Goal: Task Accomplishment & Management: Use online tool/utility

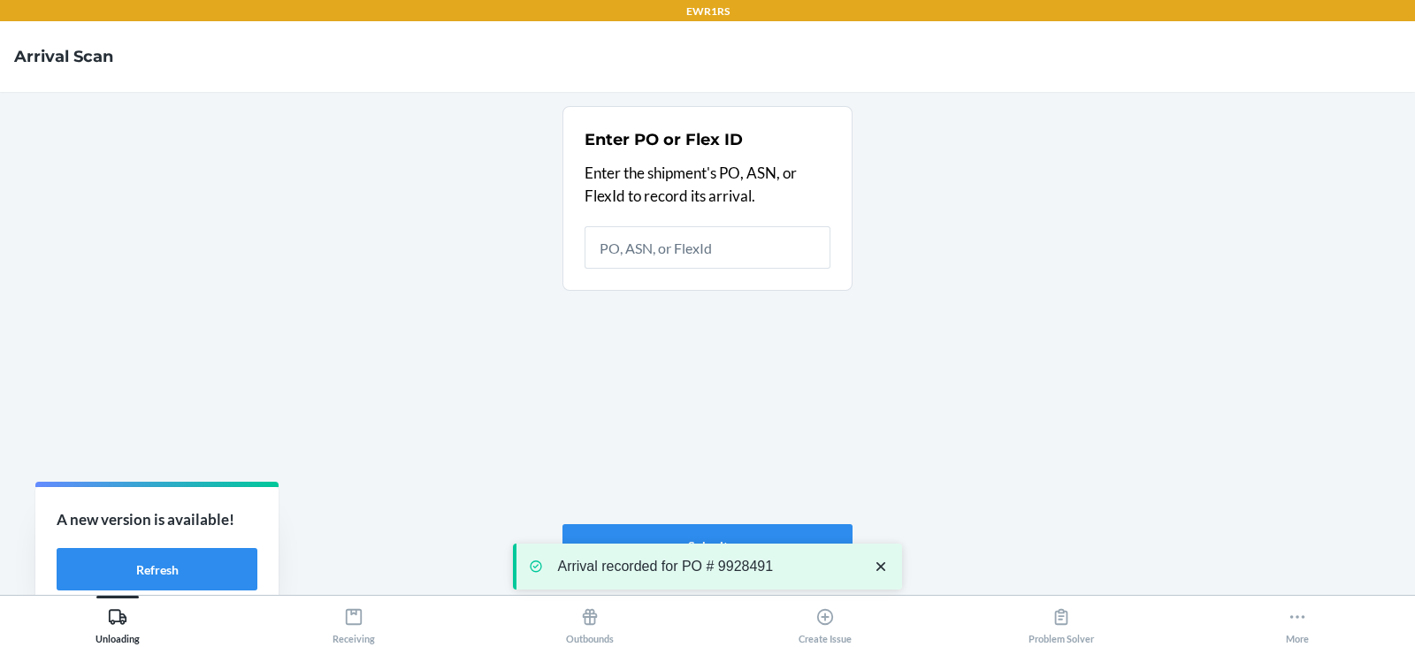
click at [358, 638] on div "Receiving" at bounding box center [353, 622] width 42 height 44
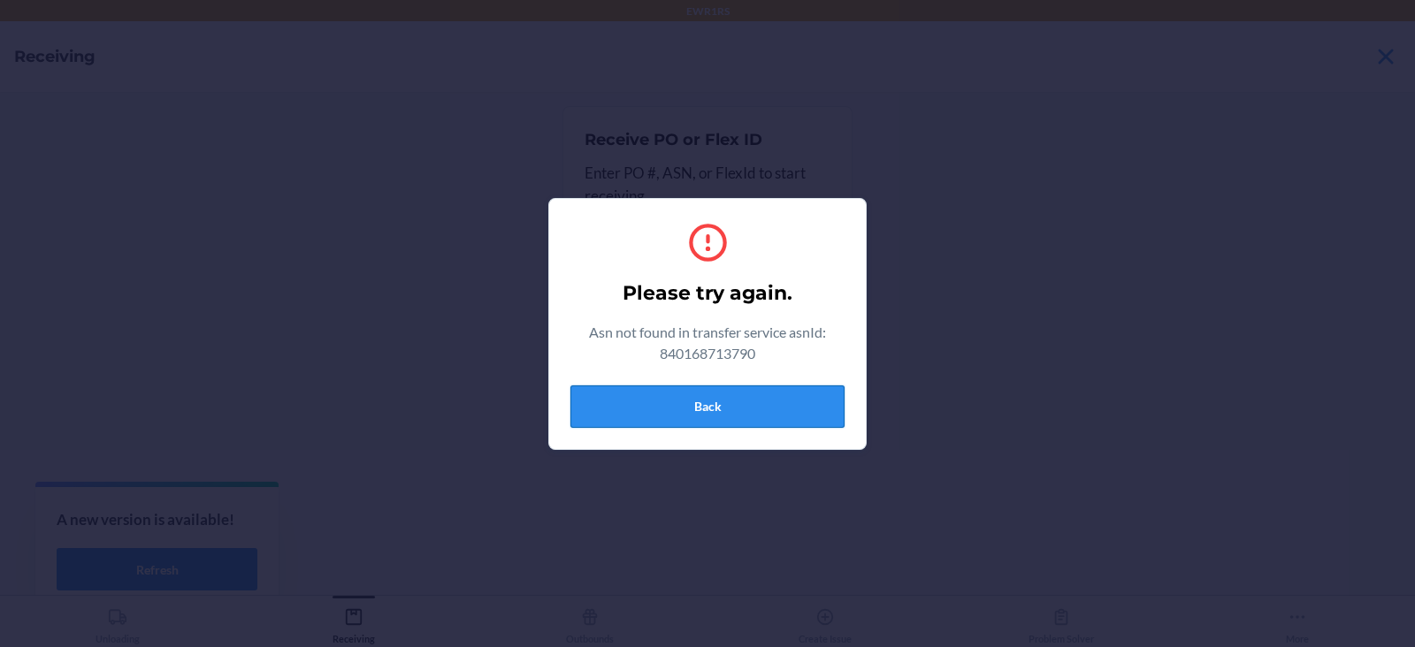
click at [718, 421] on button "Back" at bounding box center [707, 407] width 274 height 42
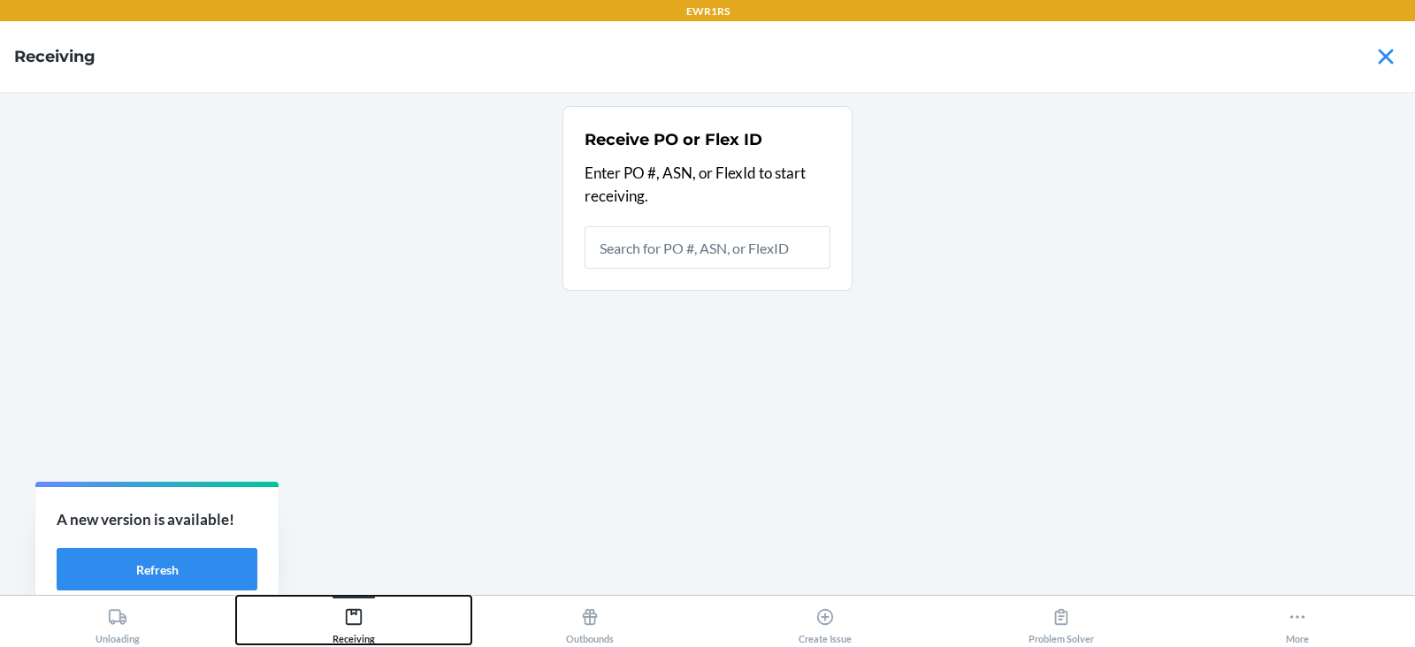
click at [360, 625] on icon at bounding box center [353, 616] width 19 height 19
click at [236, 596] on button "Receiving" at bounding box center [354, 620] width 236 height 49
type input "D2YXL9E2FTU"
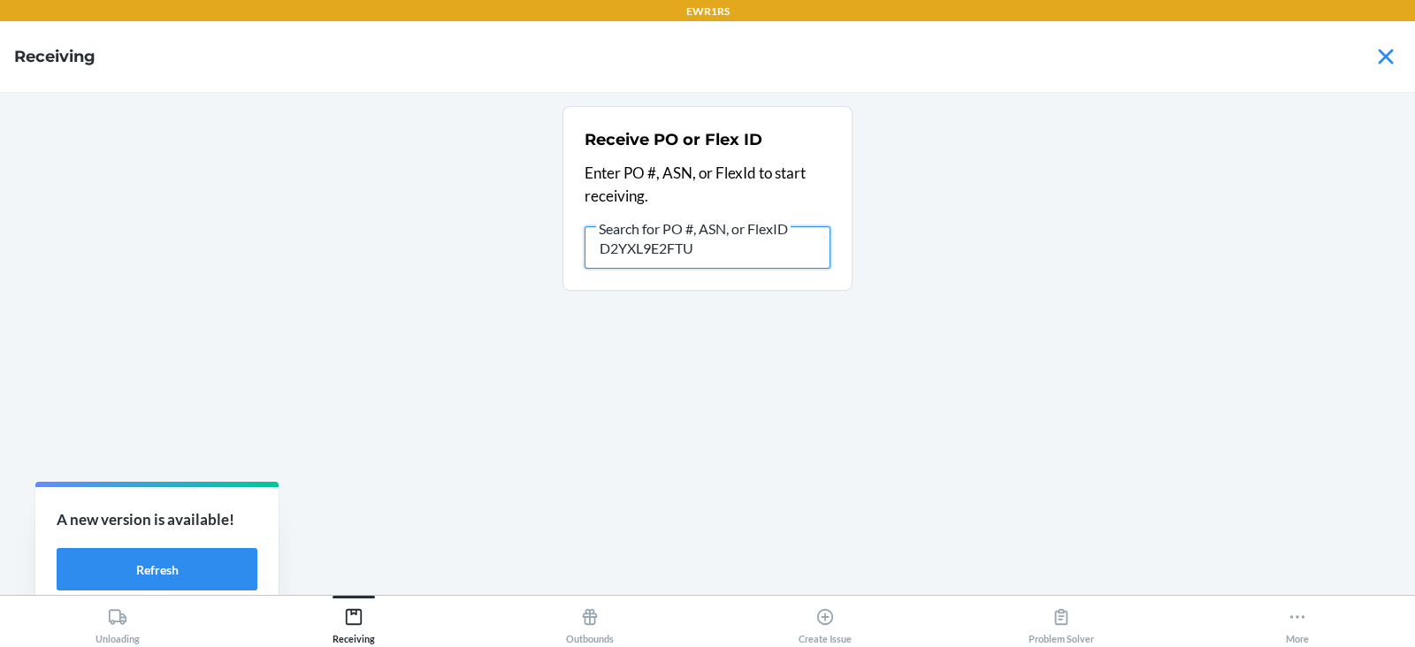
click at [754, 249] on input "D2YXL9E2FTU" at bounding box center [708, 247] width 246 height 42
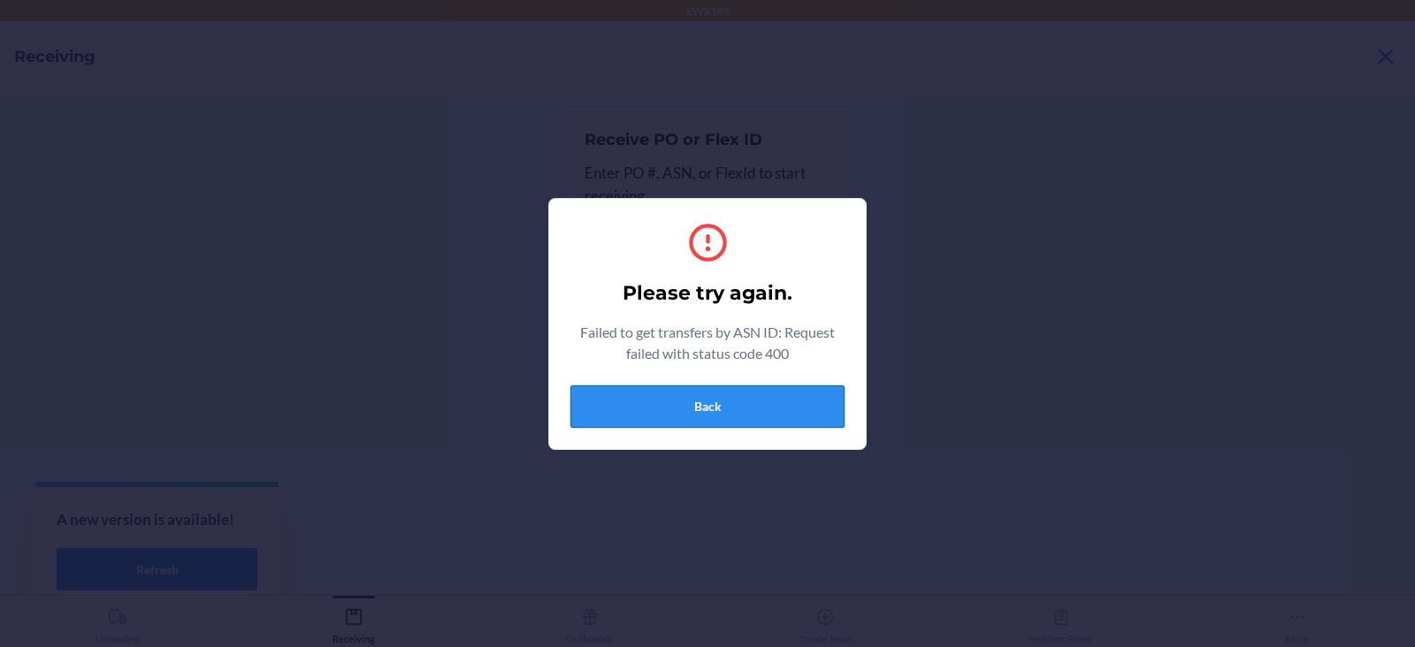
click at [748, 419] on button "Back" at bounding box center [707, 407] width 274 height 42
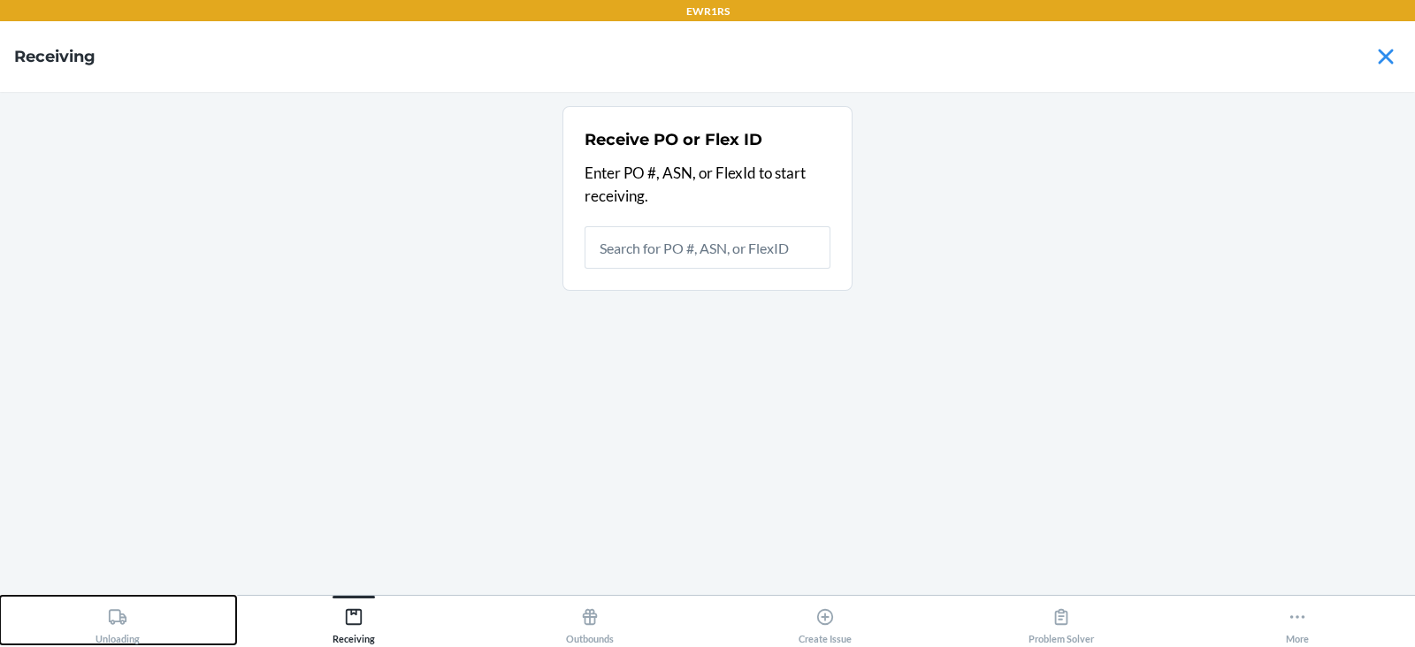
click at [88, 596] on button "Unloading" at bounding box center [118, 620] width 236 height 49
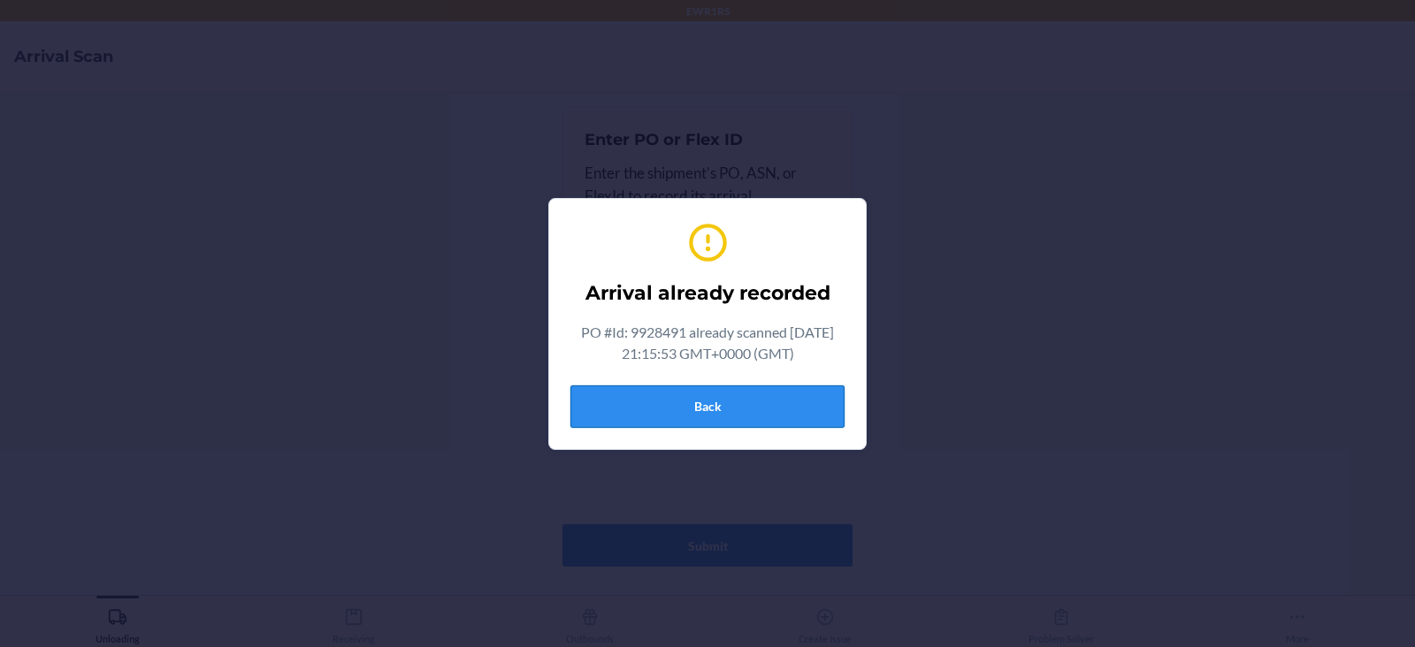
click at [771, 416] on button "Back" at bounding box center [707, 407] width 274 height 42
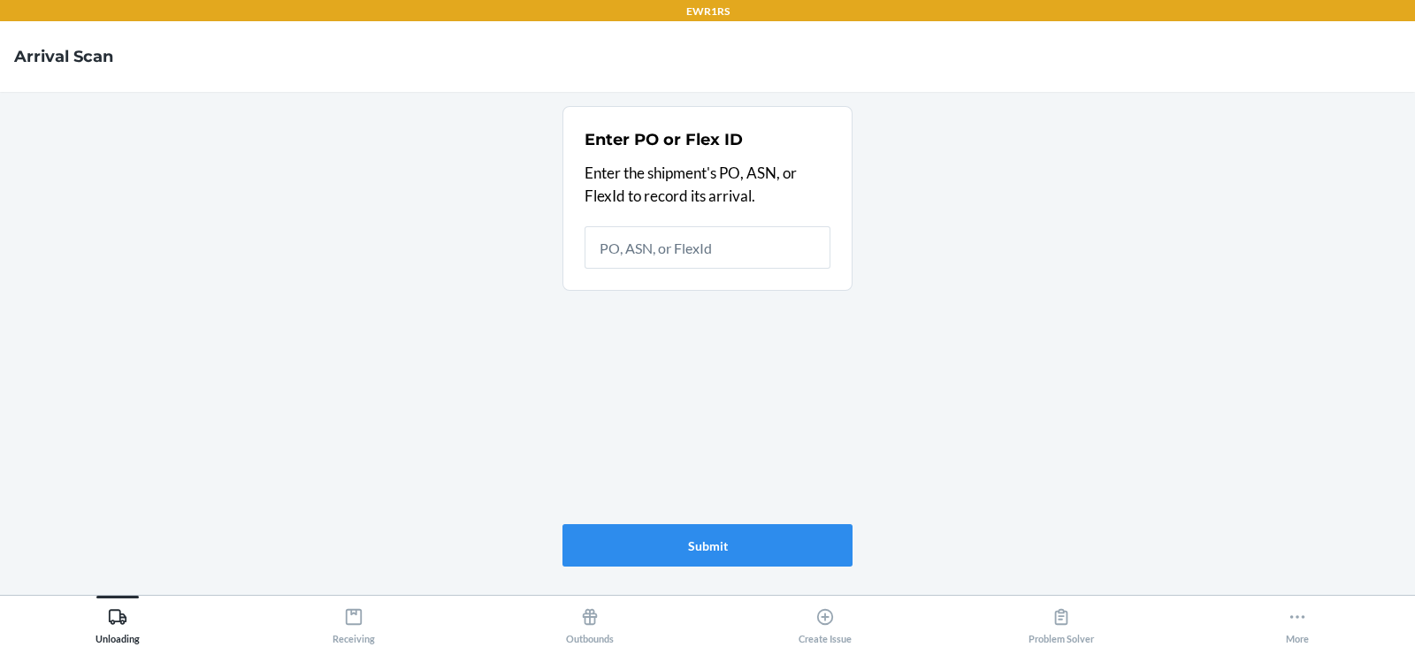
click at [375, 628] on button "Receiving" at bounding box center [354, 620] width 236 height 49
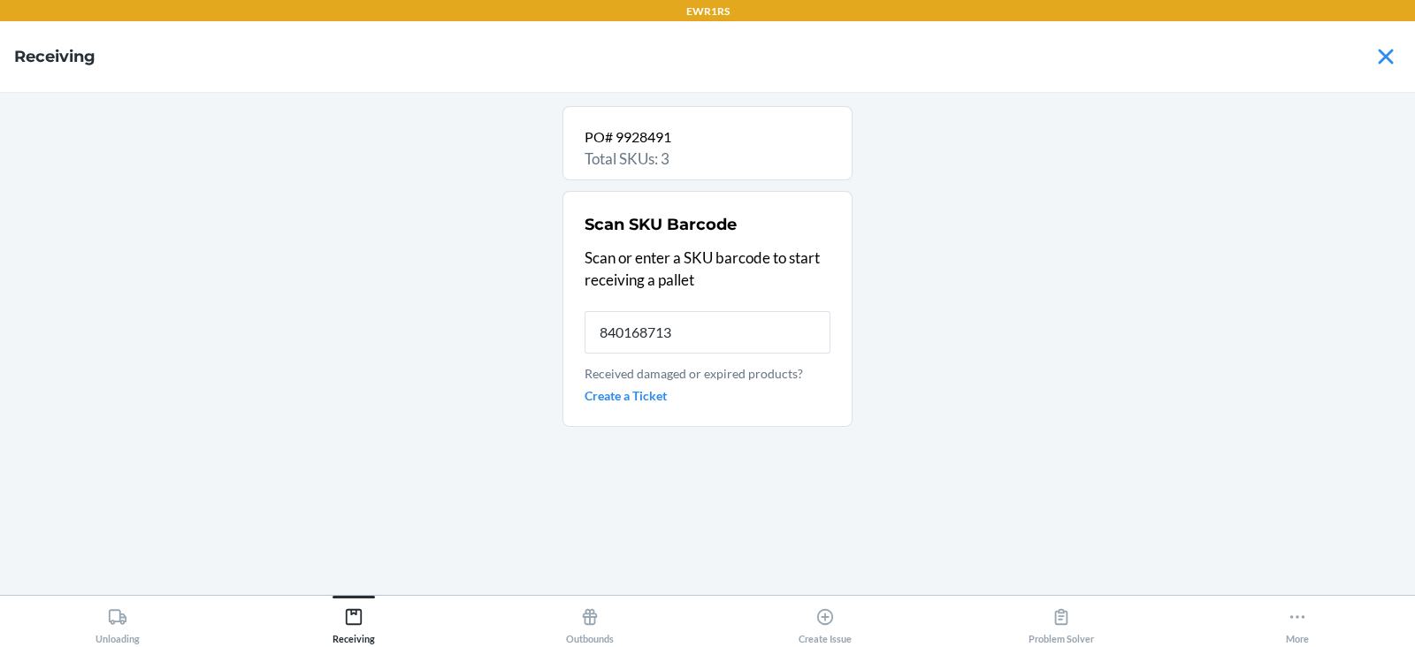
type input "8401687137"
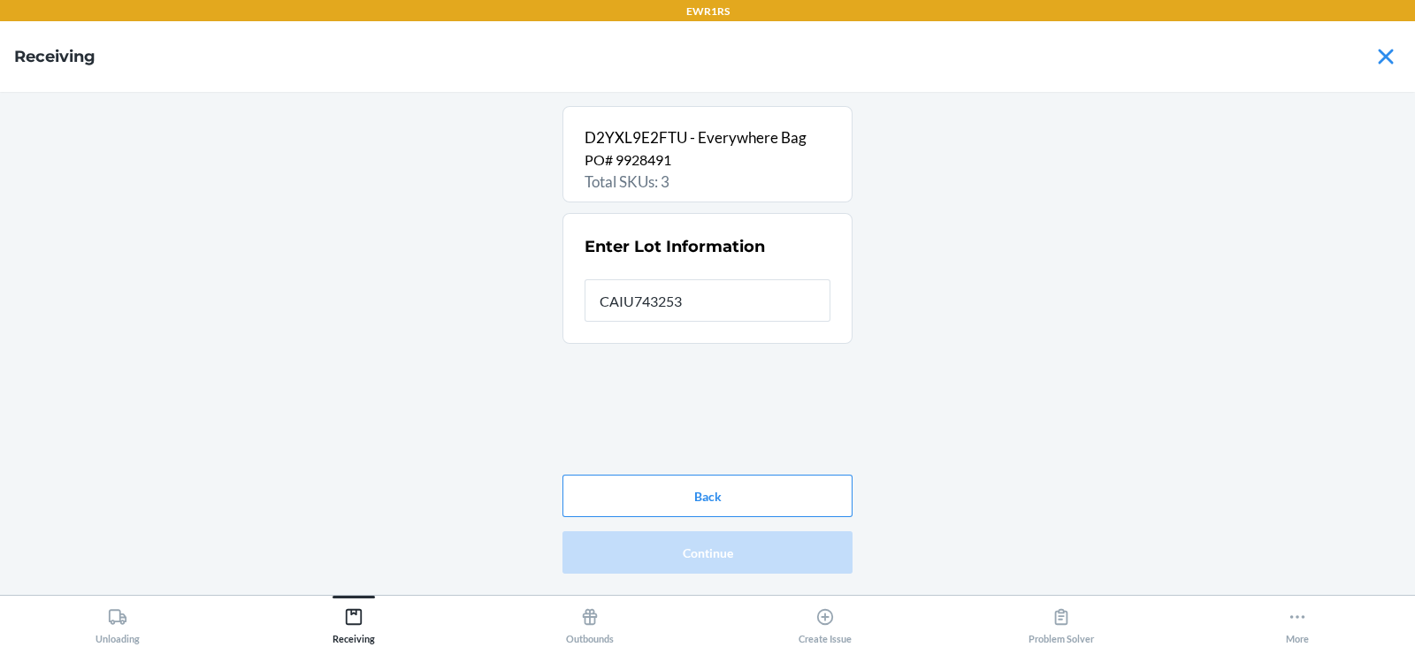
type input "CAIU7432538"
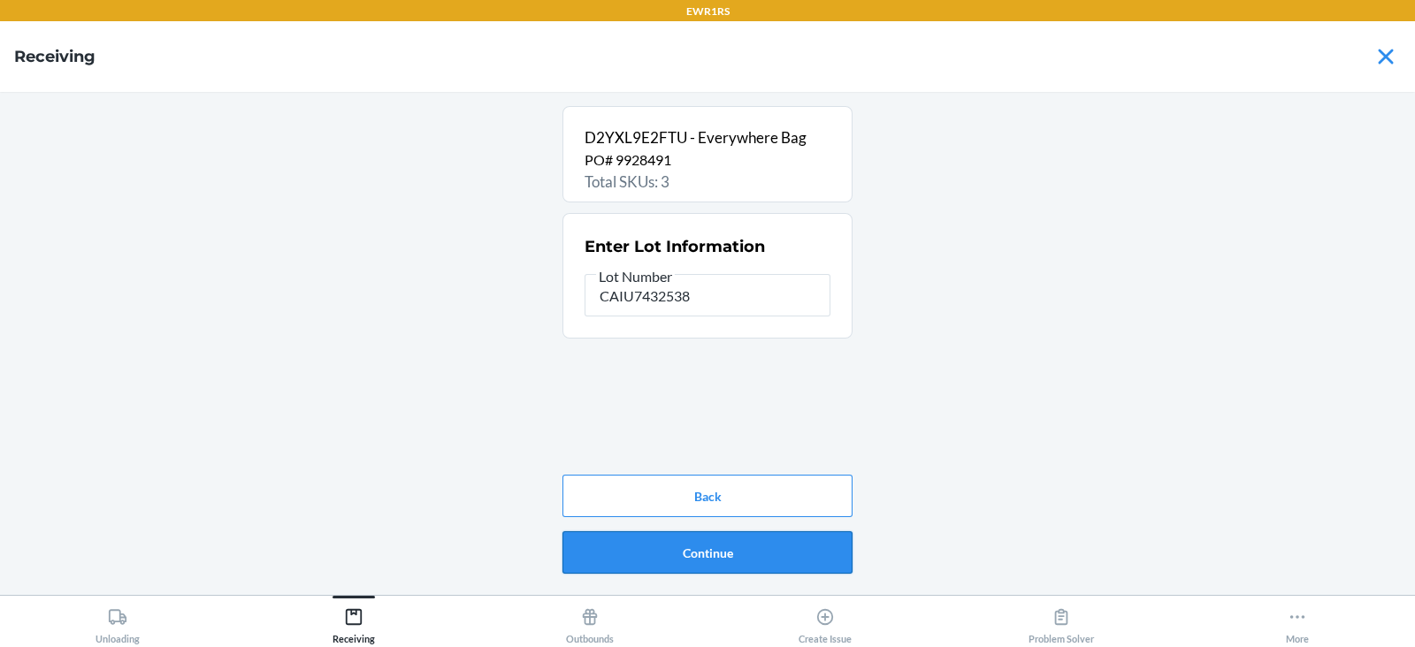
click at [691, 556] on button "Continue" at bounding box center [707, 552] width 290 height 42
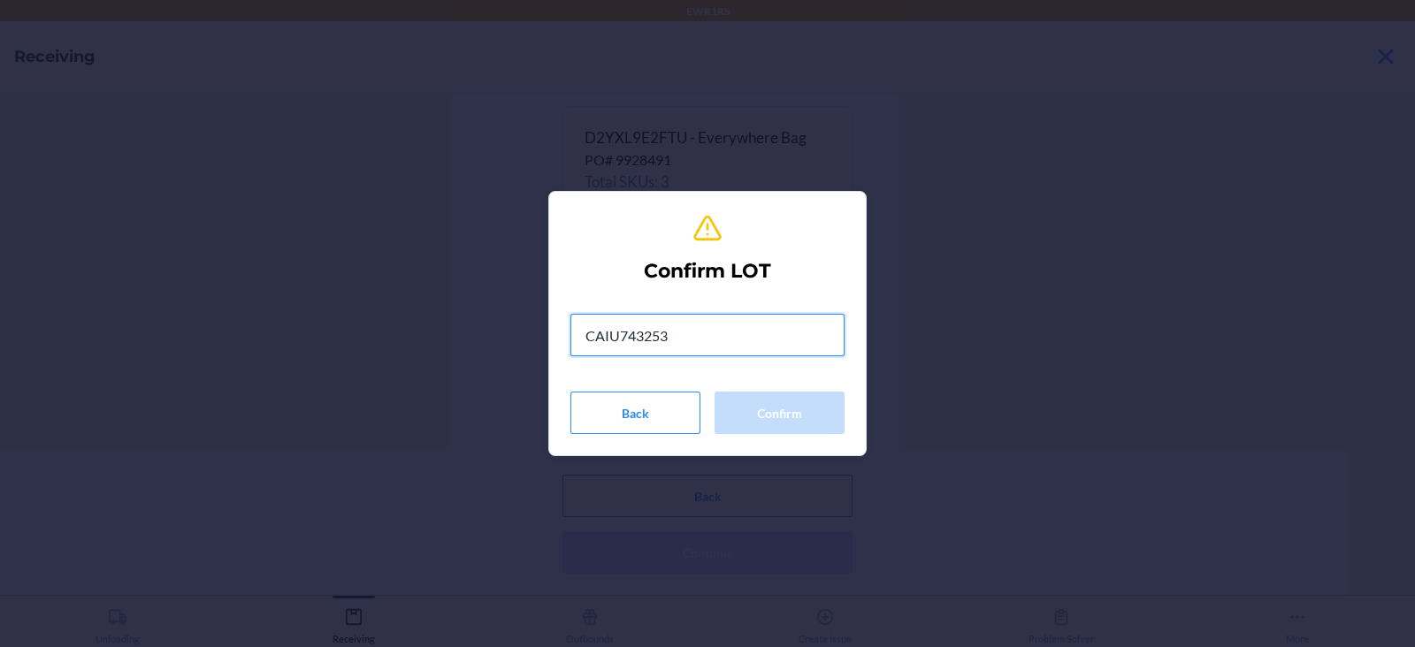
type input "CAIU7432538"
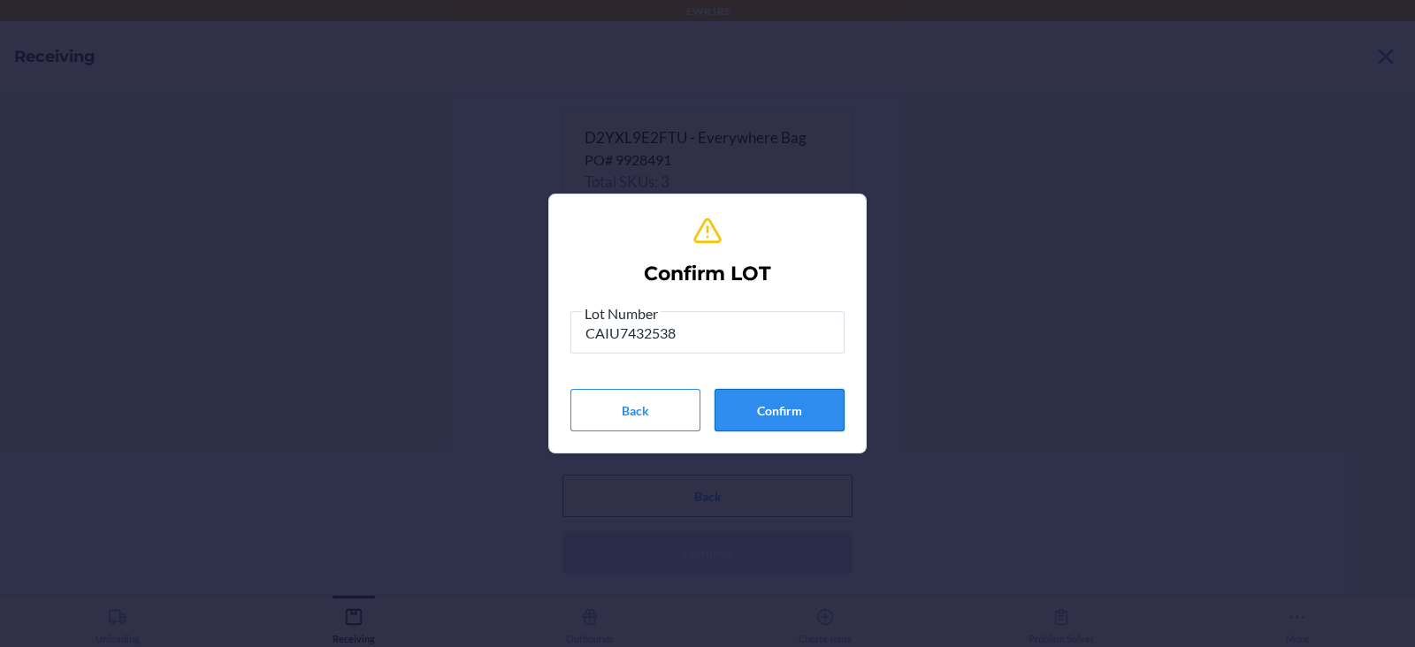
click at [785, 424] on button "Confirm" at bounding box center [779, 410] width 130 height 42
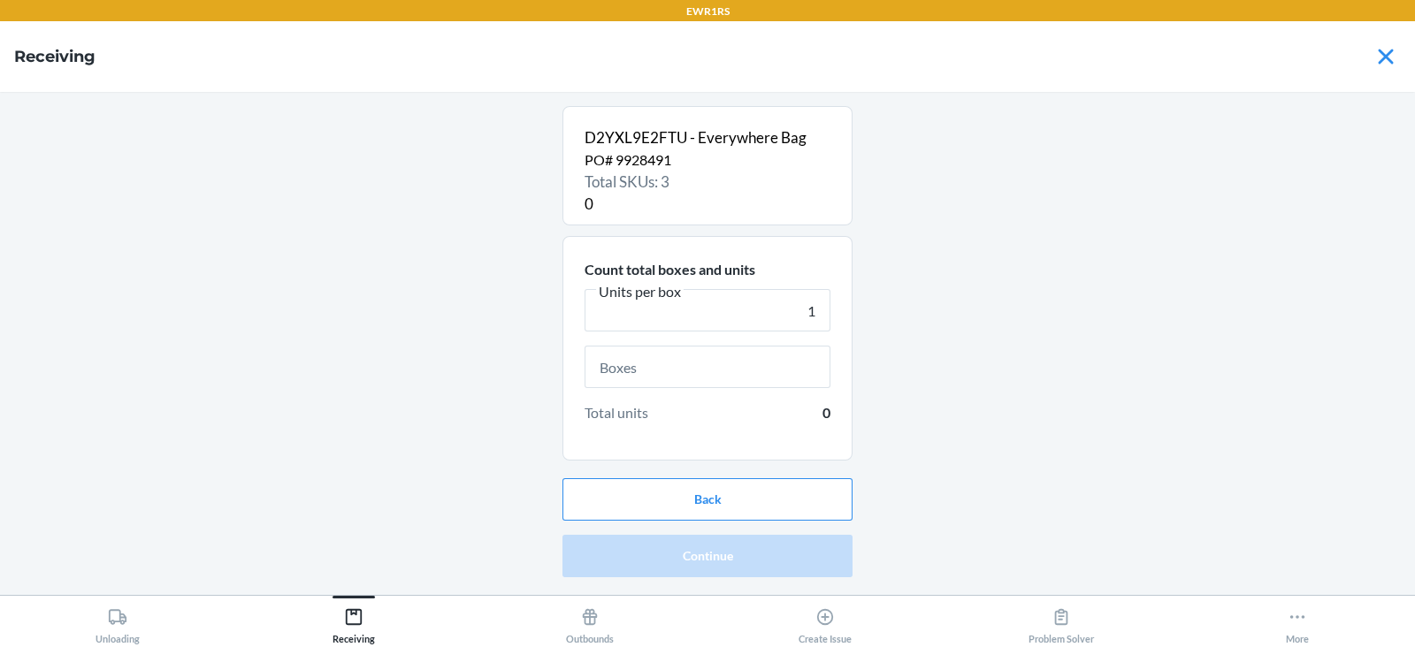
type input "1"
click at [724, 370] on input "text" at bounding box center [708, 367] width 246 height 42
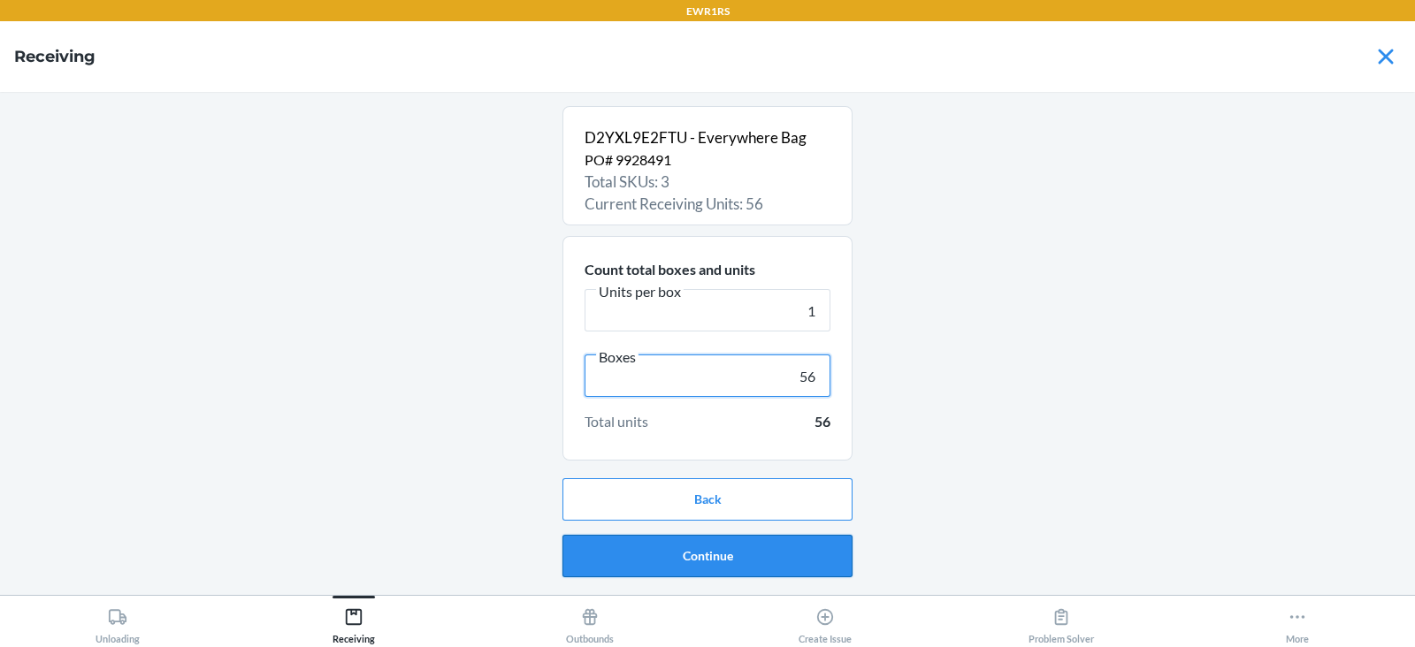
type input "56"
click at [720, 560] on button "Continue" at bounding box center [707, 556] width 290 height 42
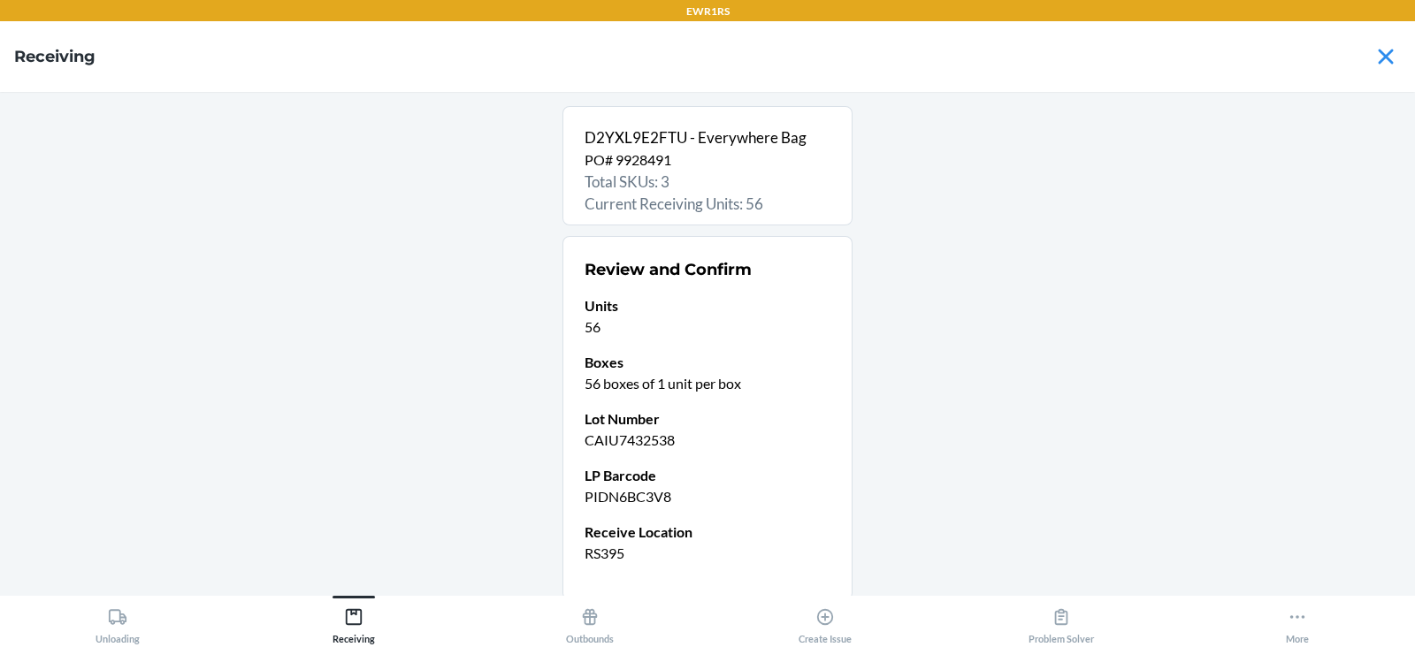
scroll to position [128, 0]
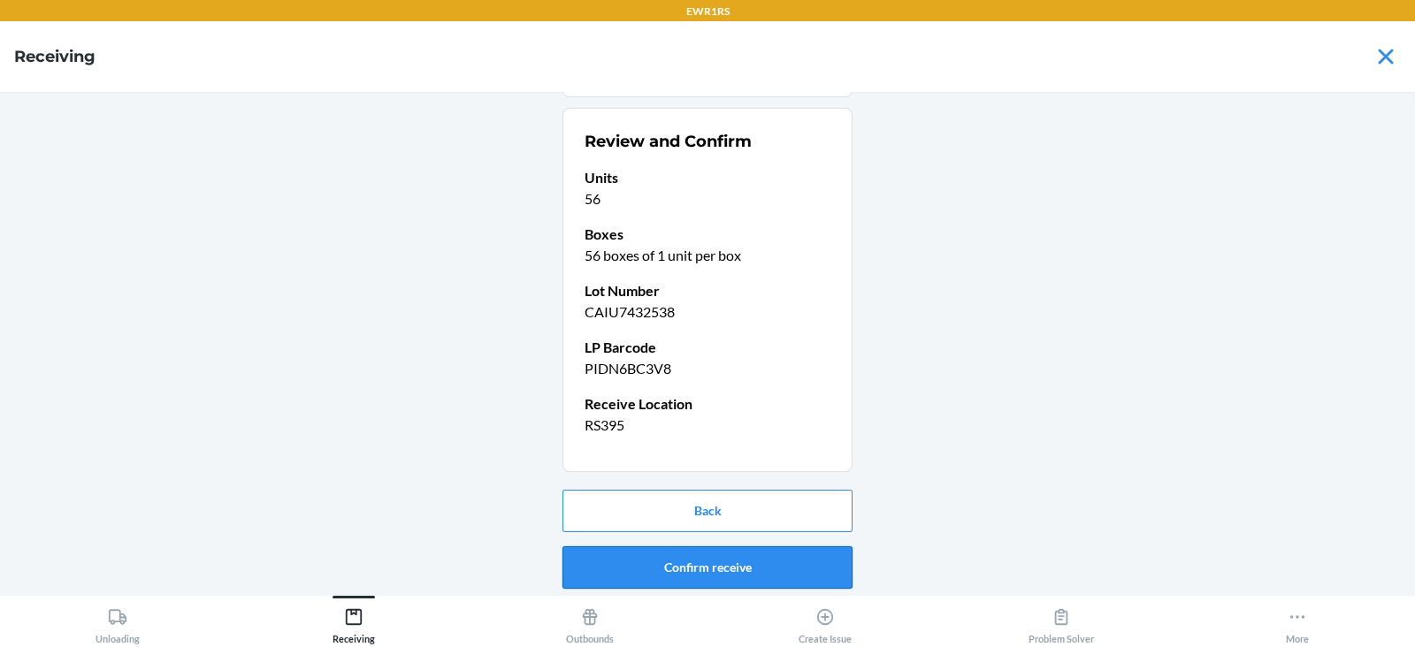
click at [738, 569] on button "Confirm receive" at bounding box center [707, 567] width 290 height 42
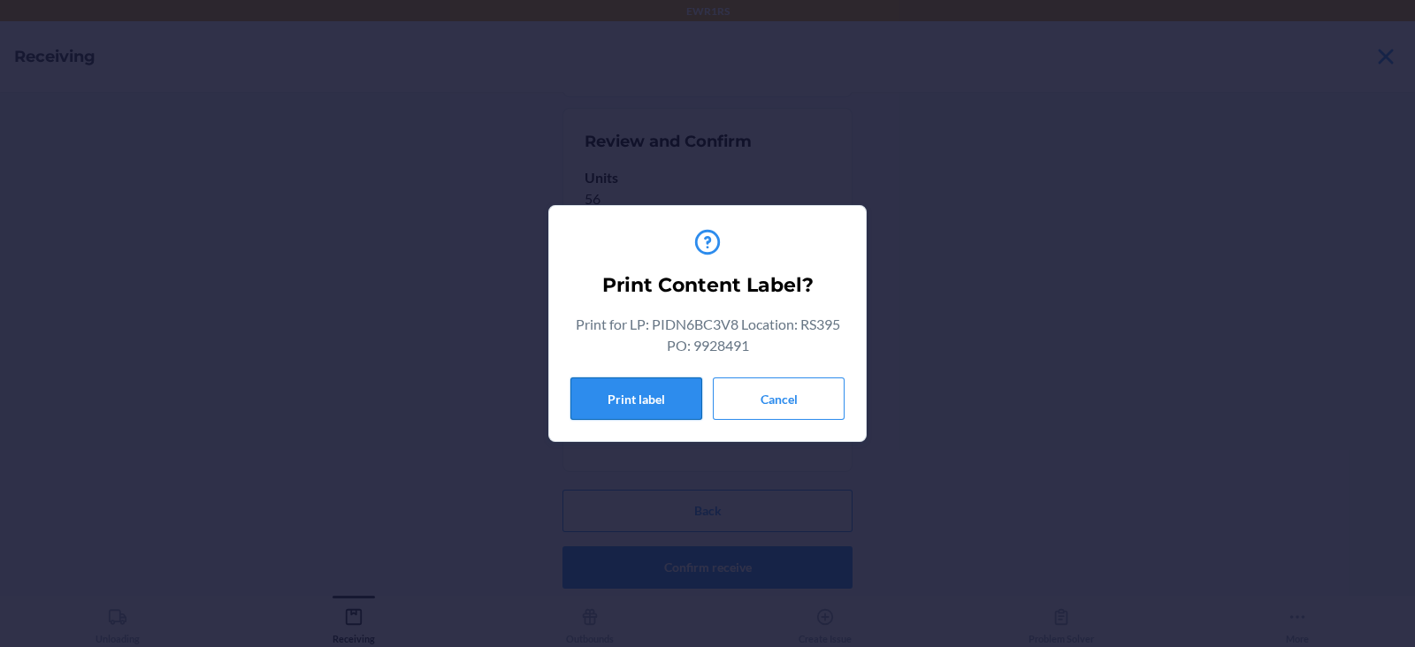
click at [622, 383] on button "Print label" at bounding box center [636, 399] width 132 height 42
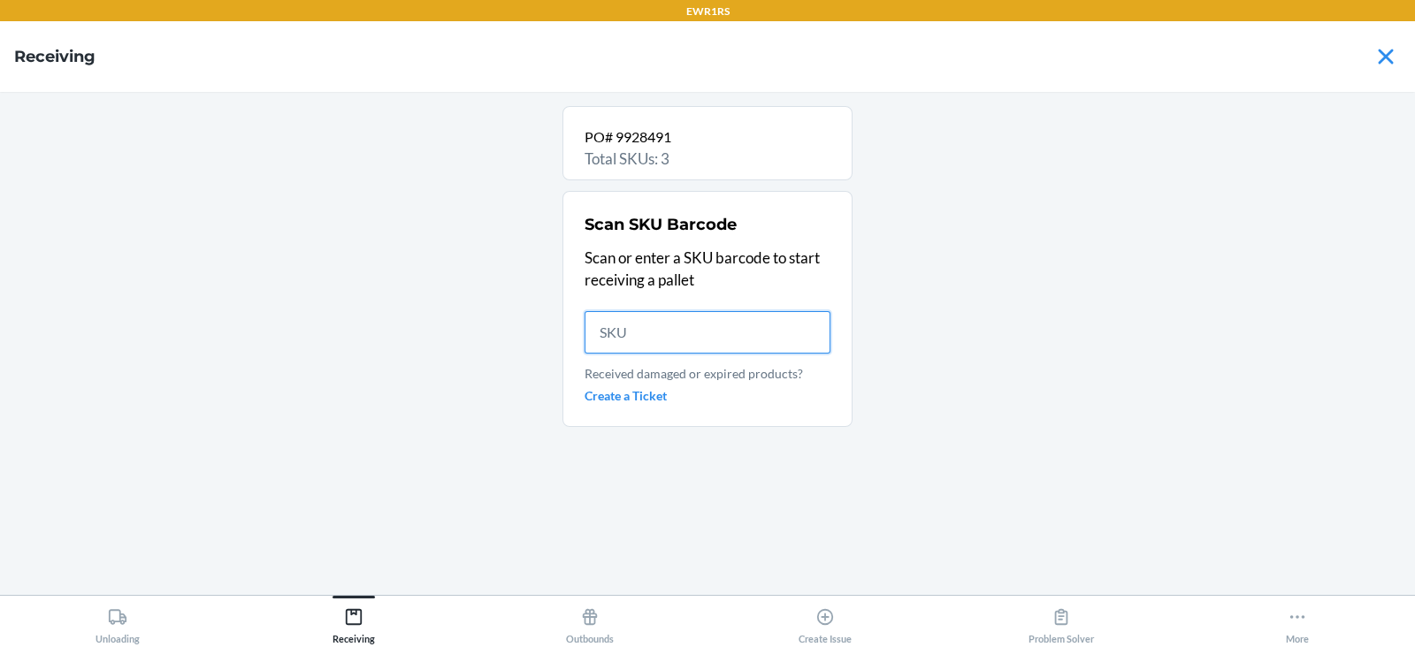
scroll to position [0, 0]
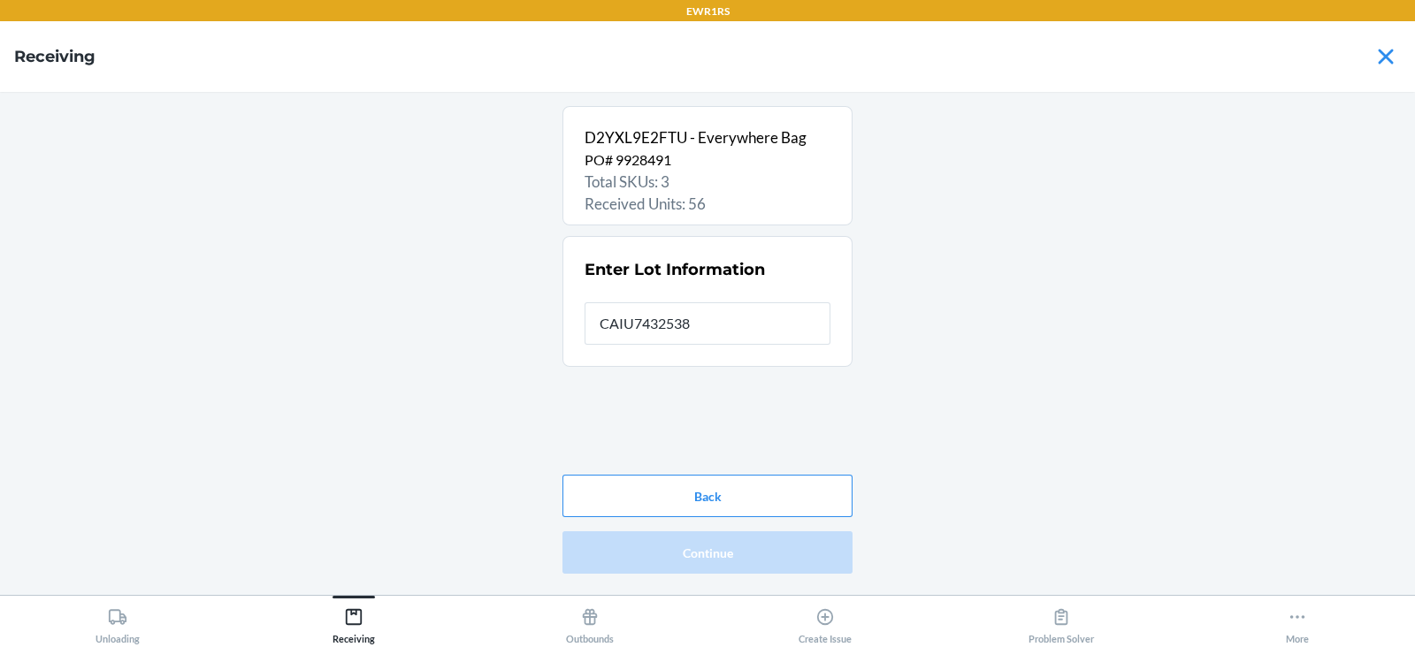
type input "CAIU7432538"
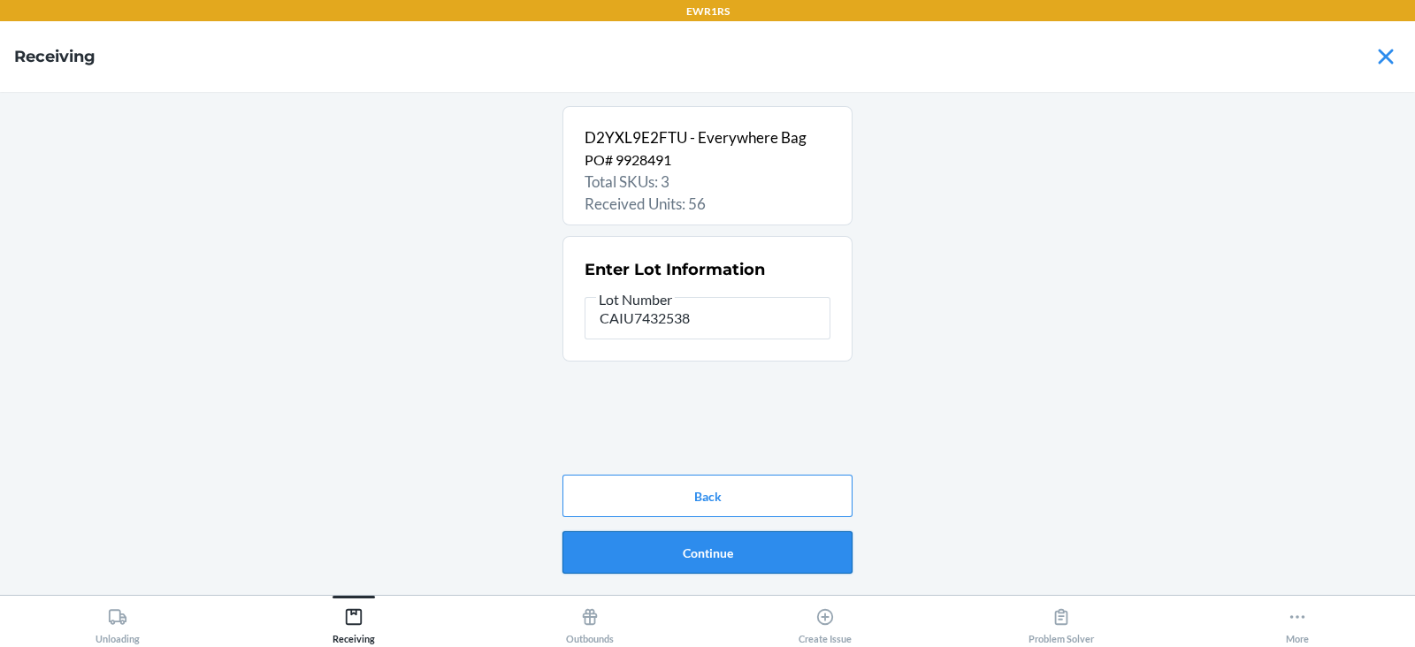
click at [742, 548] on button "Continue" at bounding box center [707, 552] width 290 height 42
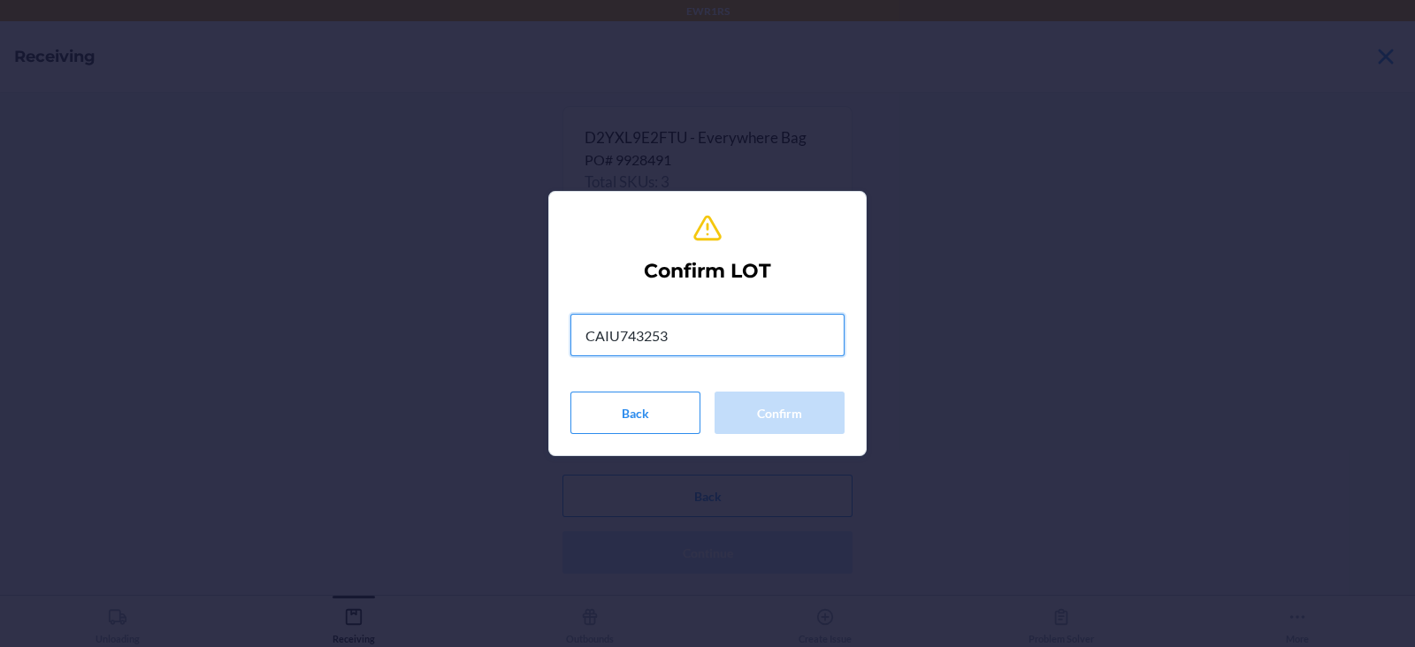
type input "CAIU7432538"
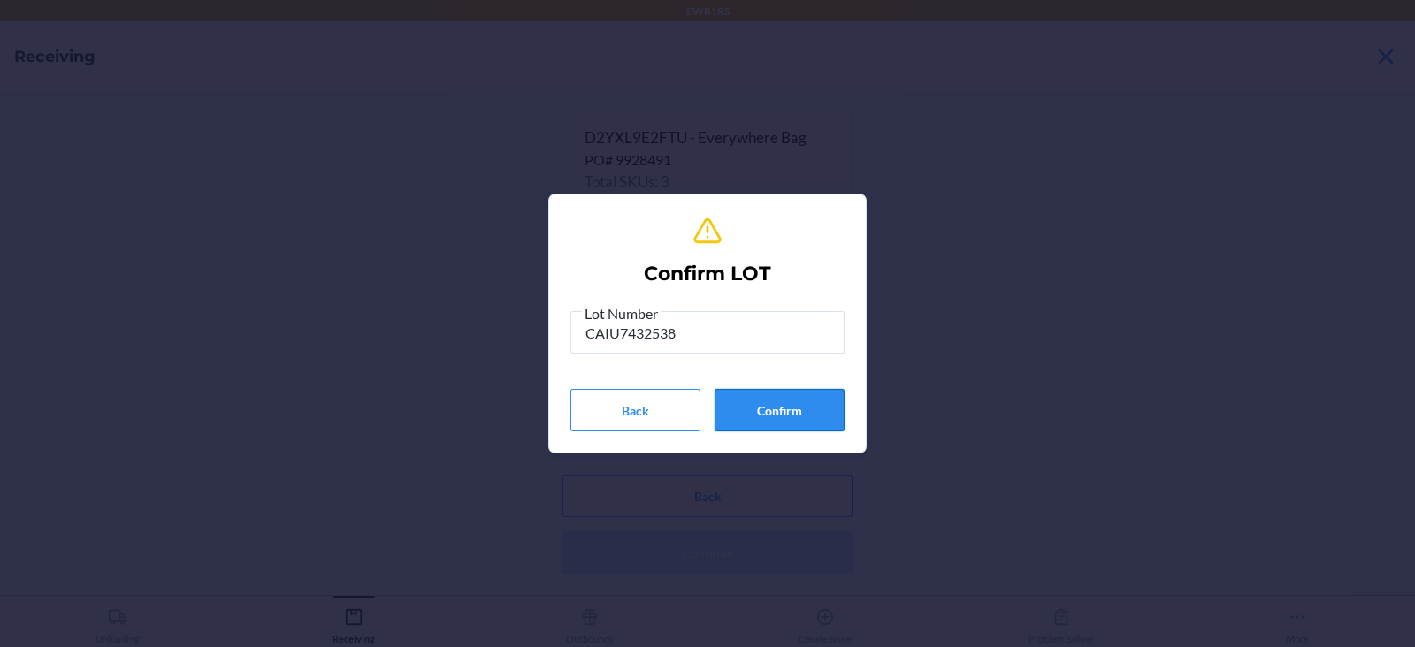
click at [765, 417] on button "Confirm" at bounding box center [779, 410] width 130 height 42
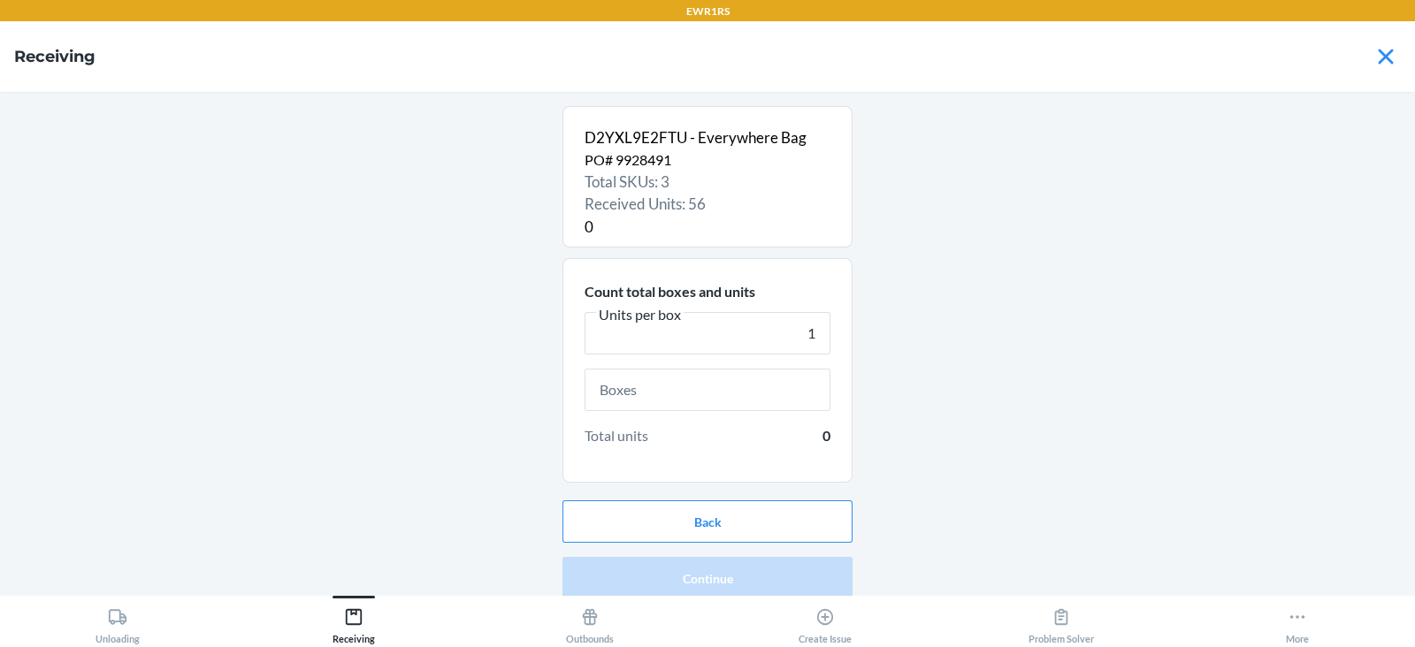
type input "1"
click at [669, 389] on input "text" at bounding box center [708, 390] width 246 height 42
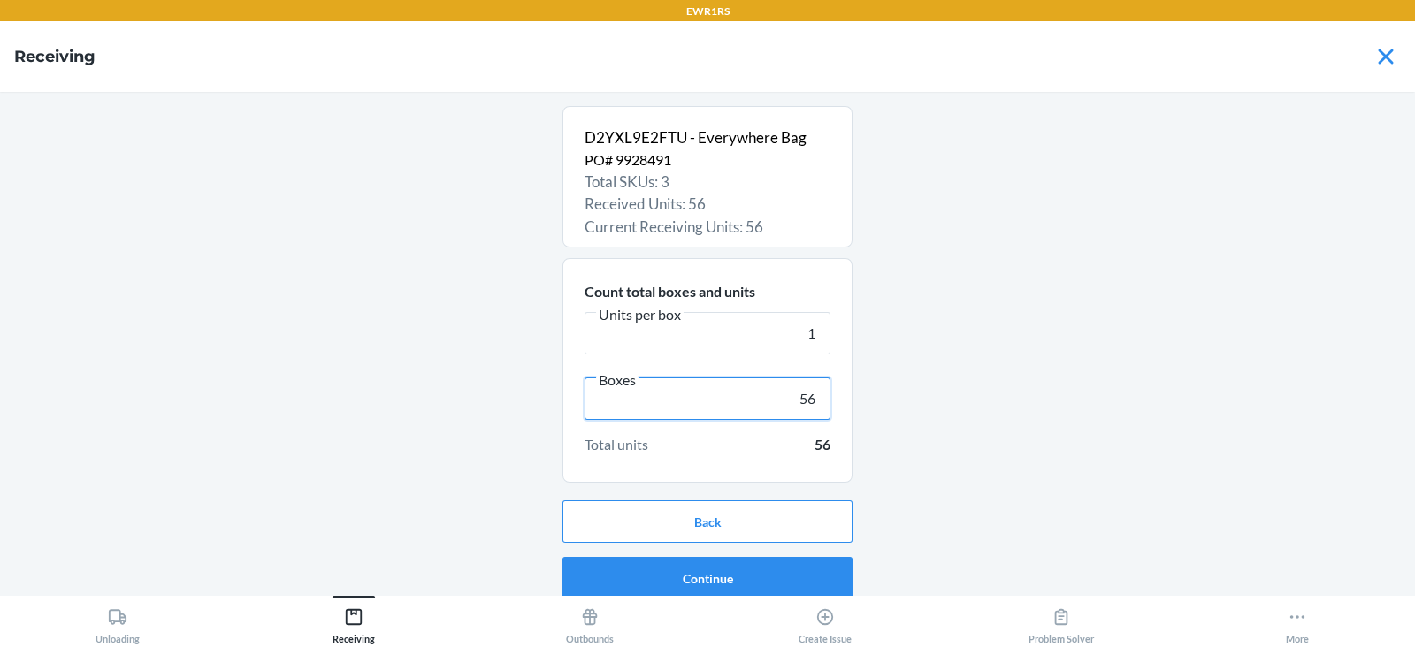
scroll to position [11, 0]
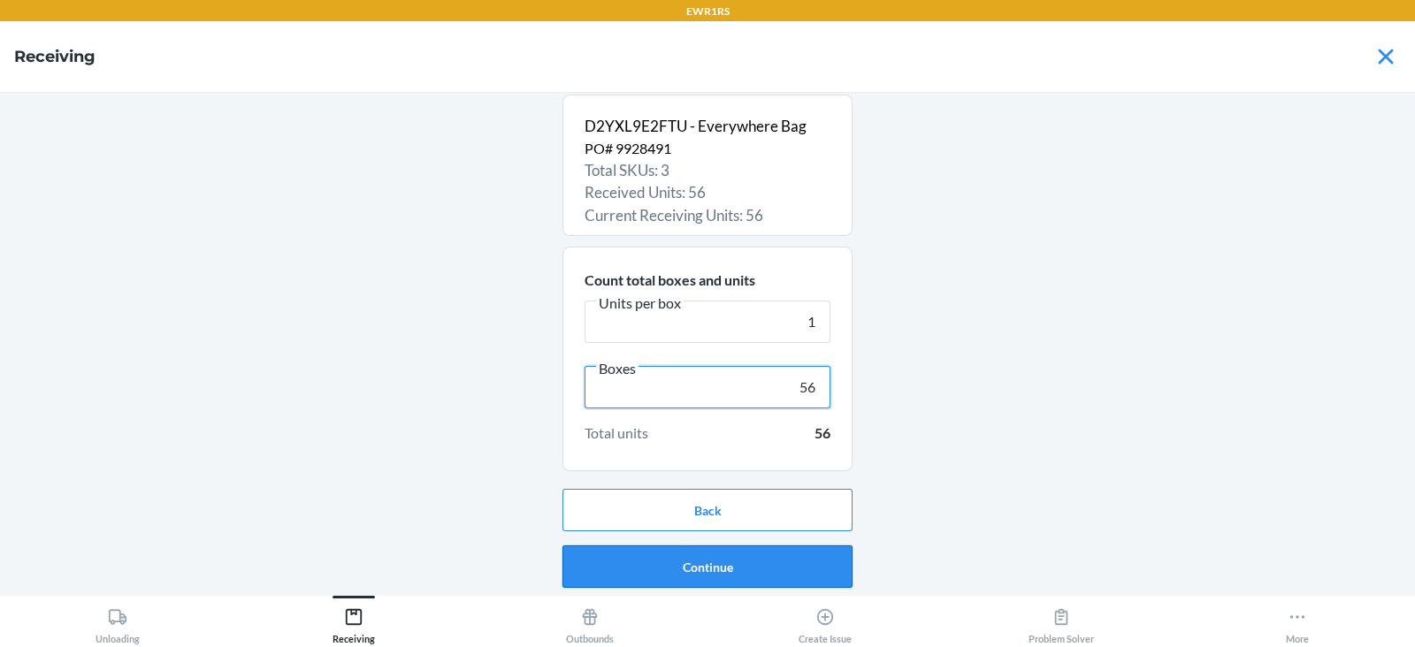
type input "56"
click at [746, 580] on button "Continue" at bounding box center [707, 567] width 290 height 42
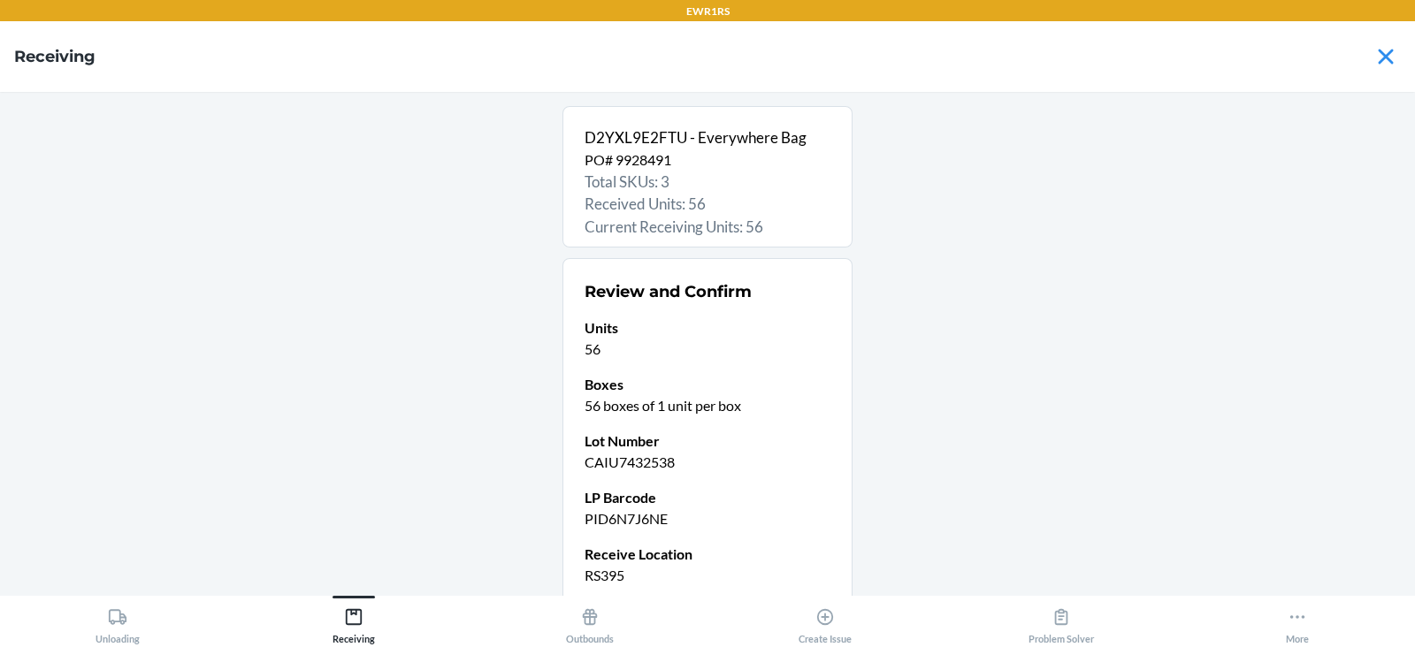
scroll to position [150, 0]
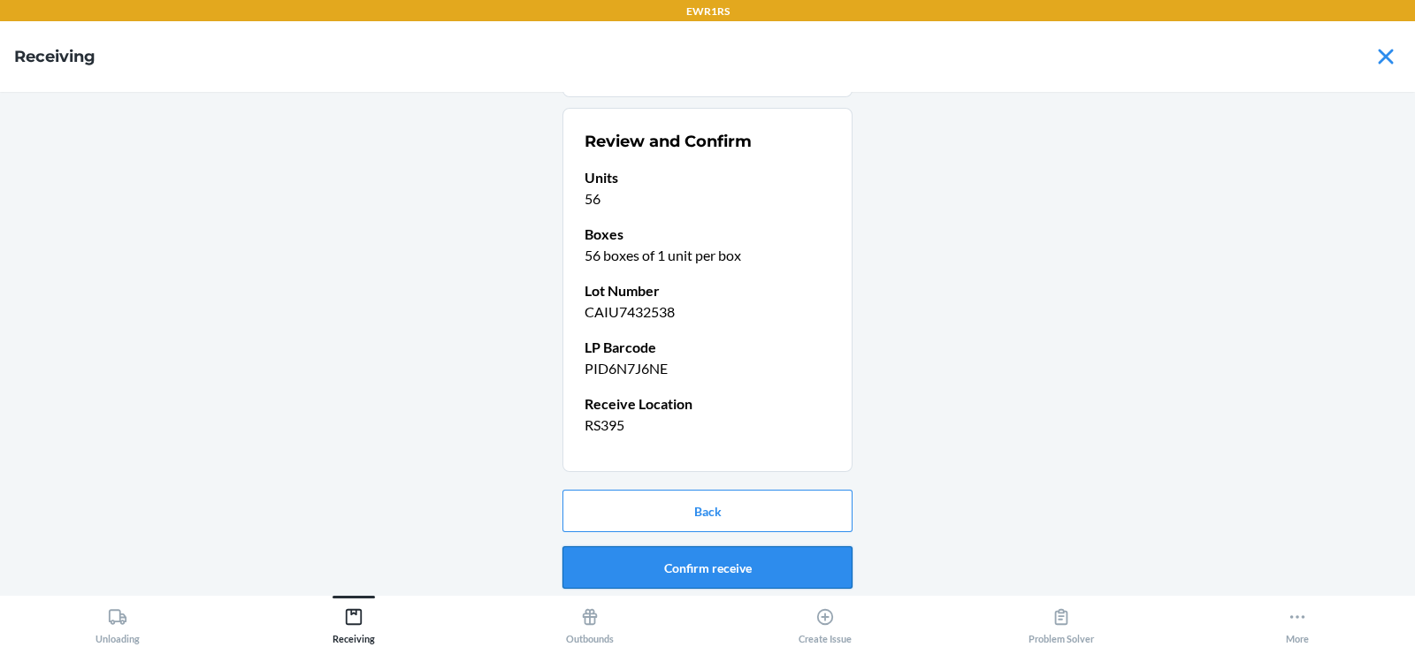
click at [678, 565] on button "Confirm receive" at bounding box center [707, 567] width 290 height 42
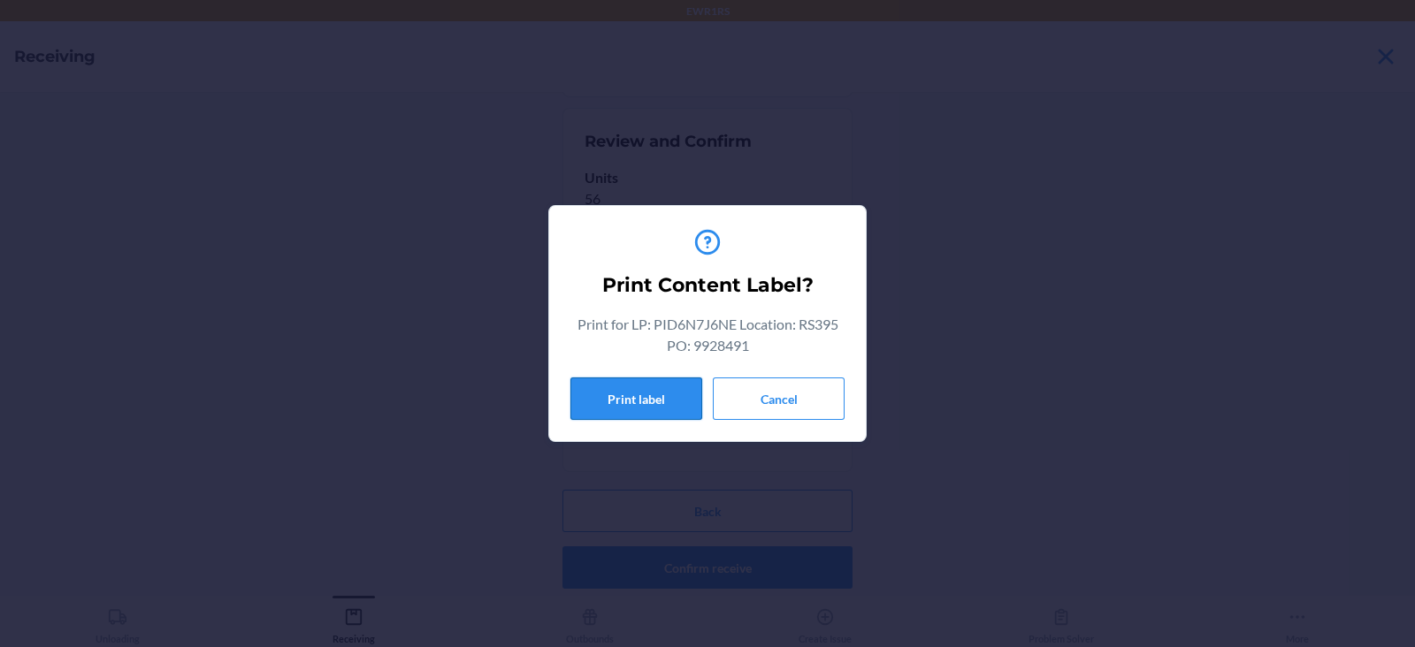
click at [614, 394] on button "Print label" at bounding box center [636, 399] width 132 height 42
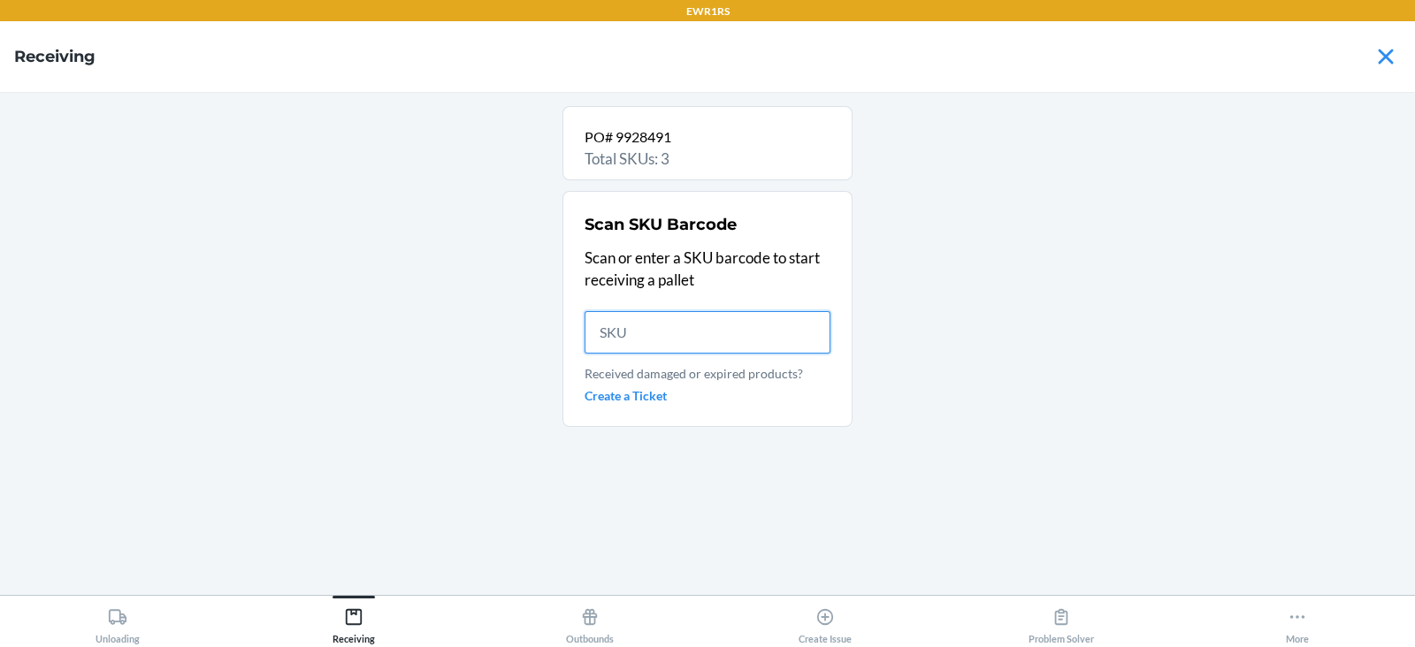
scroll to position [0, 0]
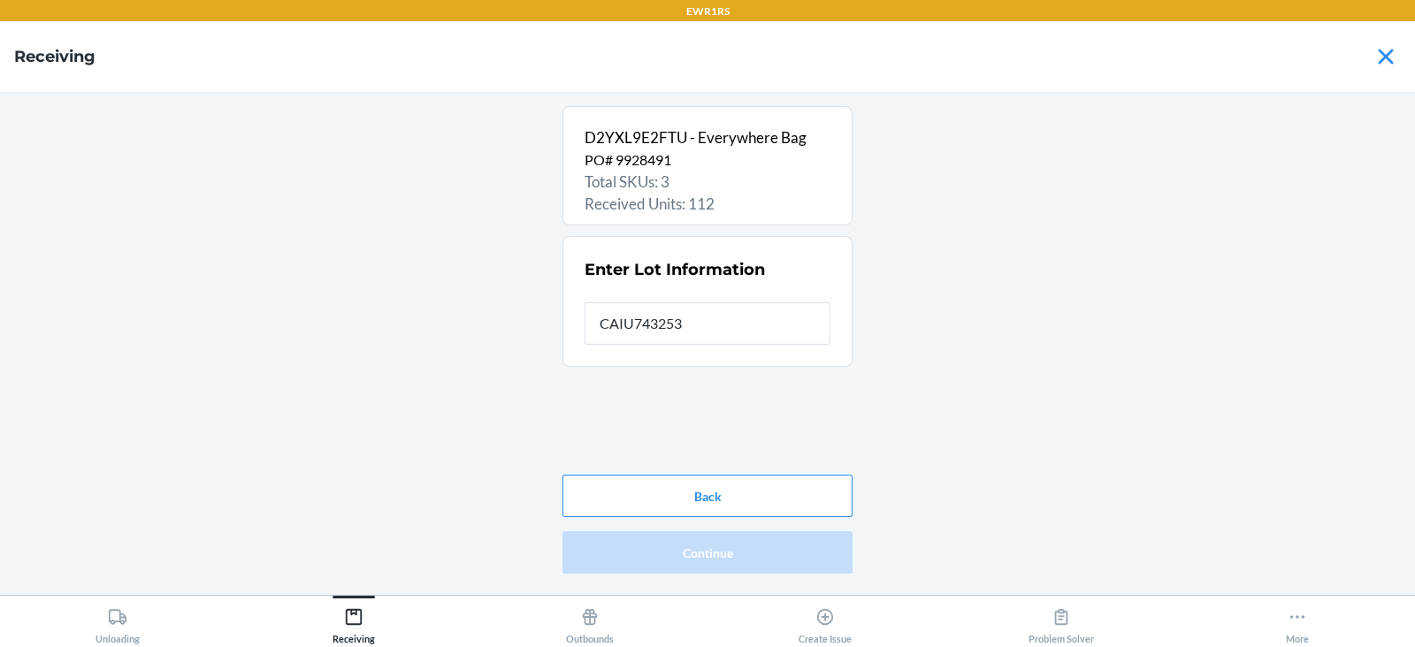
type input "CAIU7432538"
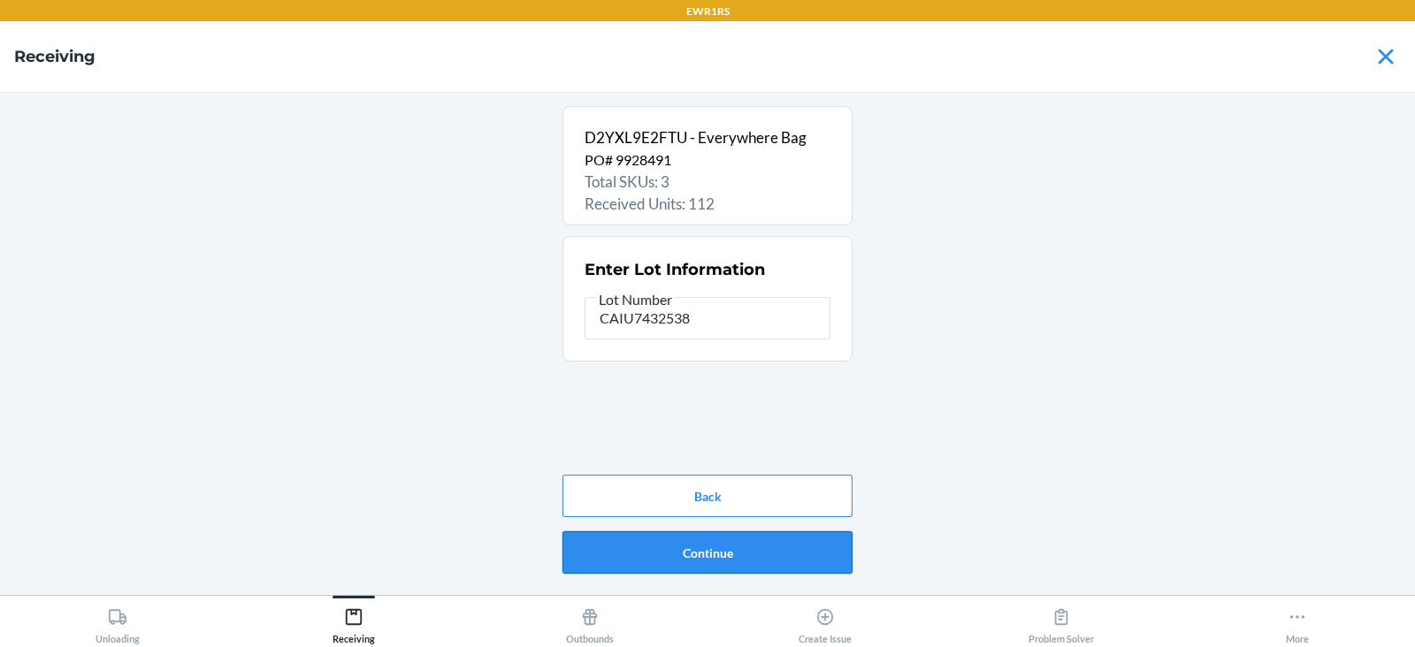
click at [712, 554] on button "Continue" at bounding box center [707, 552] width 290 height 42
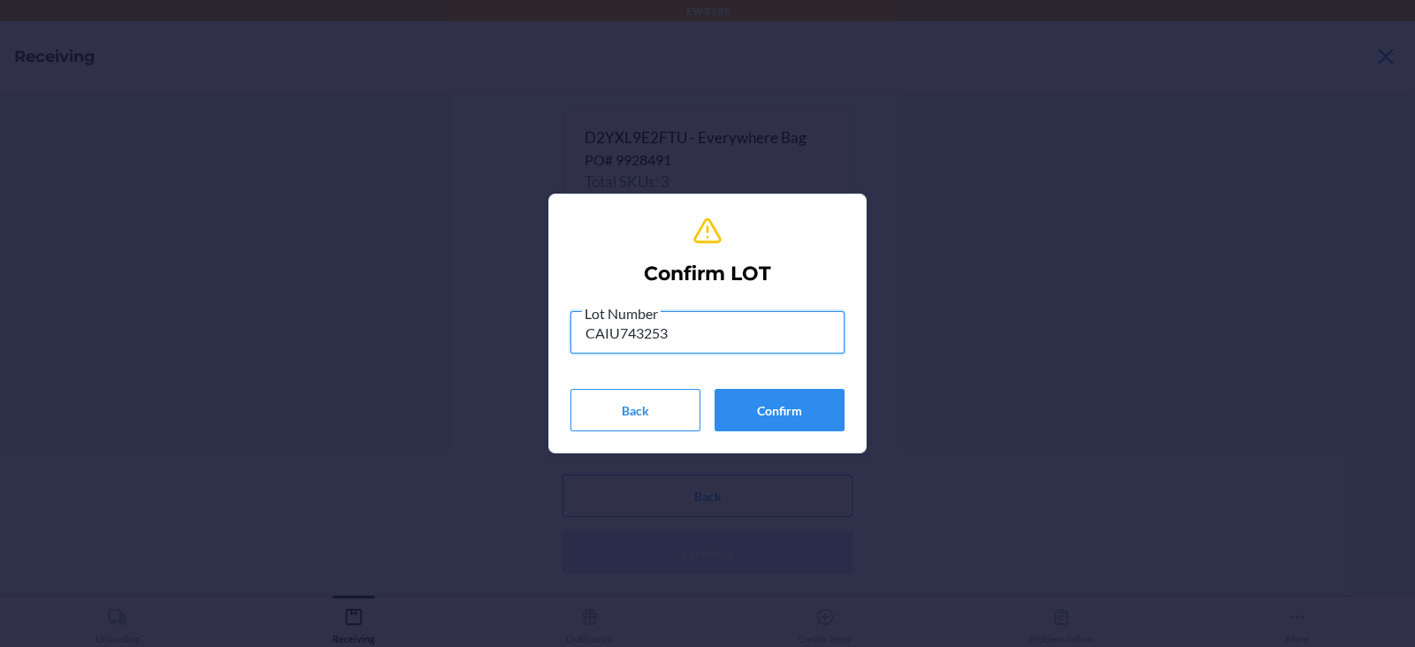
type input "CAIU7432538"
click at [769, 423] on button "Confirm" at bounding box center [779, 410] width 130 height 42
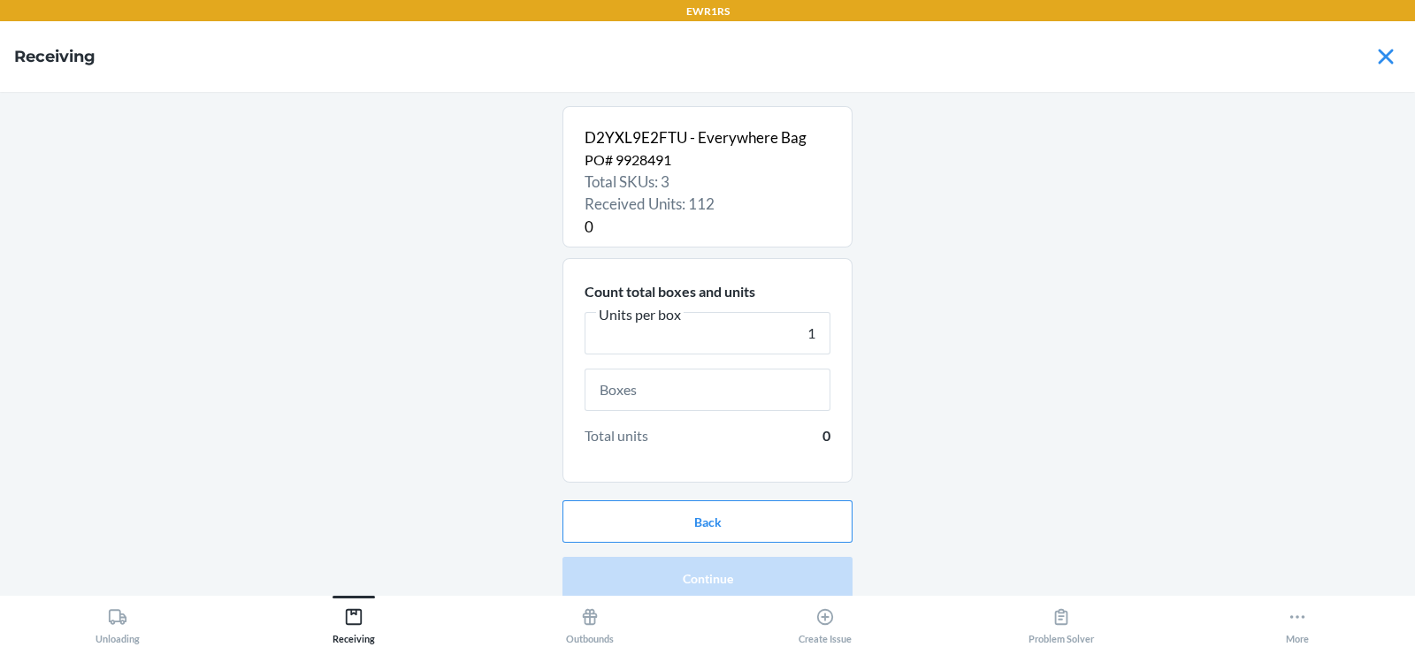
type input "1"
click at [668, 392] on input "text" at bounding box center [708, 390] width 246 height 42
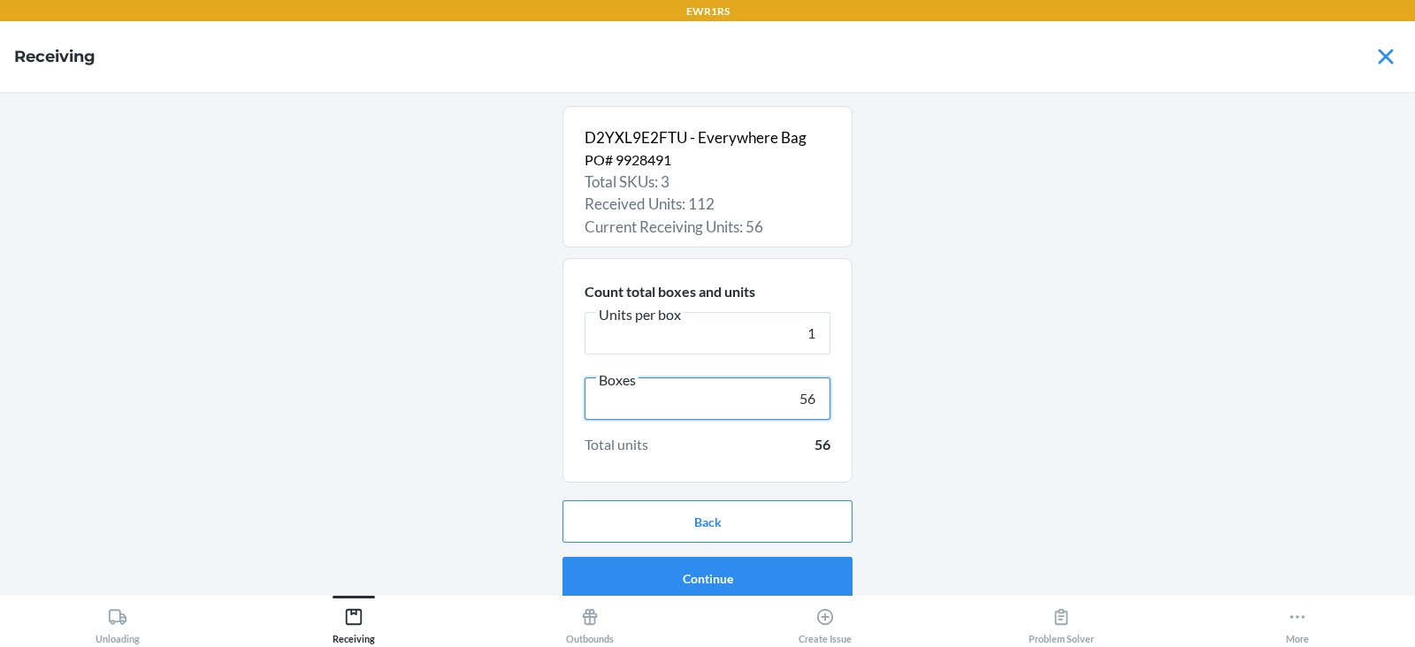
scroll to position [11, 0]
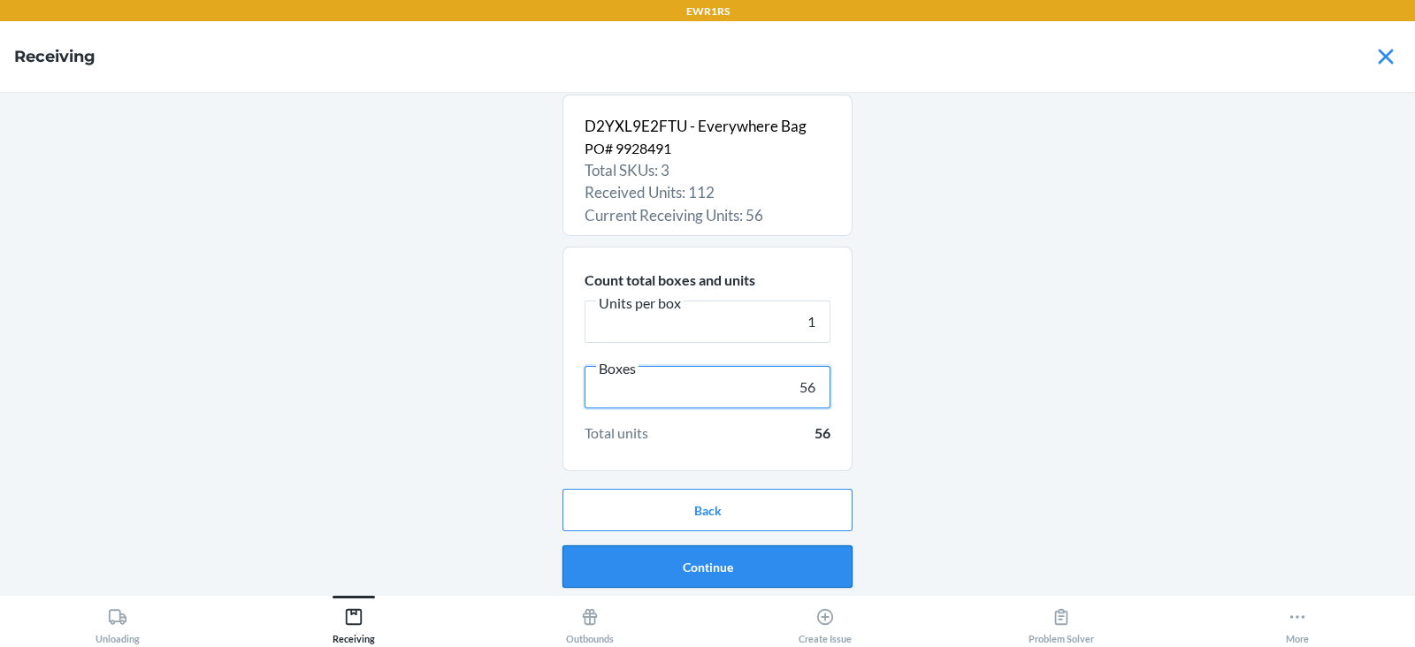
type input "56"
click at [718, 573] on button "Continue" at bounding box center [707, 567] width 290 height 42
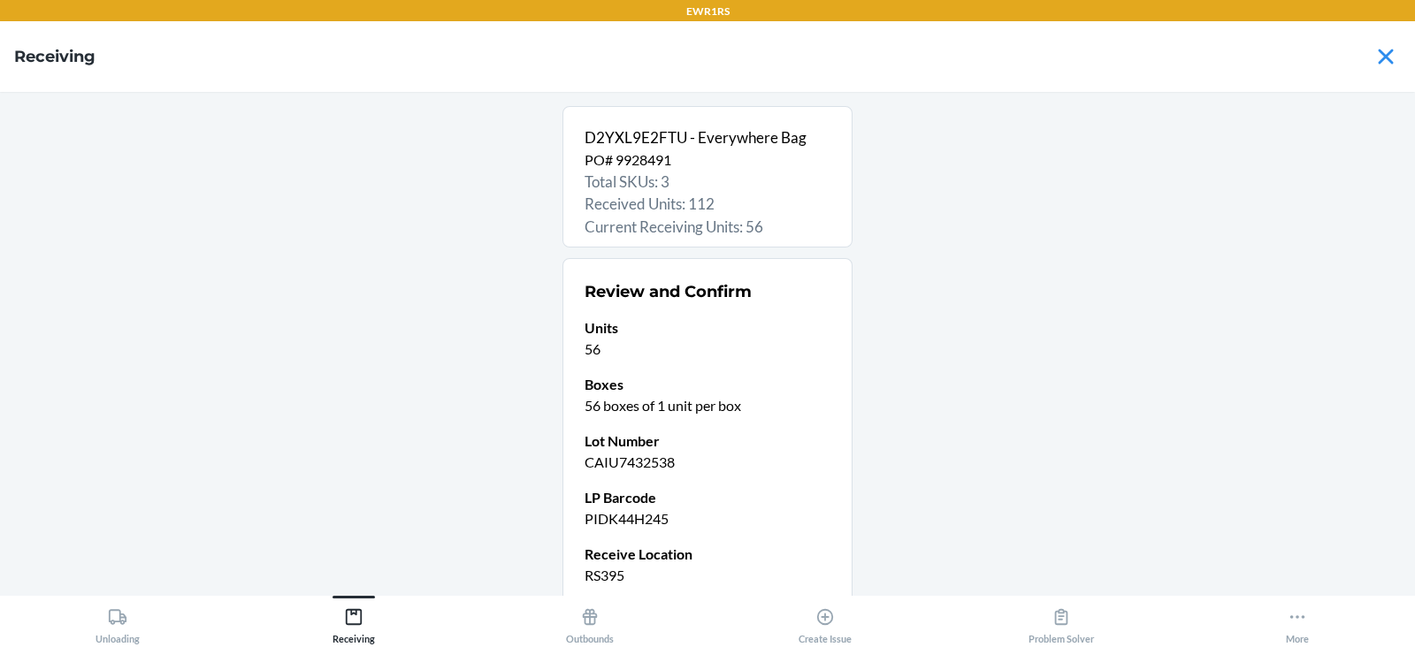
scroll to position [150, 0]
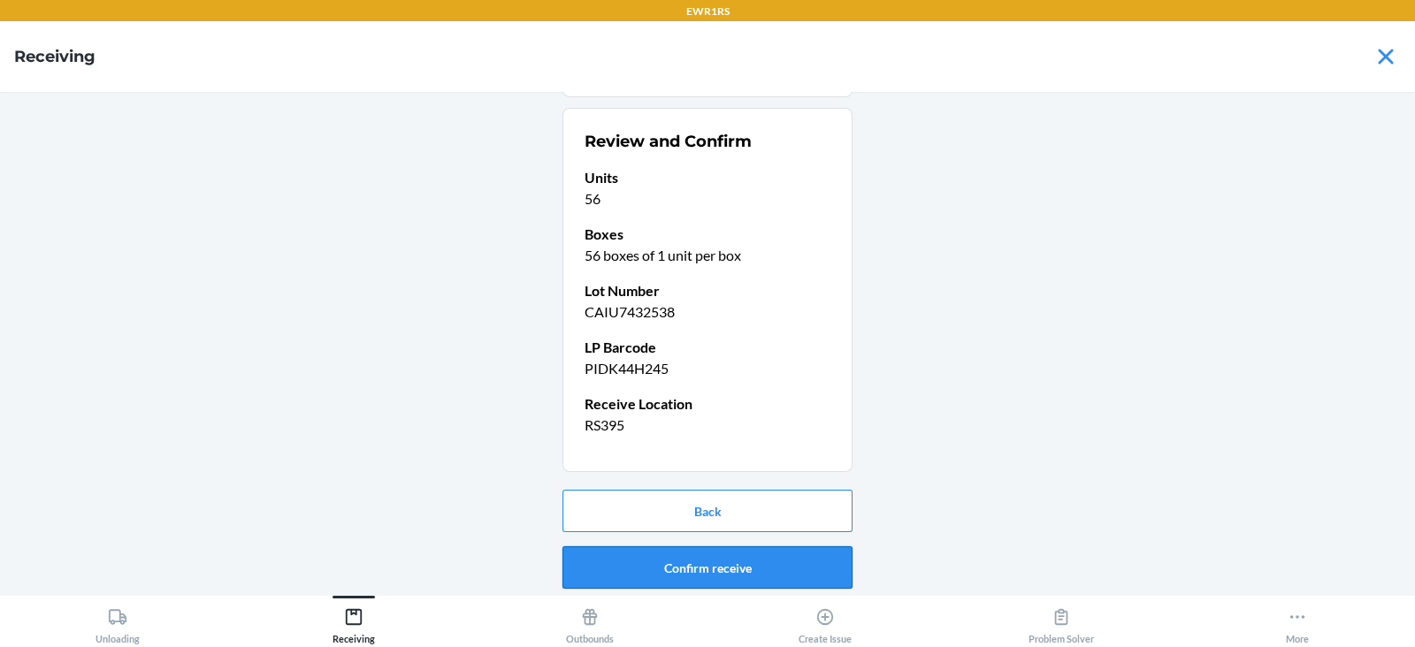
click at [687, 561] on button "Confirm receive" at bounding box center [707, 567] width 290 height 42
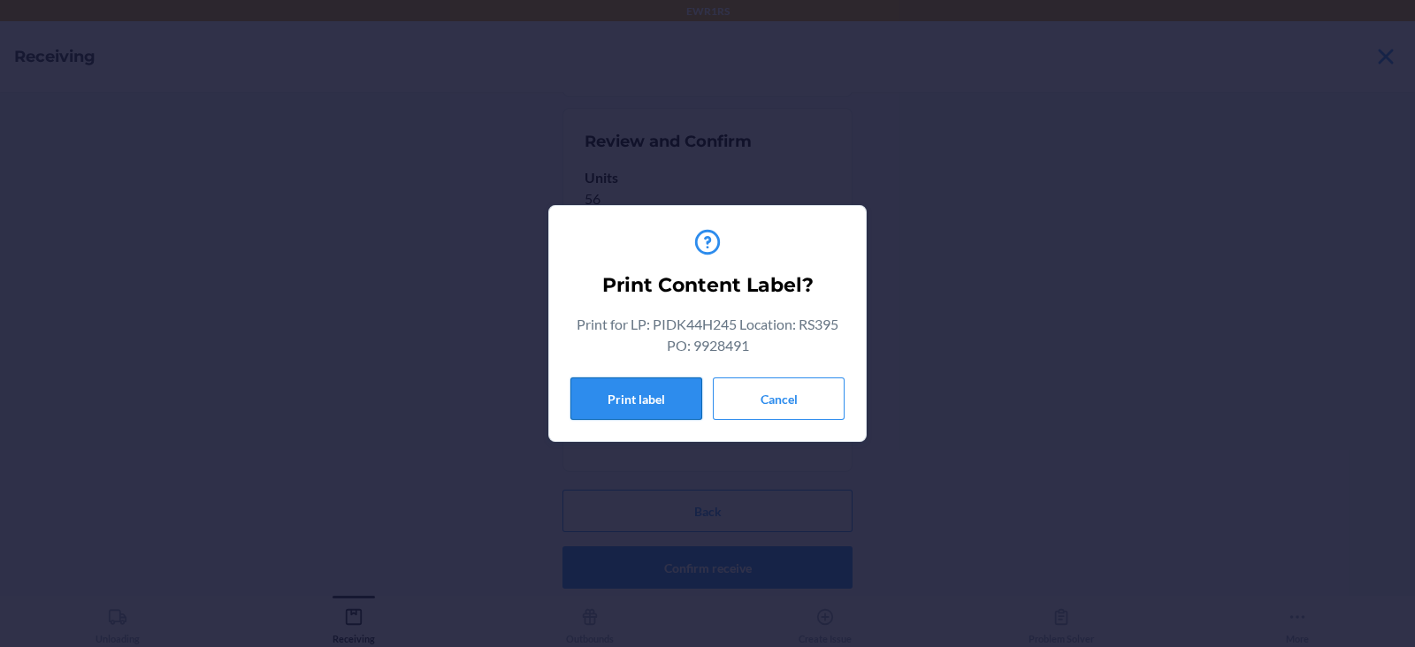
click at [637, 401] on button "Print label" at bounding box center [636, 399] width 132 height 42
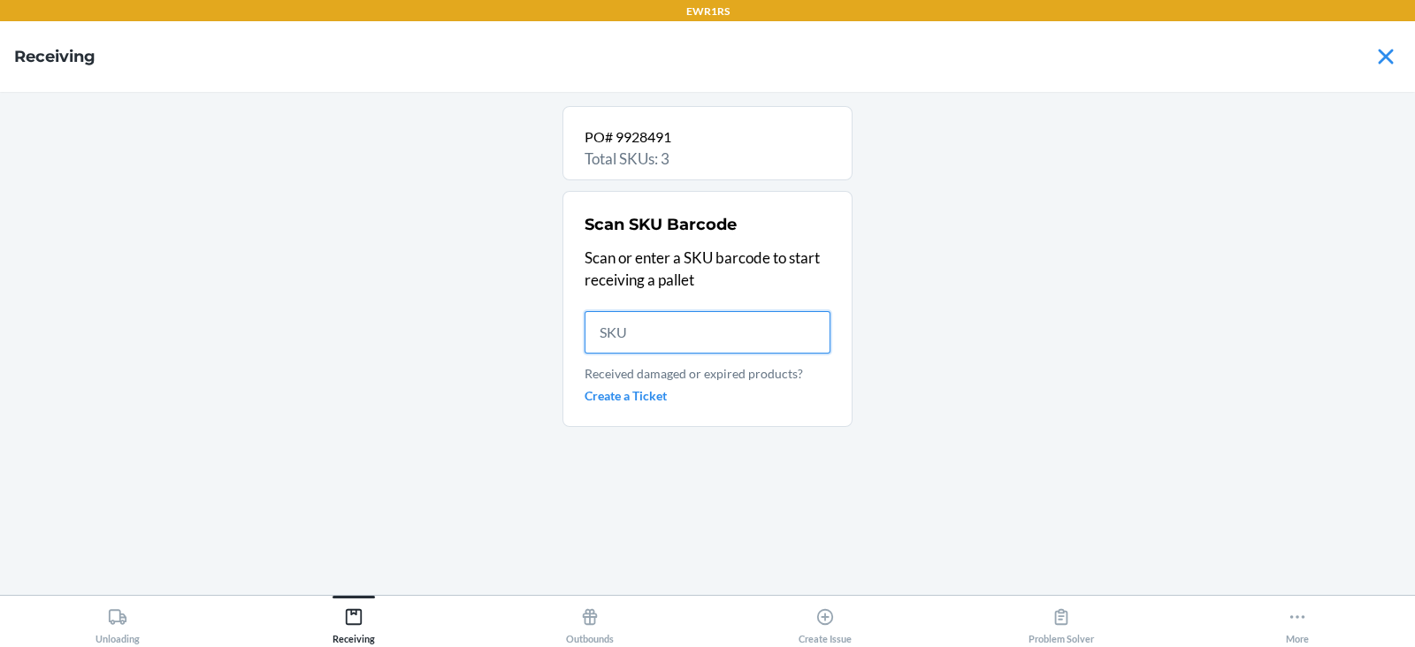
scroll to position [0, 0]
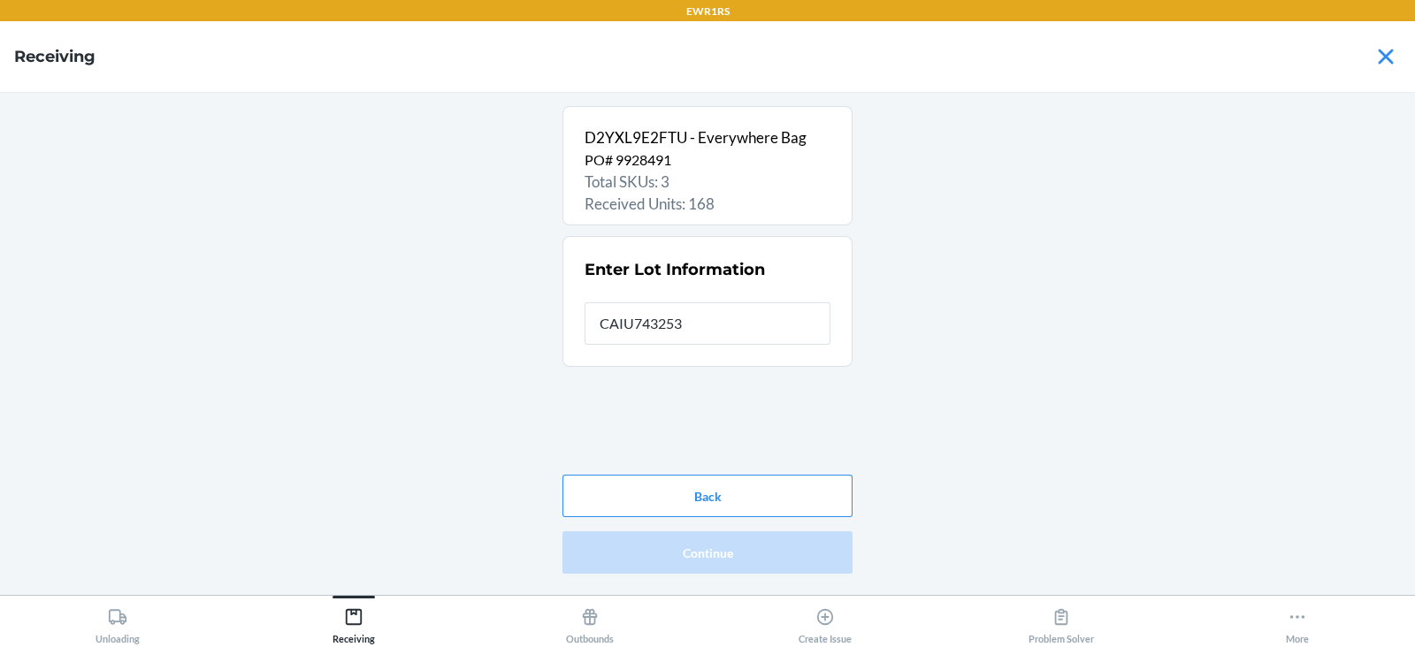
type input "CAIU7432538"
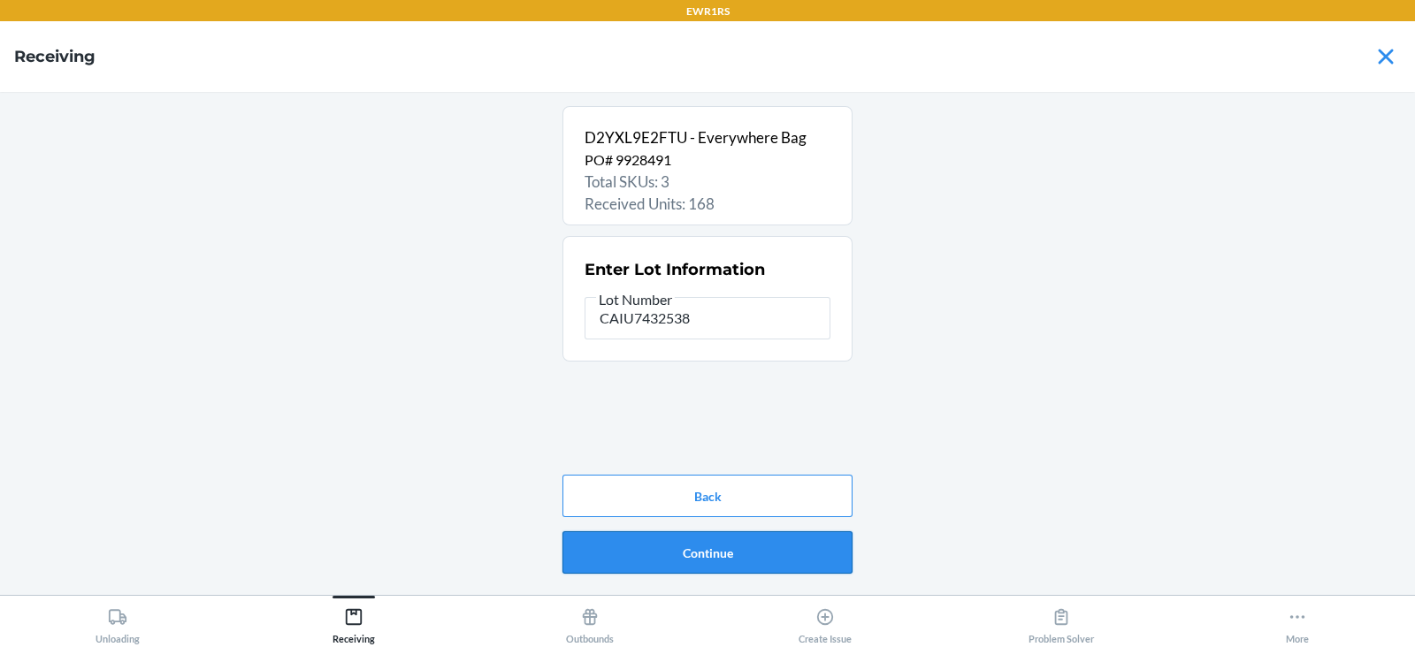
click at [688, 564] on button "Continue" at bounding box center [707, 552] width 290 height 42
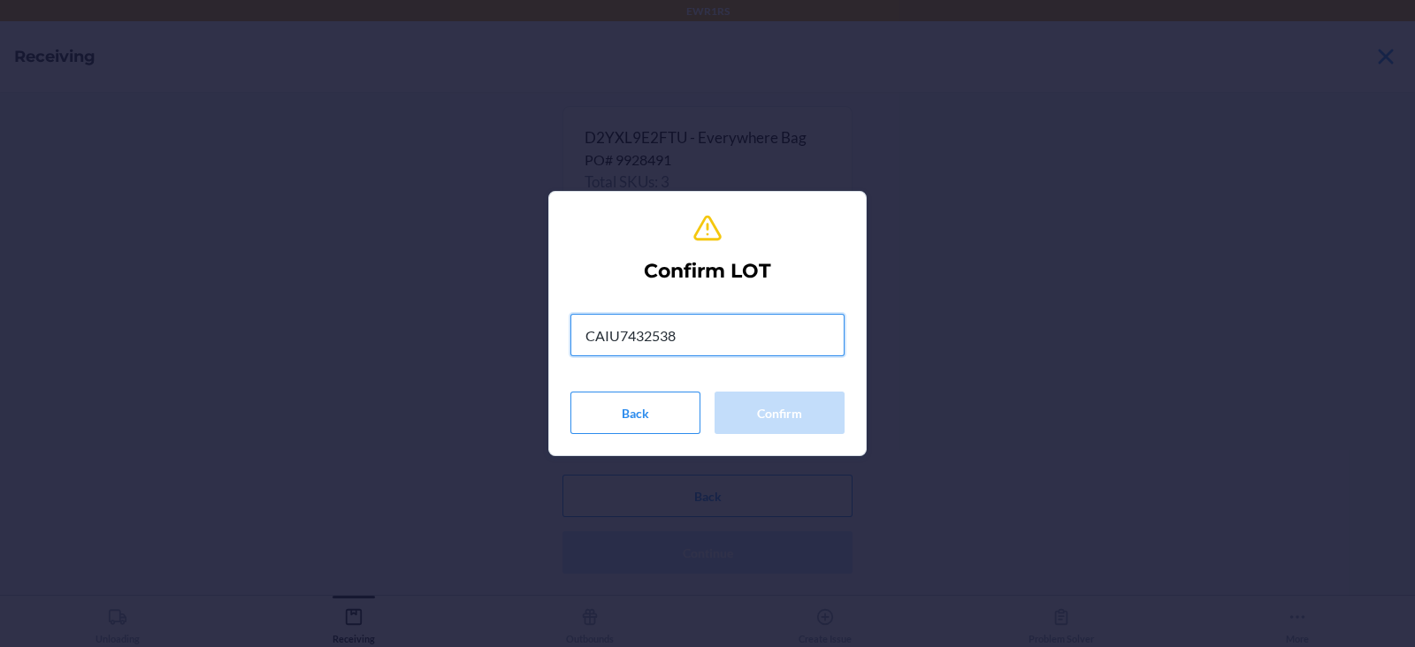
type input "CAIU7432538"
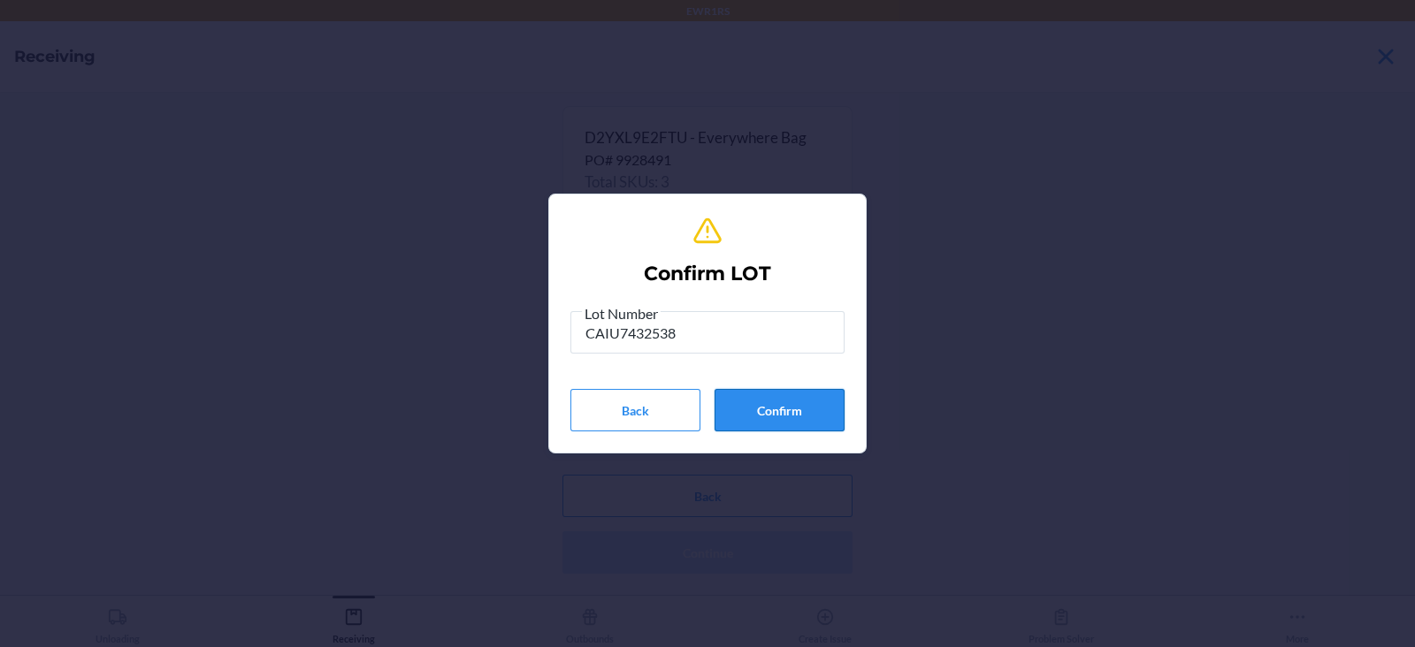
click at [790, 409] on button "Confirm" at bounding box center [779, 410] width 130 height 42
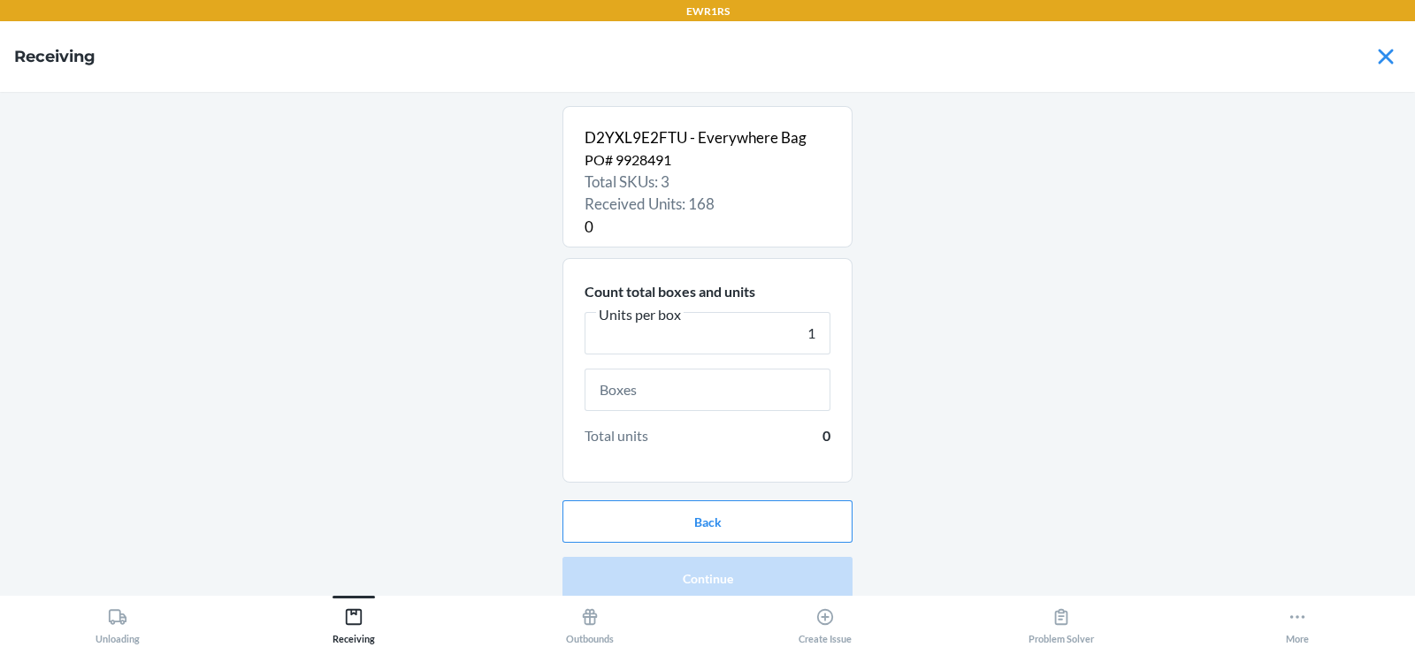
type input "1"
click at [687, 389] on input "text" at bounding box center [708, 390] width 246 height 42
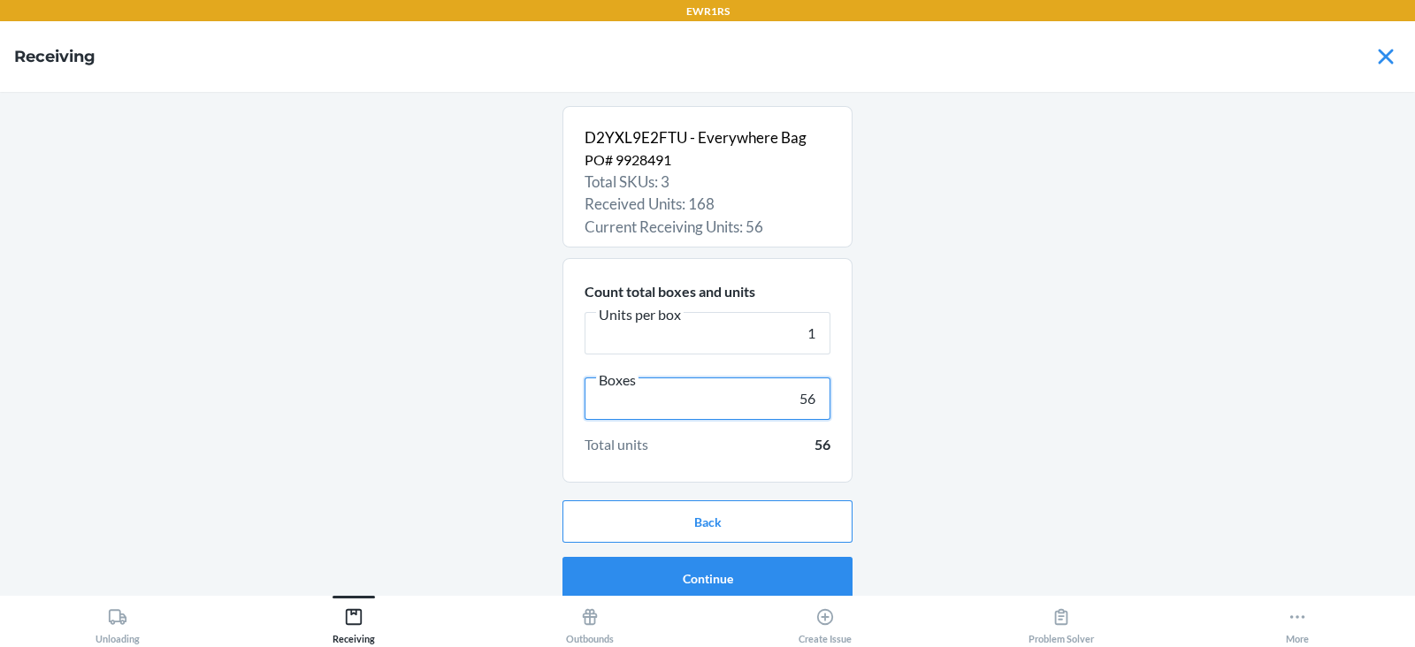
scroll to position [11, 0]
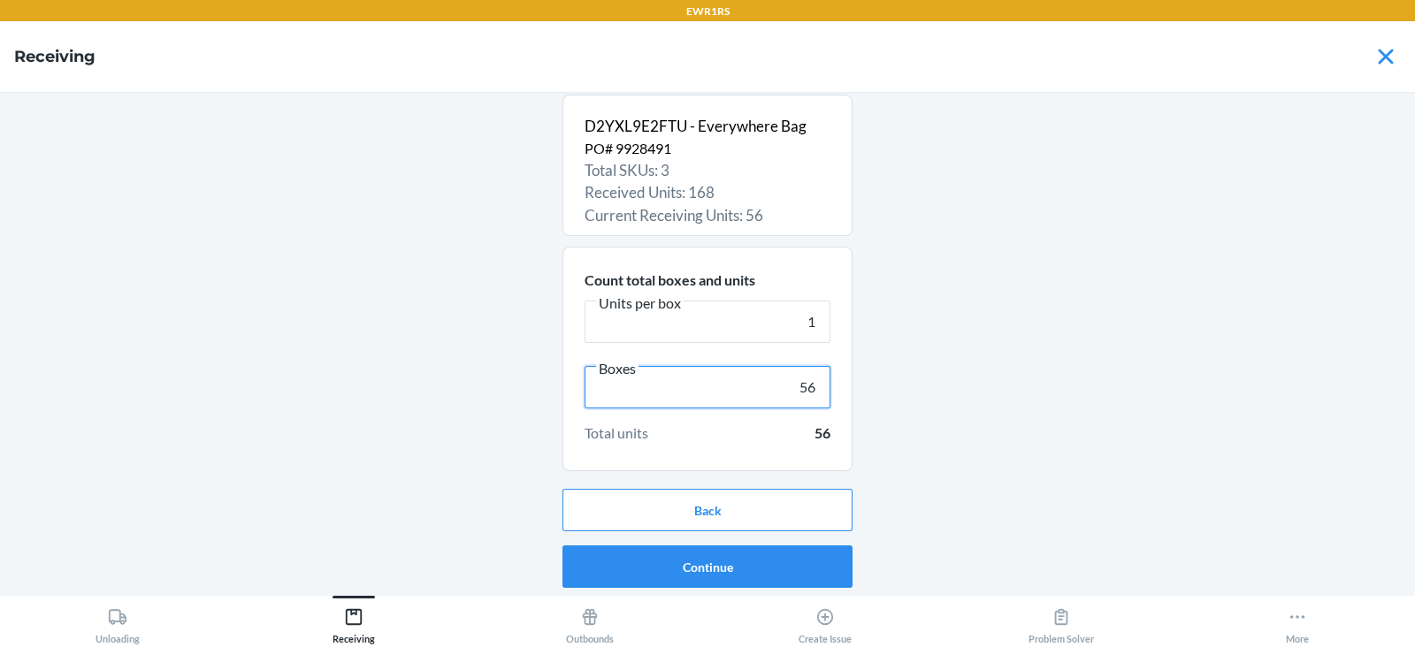
type input "56"
click at [726, 564] on button "Continue" at bounding box center [707, 567] width 290 height 42
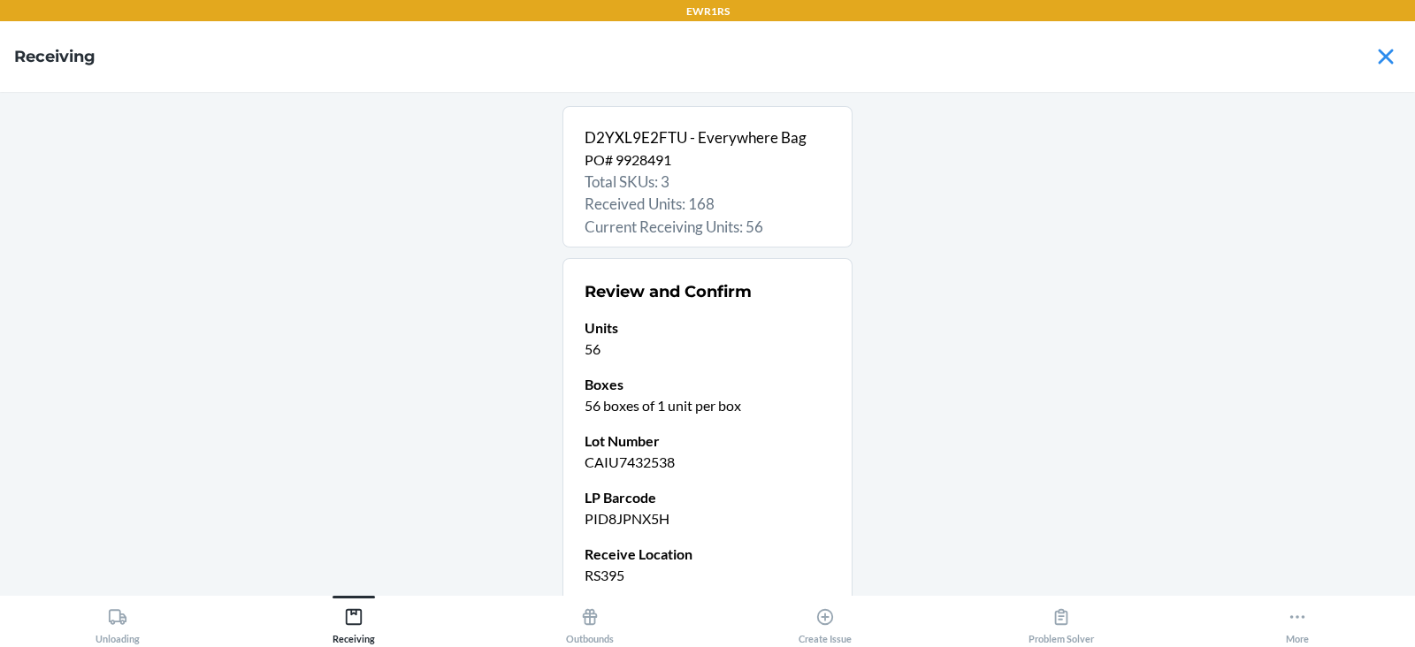
scroll to position [150, 0]
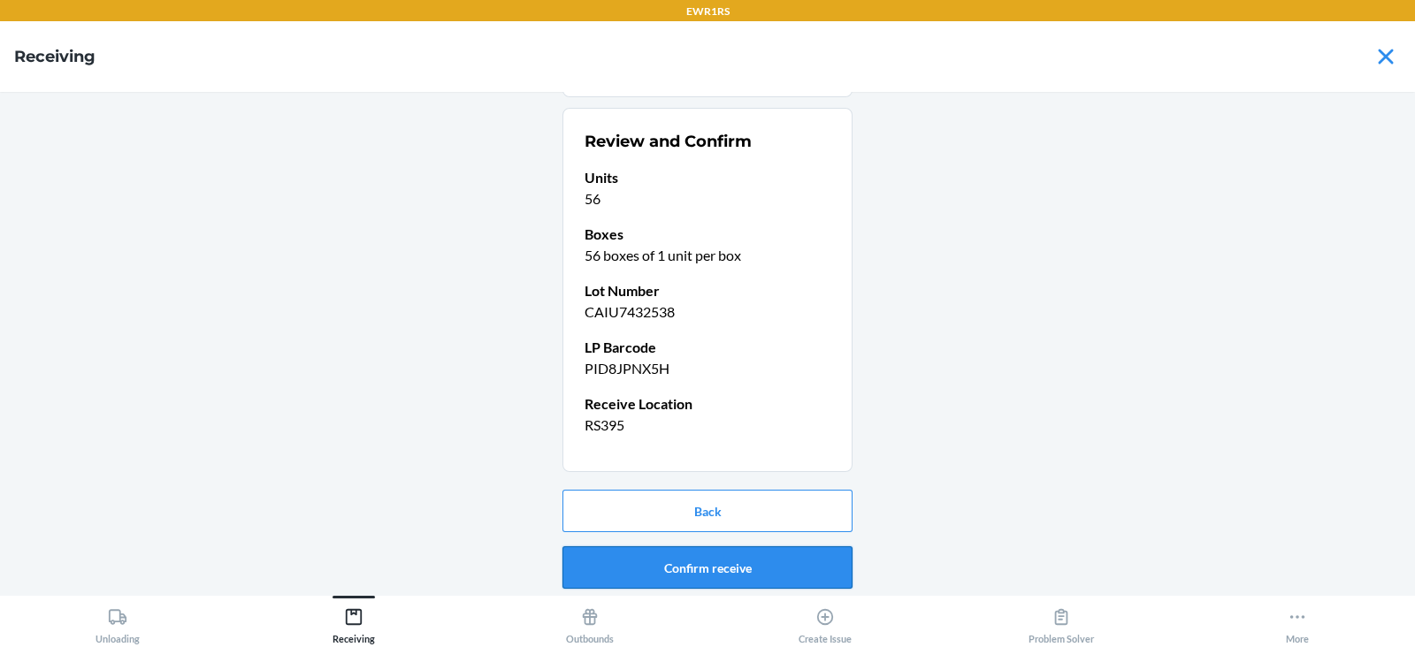
click at [665, 570] on button "Confirm receive" at bounding box center [707, 567] width 290 height 42
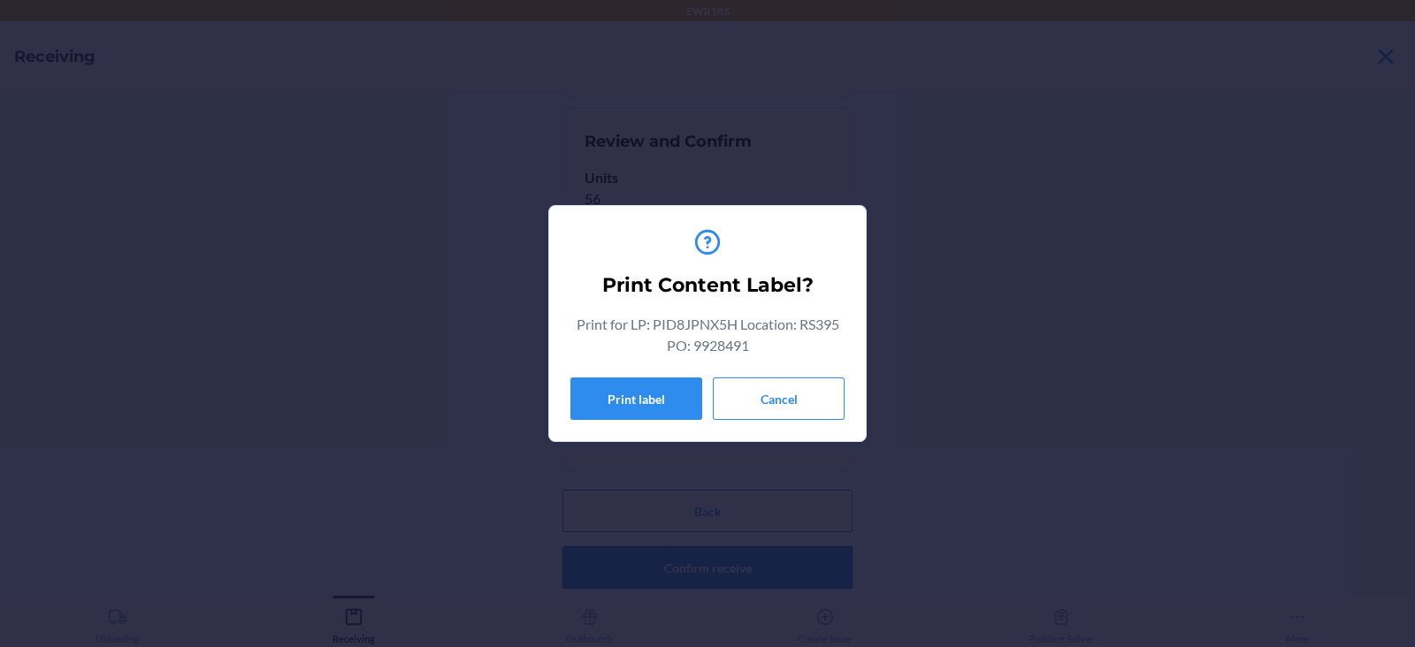
click at [630, 398] on button "Print label" at bounding box center [636, 399] width 132 height 42
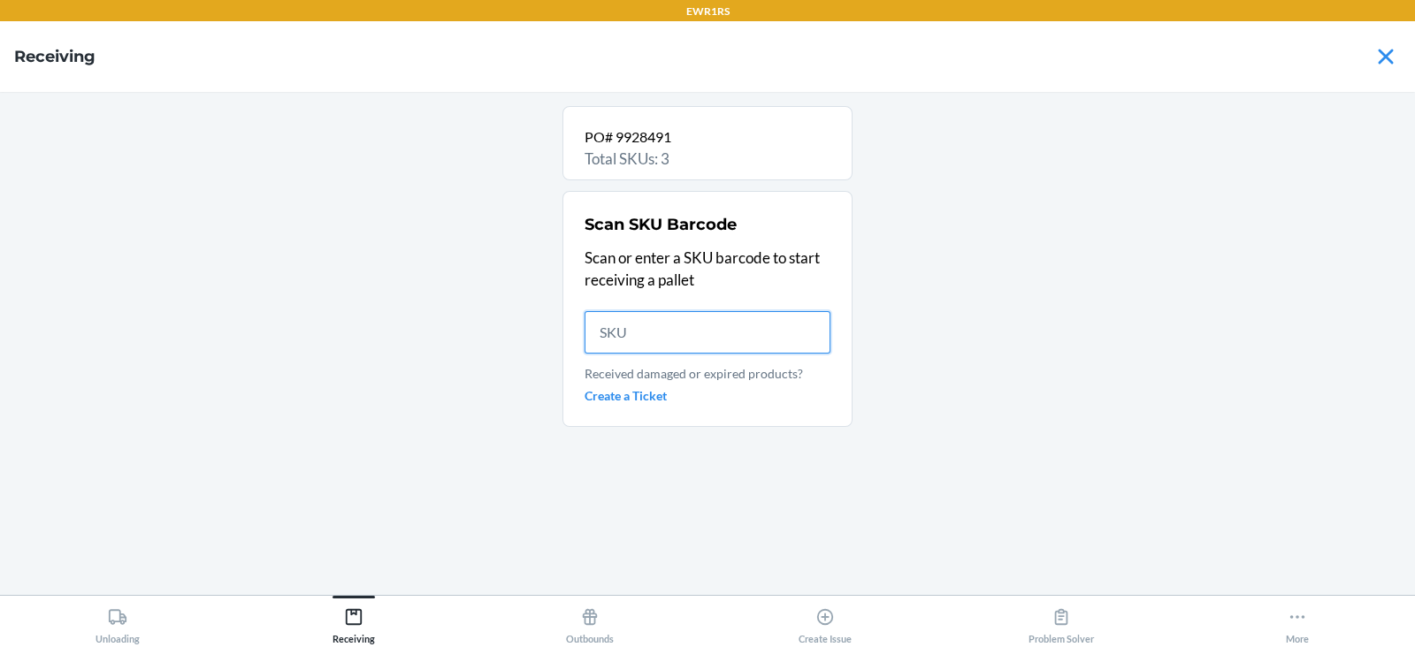
scroll to position [0, 0]
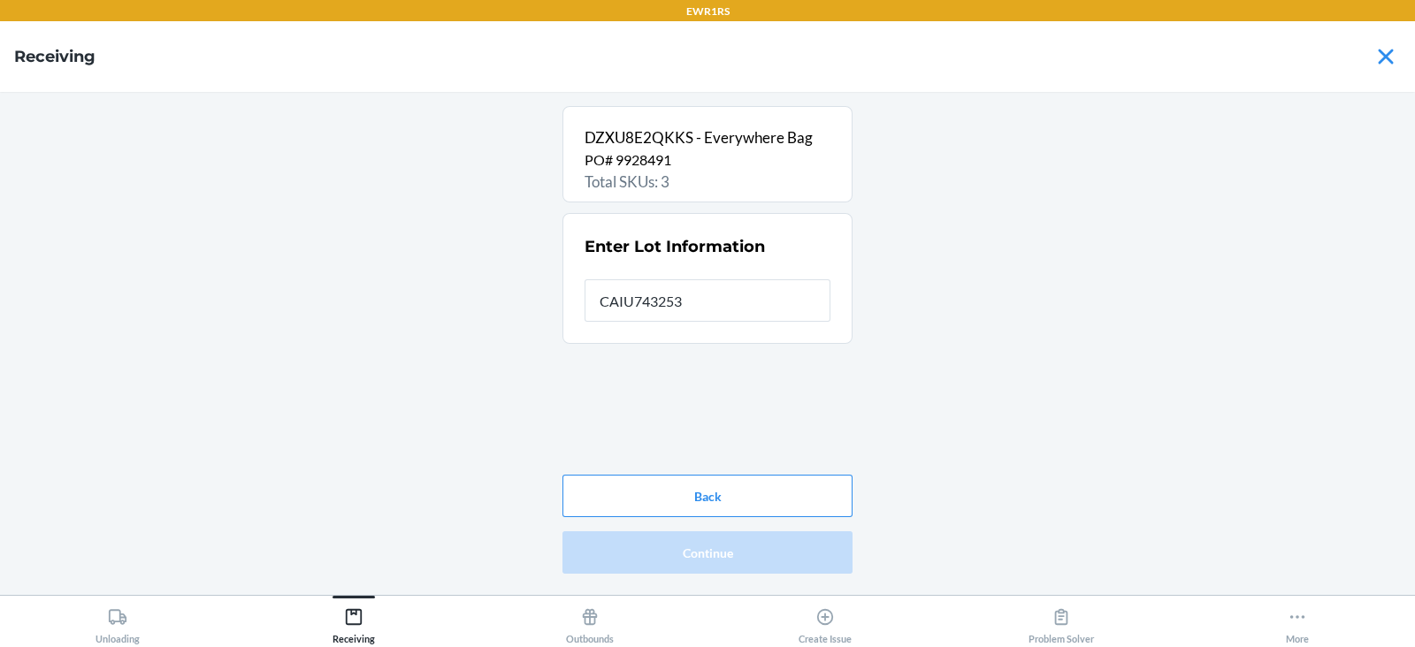
type input "CAIU7432538"
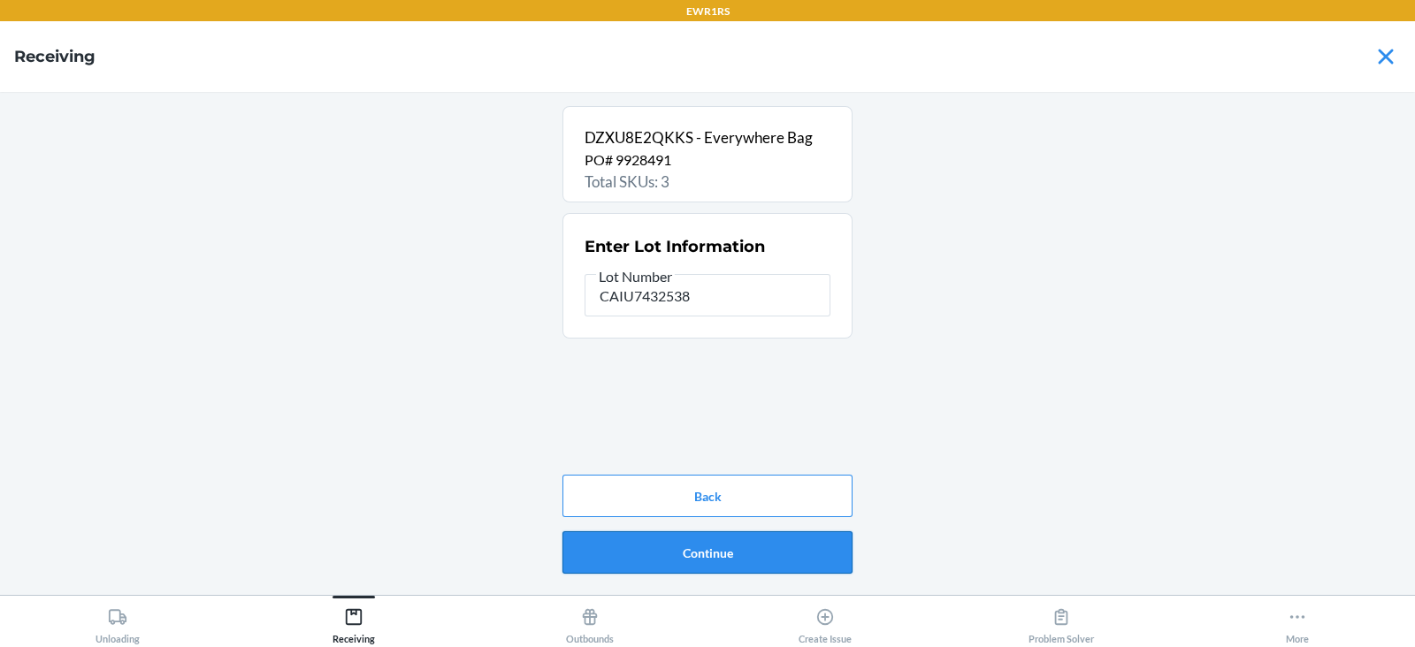
click at [700, 569] on button "Continue" at bounding box center [707, 552] width 290 height 42
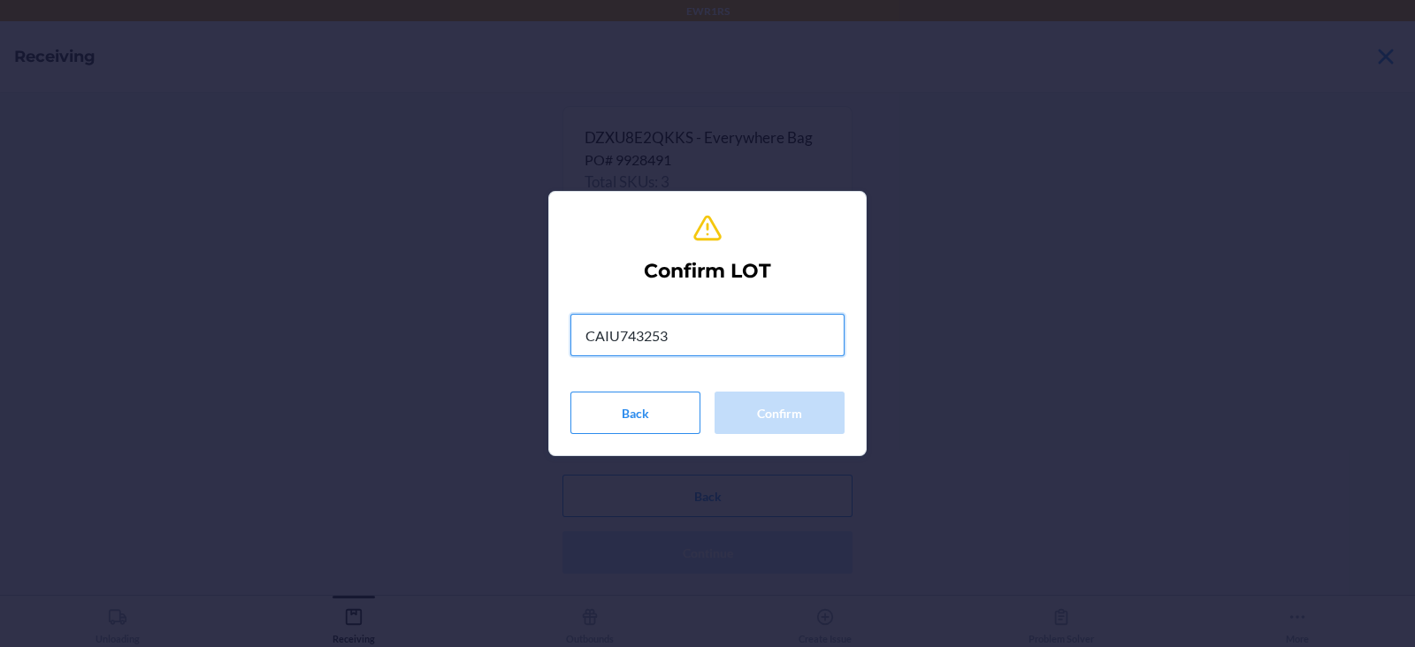
type input "CAIU7432538"
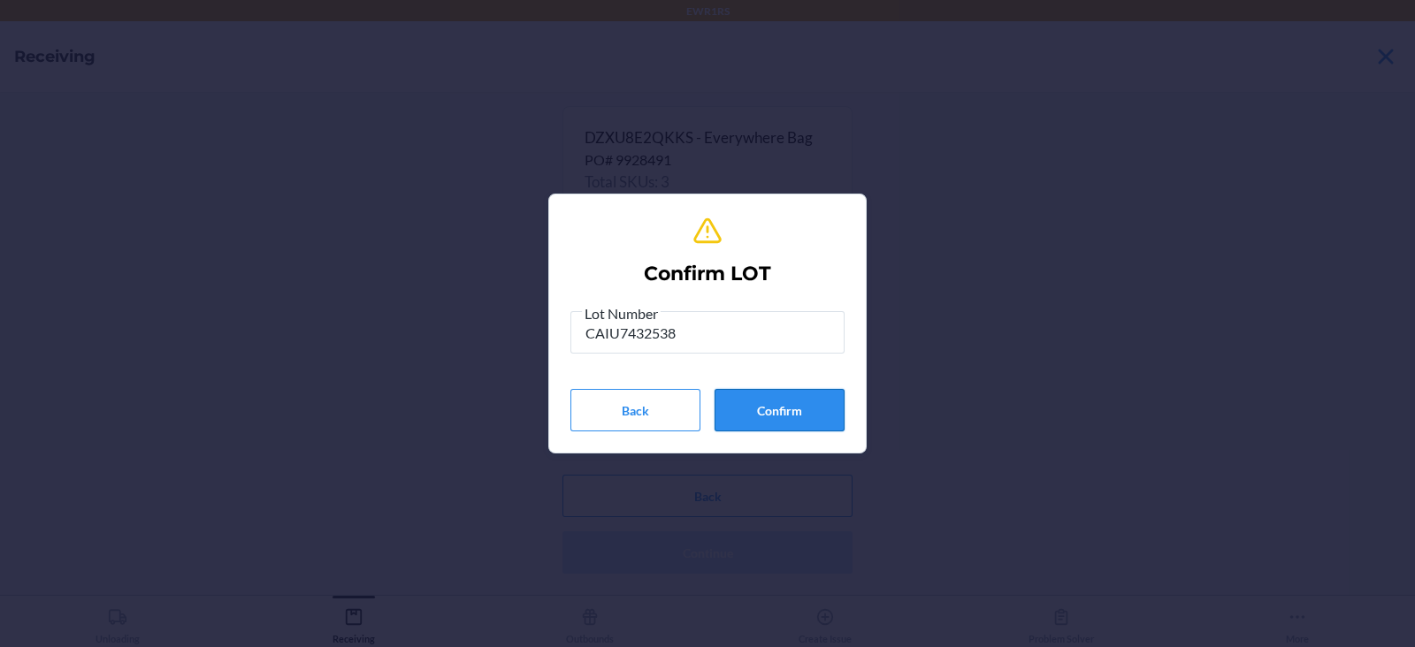
click at [764, 403] on button "Confirm" at bounding box center [779, 410] width 130 height 42
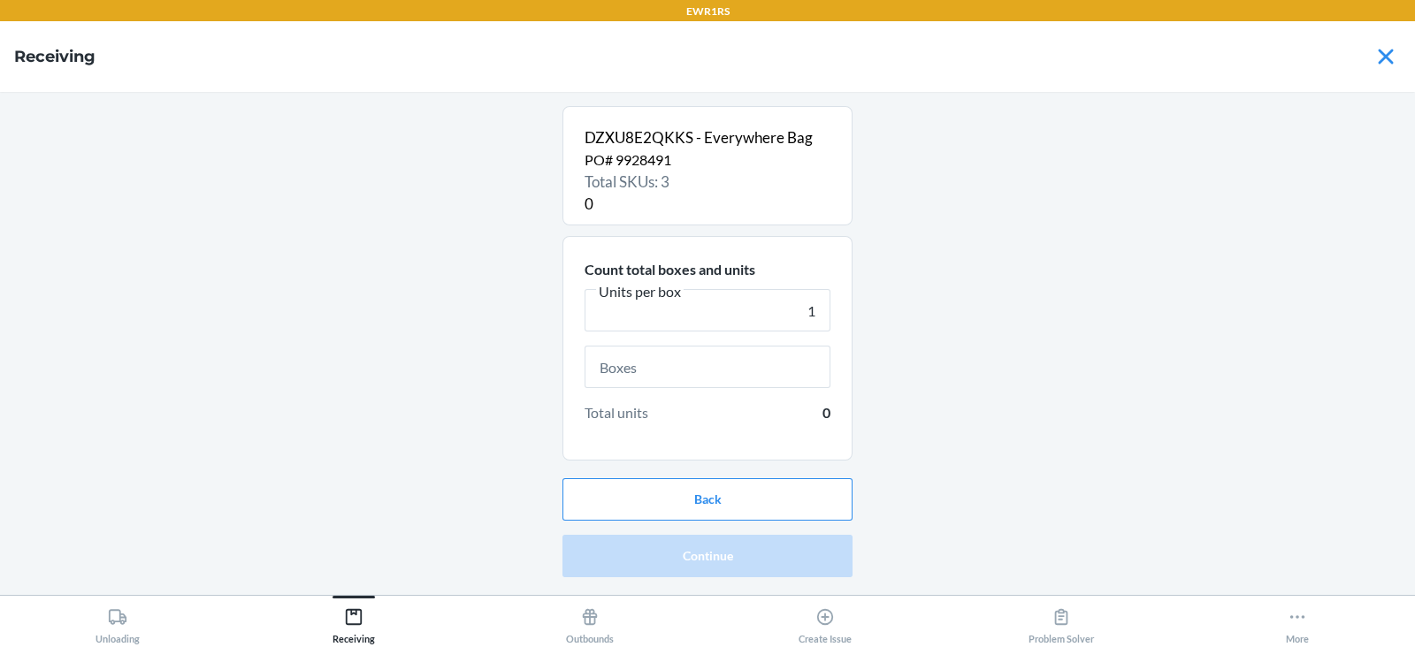
type input "1"
click at [713, 372] on input "text" at bounding box center [708, 367] width 246 height 42
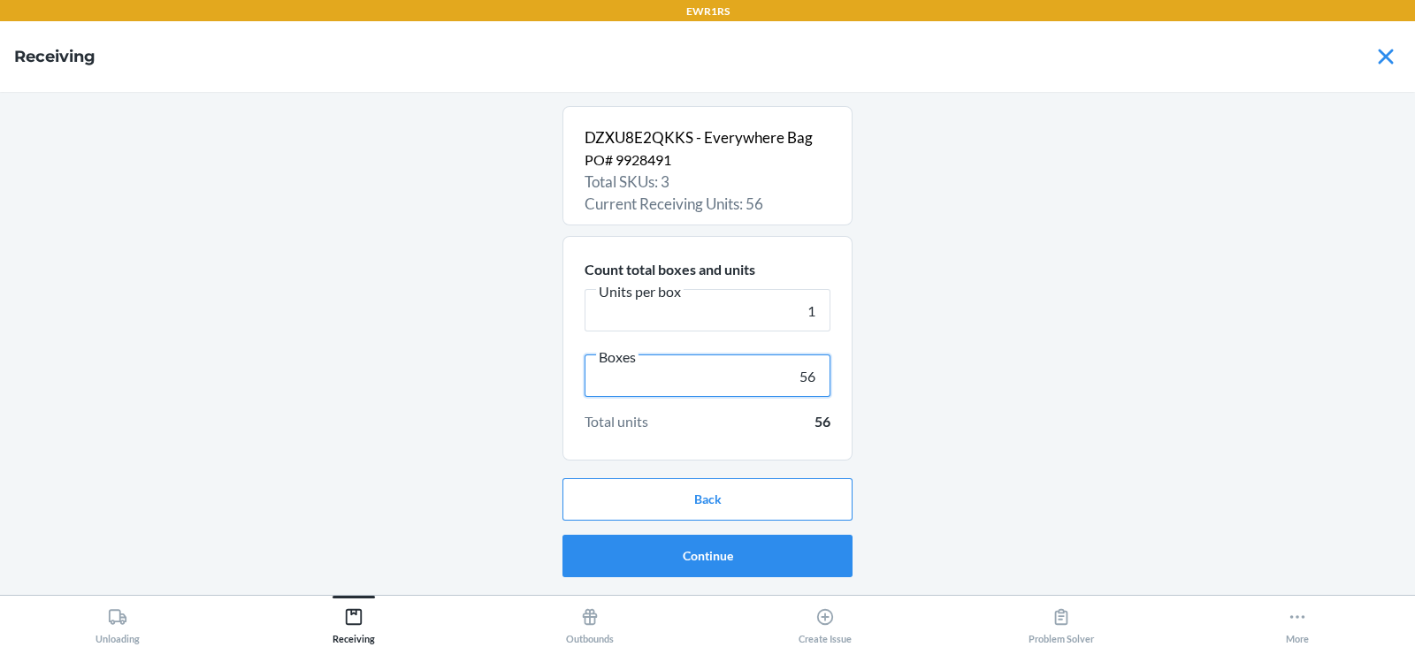
type input "56"
click at [739, 555] on button "Continue" at bounding box center [707, 556] width 290 height 42
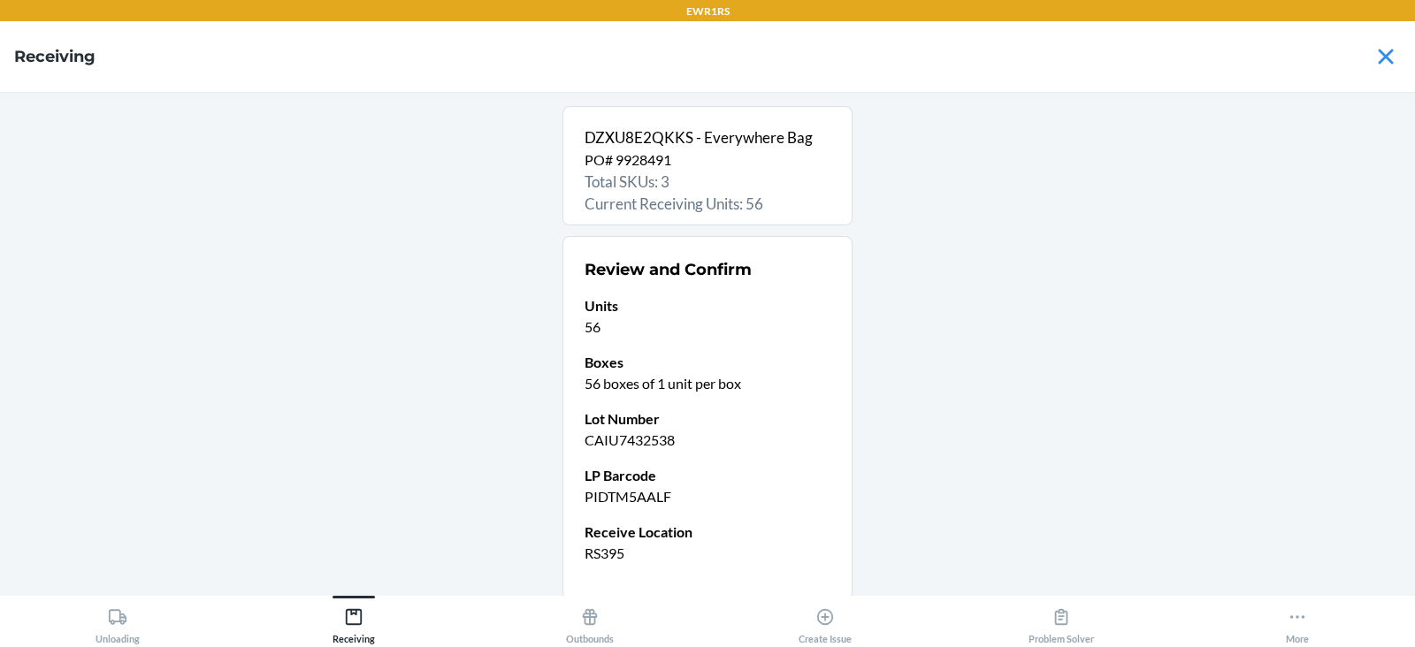
scroll to position [128, 0]
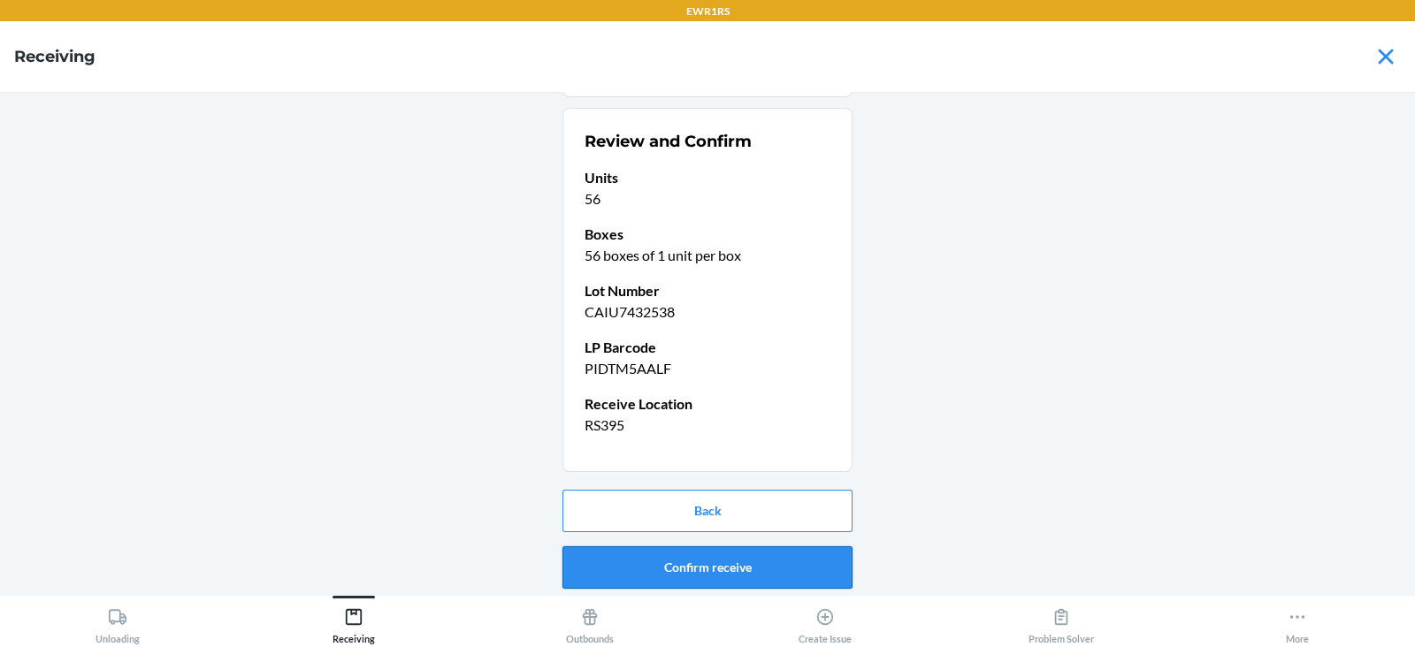
click at [657, 558] on button "Confirm receive" at bounding box center [707, 567] width 290 height 42
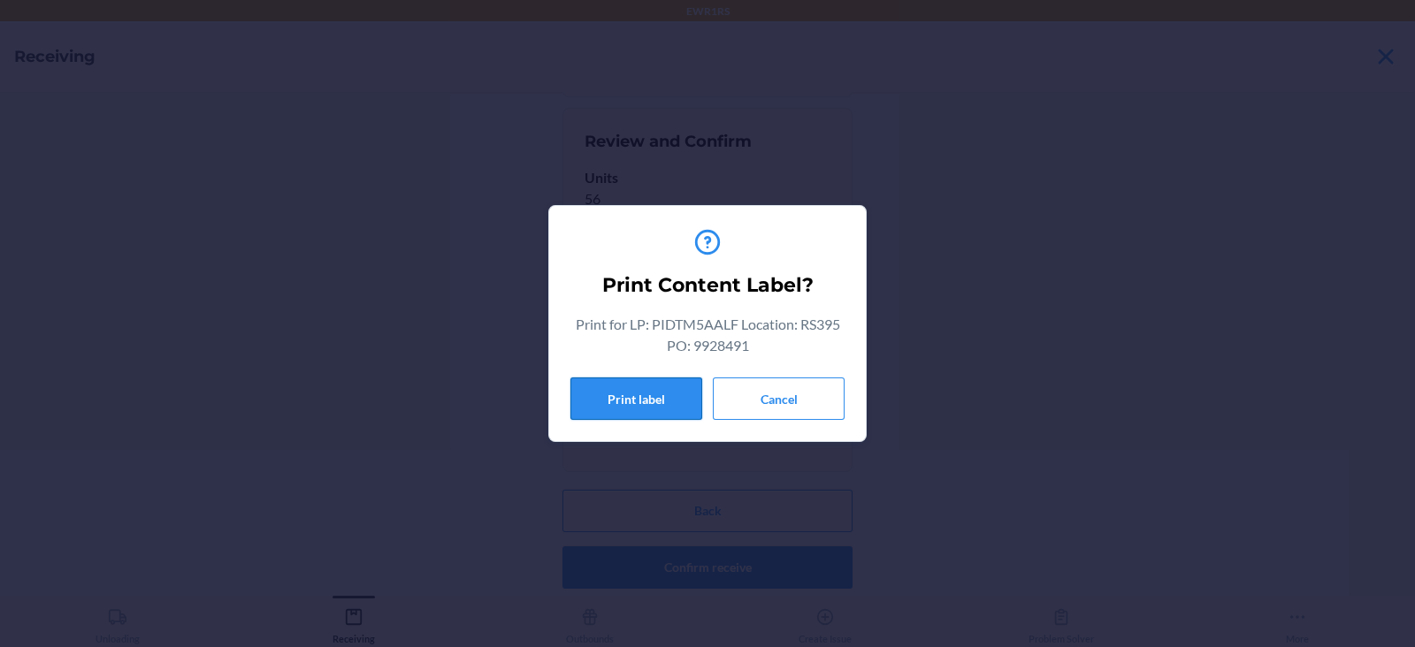
click at [632, 398] on button "Print label" at bounding box center [636, 399] width 132 height 42
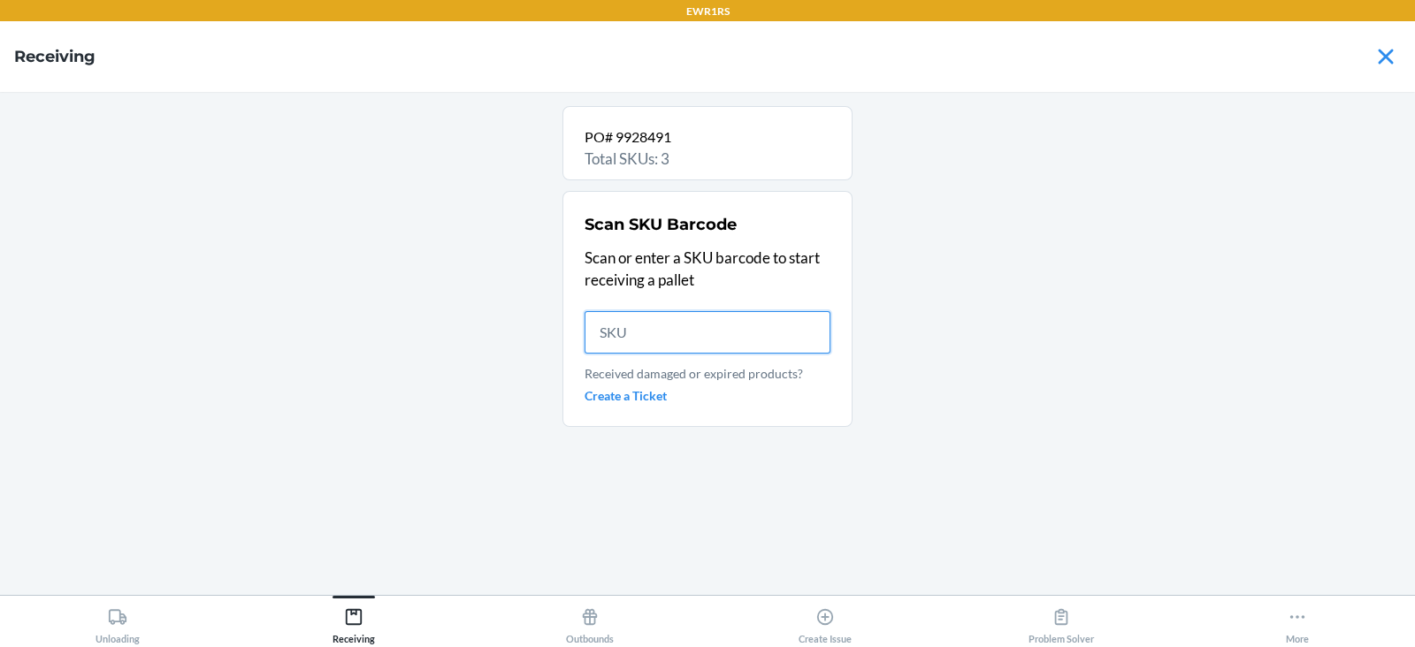
scroll to position [0, 0]
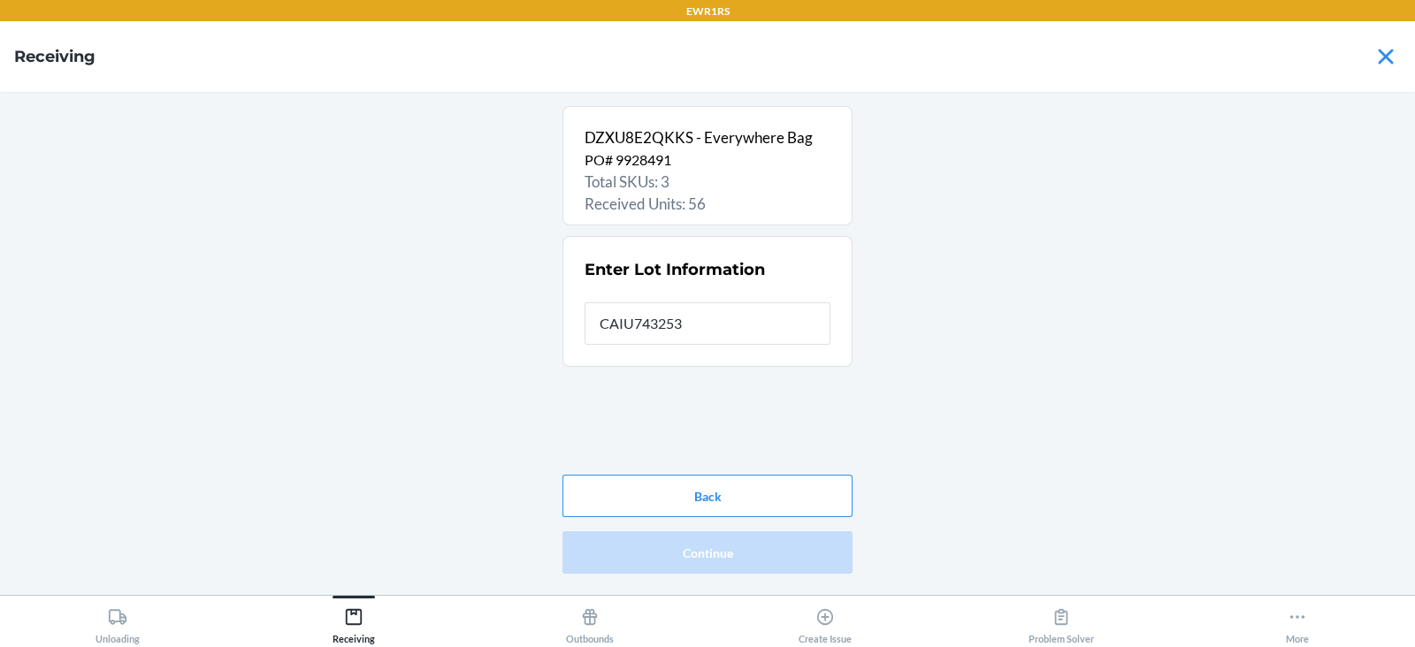
type input "CAIU7432538"
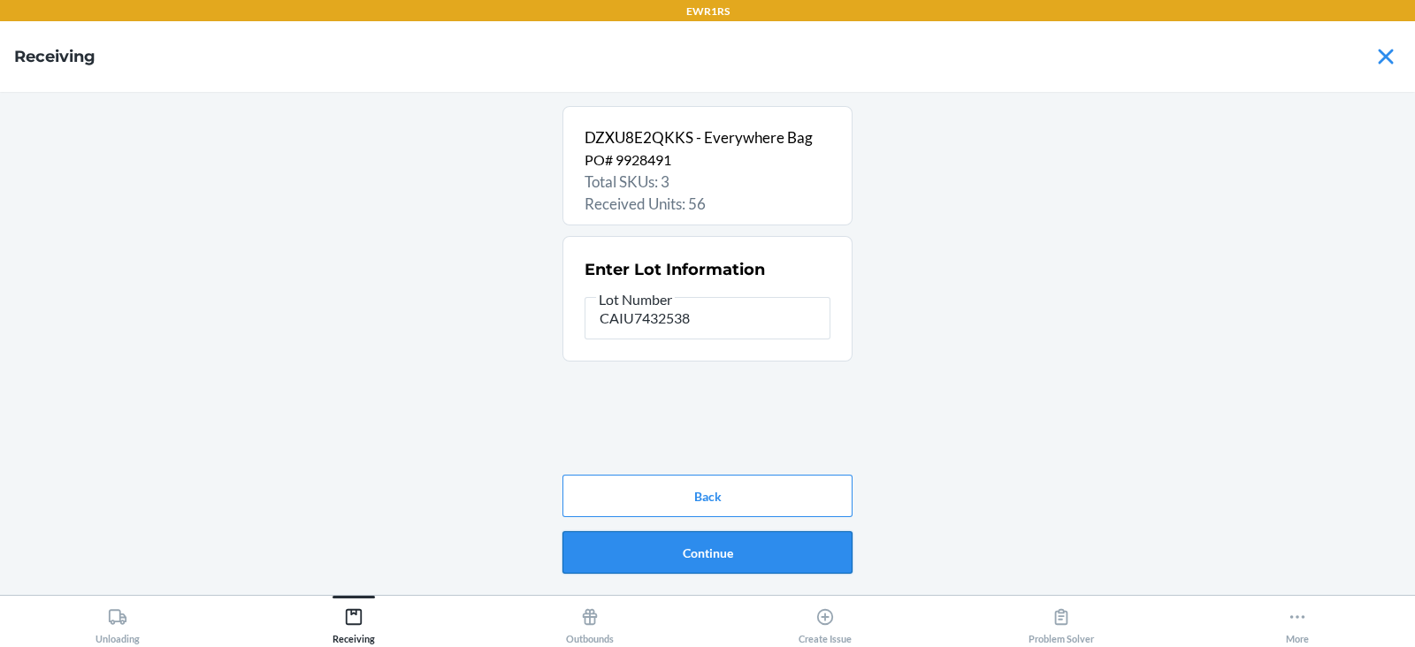
click at [693, 557] on button "Continue" at bounding box center [707, 552] width 290 height 42
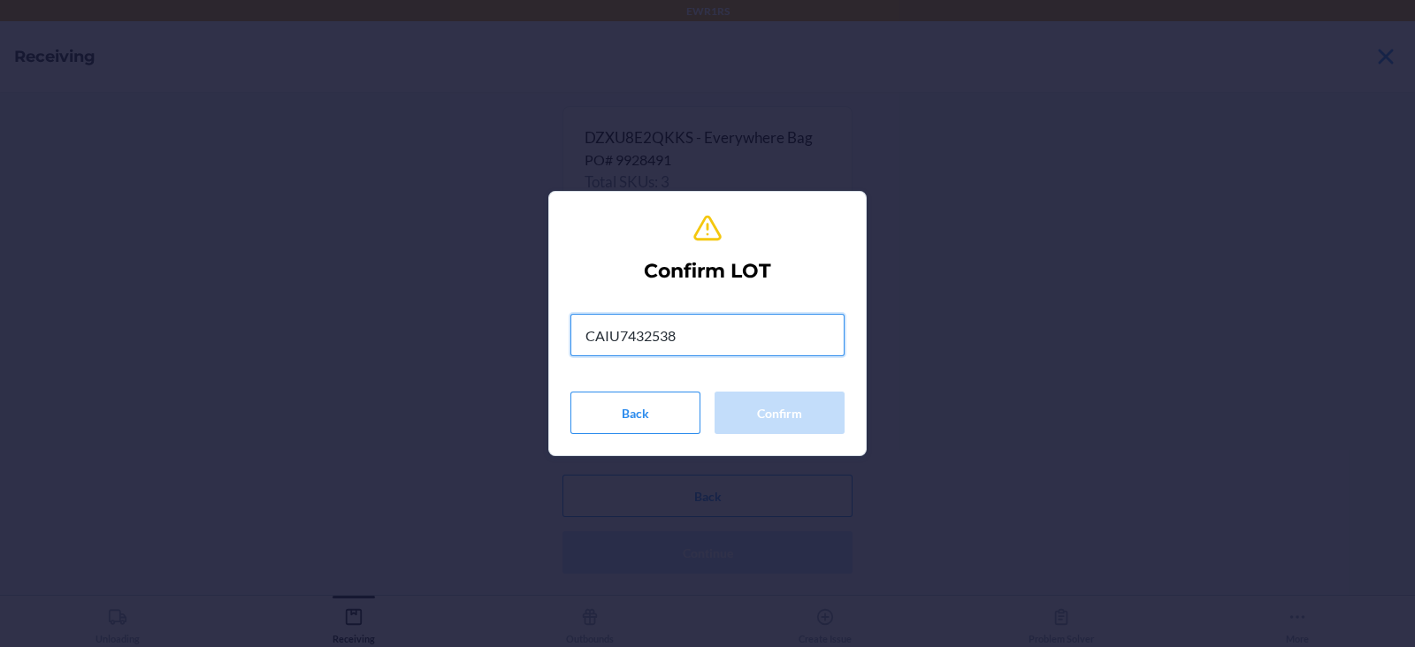
type input "CAIU7432538"
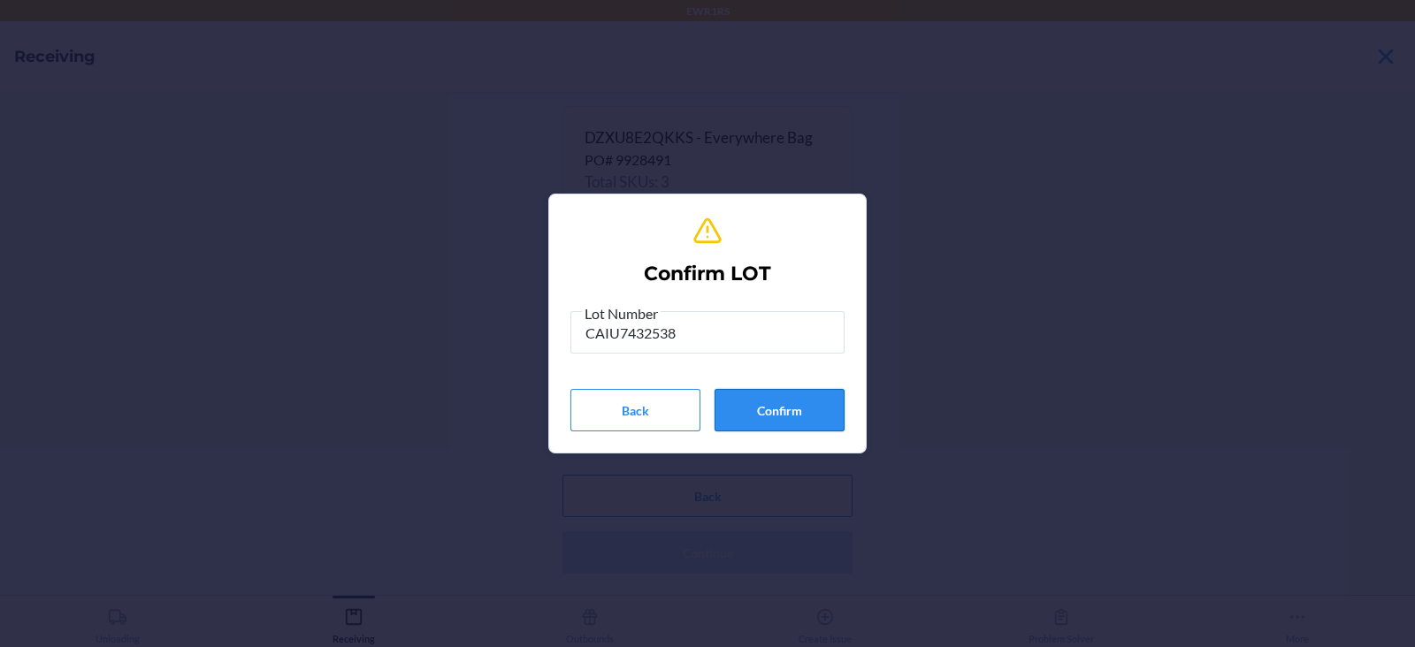
click at [776, 407] on button "Confirm" at bounding box center [779, 410] width 130 height 42
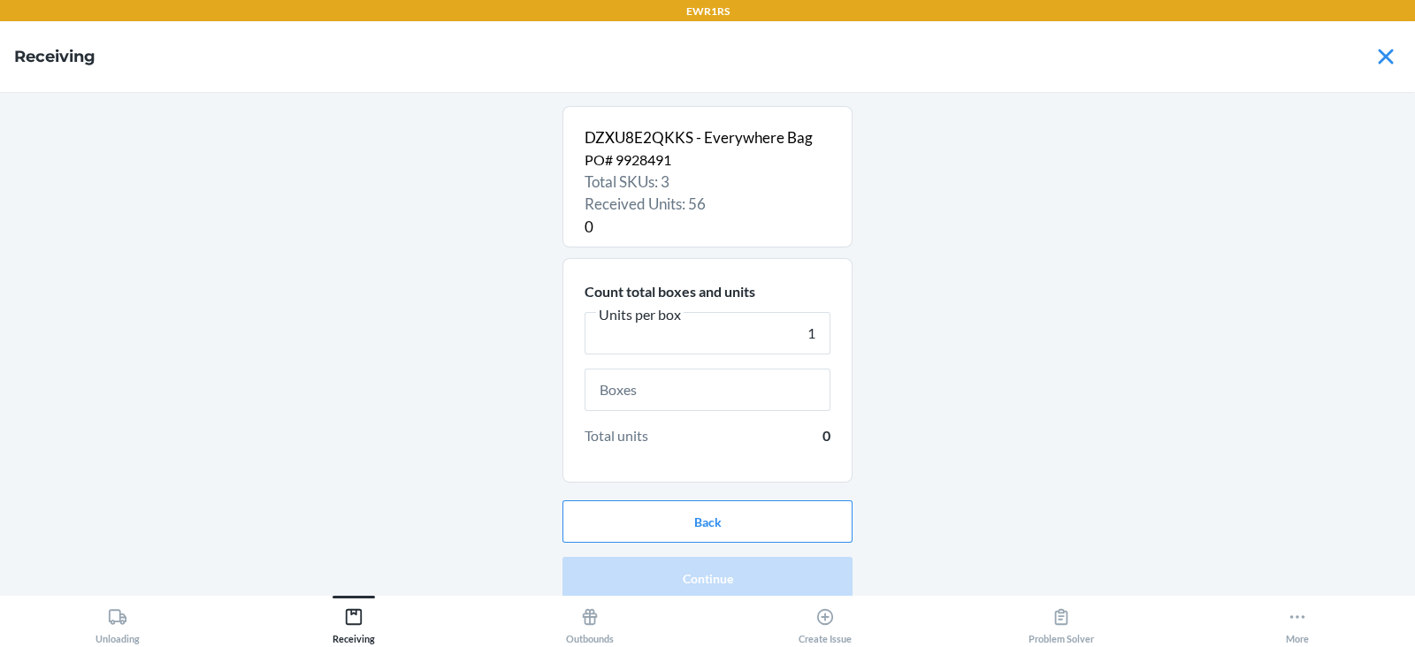
type input "1"
click at [746, 389] on input "text" at bounding box center [708, 390] width 246 height 42
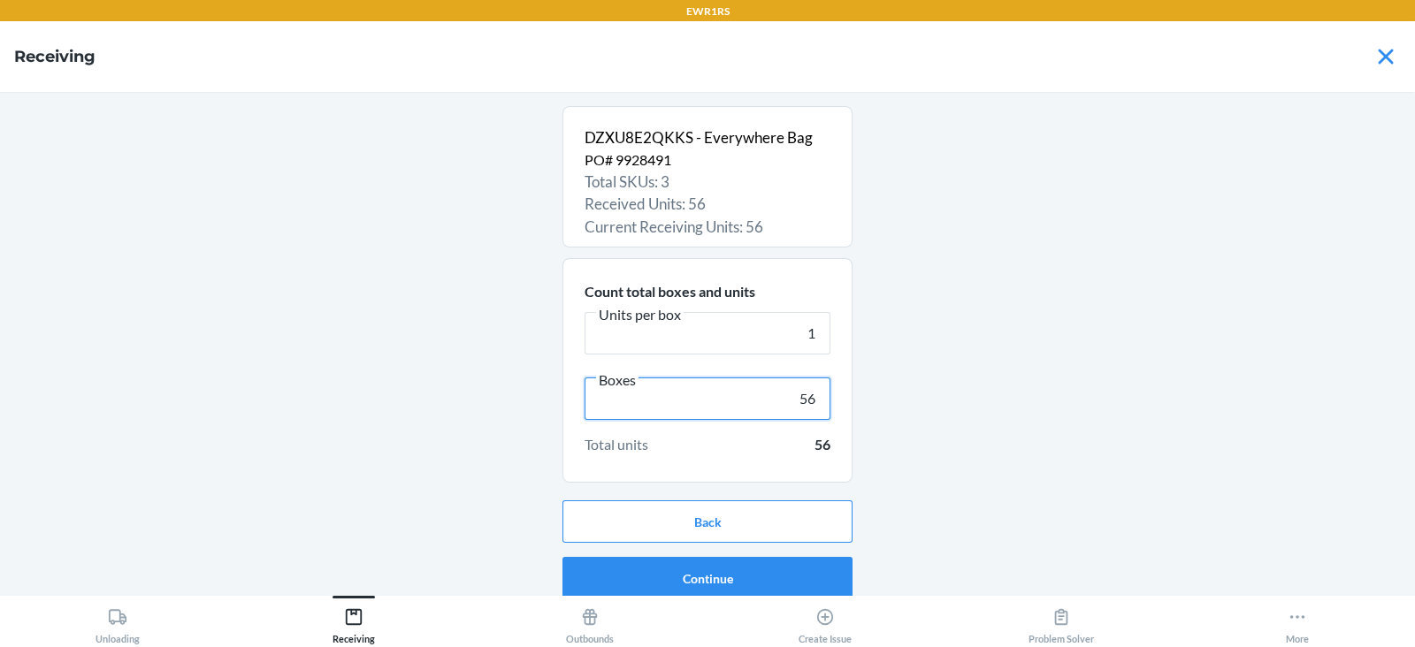
scroll to position [11, 0]
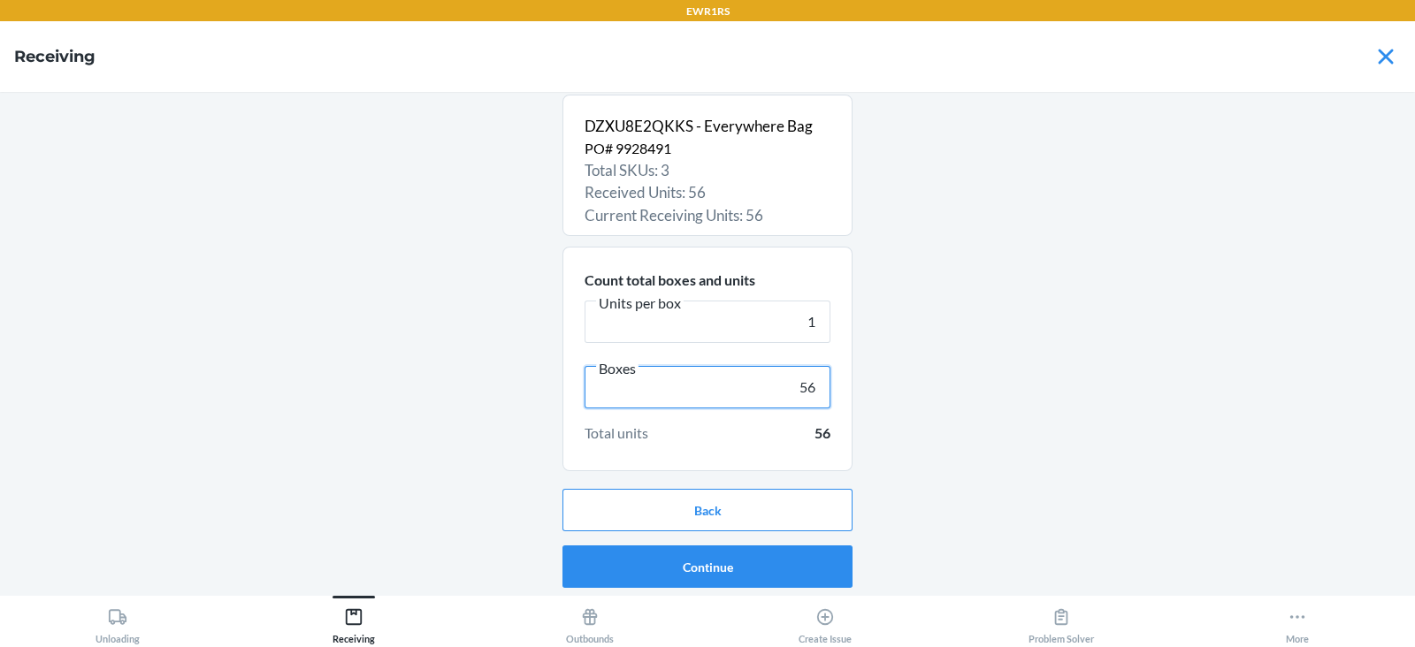
type input "56"
click at [734, 575] on button "Continue" at bounding box center [707, 567] width 290 height 42
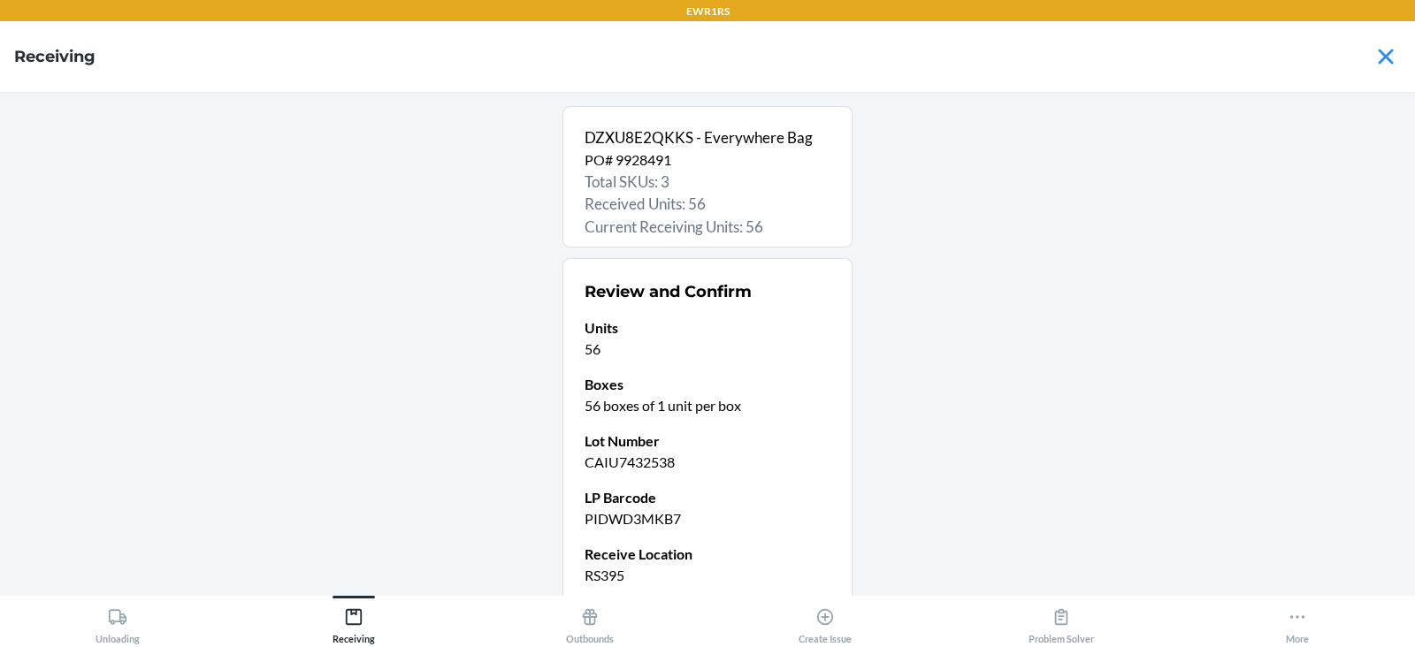
scroll to position [150, 0]
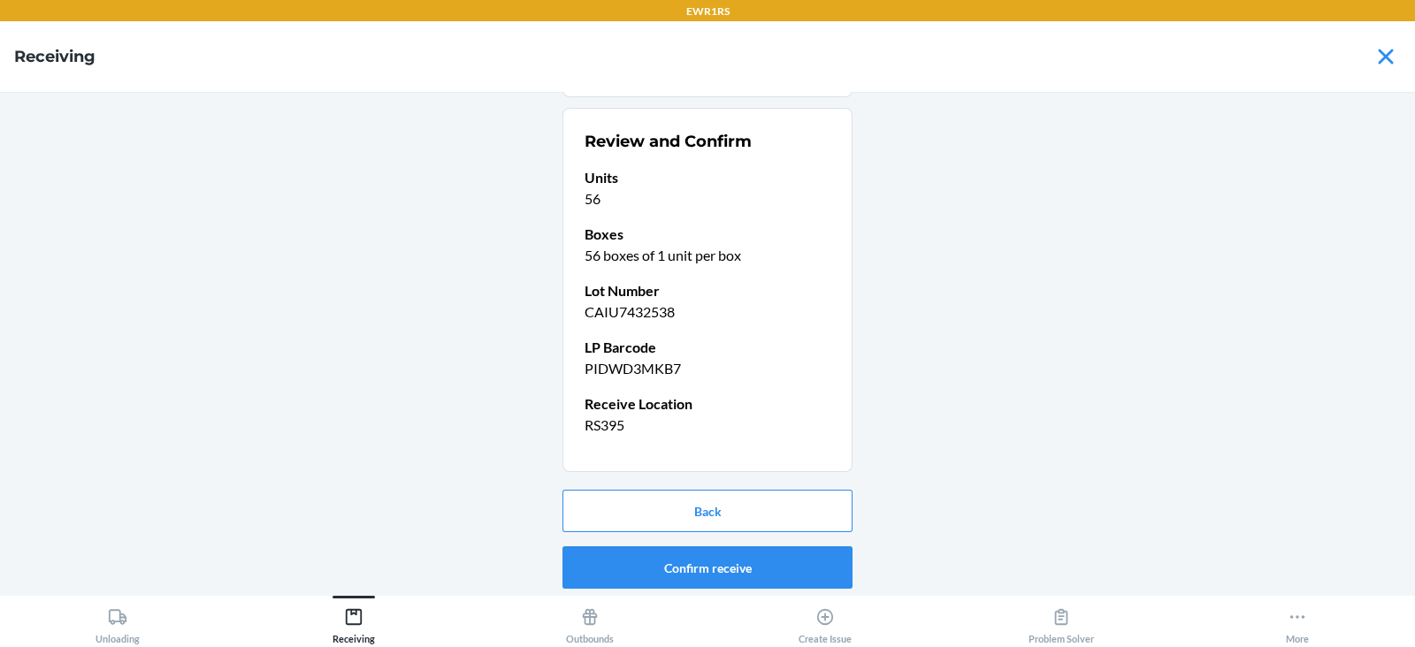
click at [710, 573] on button "Confirm receive" at bounding box center [707, 567] width 290 height 42
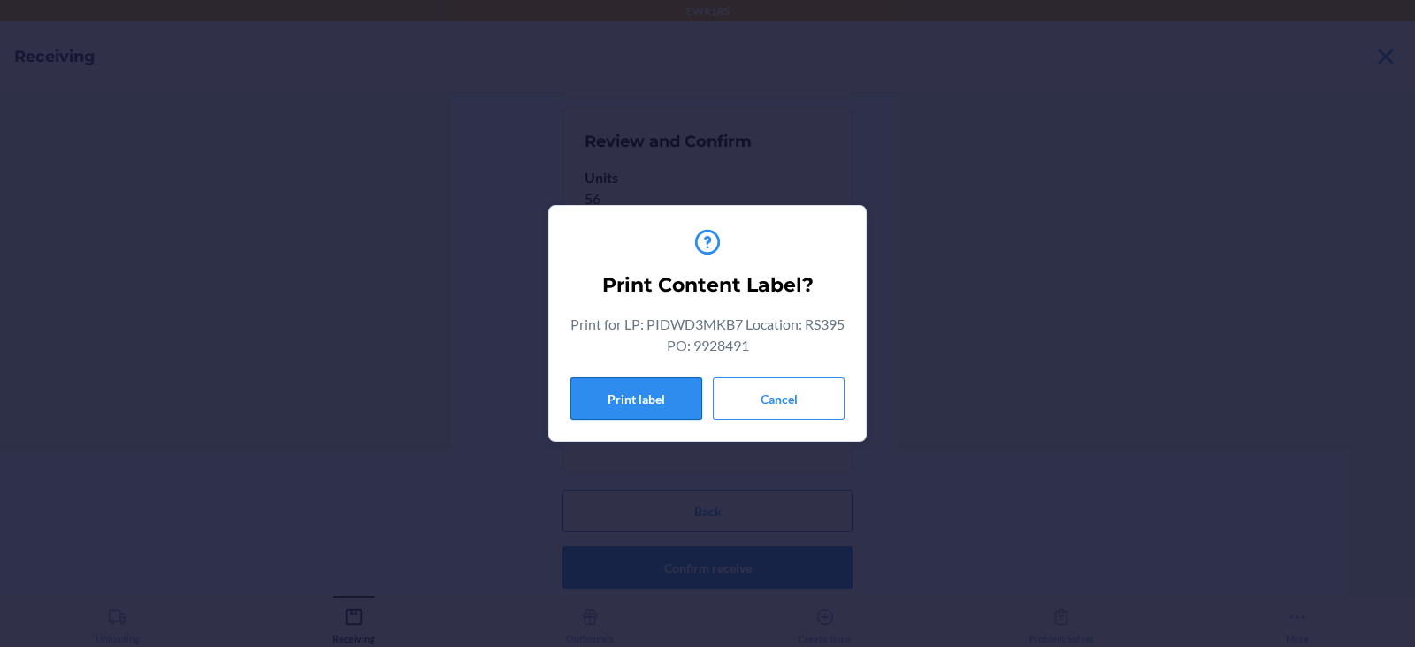
click at [600, 398] on button "Print label" at bounding box center [636, 399] width 132 height 42
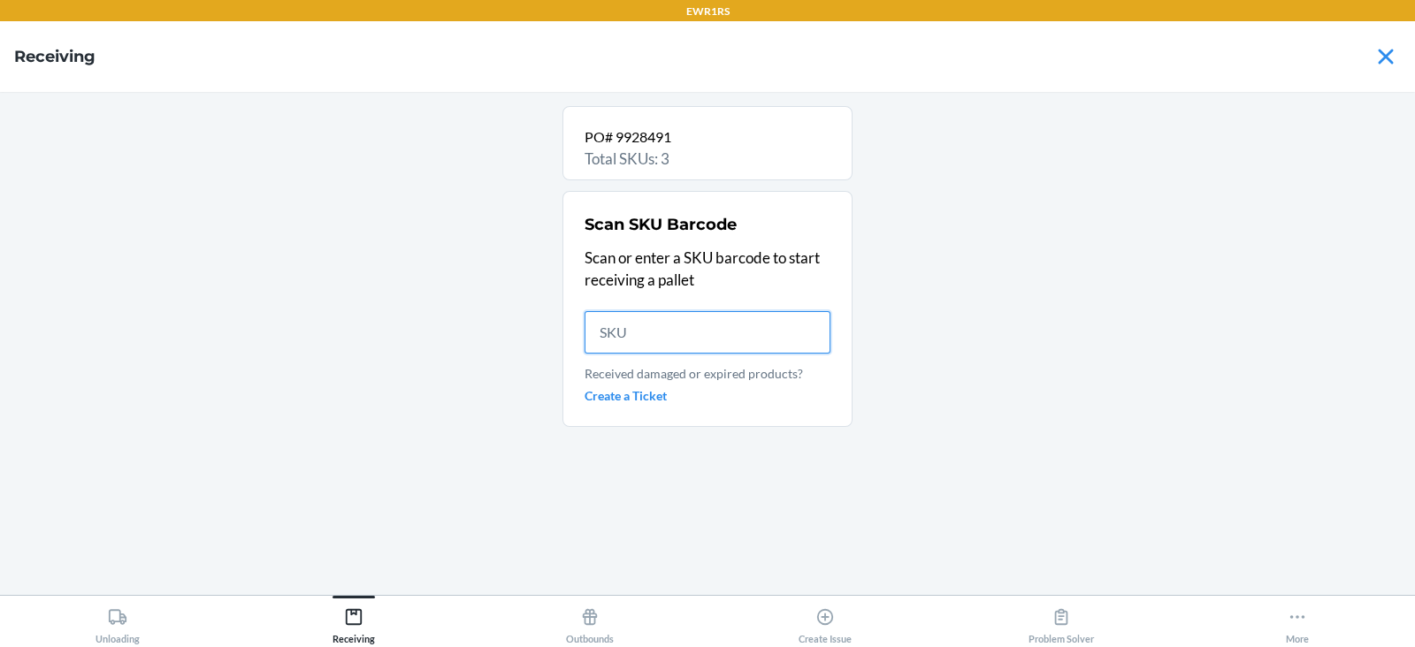
scroll to position [0, 0]
type input "84"
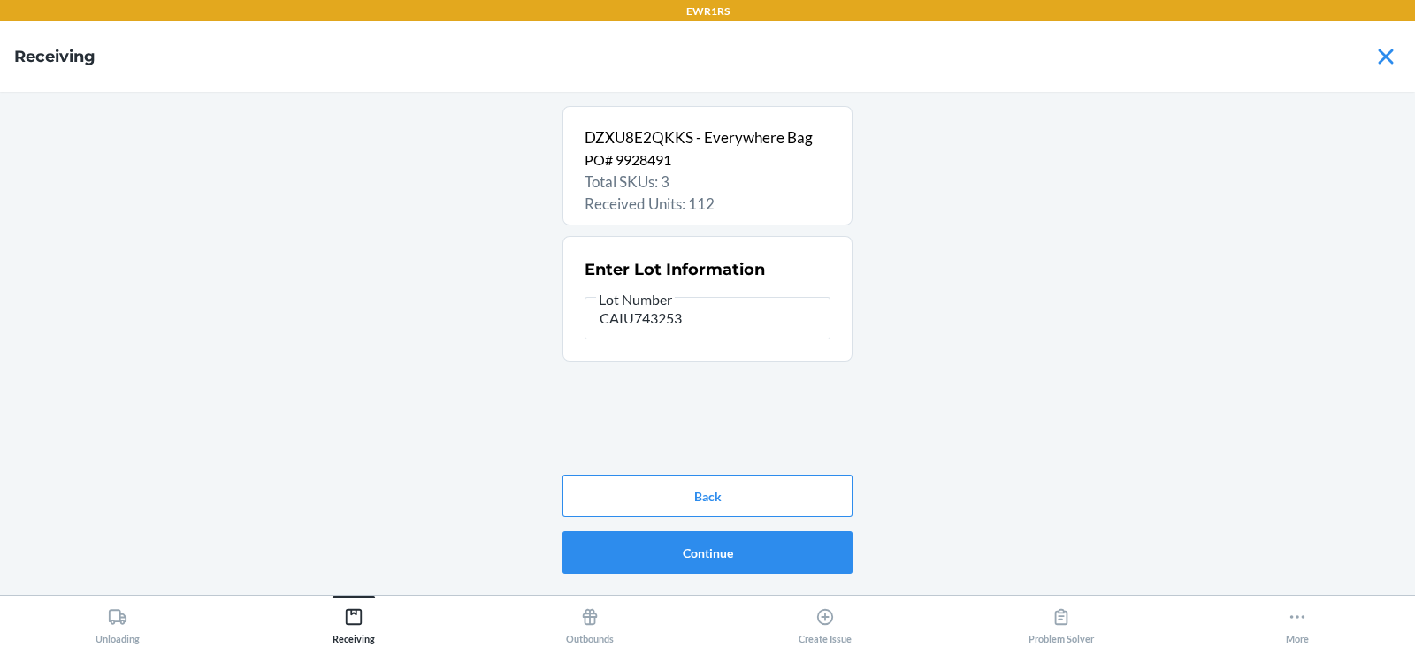
type input "CAIU7432538"
click at [704, 558] on button "Continue" at bounding box center [707, 552] width 290 height 42
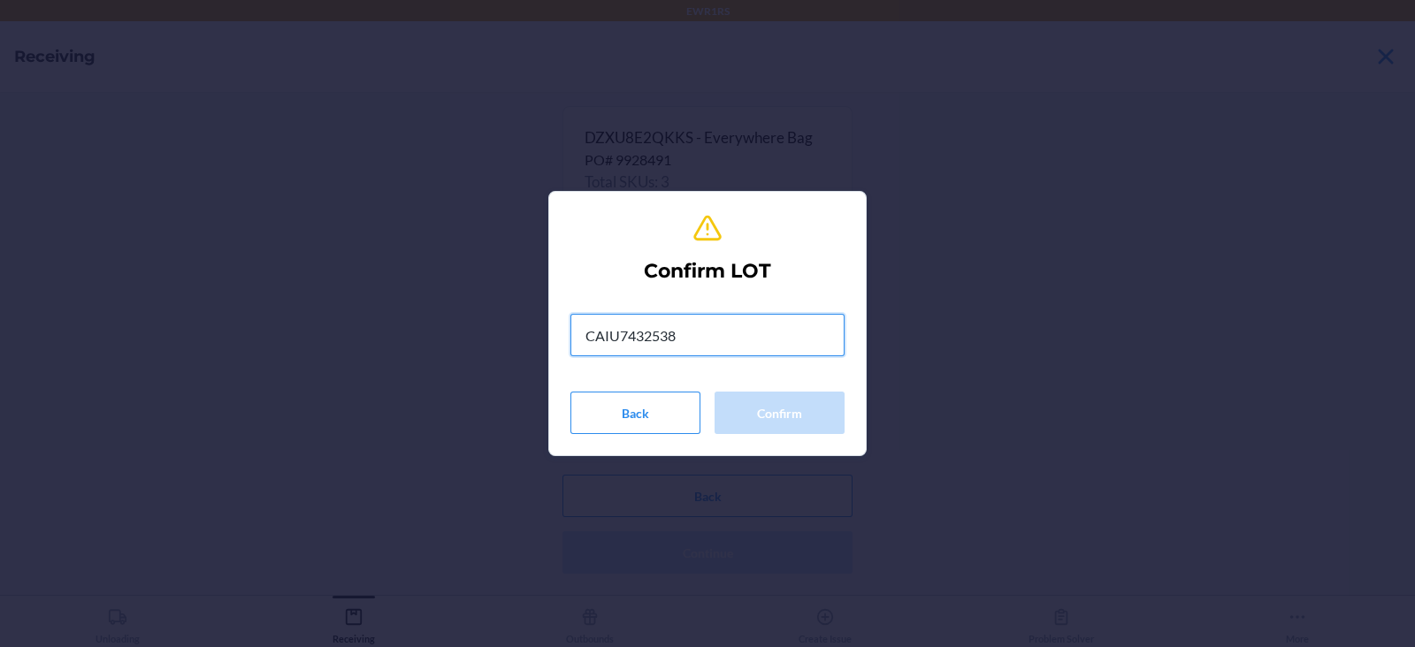
type input "CAIU7432538"
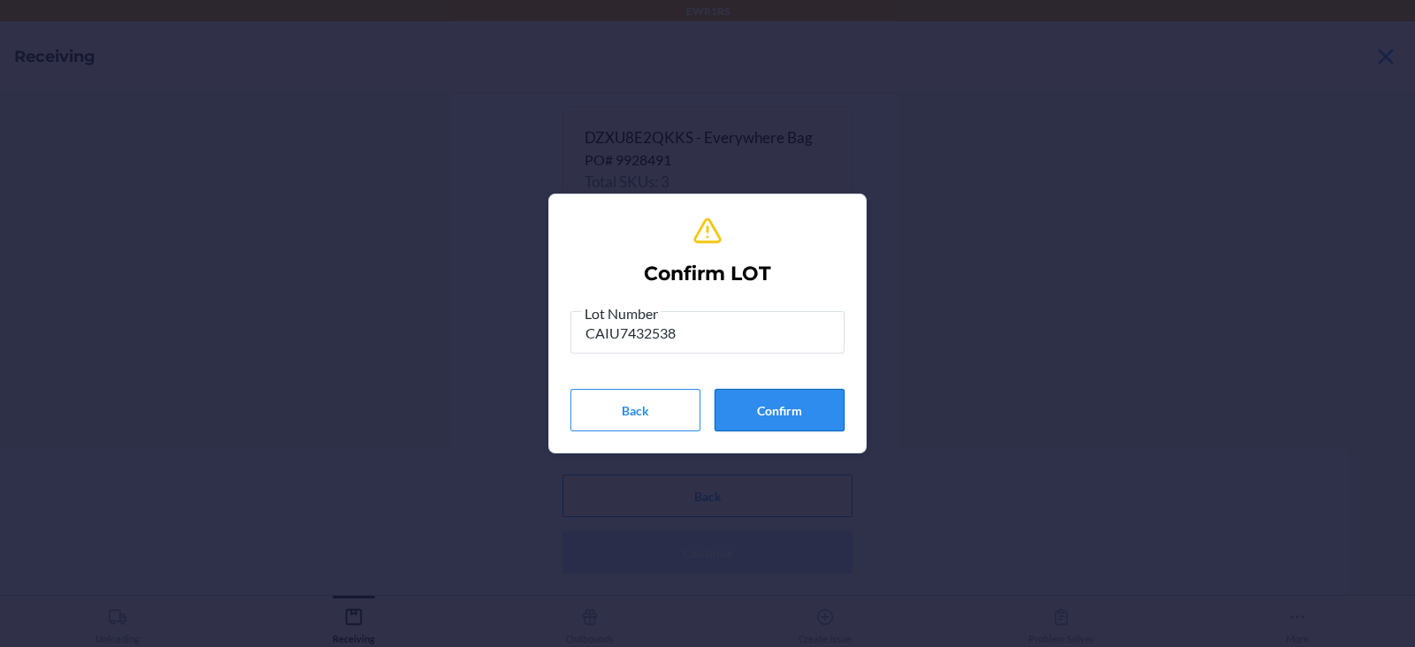
click at [753, 416] on button "Confirm" at bounding box center [779, 410] width 130 height 42
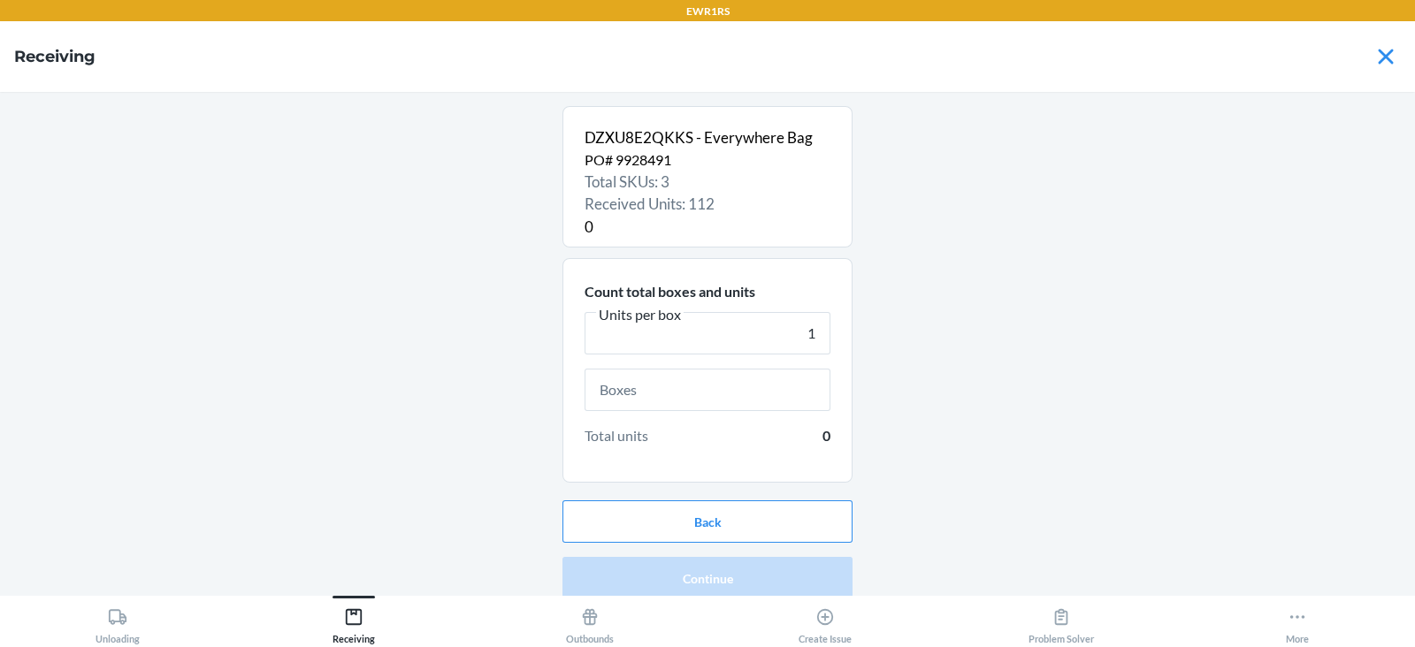
type input "1"
click at [748, 394] on input "text" at bounding box center [708, 390] width 246 height 42
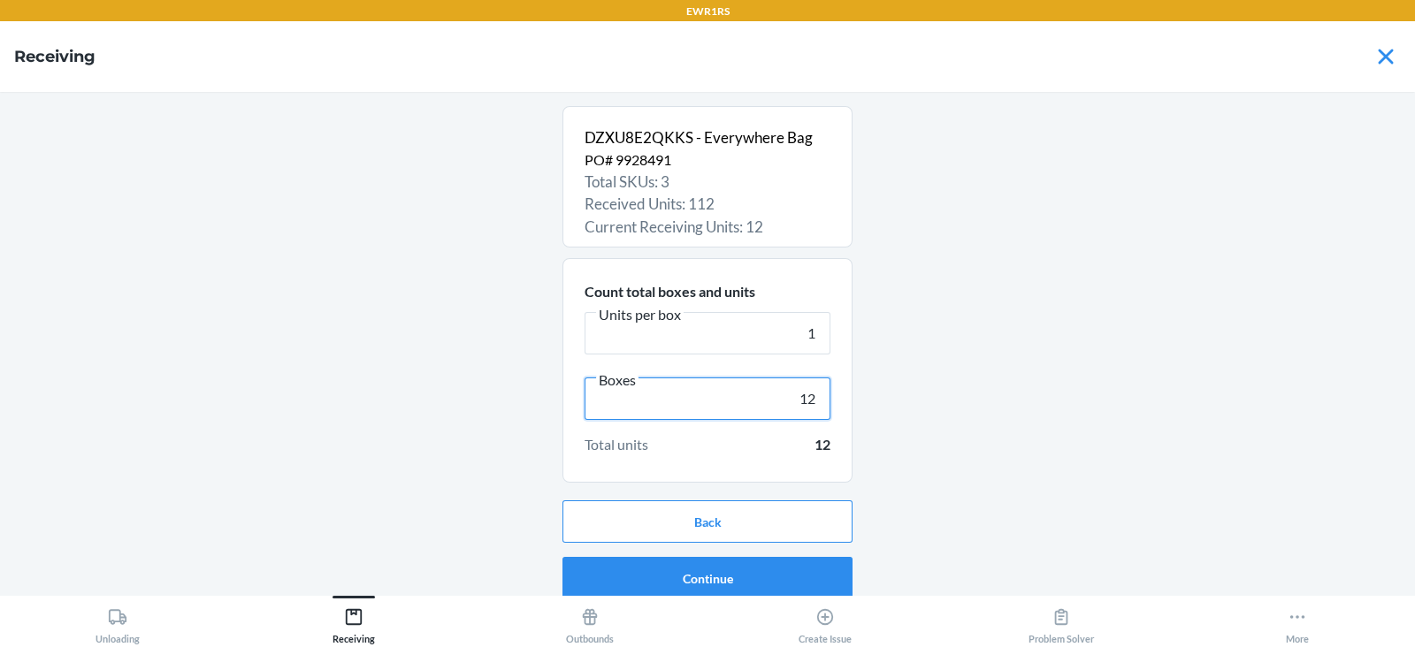
scroll to position [11, 0]
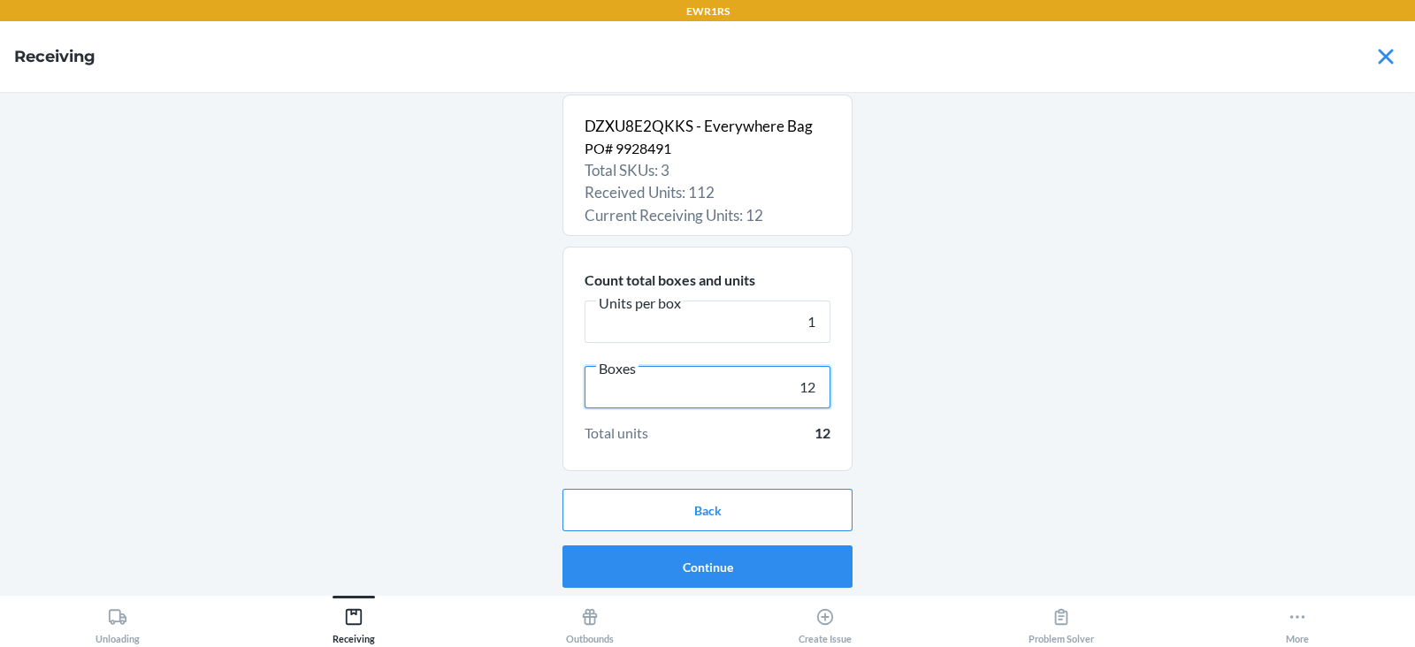
type input "12"
click at [745, 577] on button "Continue" at bounding box center [707, 567] width 290 height 42
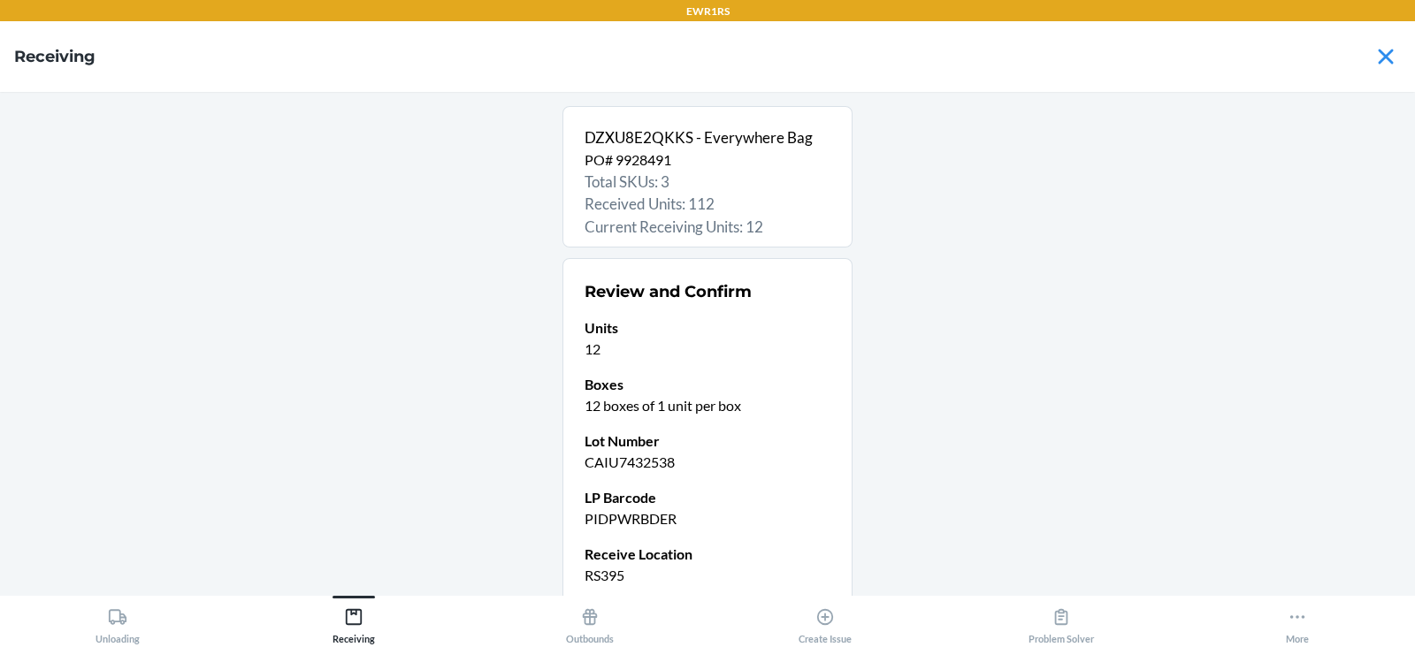
scroll to position [150, 0]
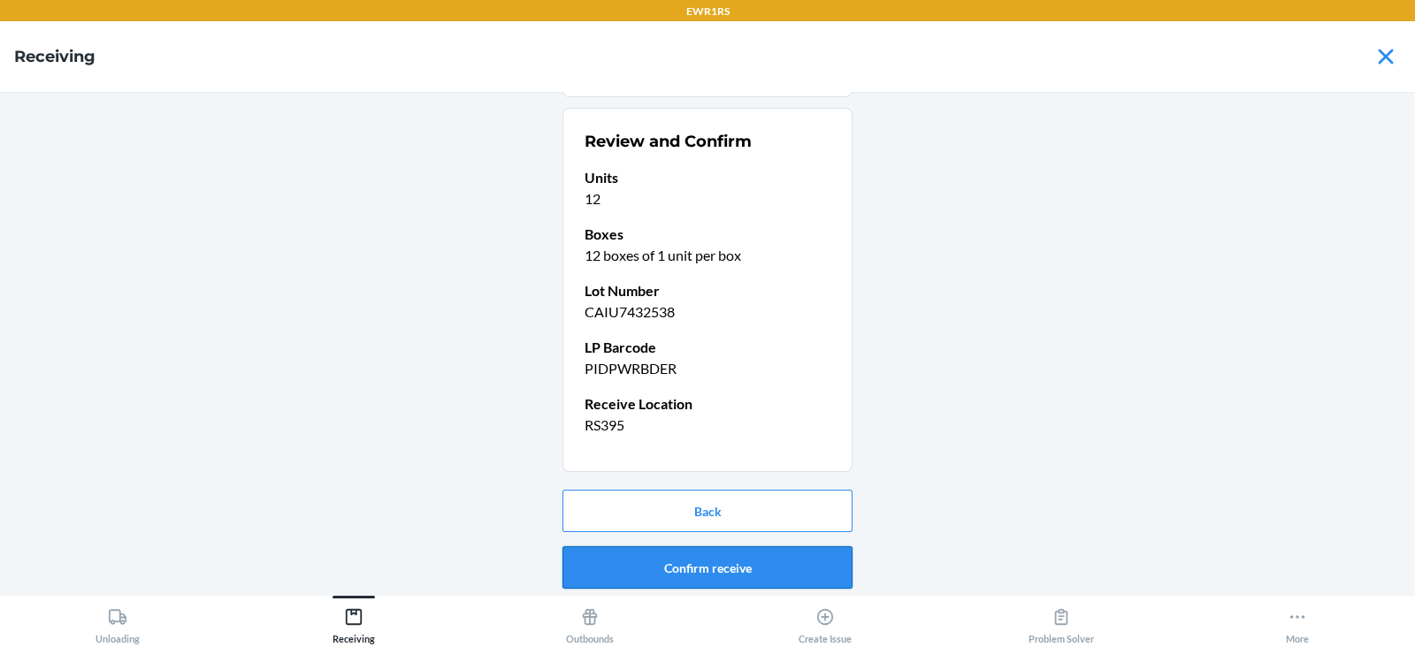
click at [702, 566] on button "Confirm receive" at bounding box center [707, 567] width 290 height 42
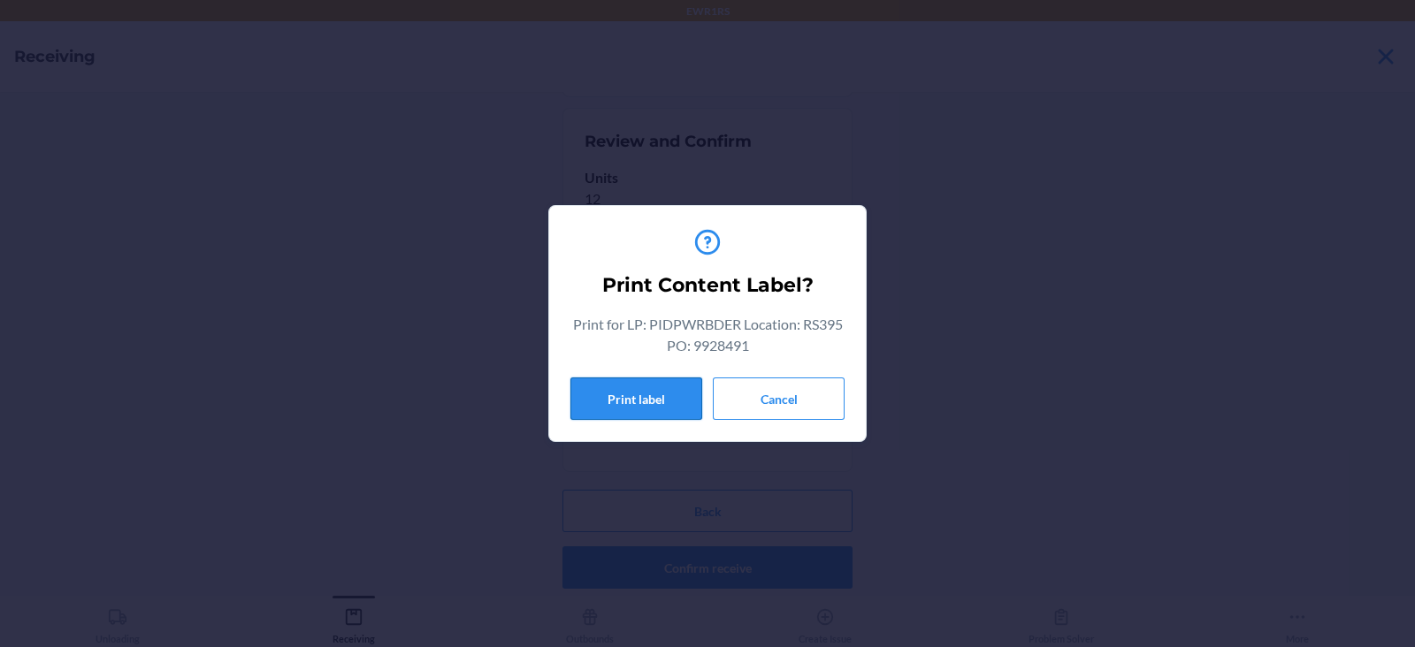
click at [623, 385] on button "Print label" at bounding box center [636, 399] width 132 height 42
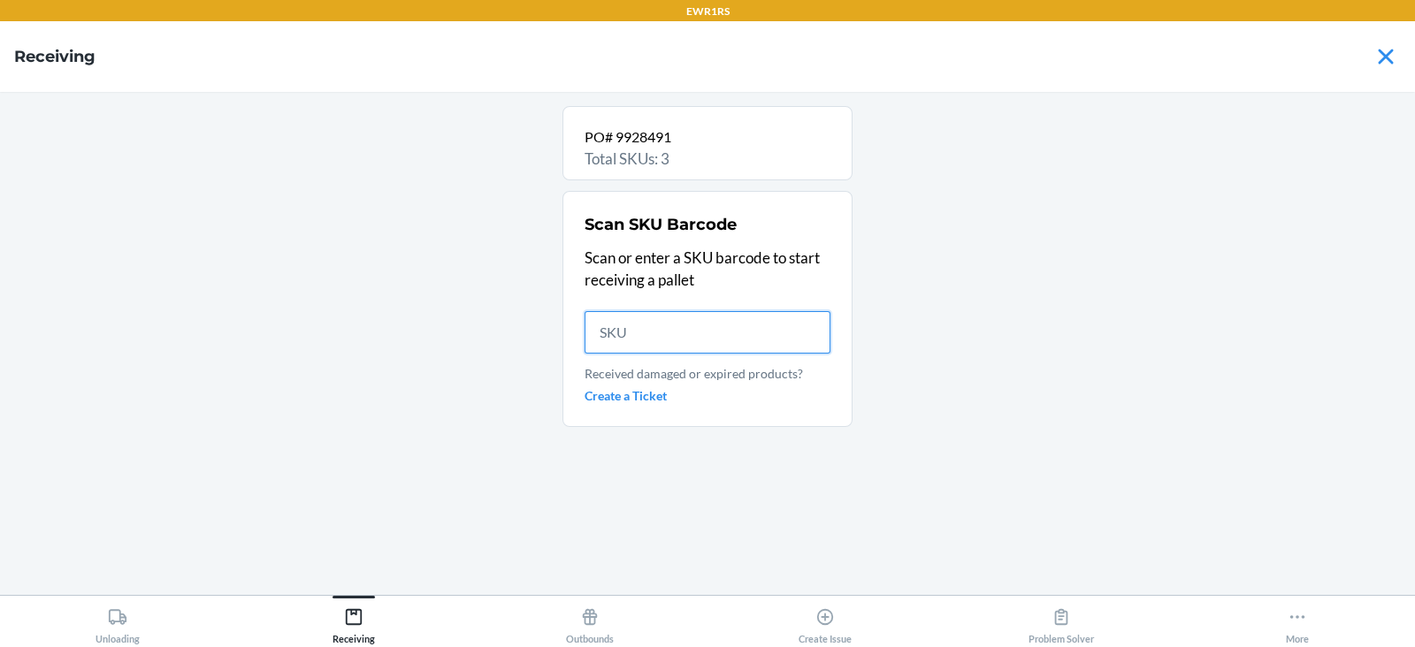
scroll to position [0, 0]
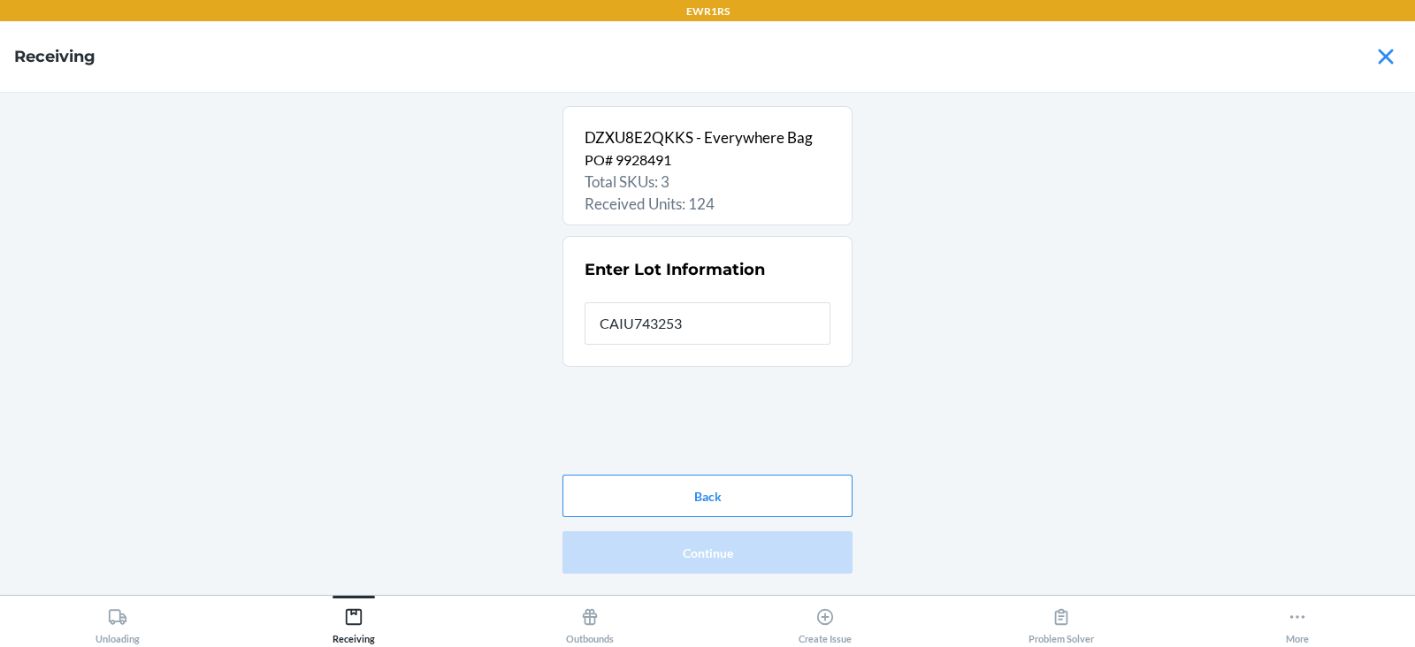
type input "CAIU7432538"
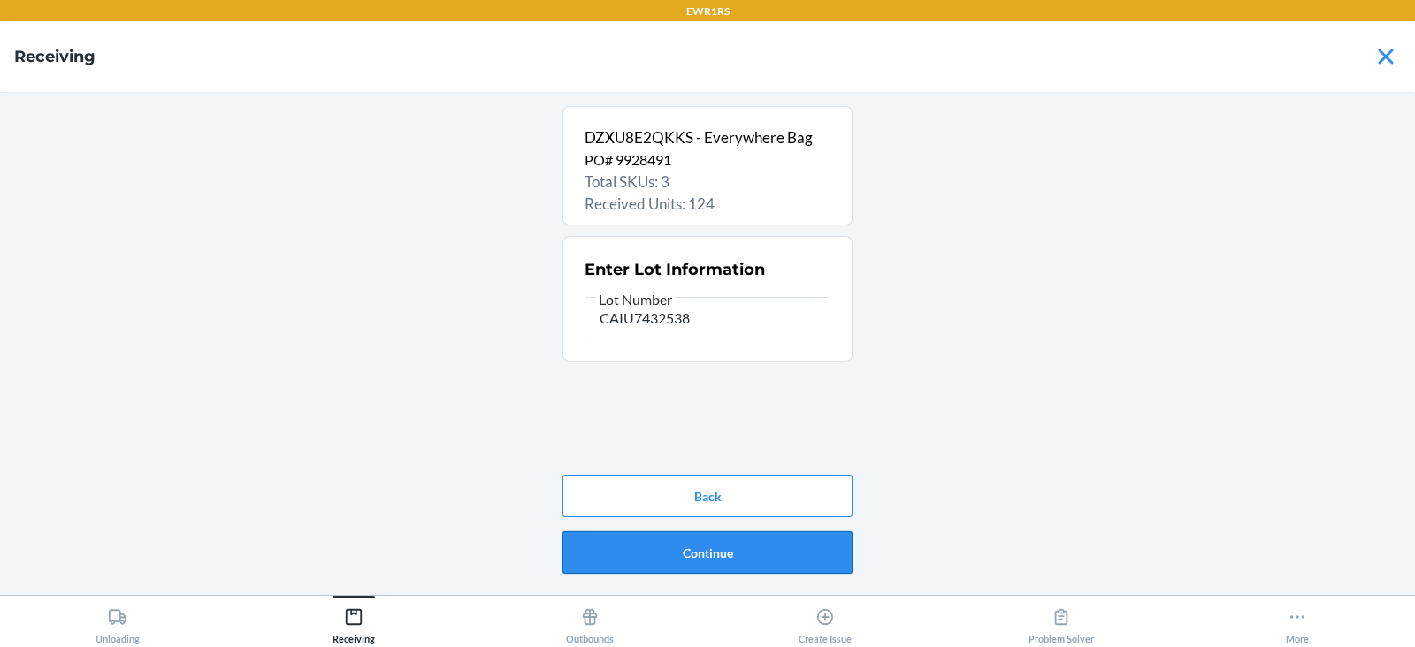
click at [684, 562] on button "Continue" at bounding box center [707, 552] width 290 height 42
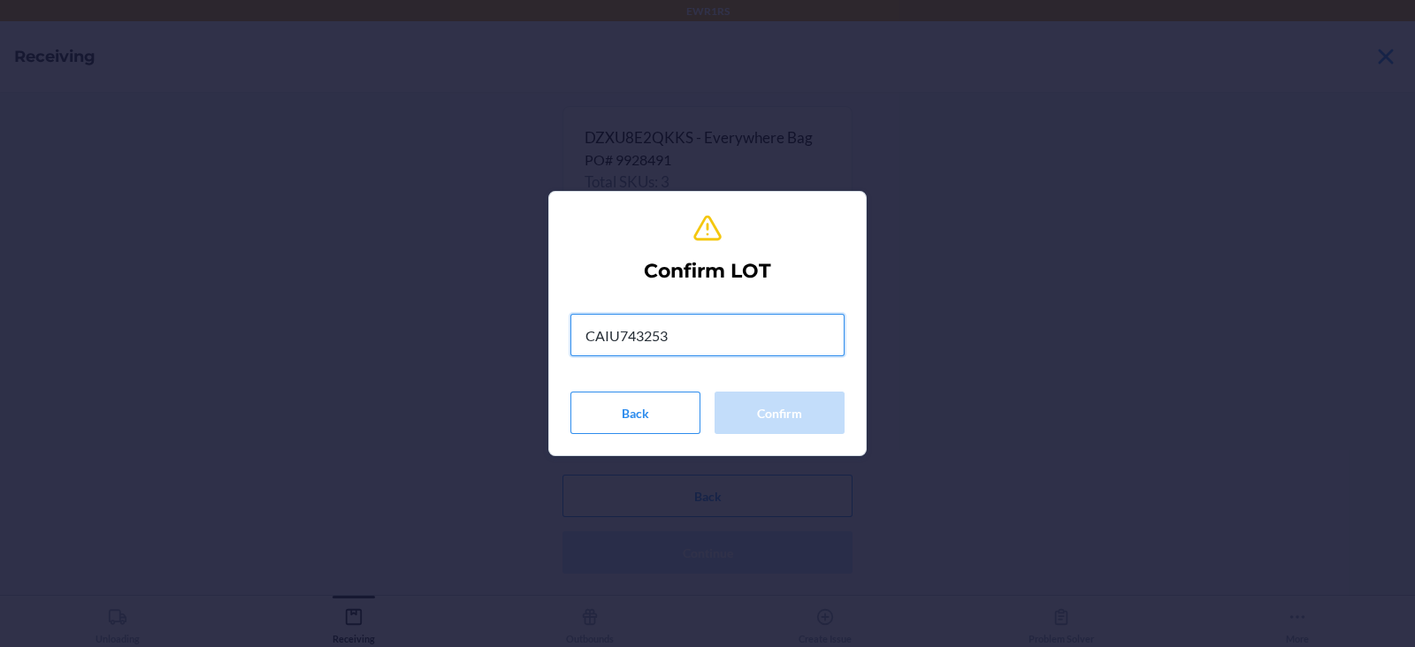
type input "CAIU7432538"
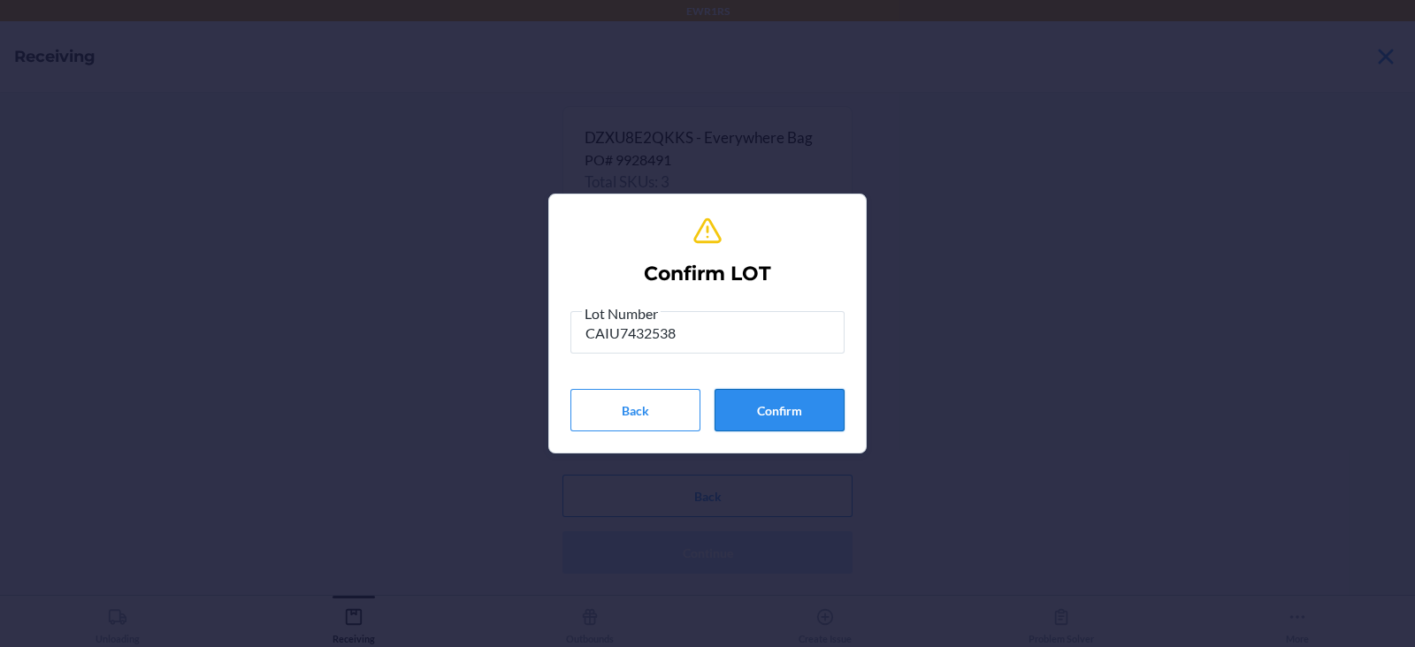
click at [767, 424] on button "Confirm" at bounding box center [779, 410] width 130 height 42
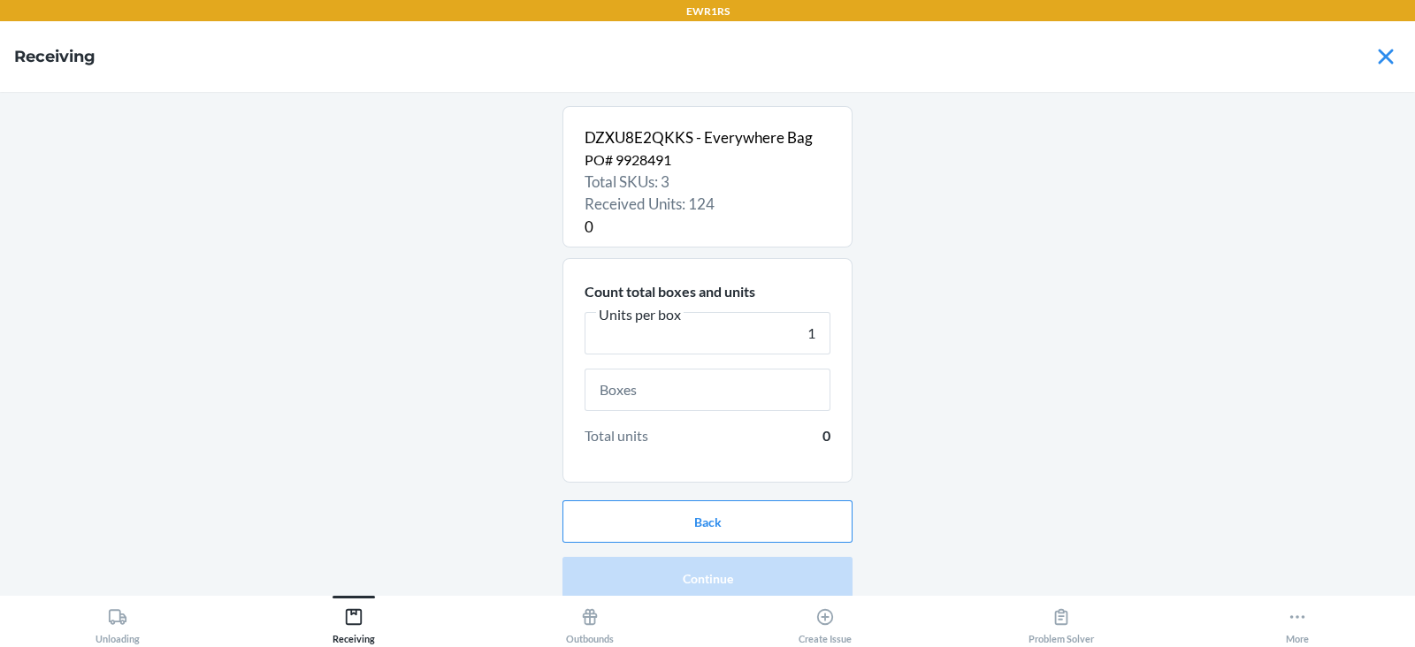
type input "1"
click at [698, 389] on input "text" at bounding box center [708, 390] width 246 height 42
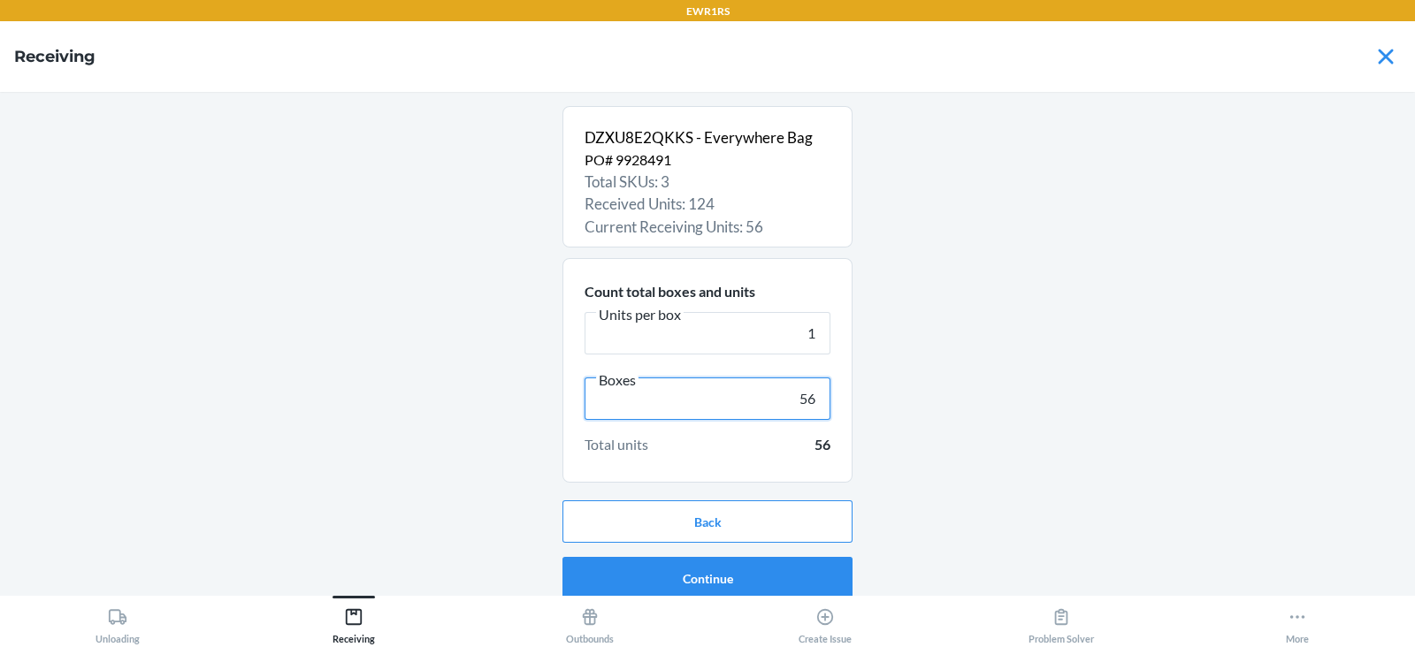
scroll to position [11, 0]
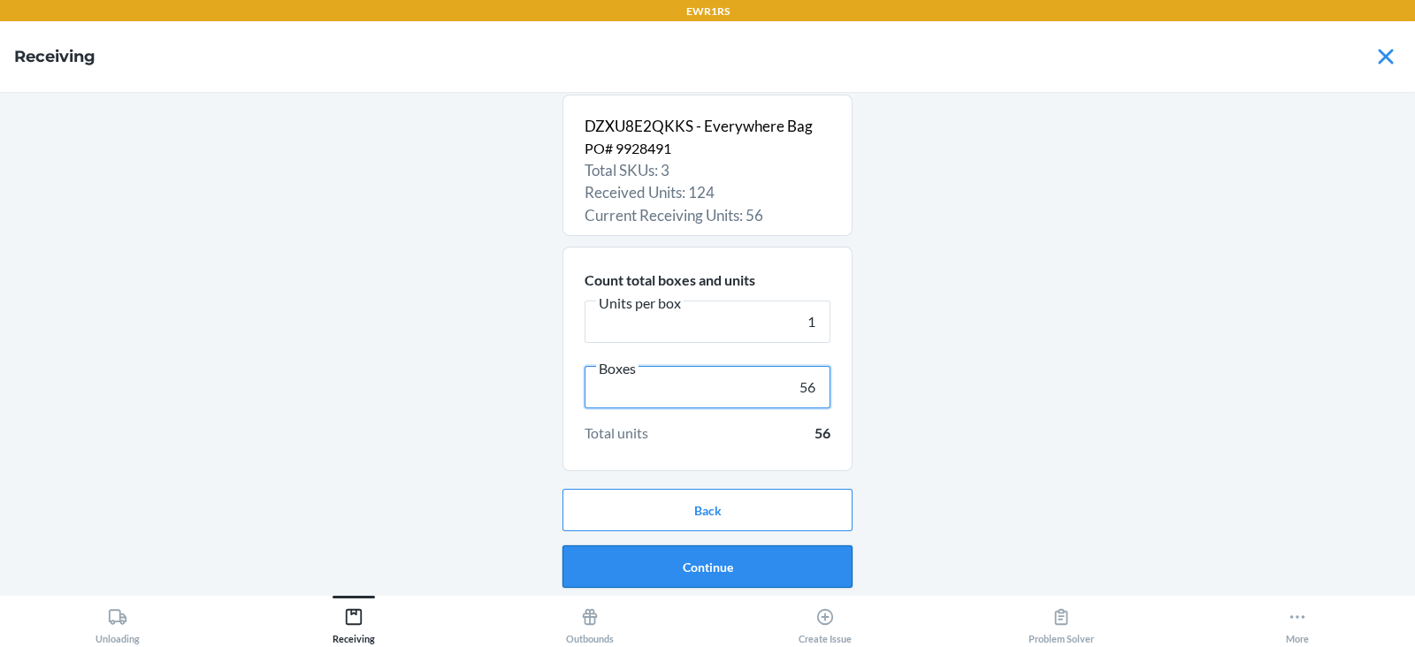
type input "56"
click at [722, 569] on button "Continue" at bounding box center [707, 567] width 290 height 42
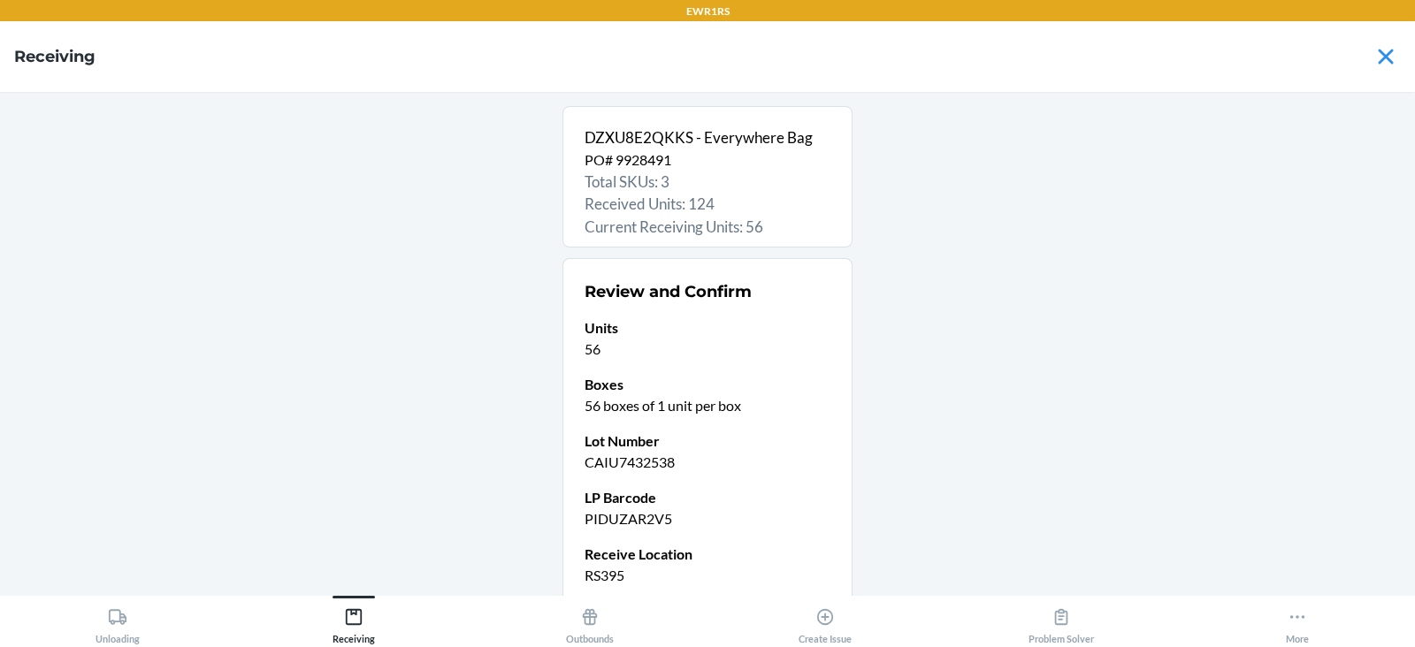
scroll to position [150, 0]
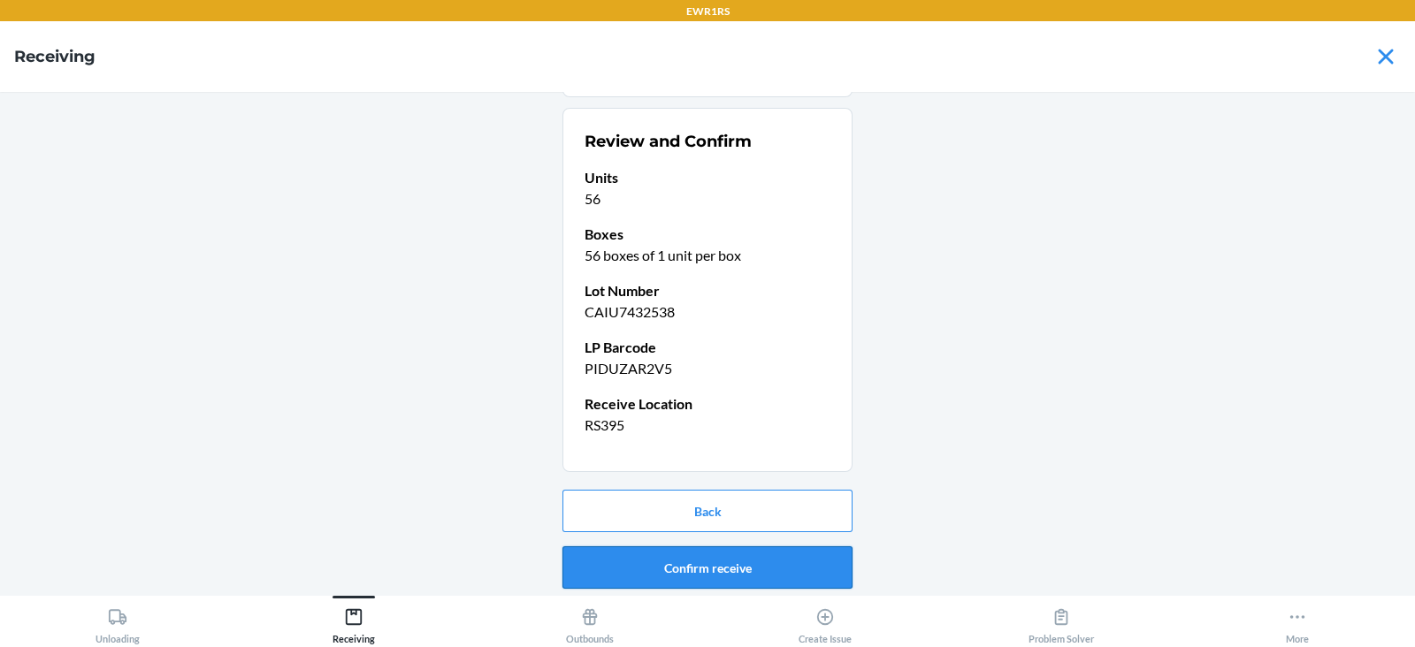
click at [661, 554] on button "Confirm receive" at bounding box center [707, 567] width 290 height 42
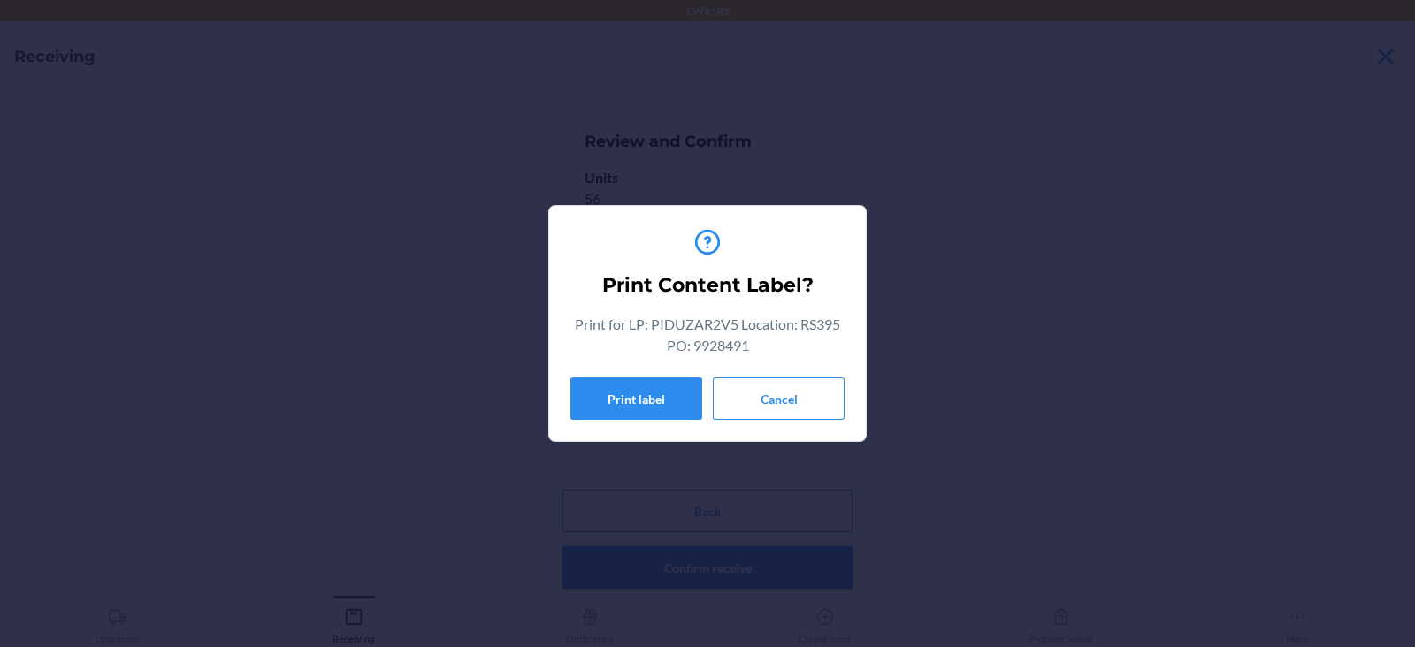
click at [635, 416] on button "Print label" at bounding box center [636, 399] width 132 height 42
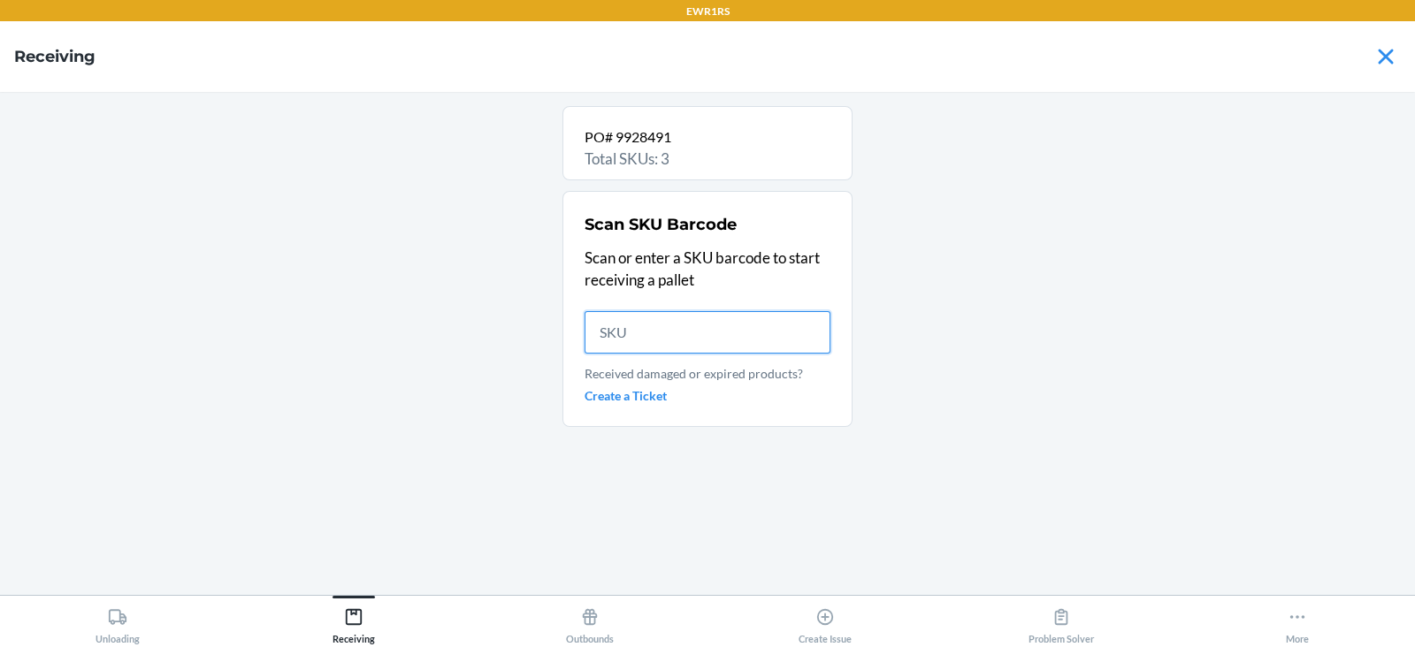
scroll to position [0, 0]
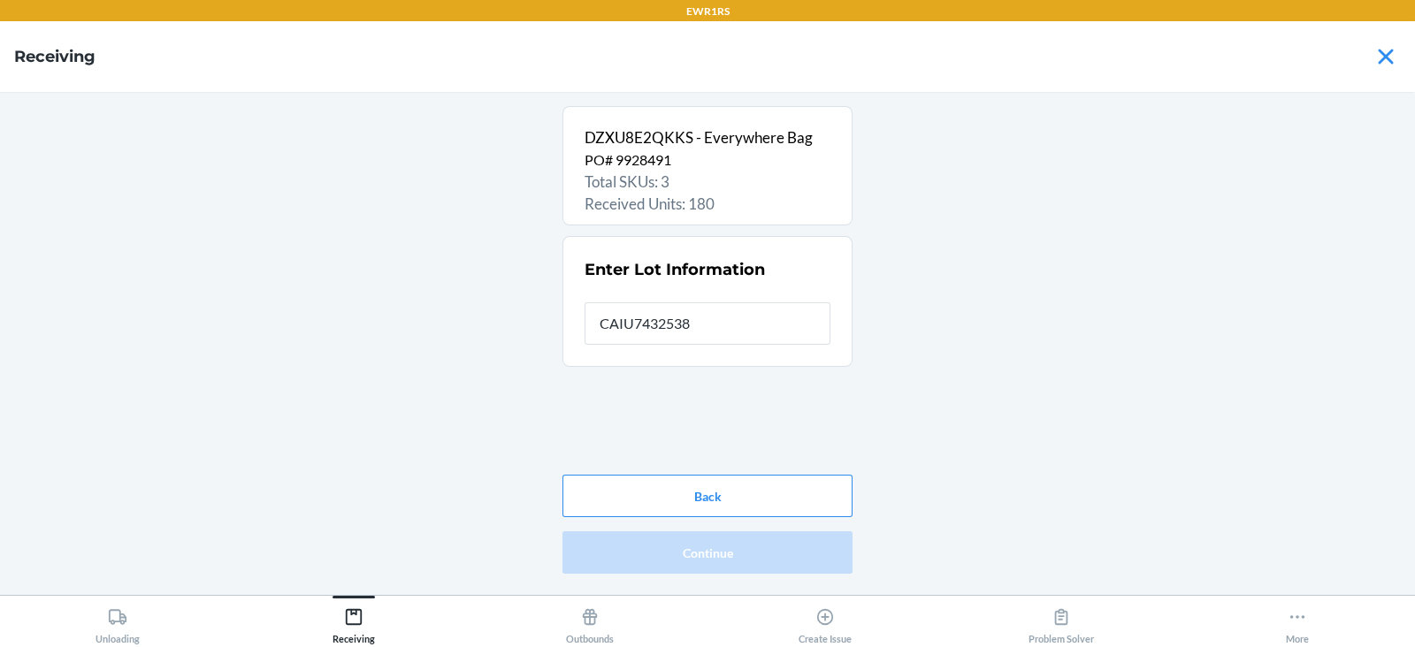
type input "CAIU7432538"
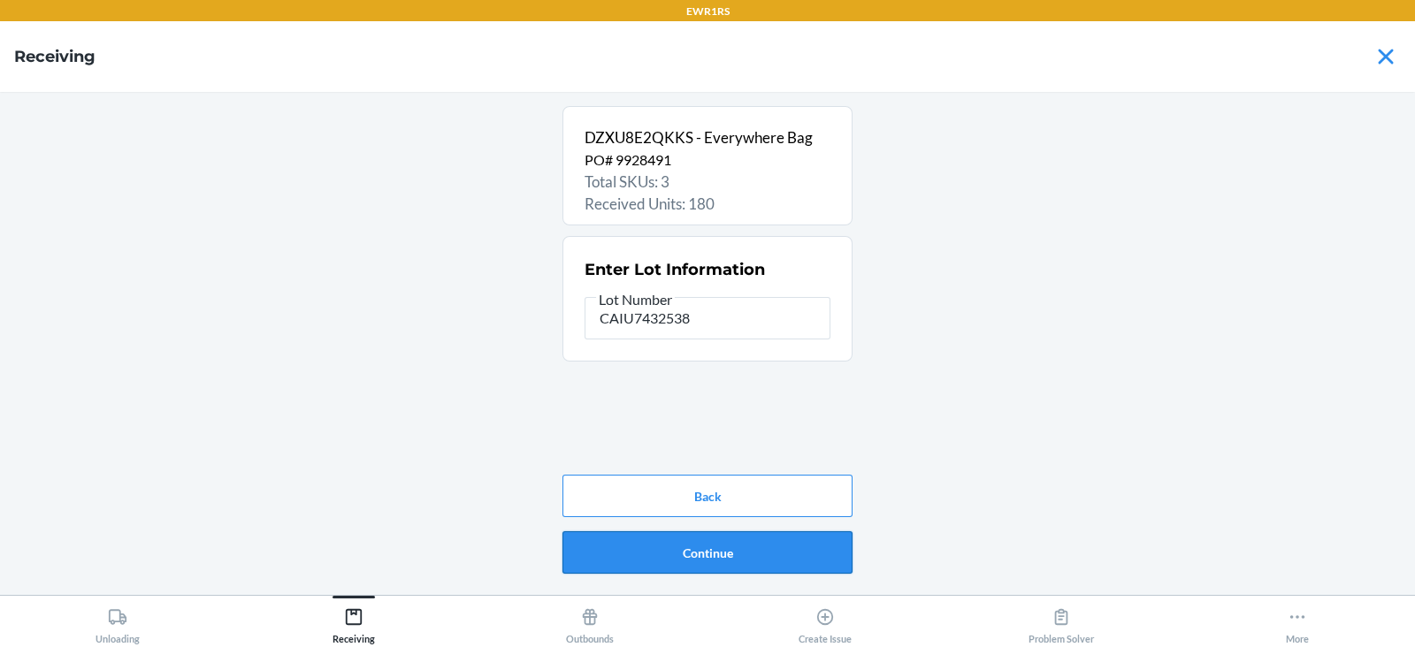
click at [698, 553] on button "Continue" at bounding box center [707, 552] width 290 height 42
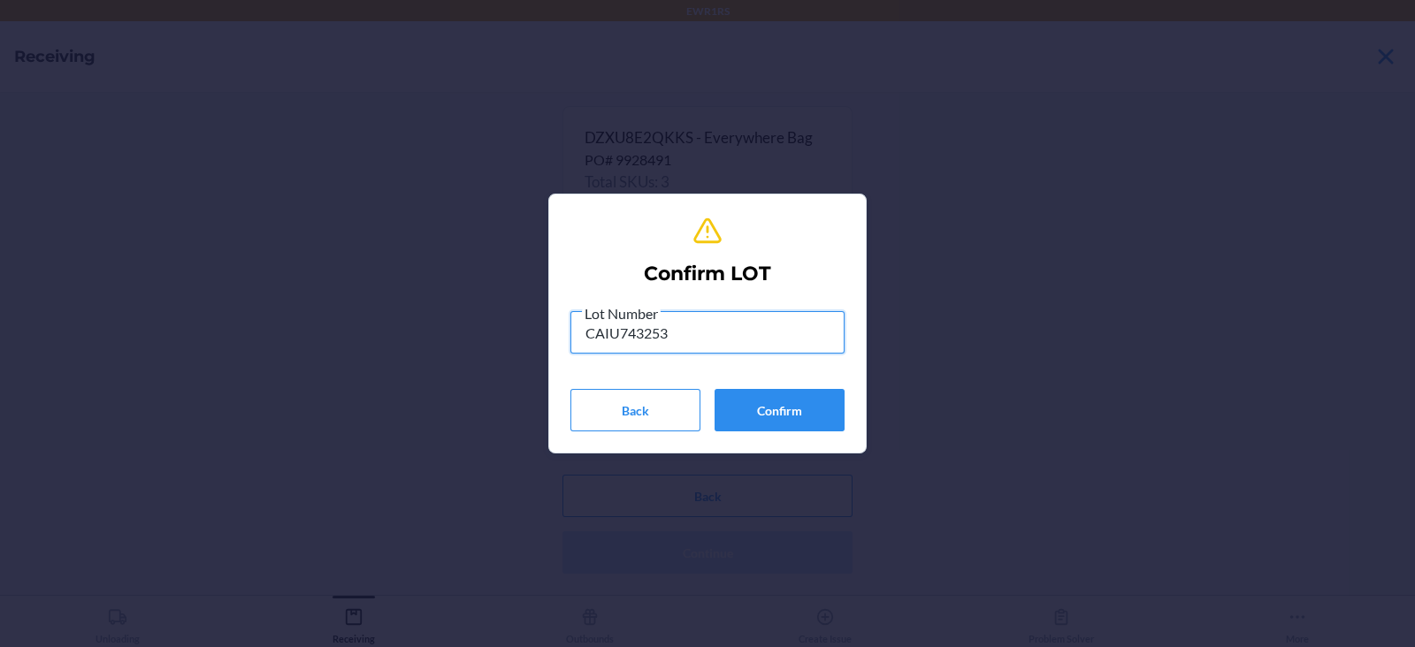
type input "CAIU7432538"
click at [811, 422] on button "Confirm" at bounding box center [779, 410] width 130 height 42
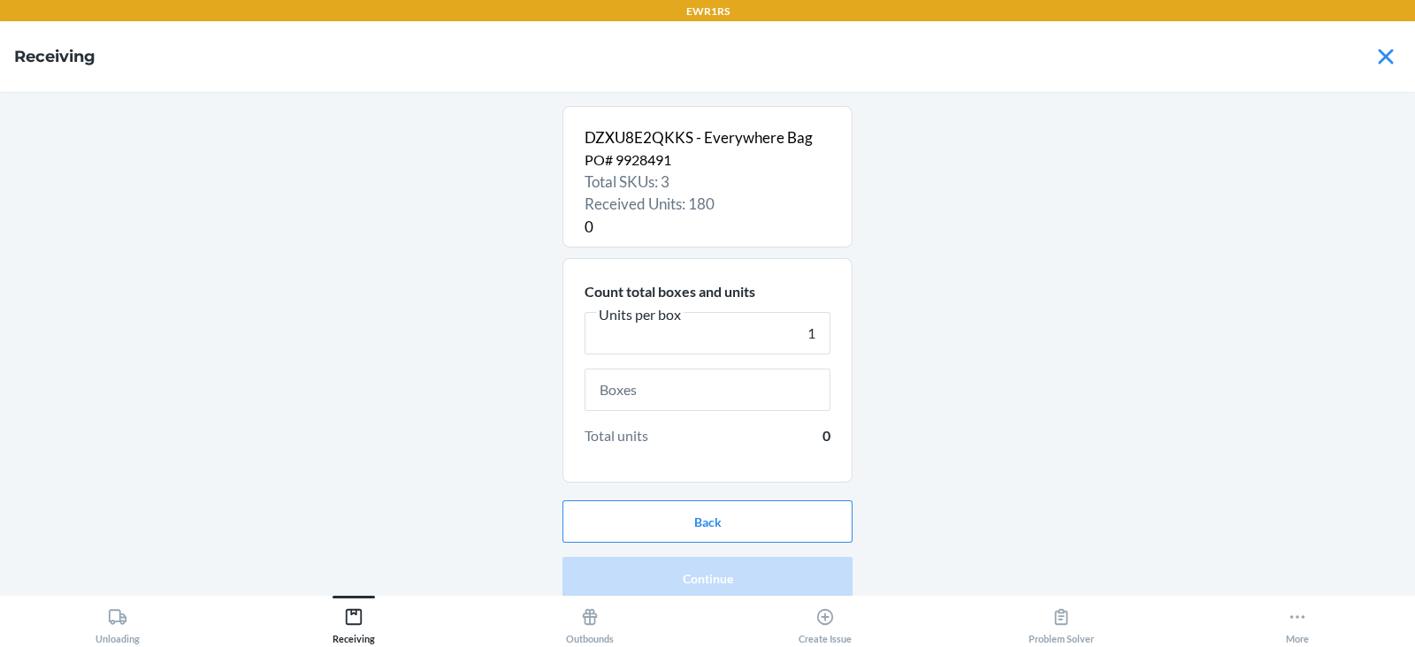
type input "1"
click at [676, 397] on input "text" at bounding box center [708, 390] width 246 height 42
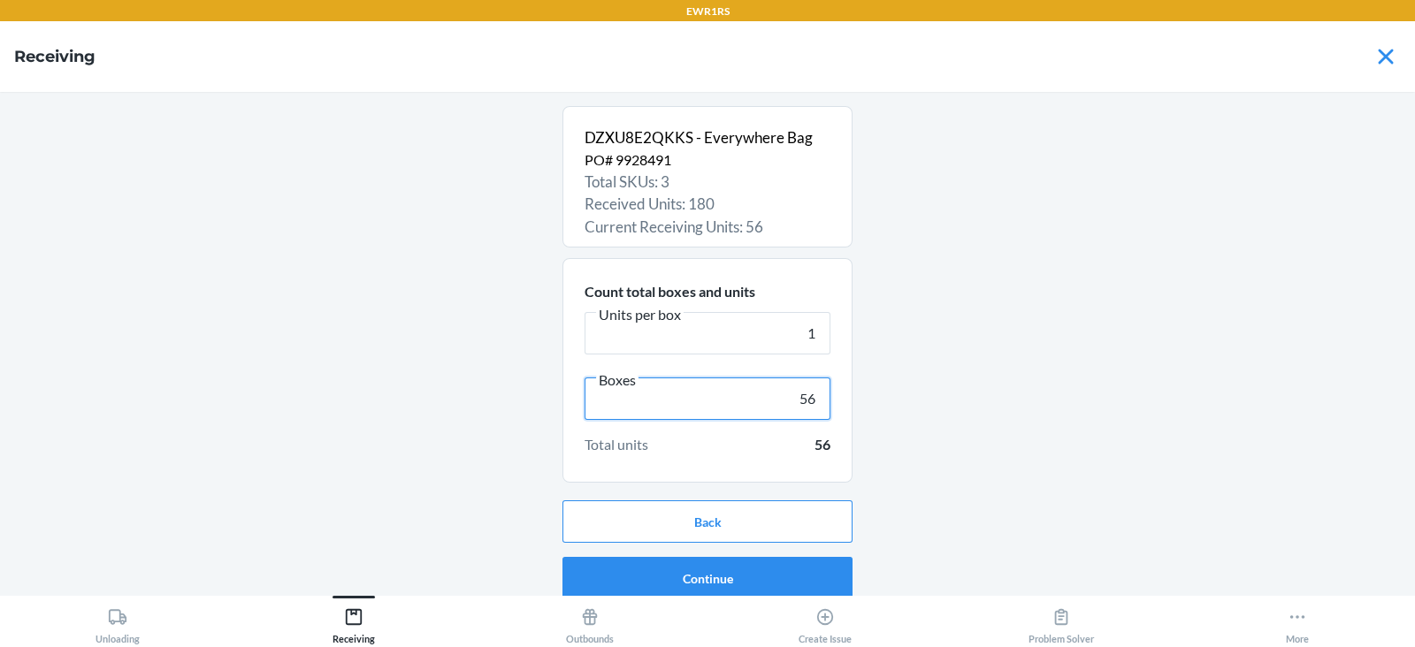
scroll to position [11, 0]
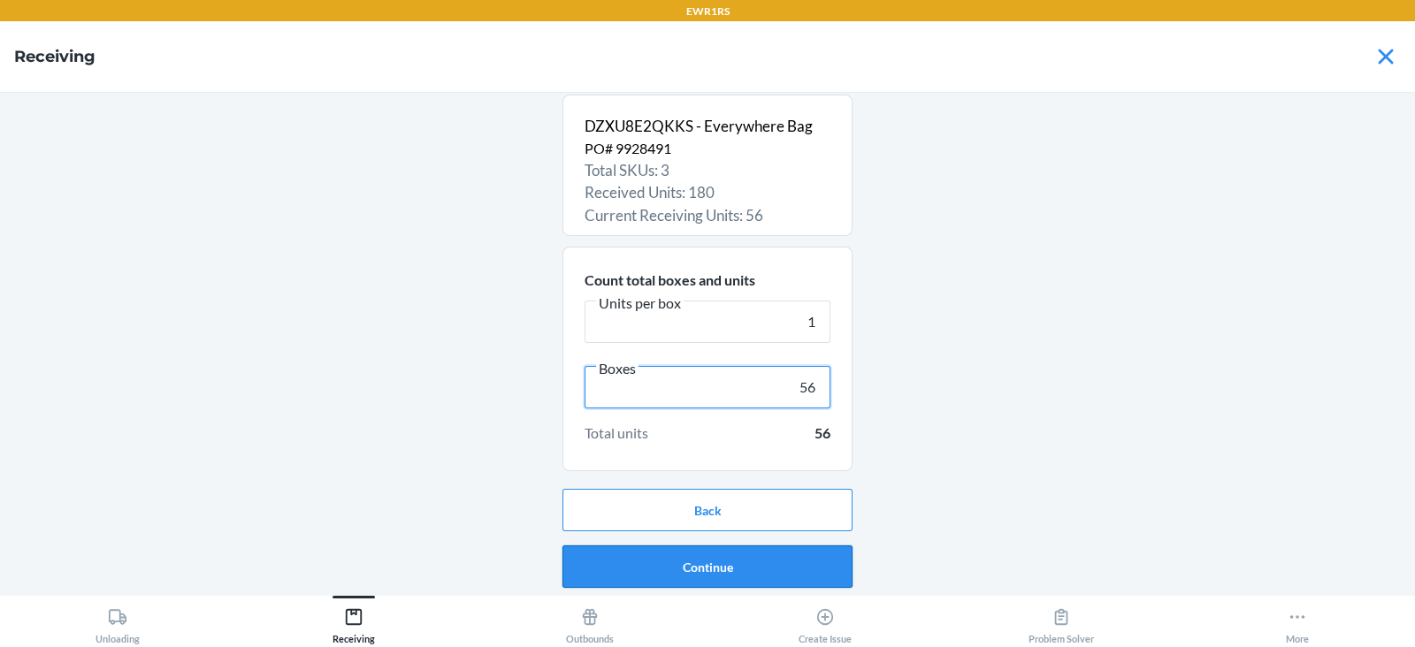
type input "56"
click at [672, 568] on button "Continue" at bounding box center [707, 567] width 290 height 42
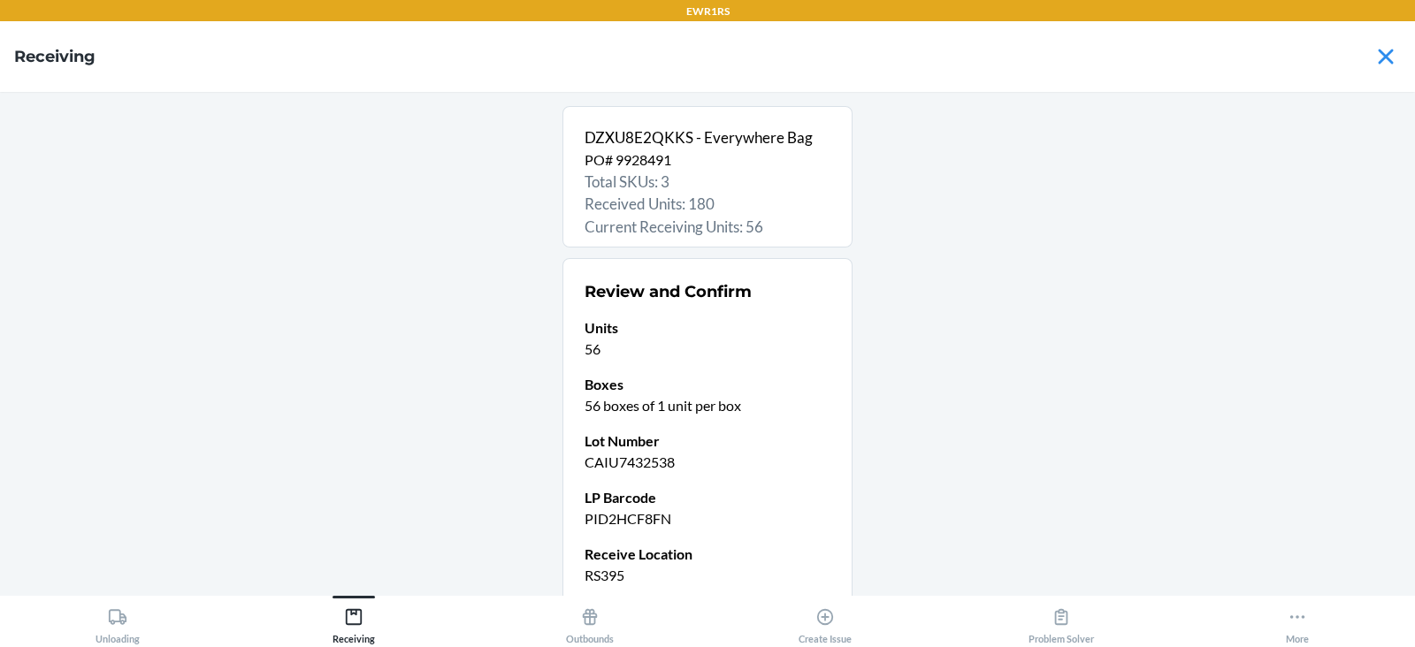
scroll to position [150, 0]
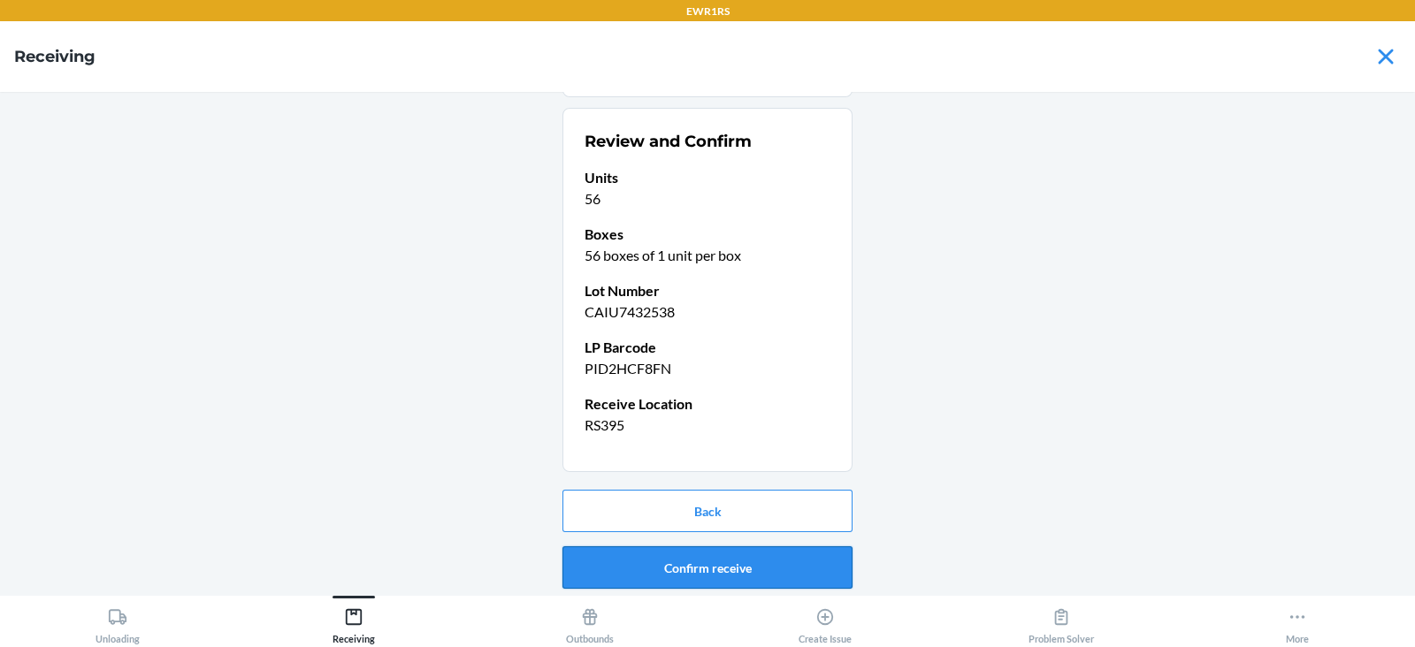
click at [646, 561] on button "Confirm receive" at bounding box center [707, 567] width 290 height 42
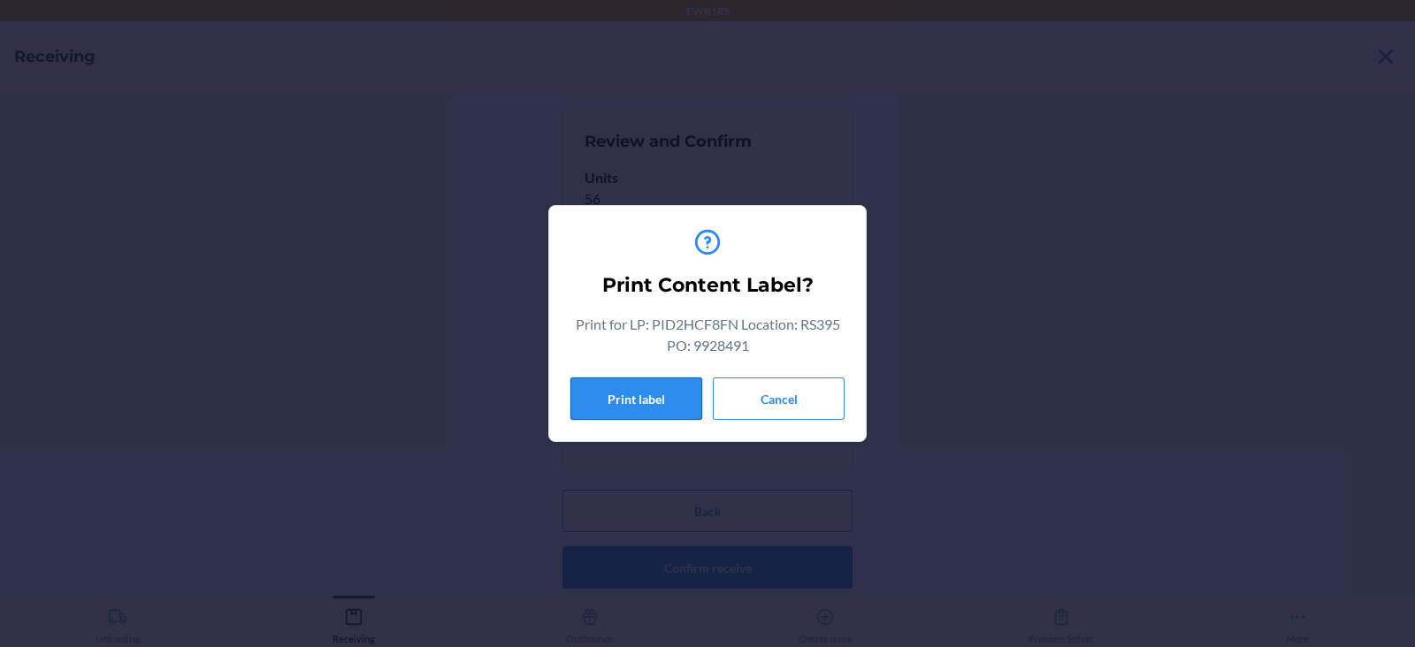
click at [629, 394] on button "Print label" at bounding box center [636, 399] width 132 height 42
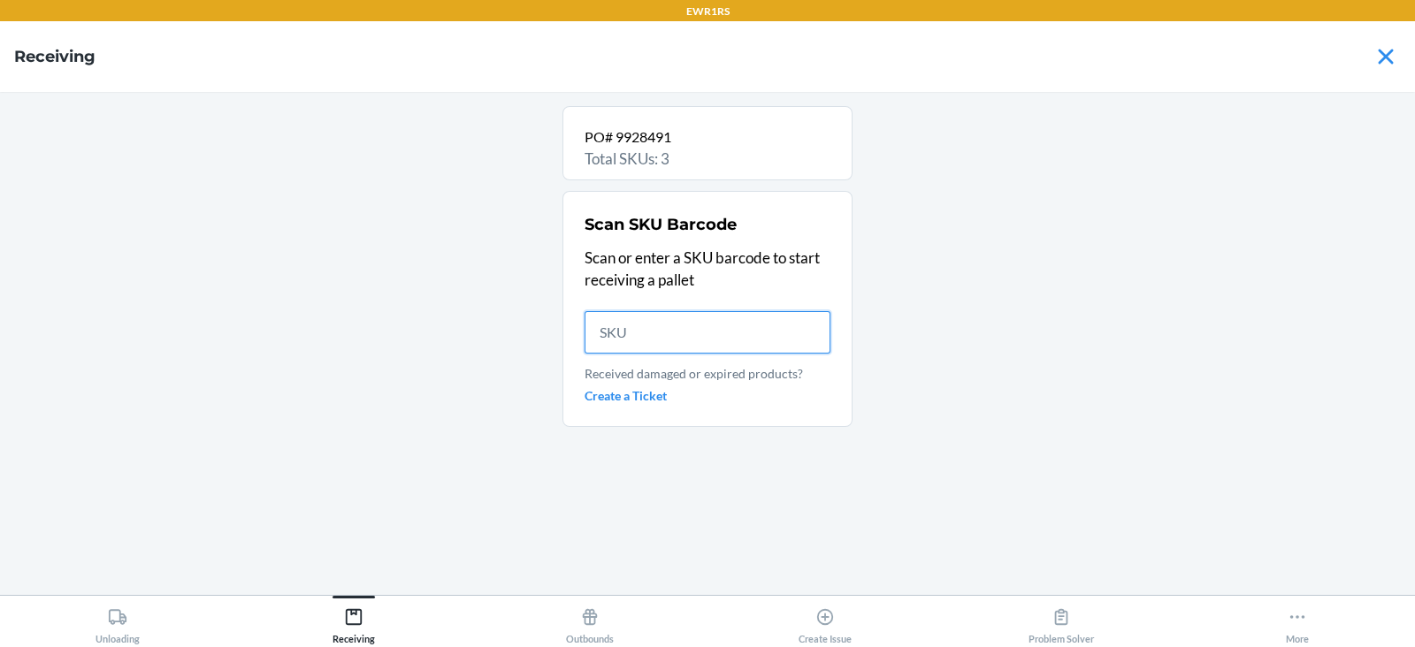
scroll to position [0, 0]
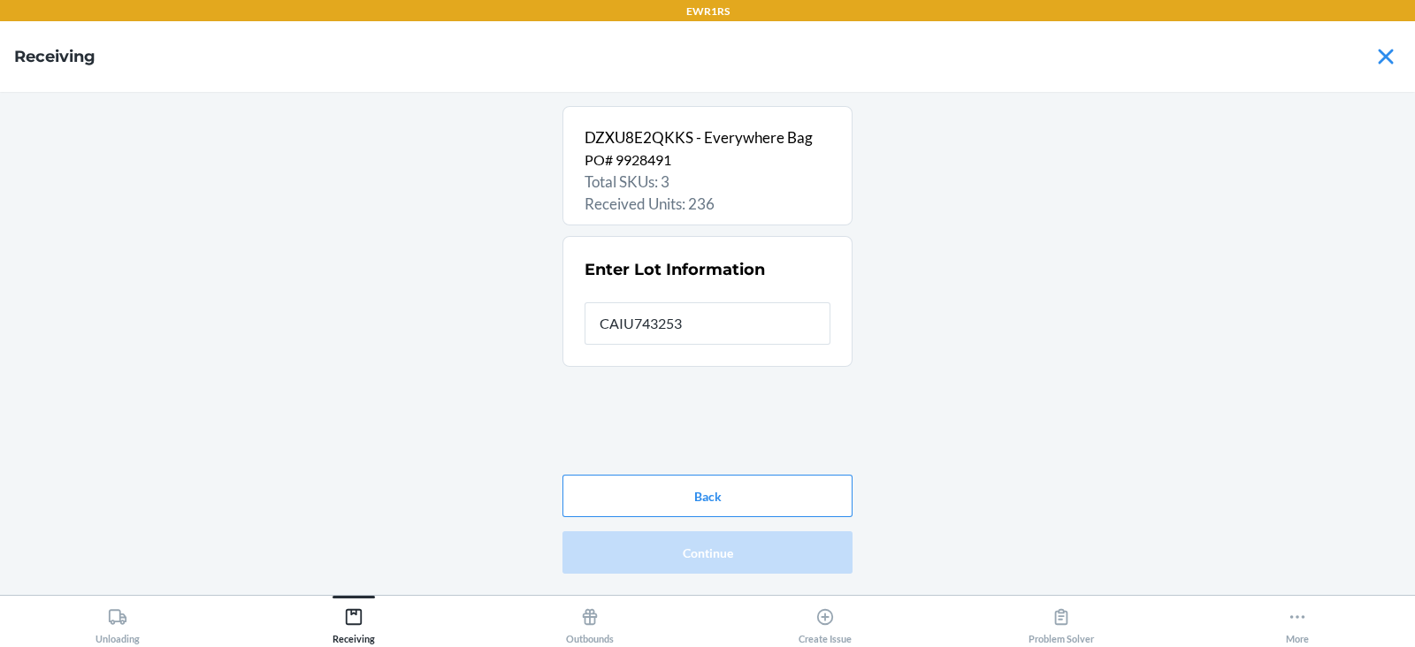
type input "CAIU7432538"
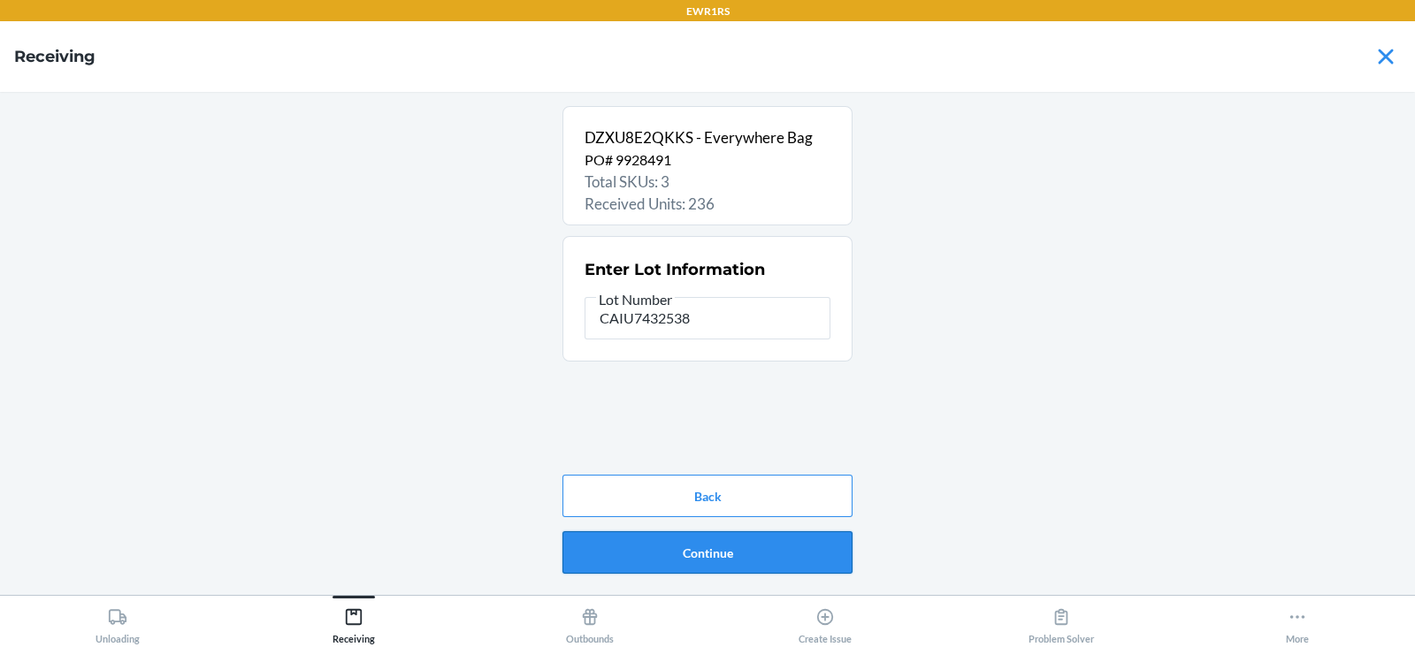
click at [718, 553] on button "Continue" at bounding box center [707, 552] width 290 height 42
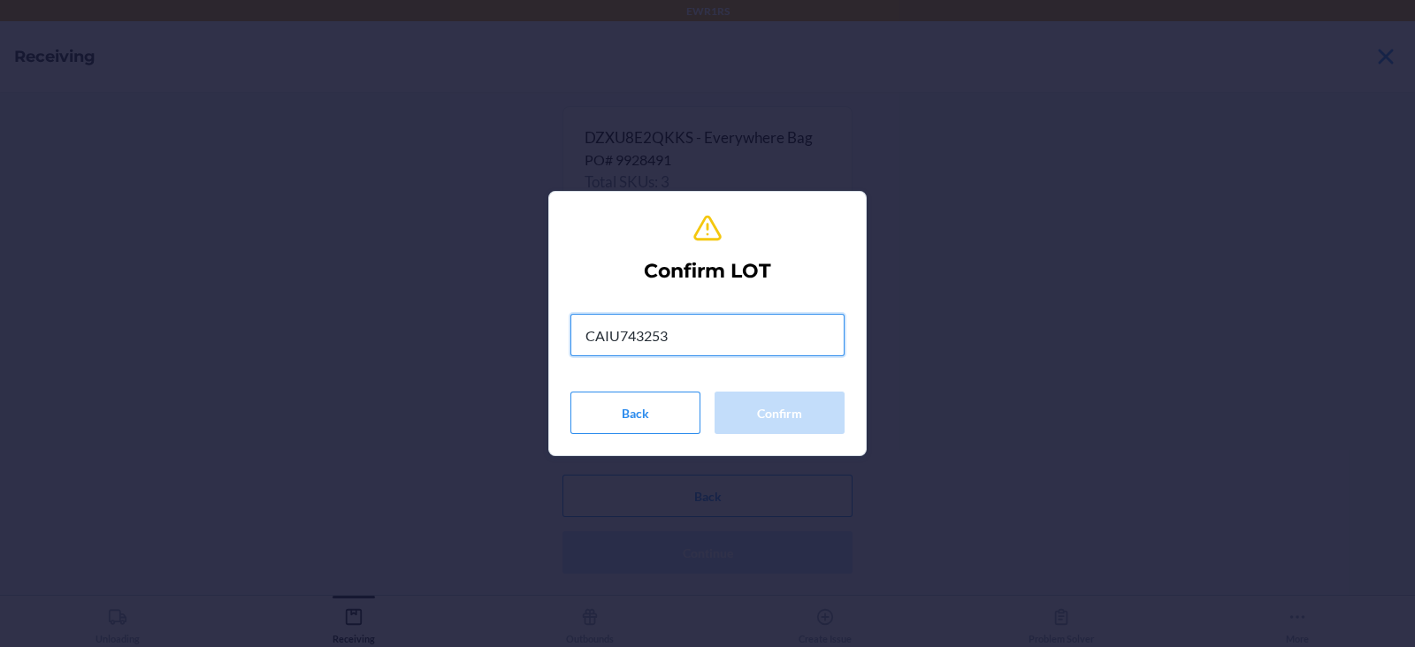
type input "CAIU7432538"
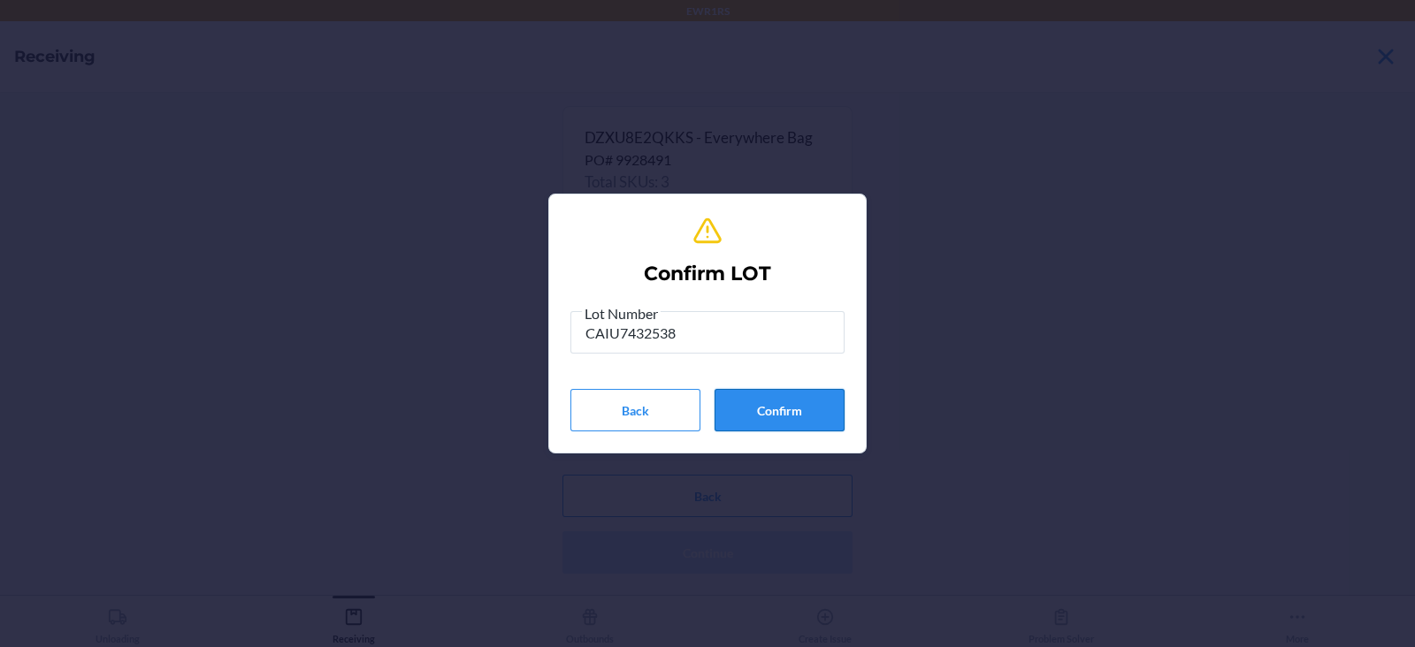
click at [763, 414] on button "Confirm" at bounding box center [779, 410] width 130 height 42
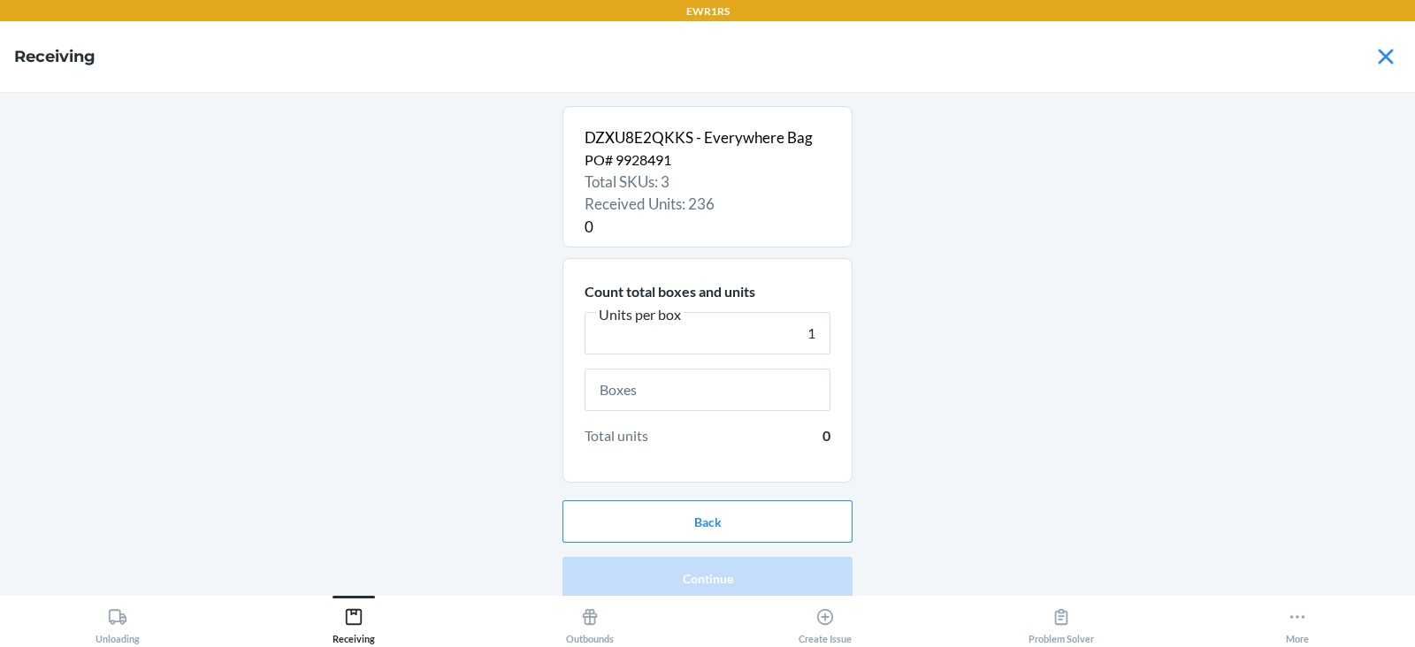
type input "1"
click at [671, 388] on input "text" at bounding box center [708, 390] width 246 height 42
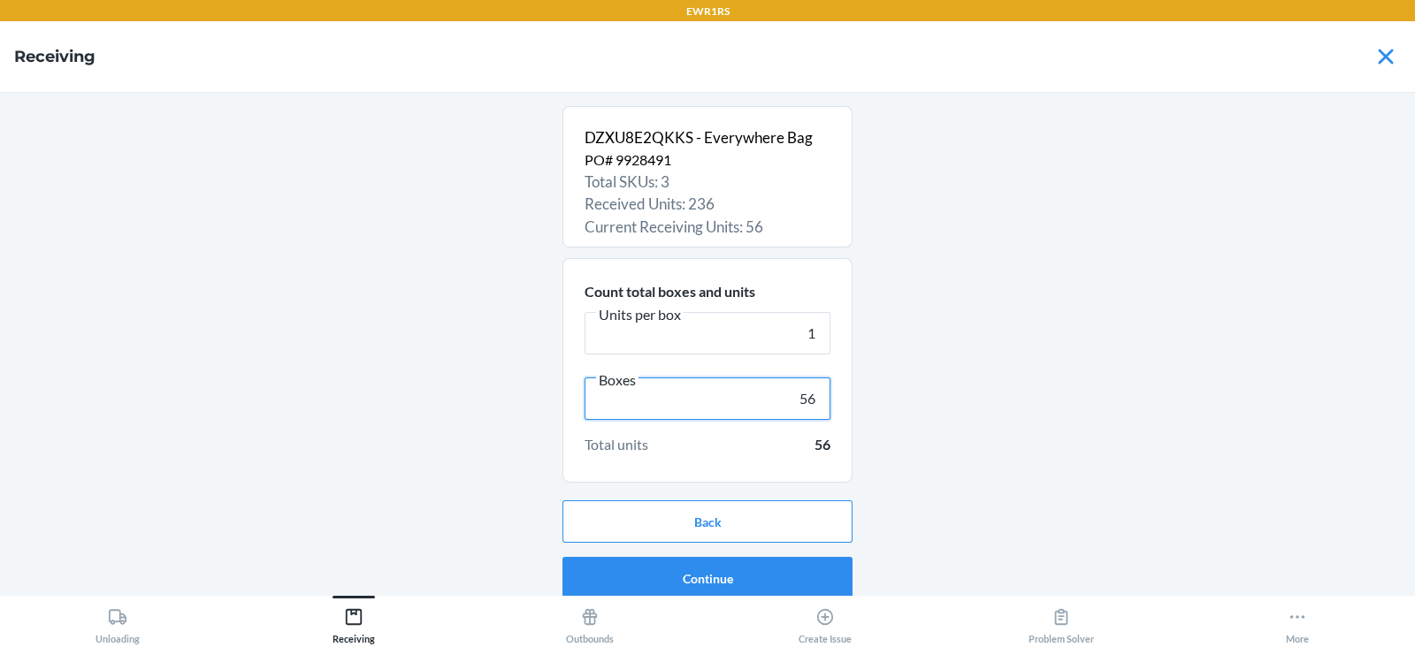
scroll to position [11, 0]
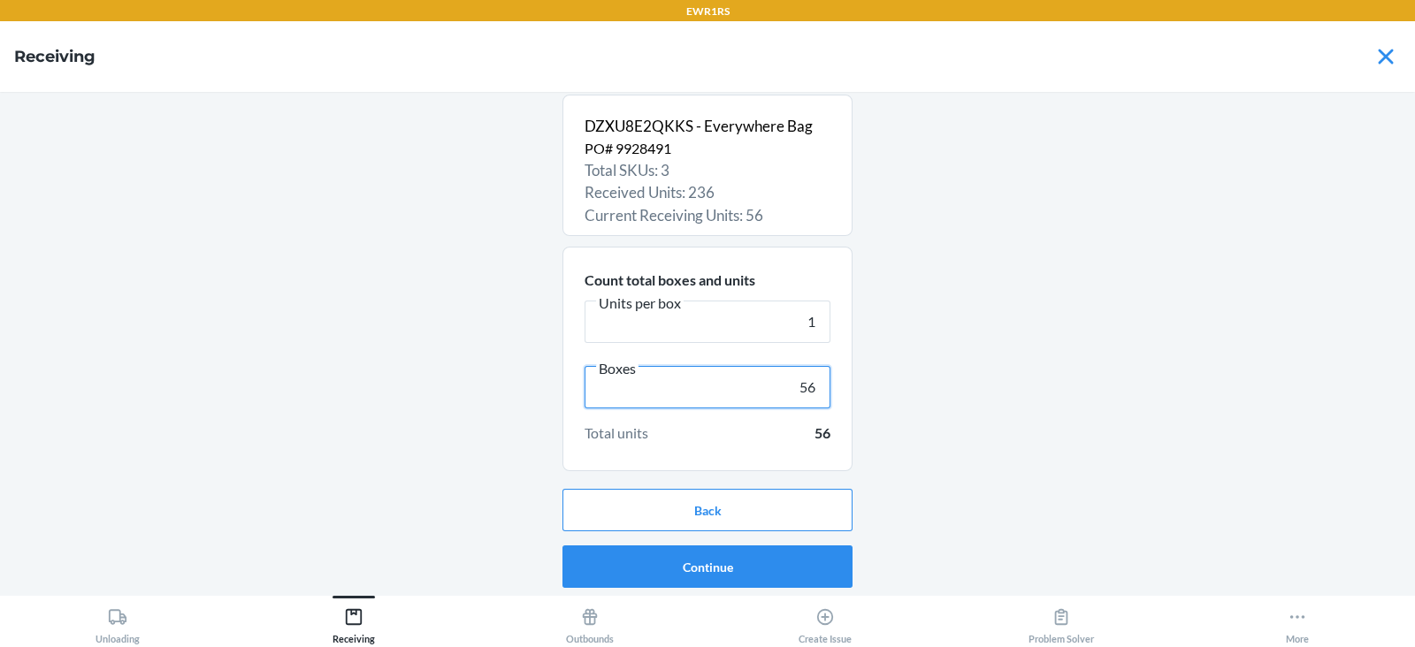
type input "56"
click at [725, 577] on button "Continue" at bounding box center [707, 567] width 290 height 42
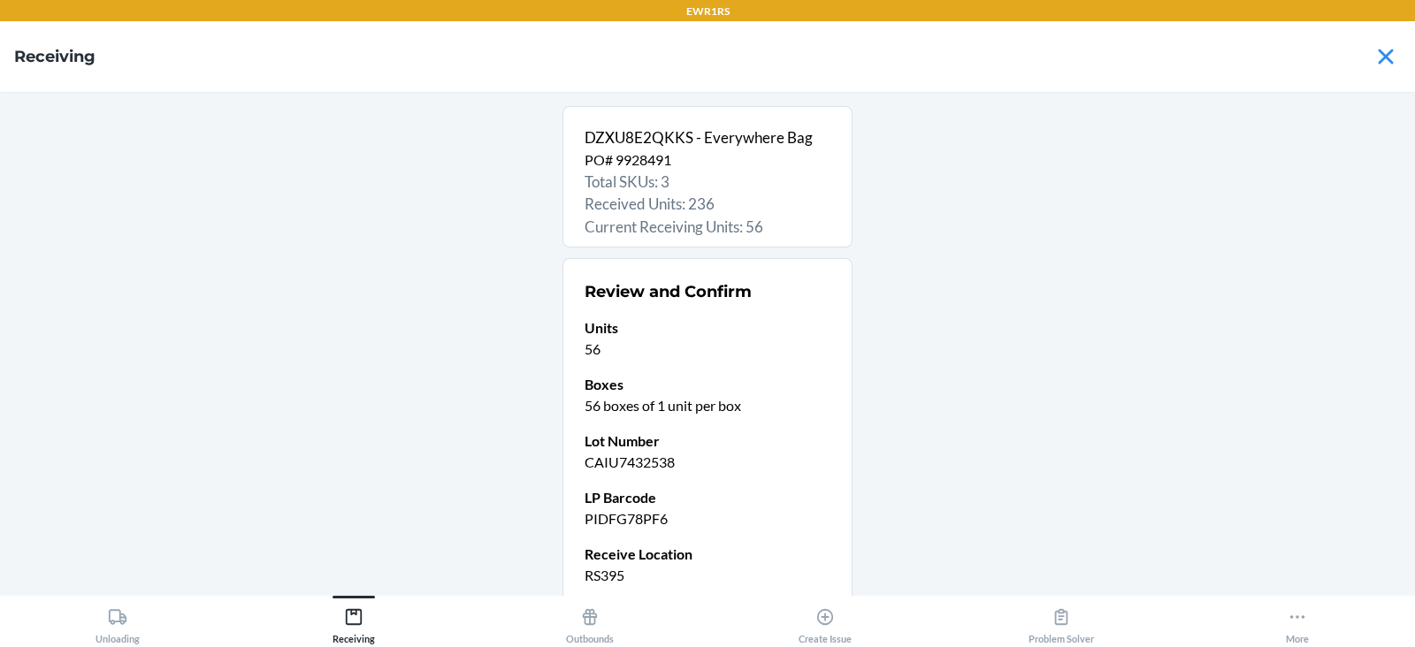
scroll to position [150, 0]
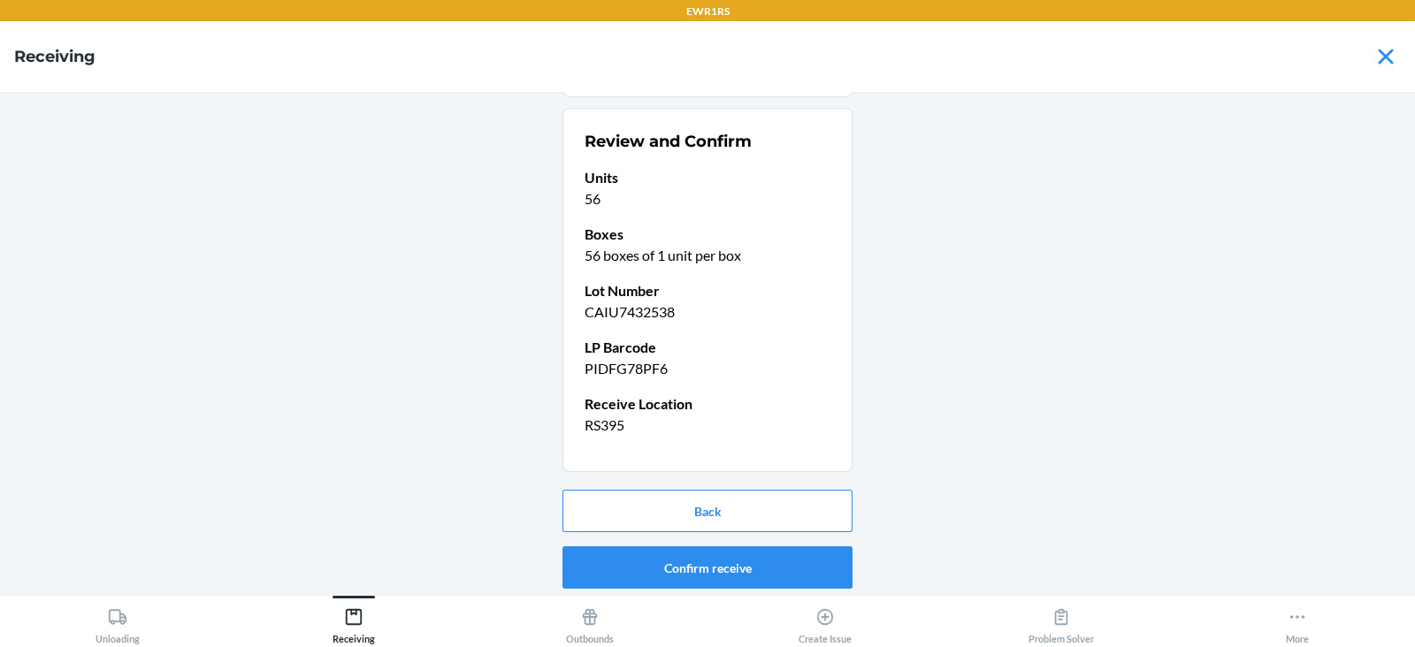
click at [692, 567] on button "Confirm receive" at bounding box center [707, 567] width 290 height 42
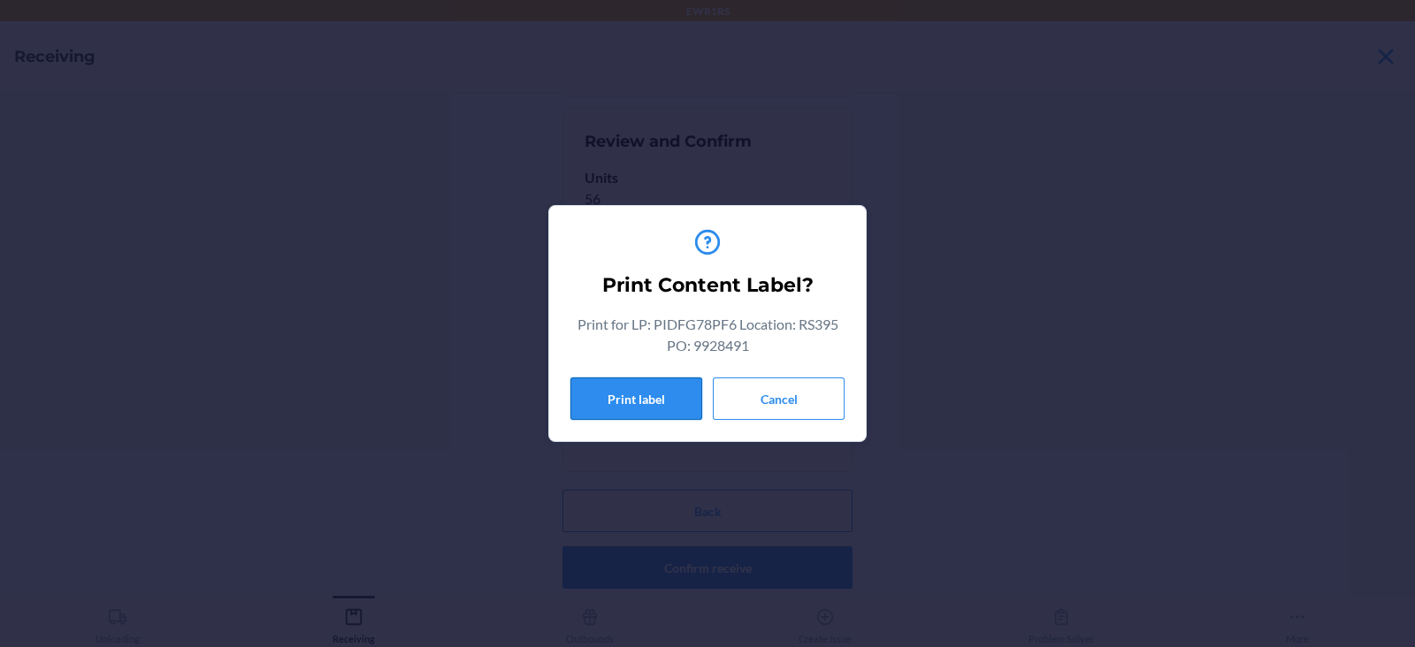
click at [618, 398] on button "Print label" at bounding box center [636, 399] width 132 height 42
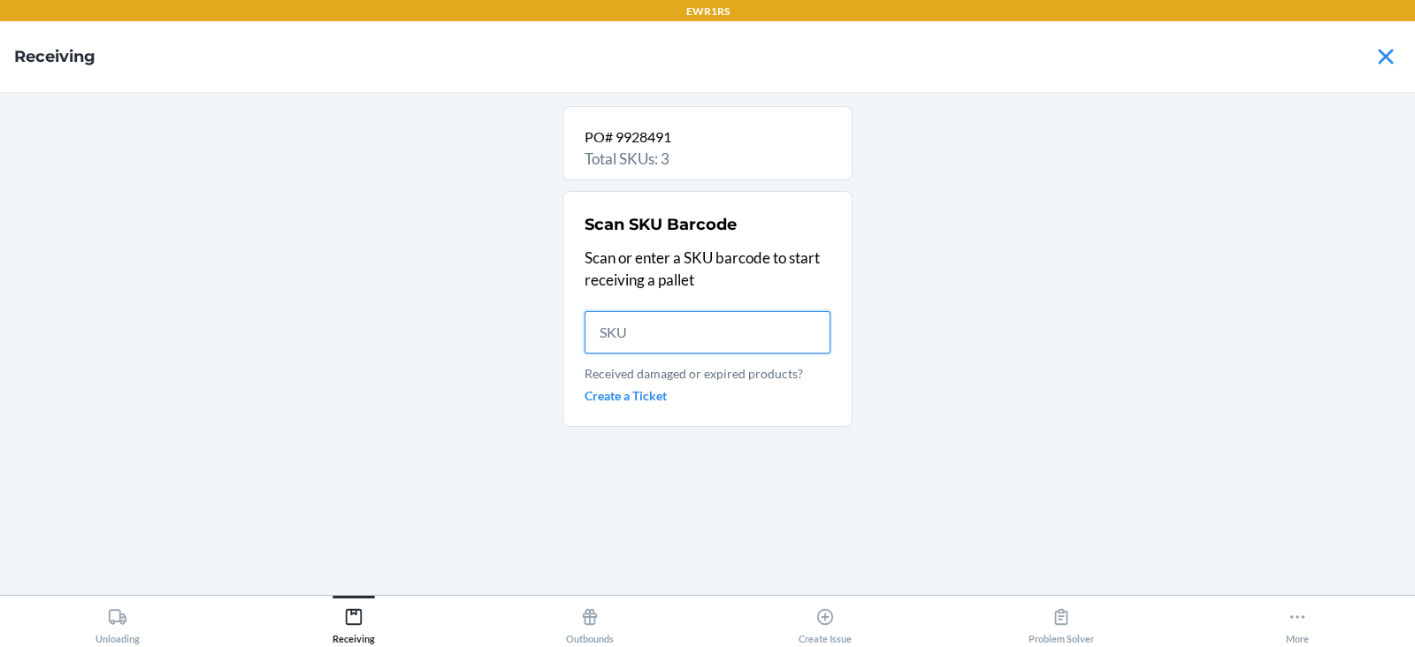
scroll to position [0, 0]
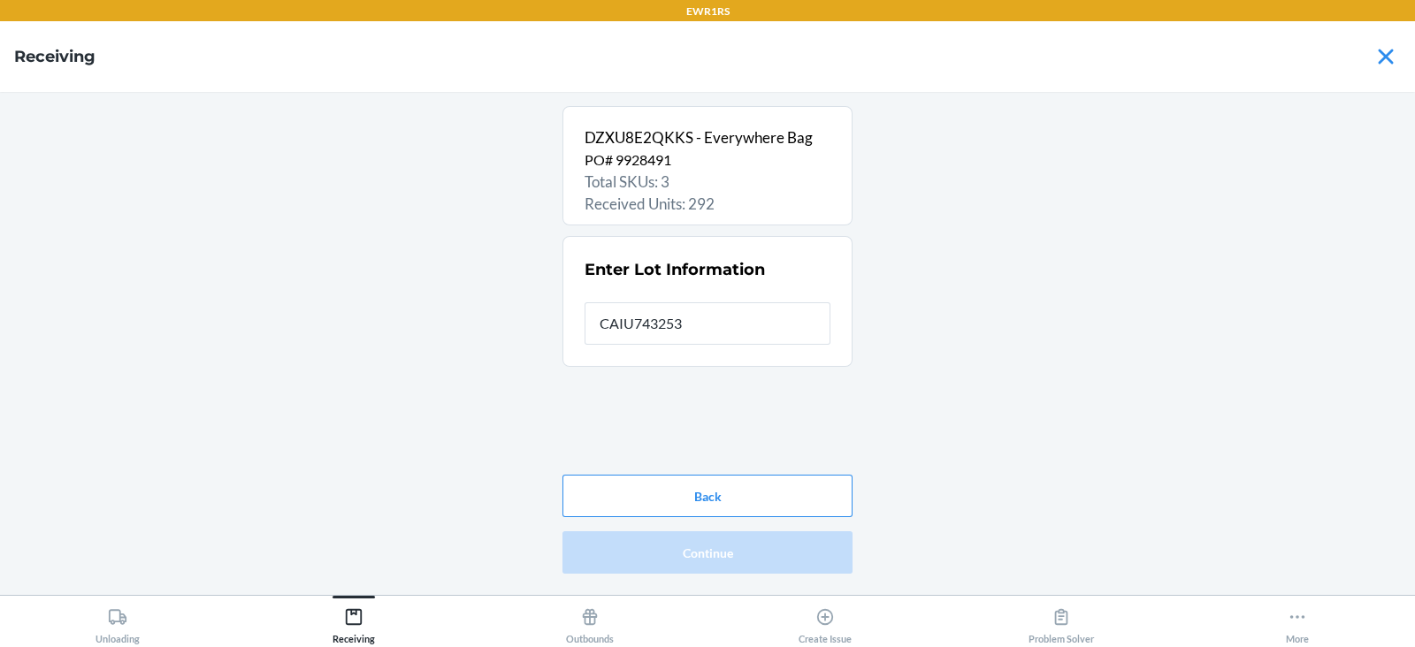
type input "CAIU7432538"
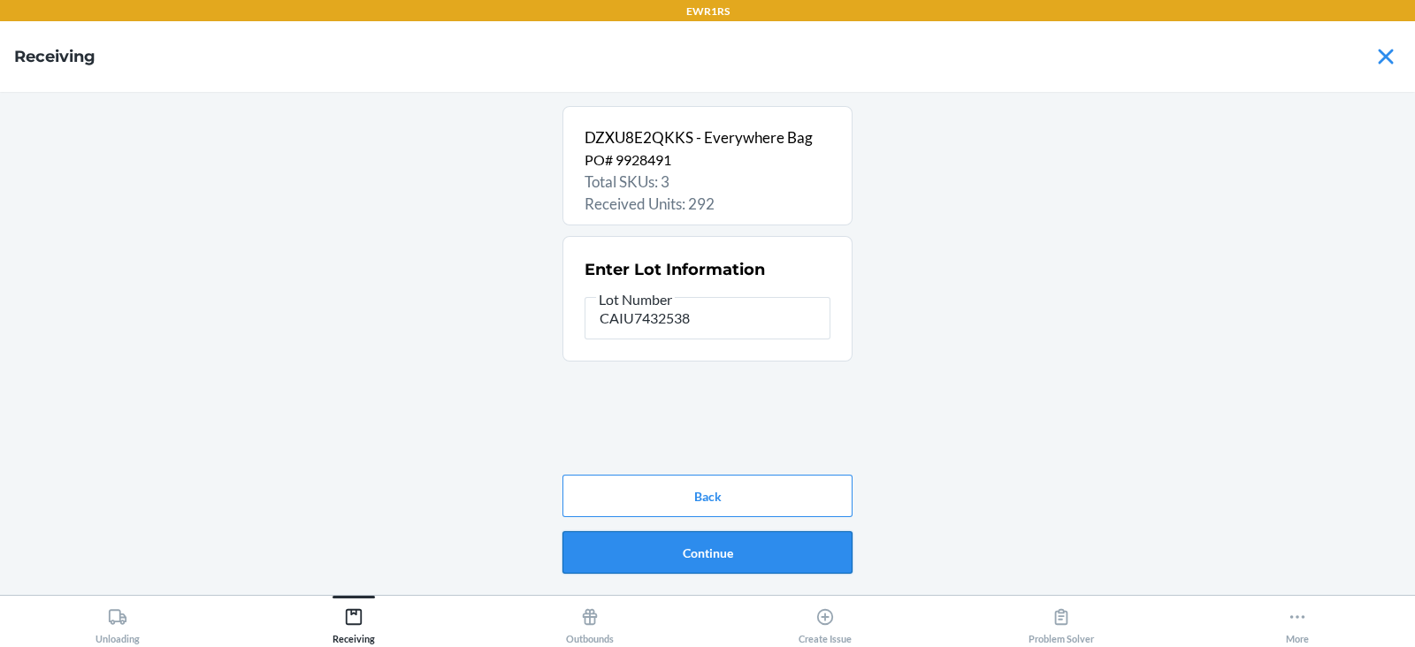
click at [680, 561] on button "Continue" at bounding box center [707, 552] width 290 height 42
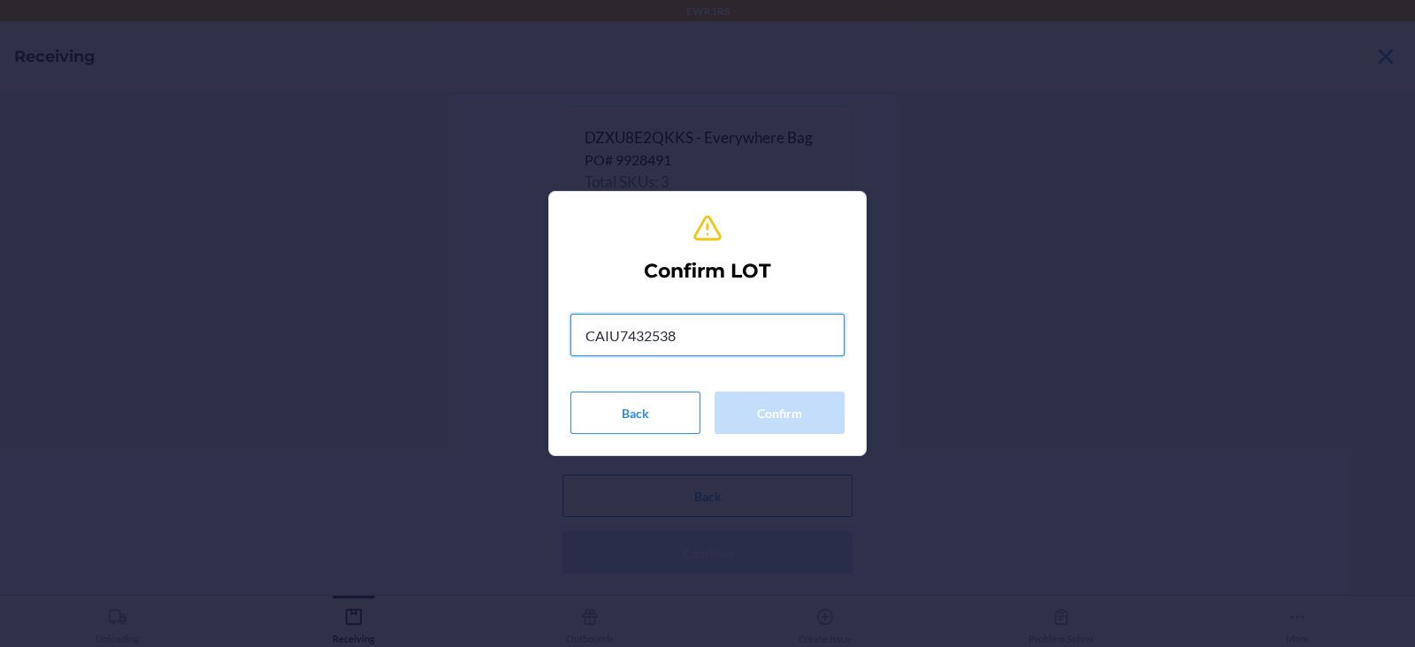
type input "CAIU7432538"
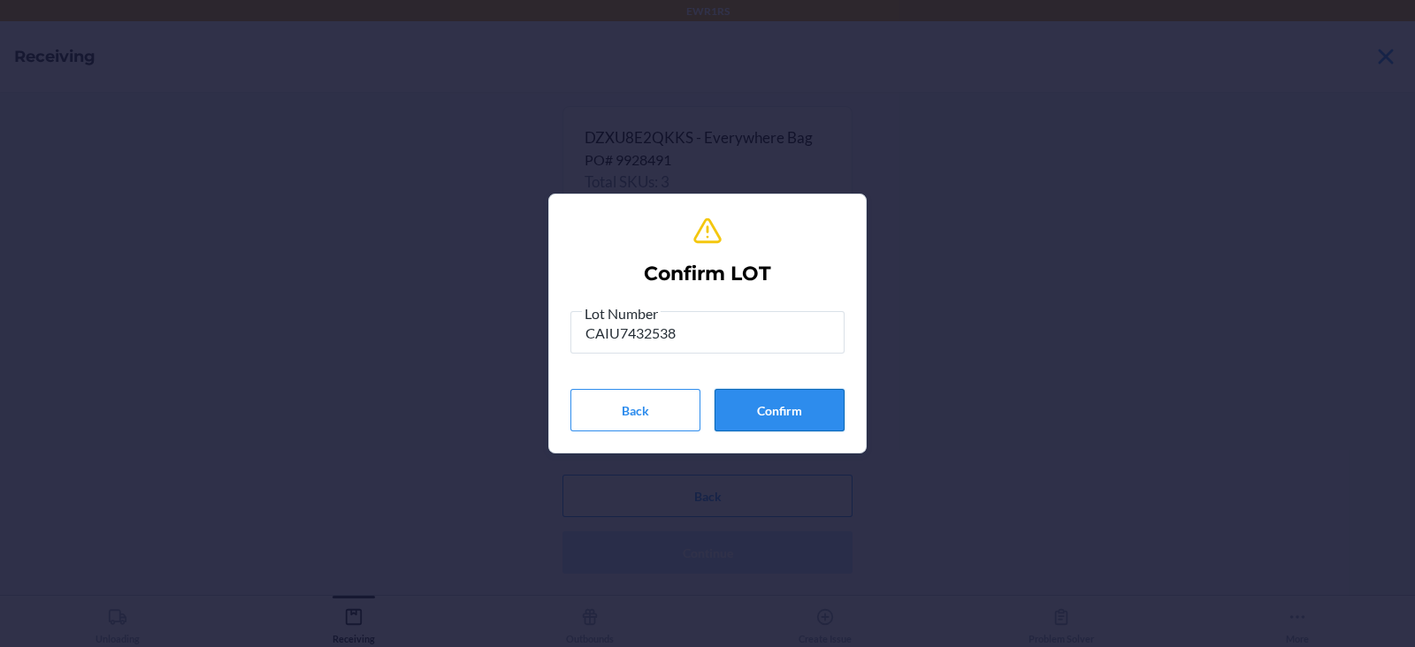
click at [798, 401] on button "Confirm" at bounding box center [779, 410] width 130 height 42
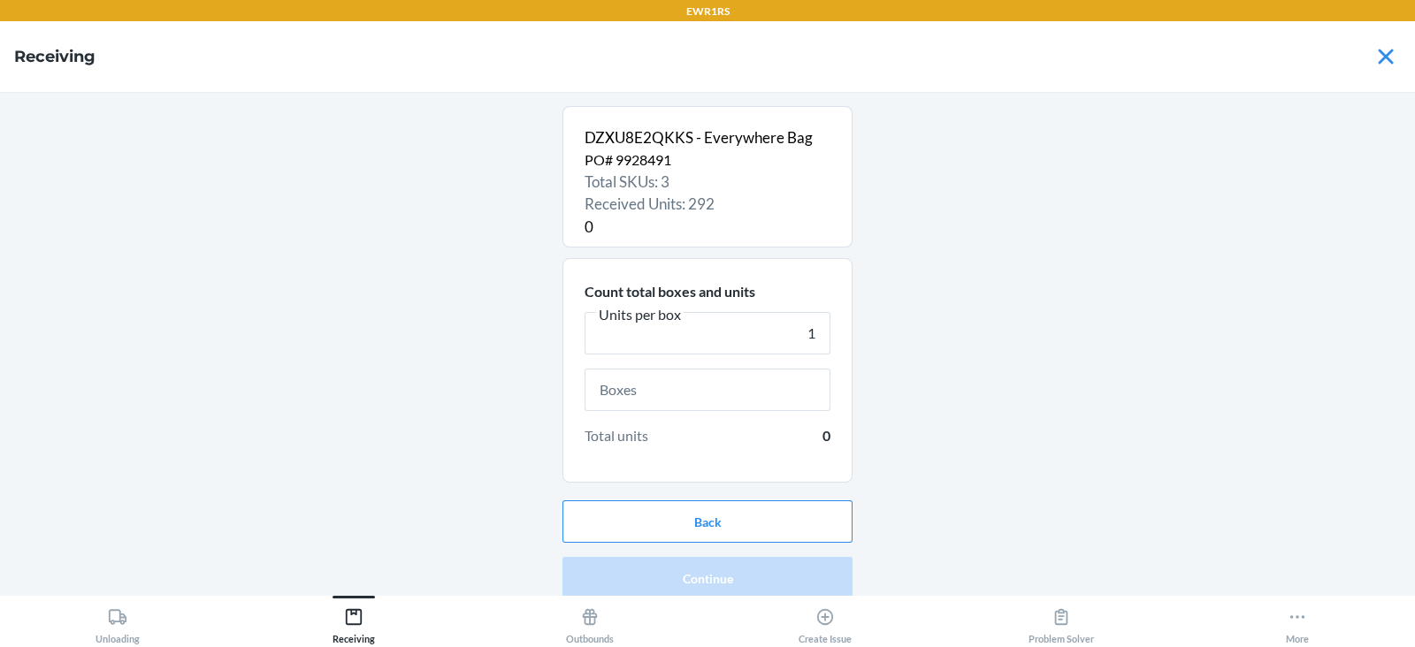
type input "1"
click at [743, 393] on input "text" at bounding box center [708, 390] width 246 height 42
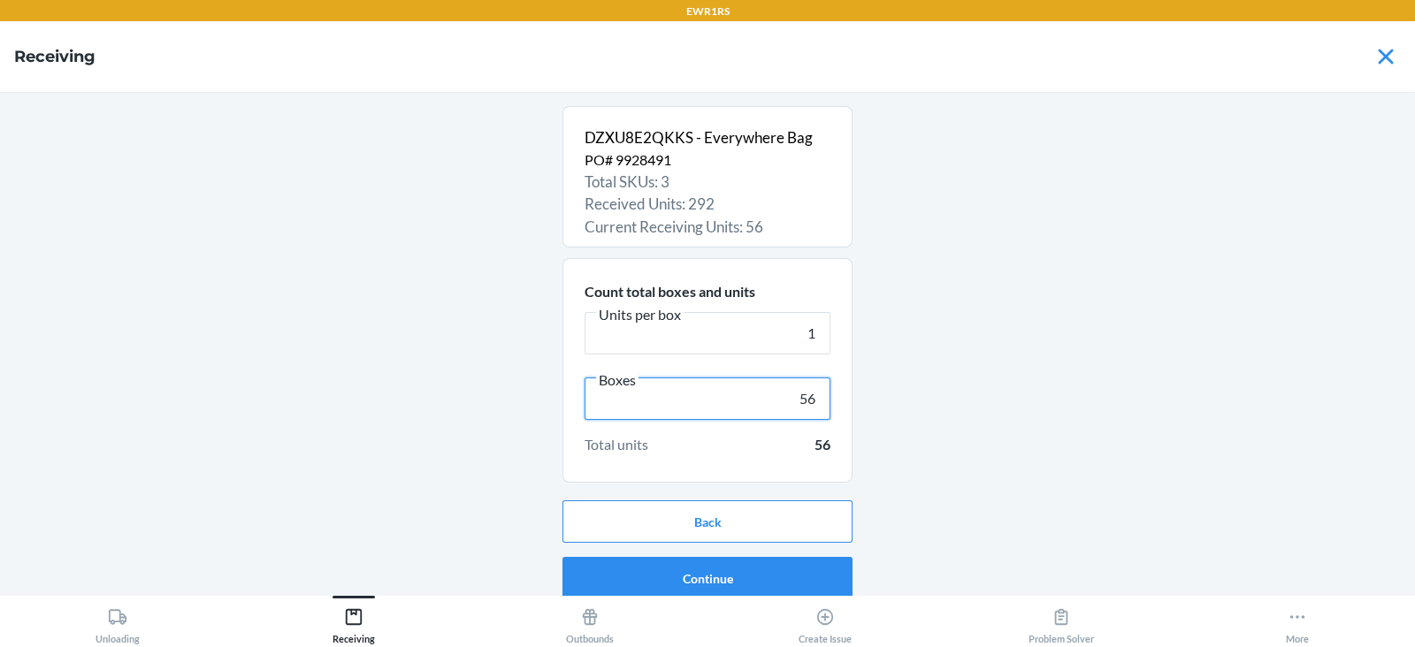
scroll to position [11, 0]
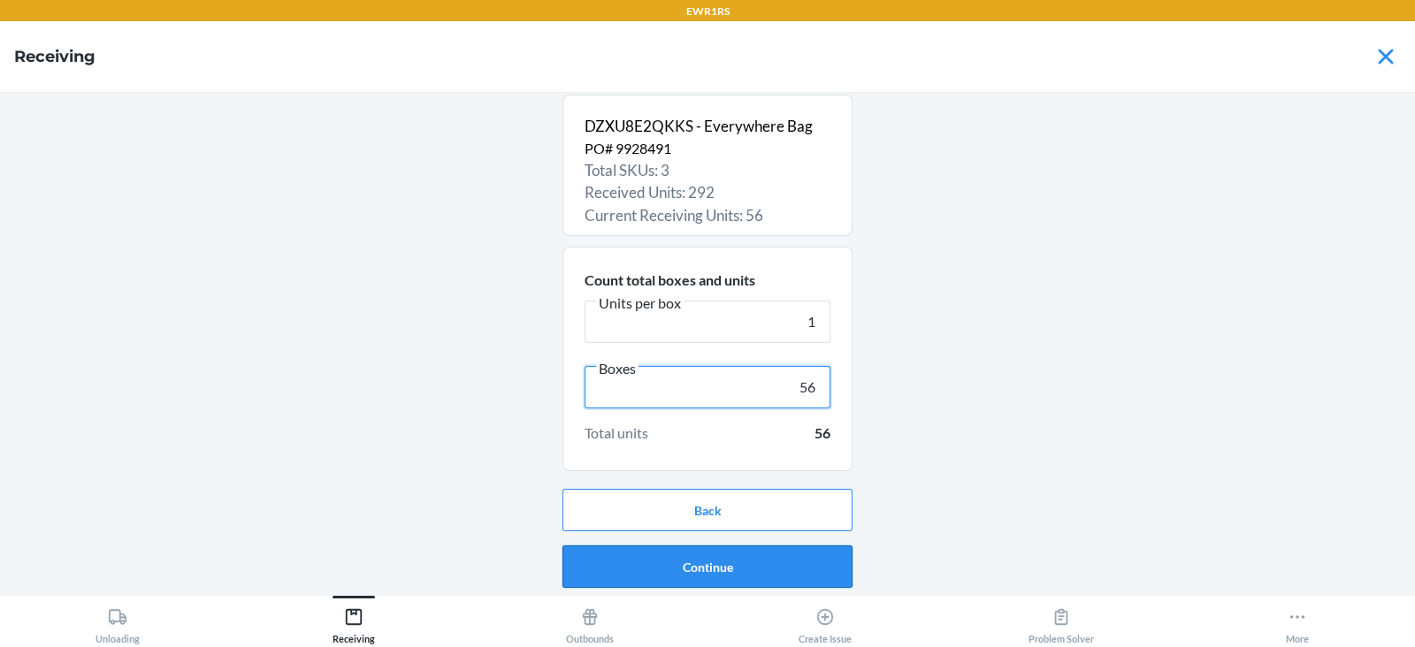
type input "56"
click at [707, 566] on button "Continue" at bounding box center [707, 567] width 290 height 42
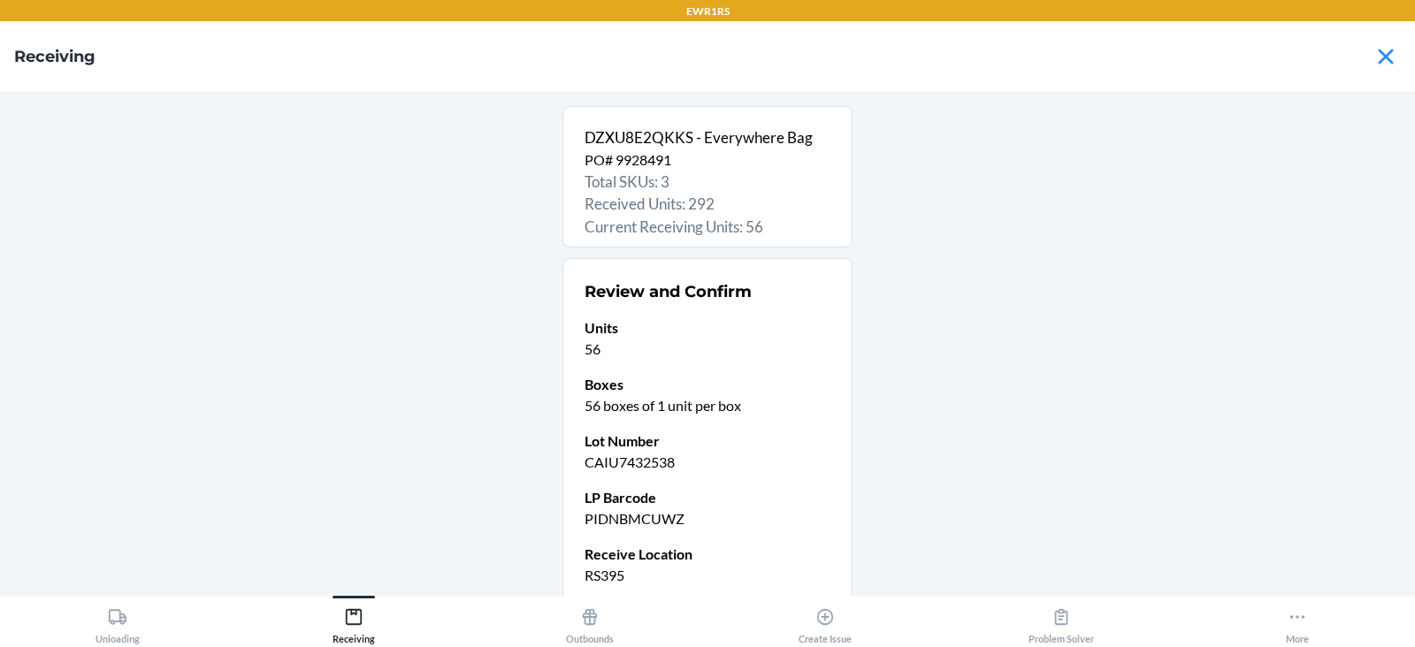
scroll to position [150, 0]
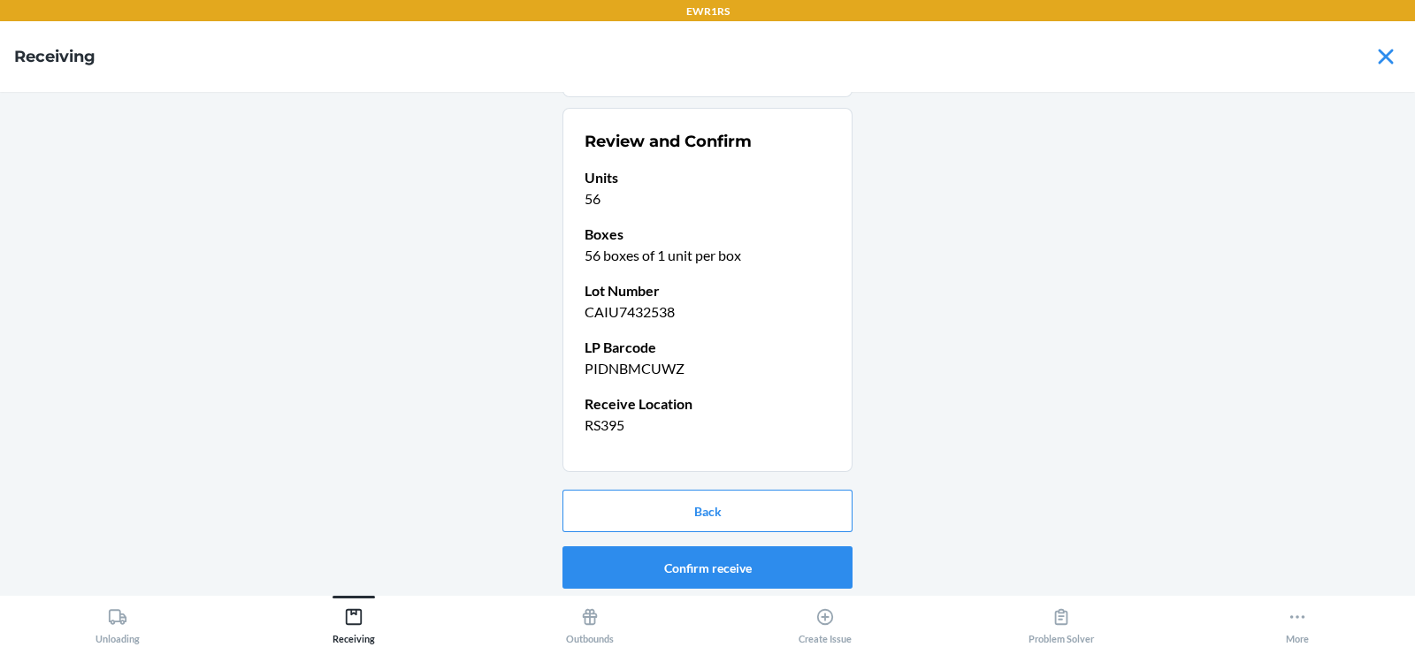
click at [654, 561] on button "Confirm receive" at bounding box center [707, 567] width 290 height 42
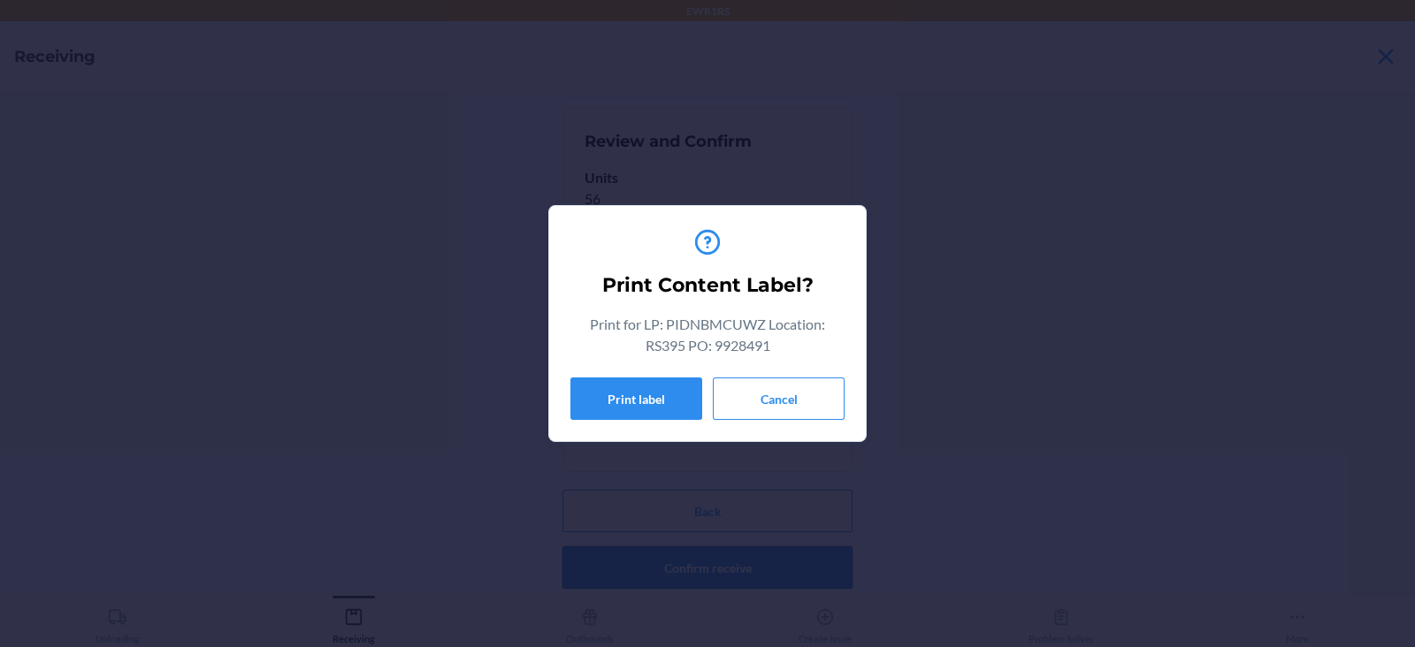
click at [646, 398] on button "Print label" at bounding box center [636, 399] width 132 height 42
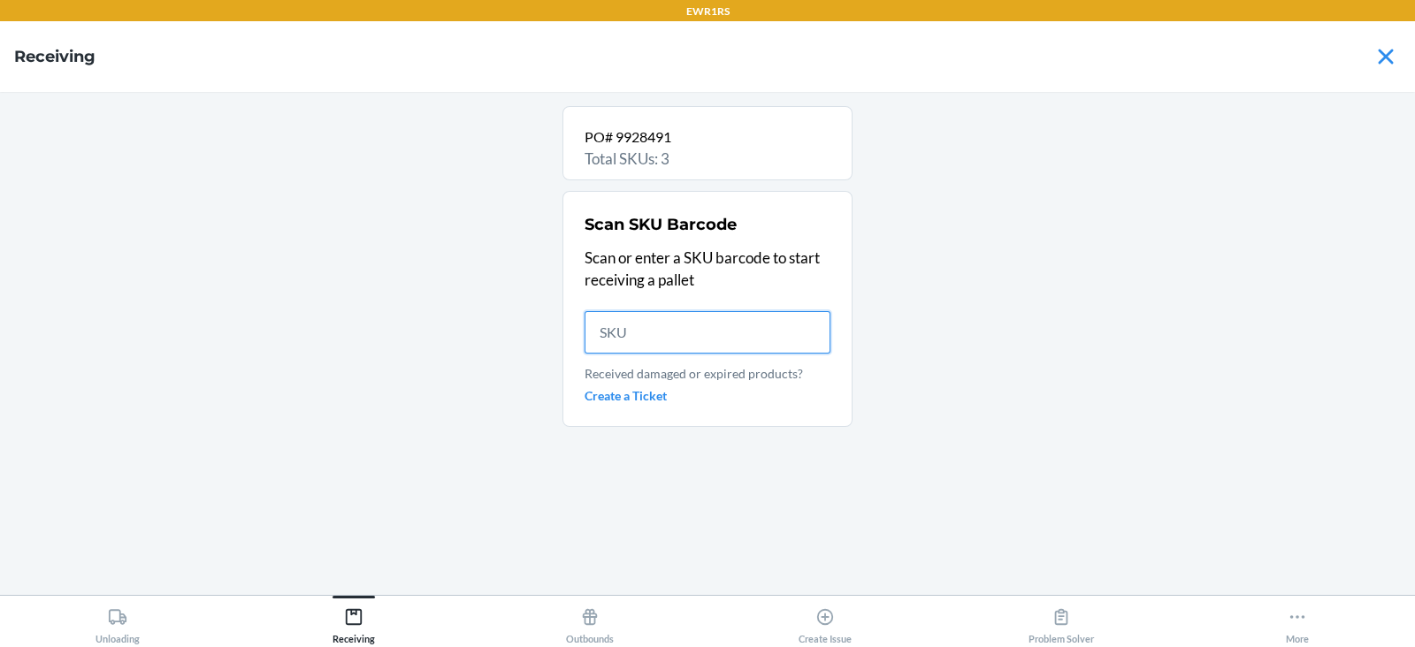
scroll to position [0, 0]
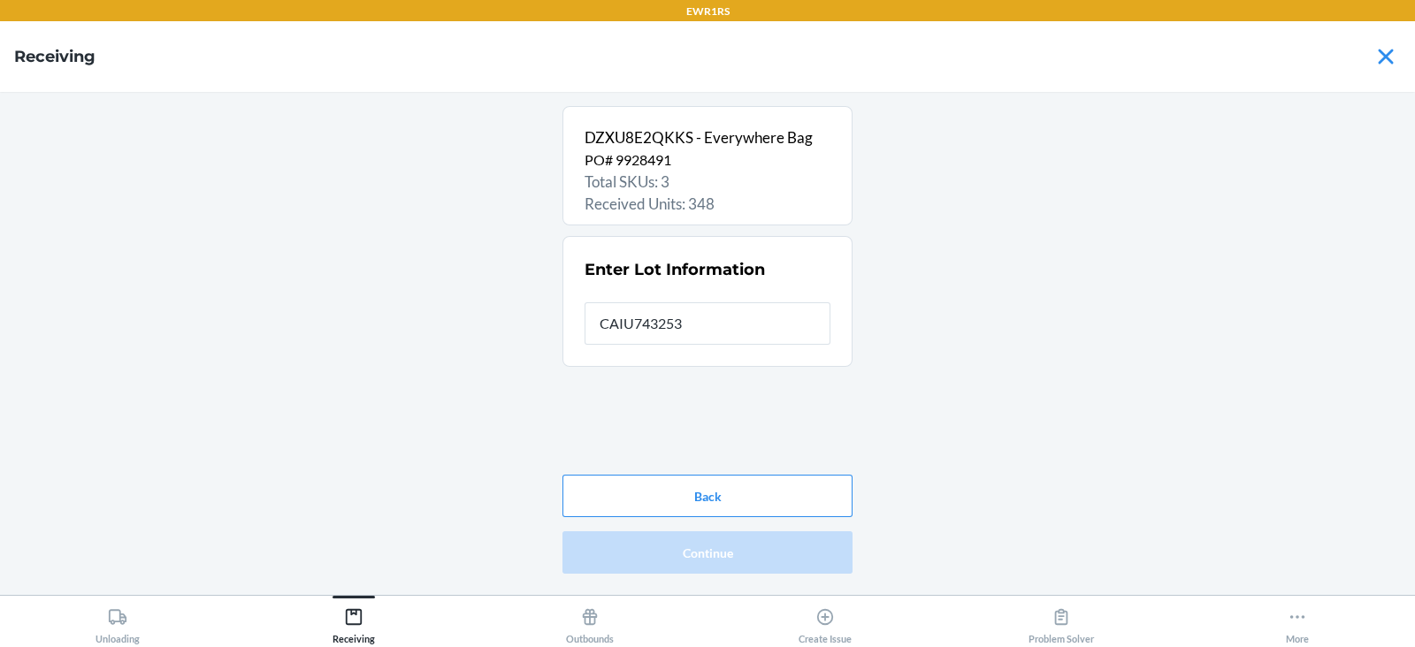
type input "CAIU7432538"
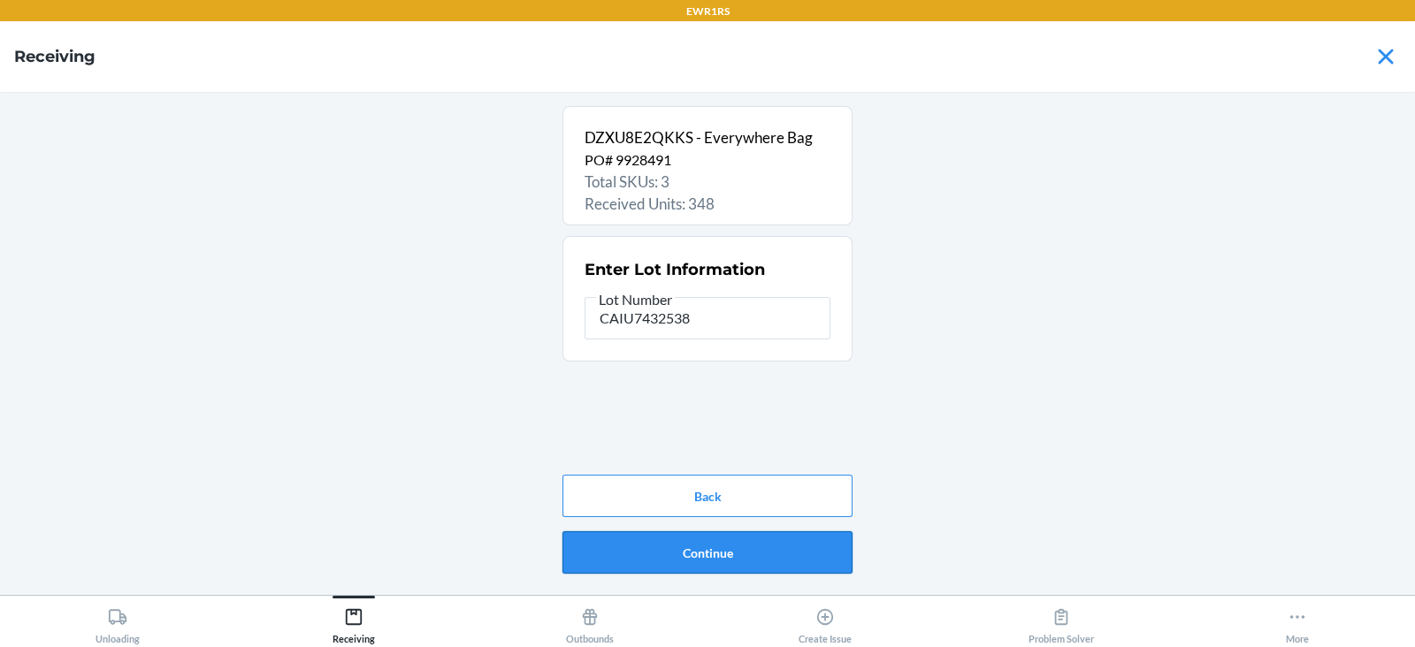
click at [711, 551] on button "Continue" at bounding box center [707, 552] width 290 height 42
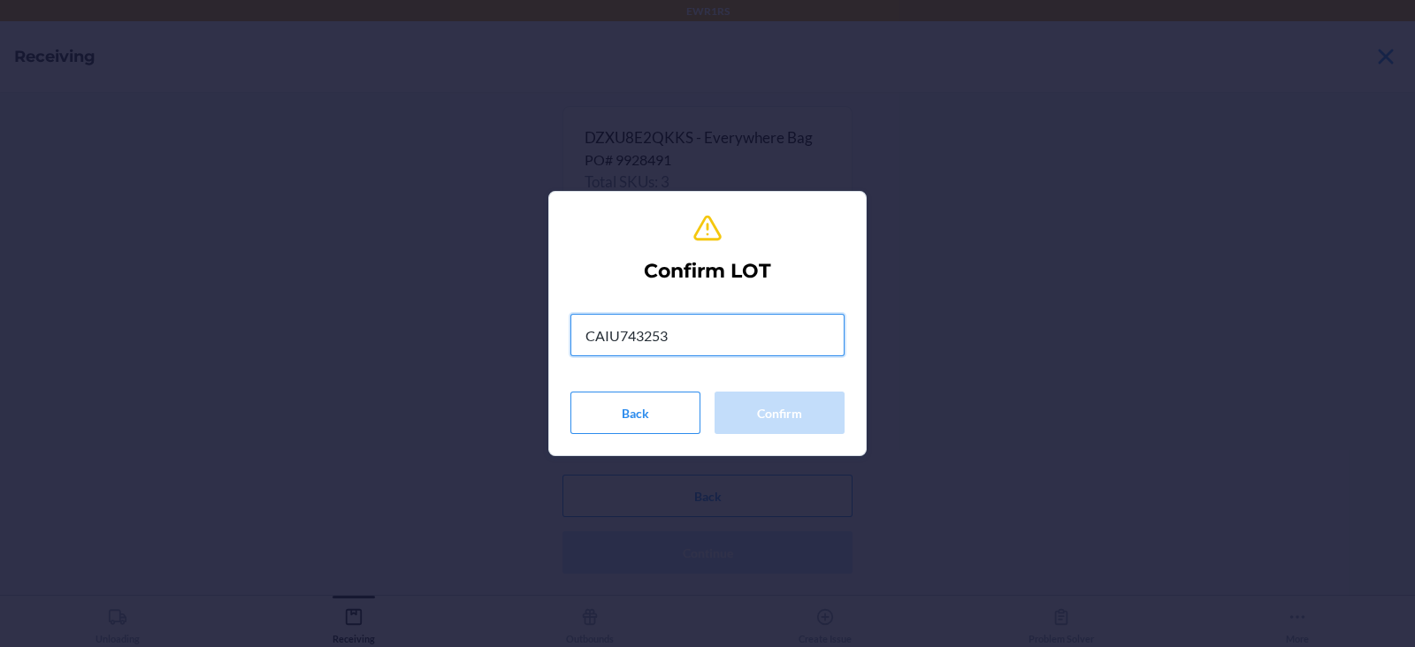
type input "CAIU7432538"
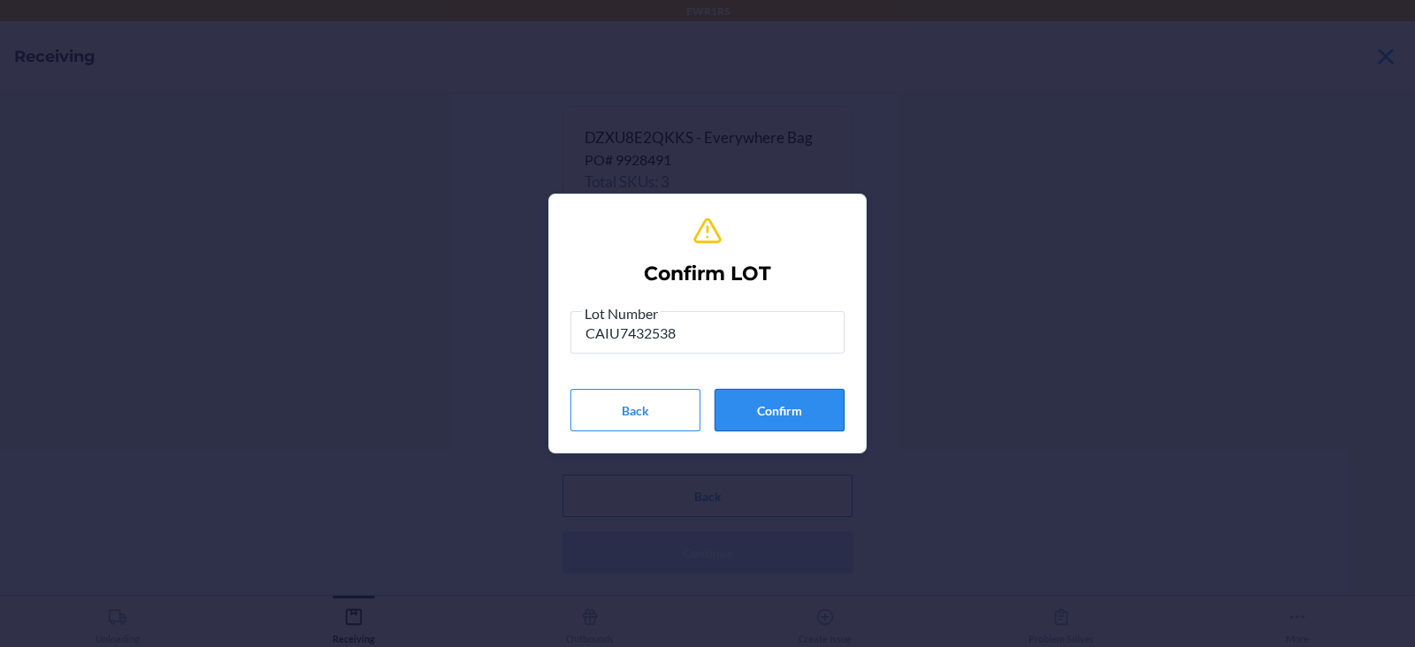
click at [822, 420] on button "Confirm" at bounding box center [779, 410] width 130 height 42
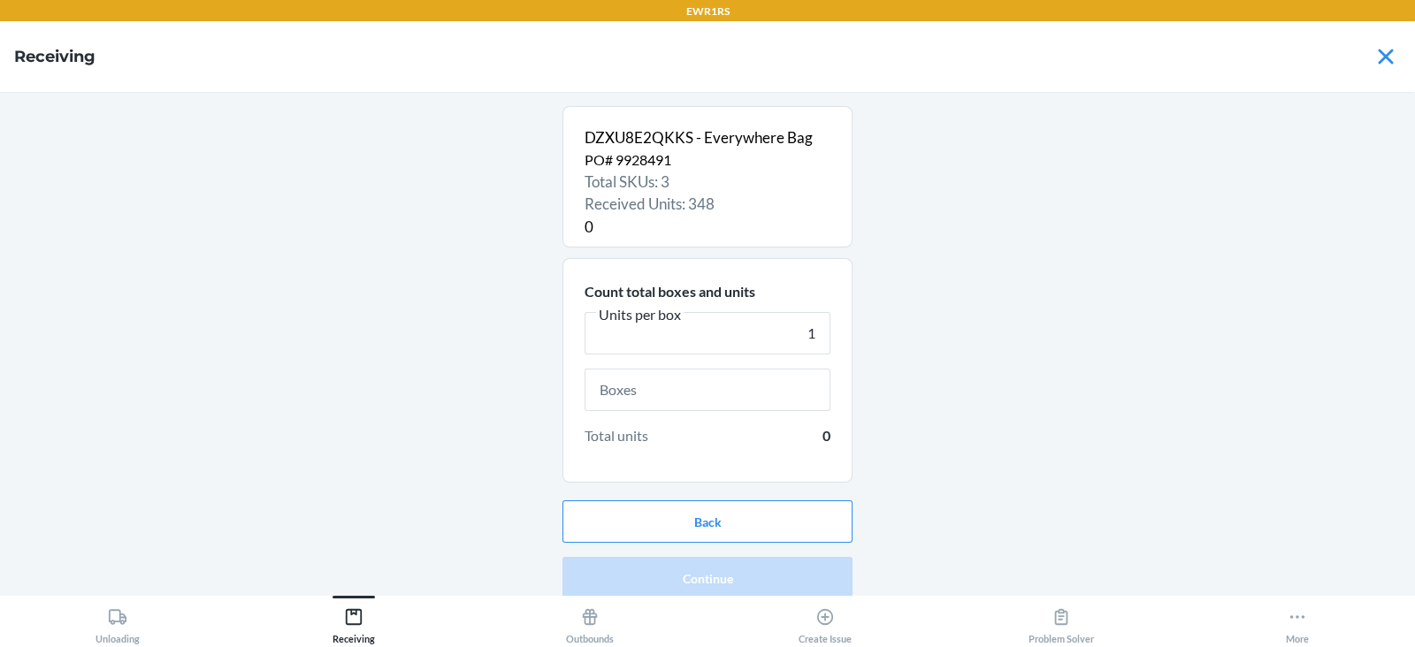
type input "1"
click at [688, 394] on input "text" at bounding box center [708, 390] width 246 height 42
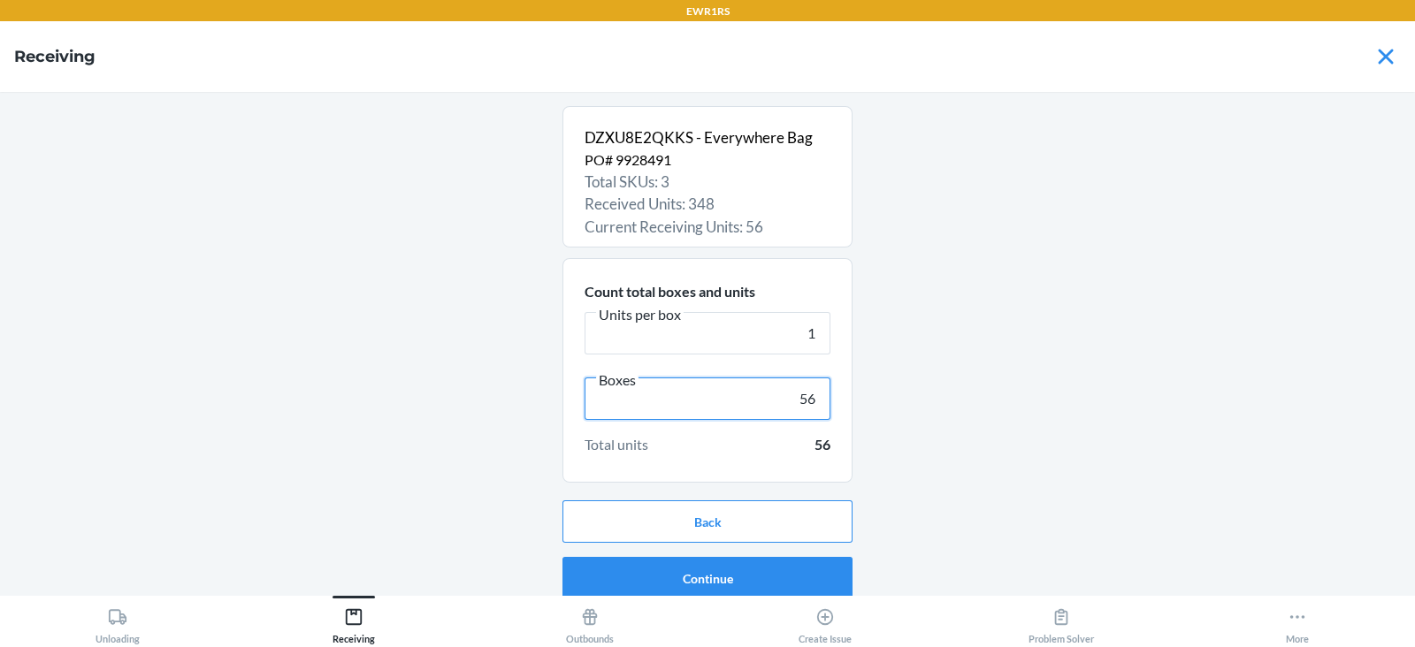
scroll to position [11, 0]
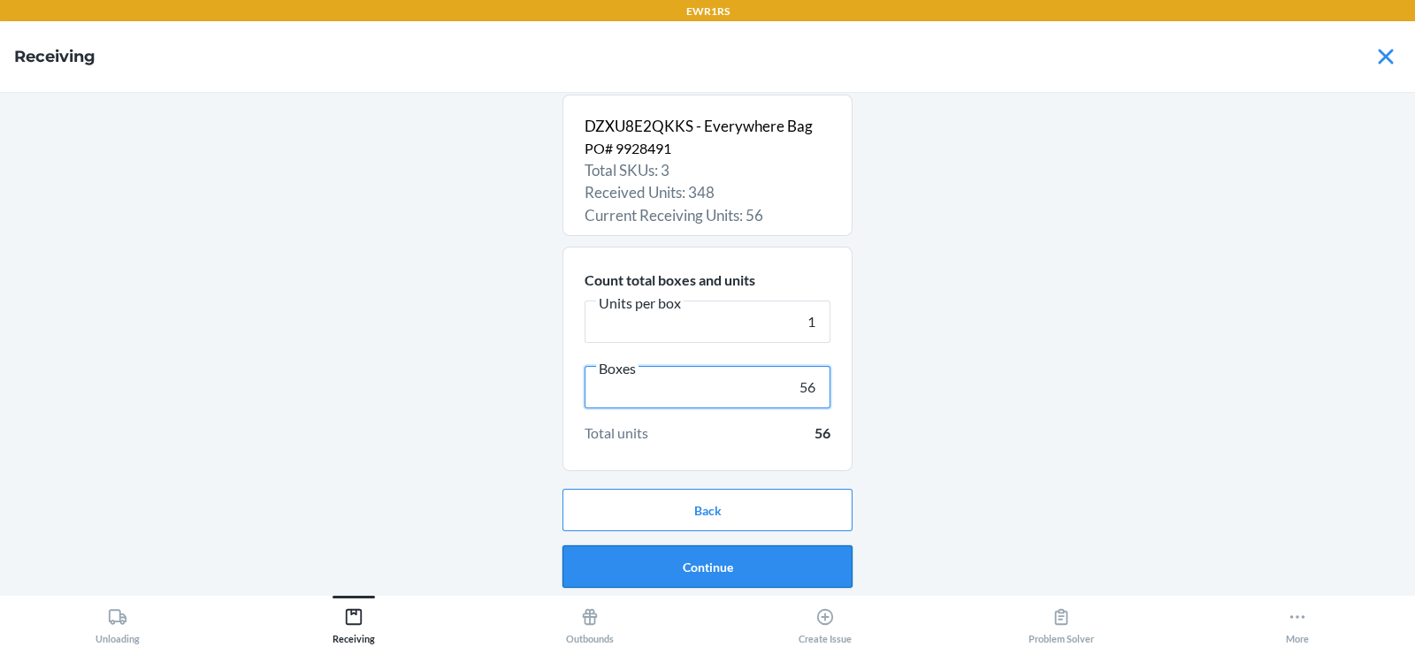
type input "56"
click at [736, 572] on button "Continue" at bounding box center [707, 567] width 290 height 42
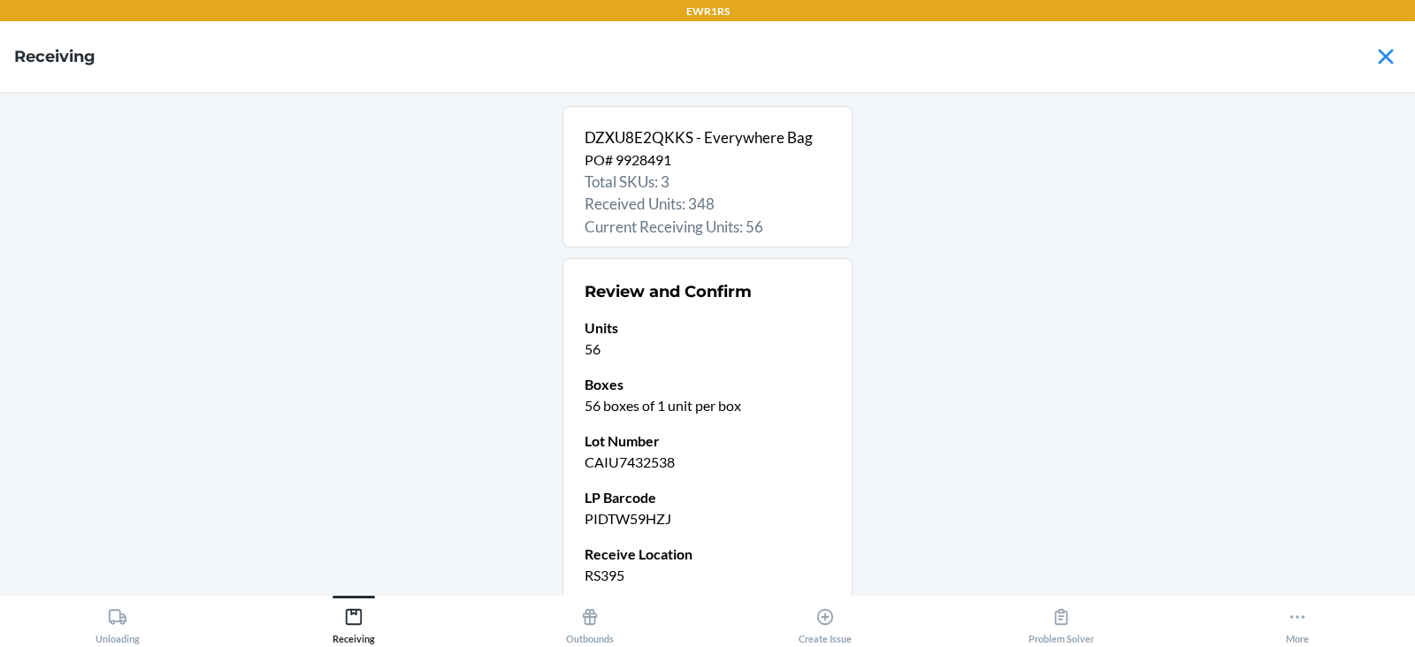
scroll to position [150, 0]
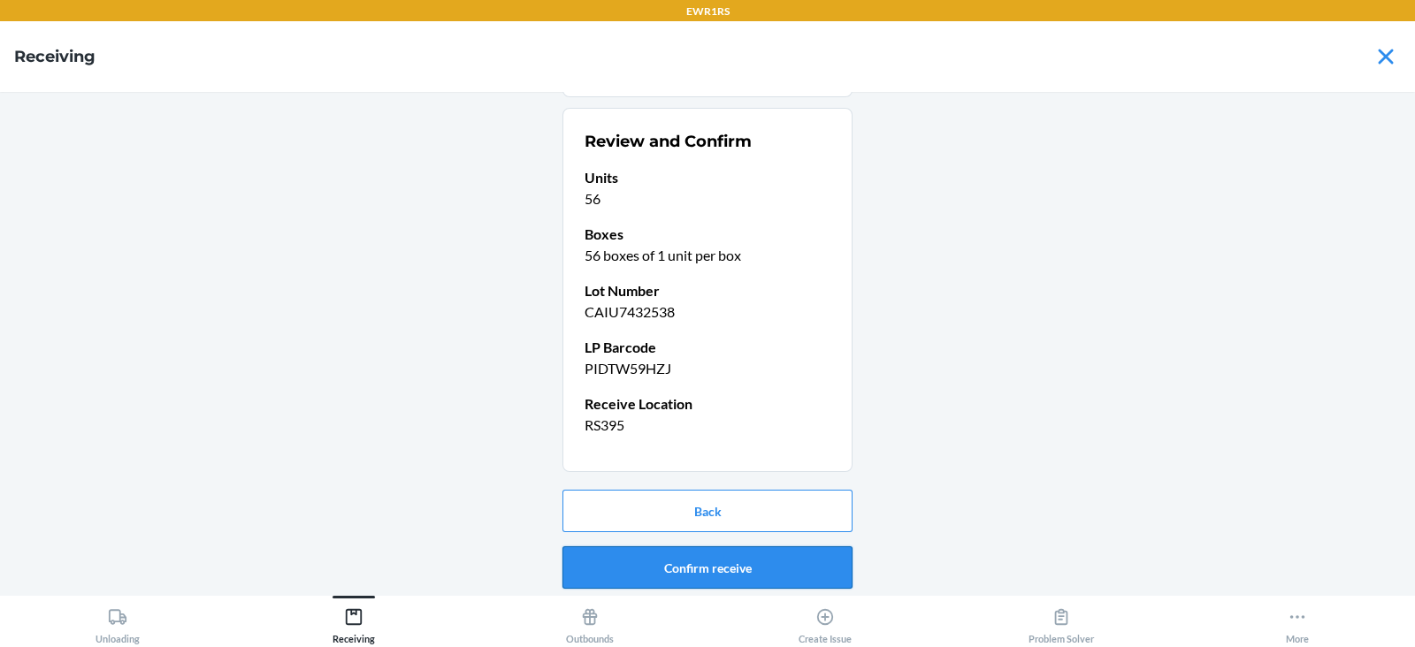
click at [699, 568] on button "Confirm receive" at bounding box center [707, 567] width 290 height 42
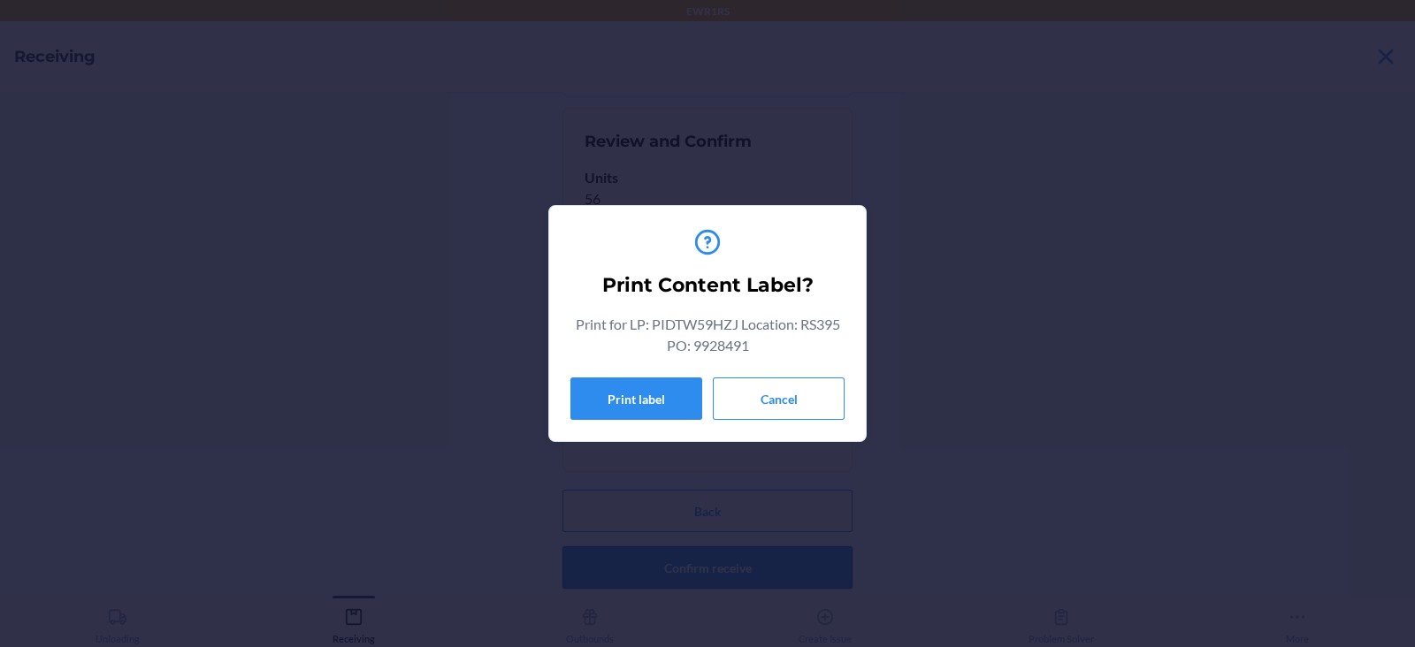
click at [650, 401] on button "Print label" at bounding box center [636, 399] width 132 height 42
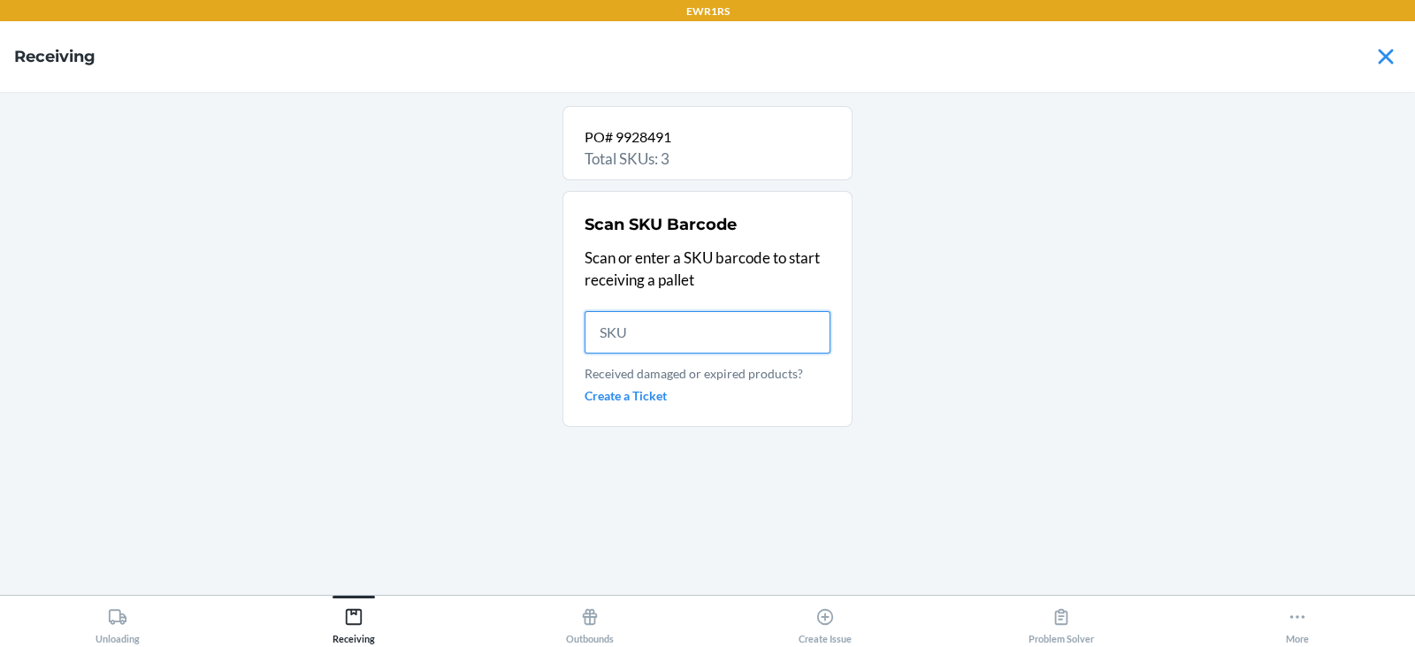
scroll to position [0, 0]
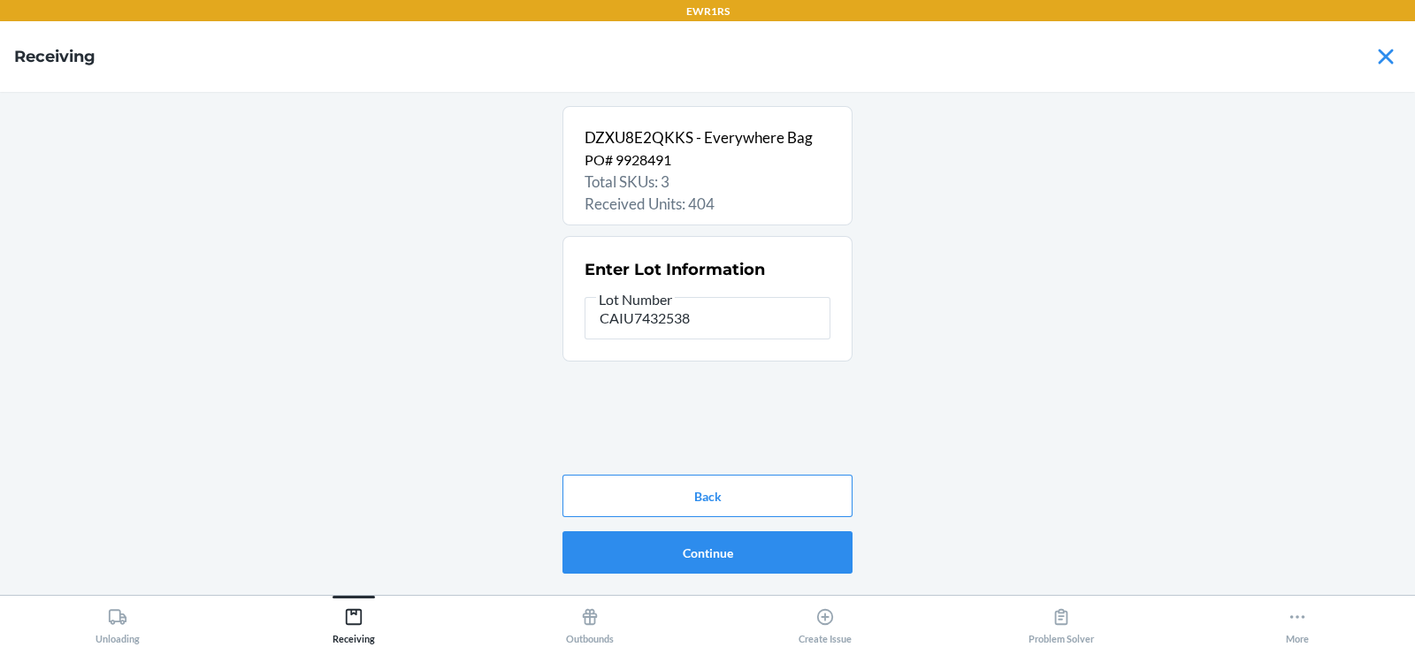
type input "CAIU7432538"
click at [703, 551] on button "Continue" at bounding box center [707, 552] width 290 height 42
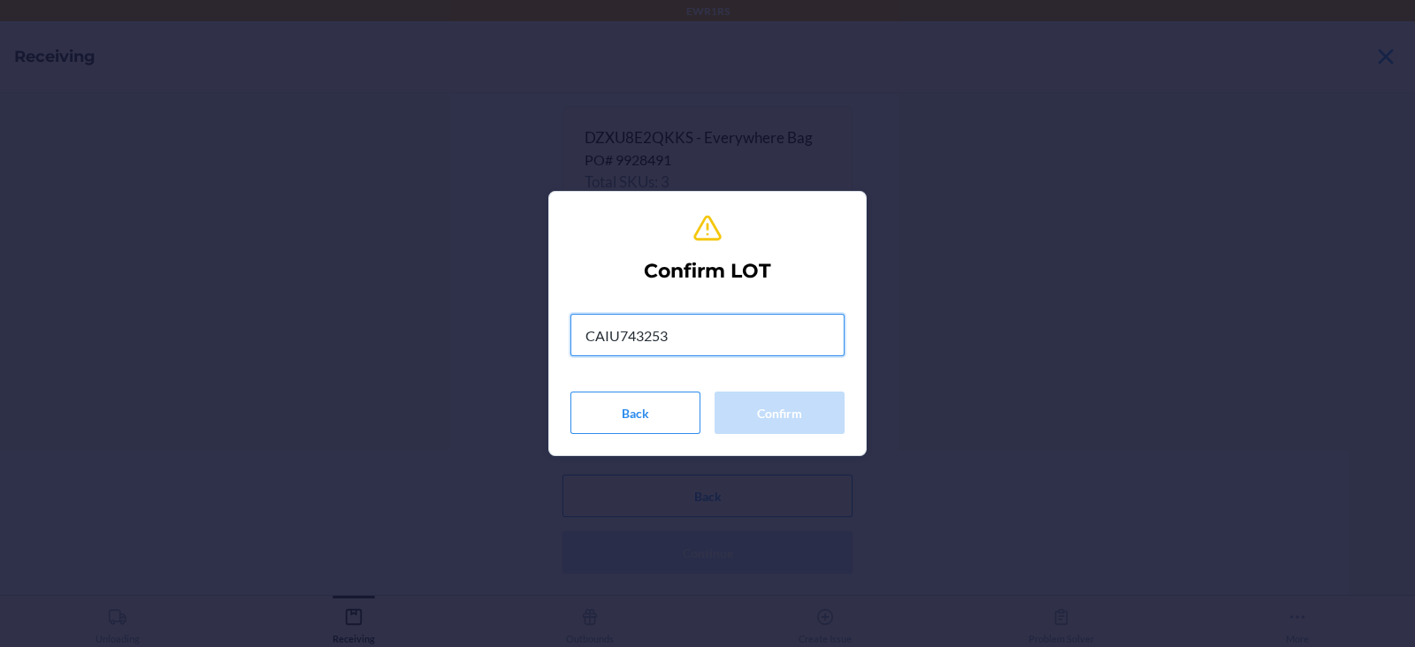
type input "CAIU7432538"
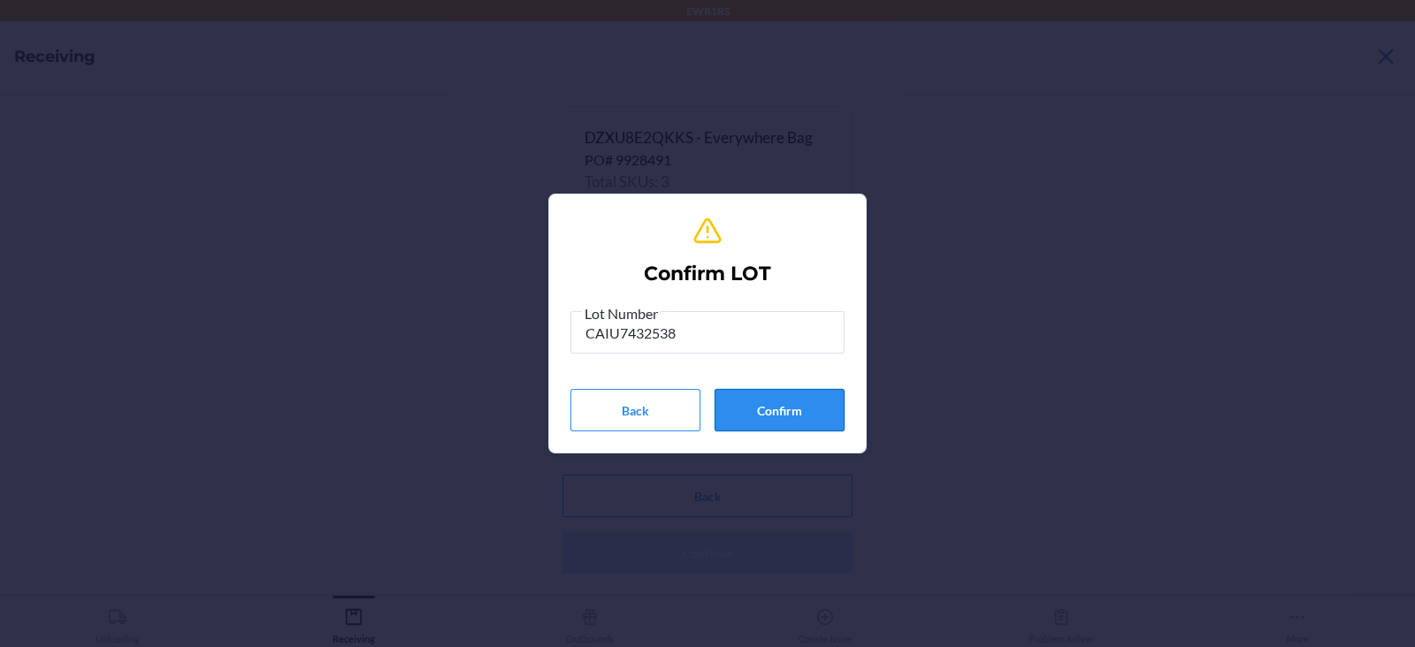
click at [779, 394] on button "Confirm" at bounding box center [779, 410] width 130 height 42
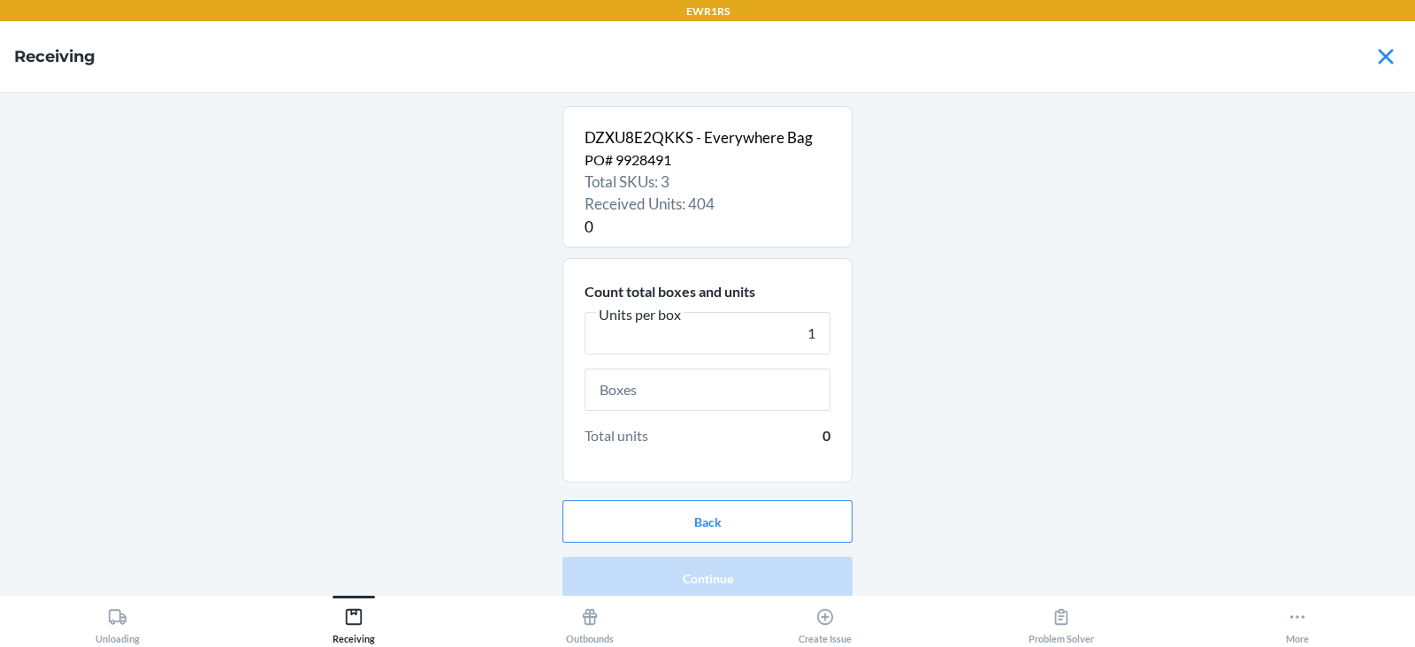
type input "1"
click at [739, 391] on input "text" at bounding box center [708, 390] width 246 height 42
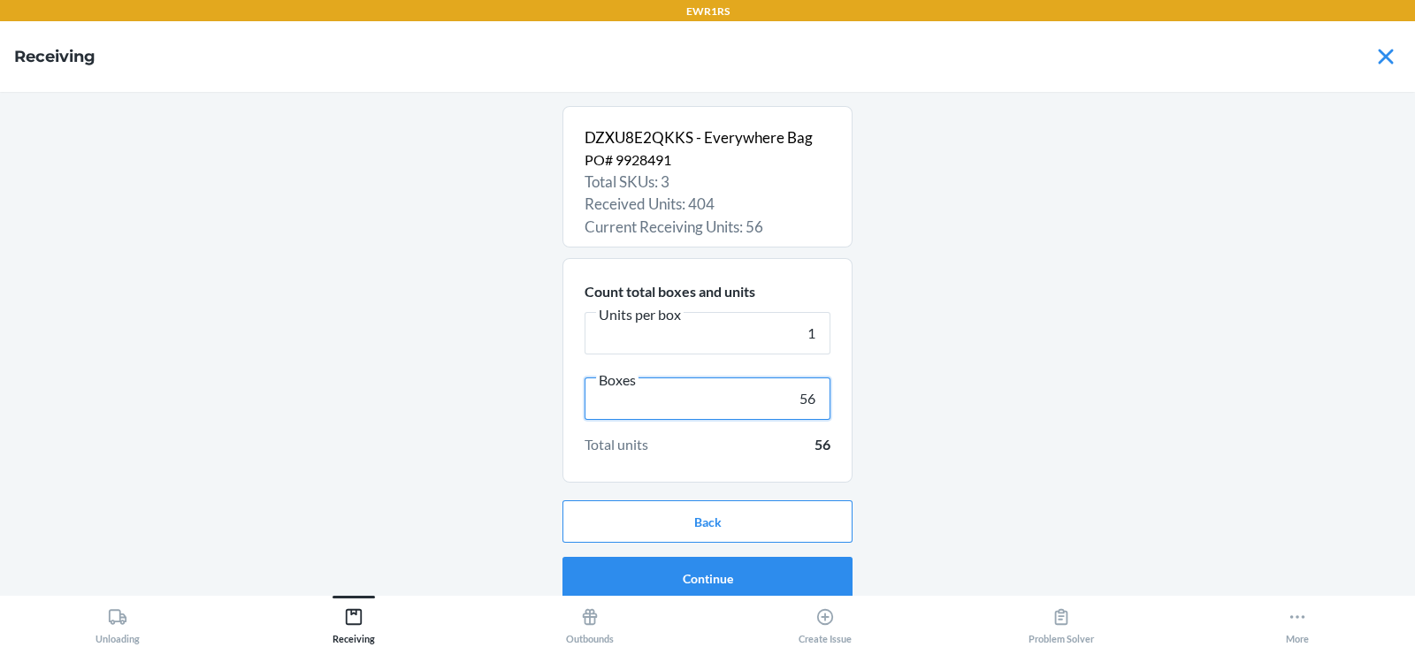
scroll to position [11, 0]
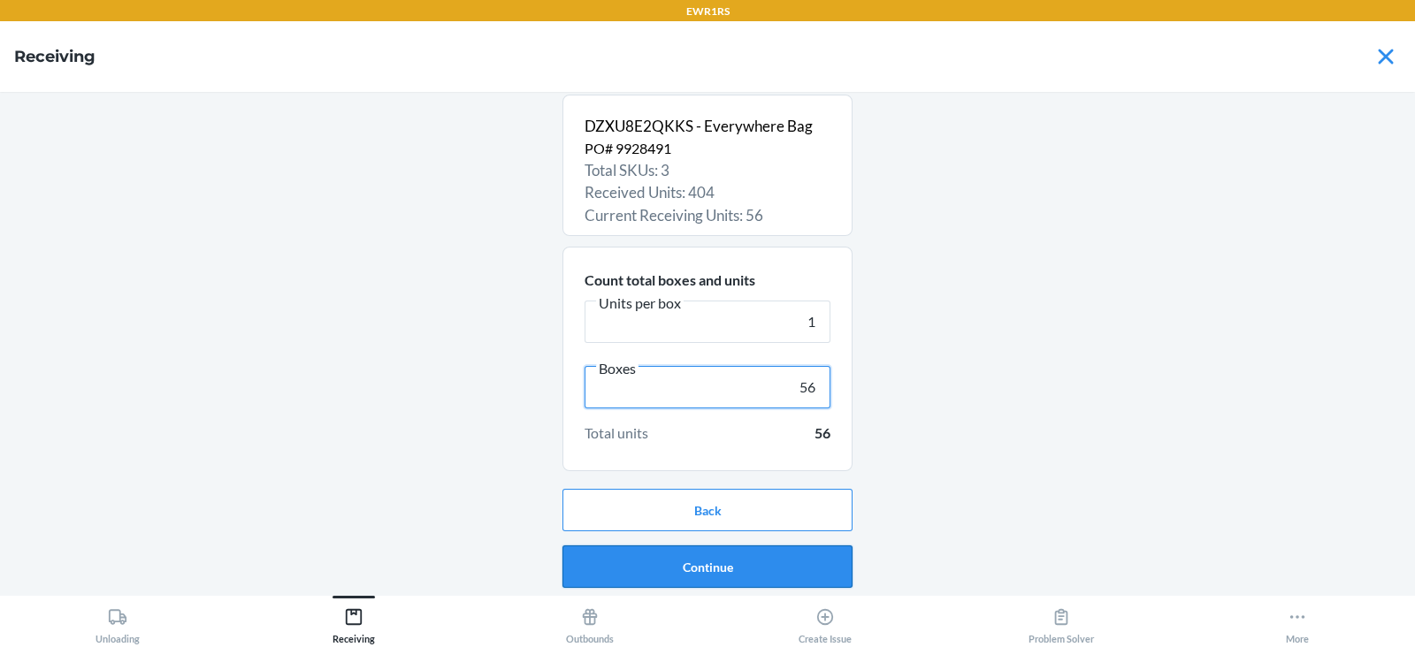
type input "56"
click at [707, 566] on button "Continue" at bounding box center [707, 567] width 290 height 42
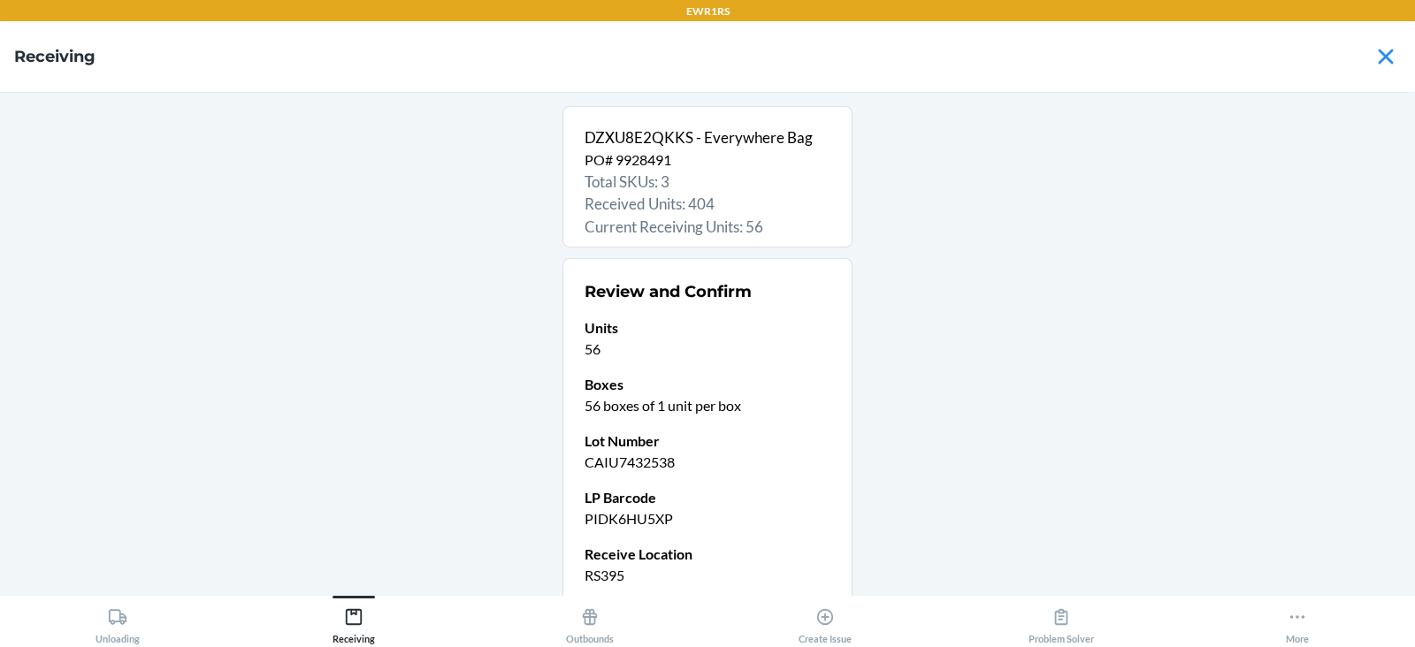
scroll to position [150, 0]
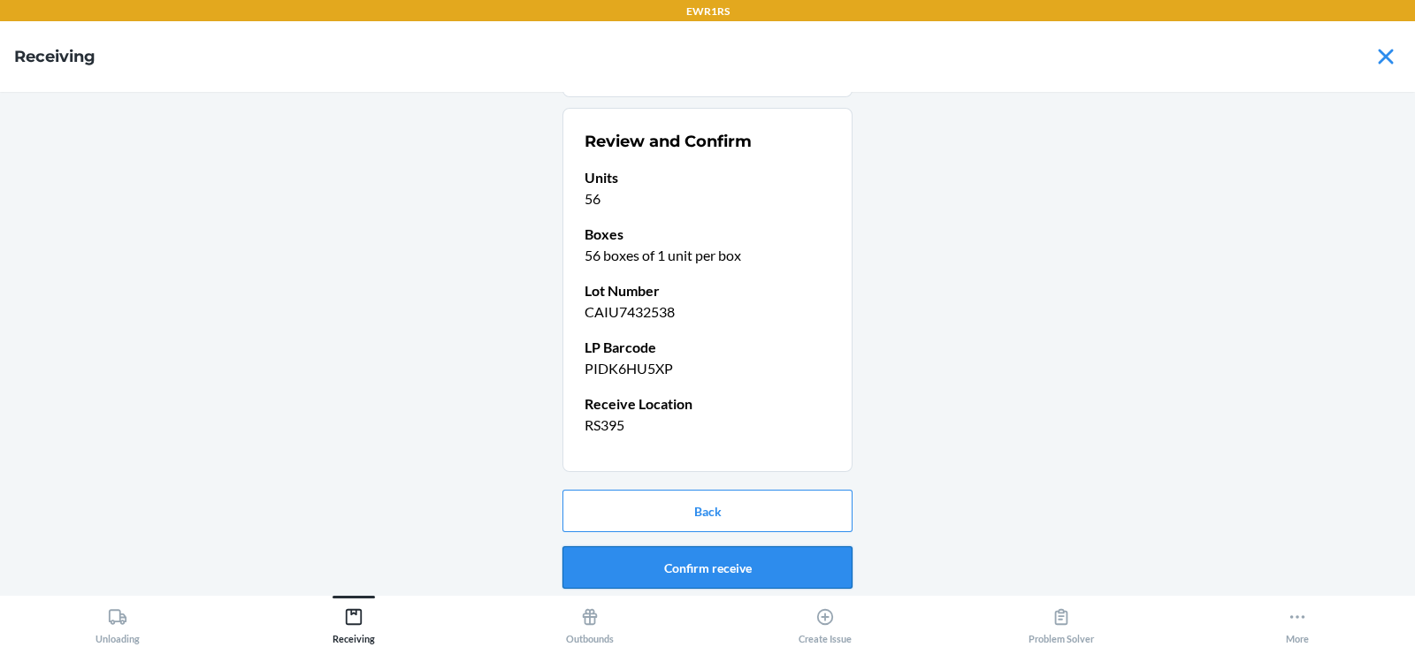
click at [626, 563] on button "Confirm receive" at bounding box center [707, 567] width 290 height 42
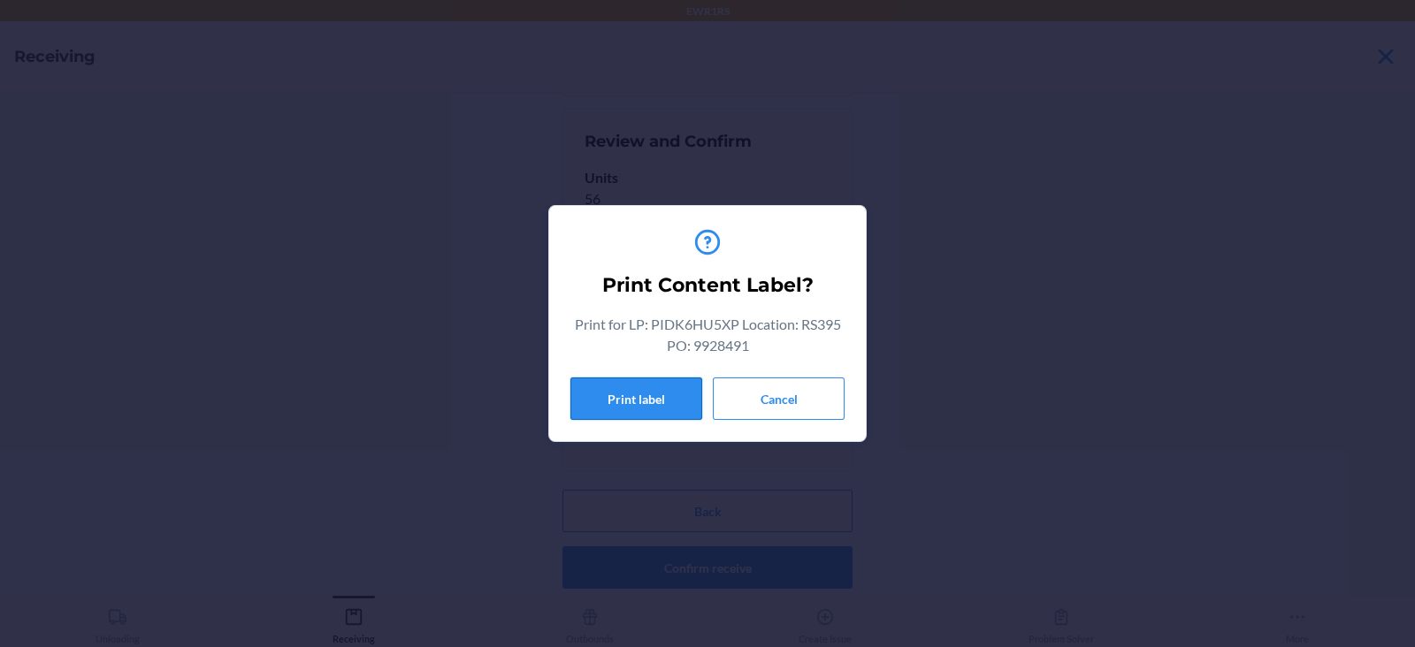
click at [623, 401] on button "Print label" at bounding box center [636, 399] width 132 height 42
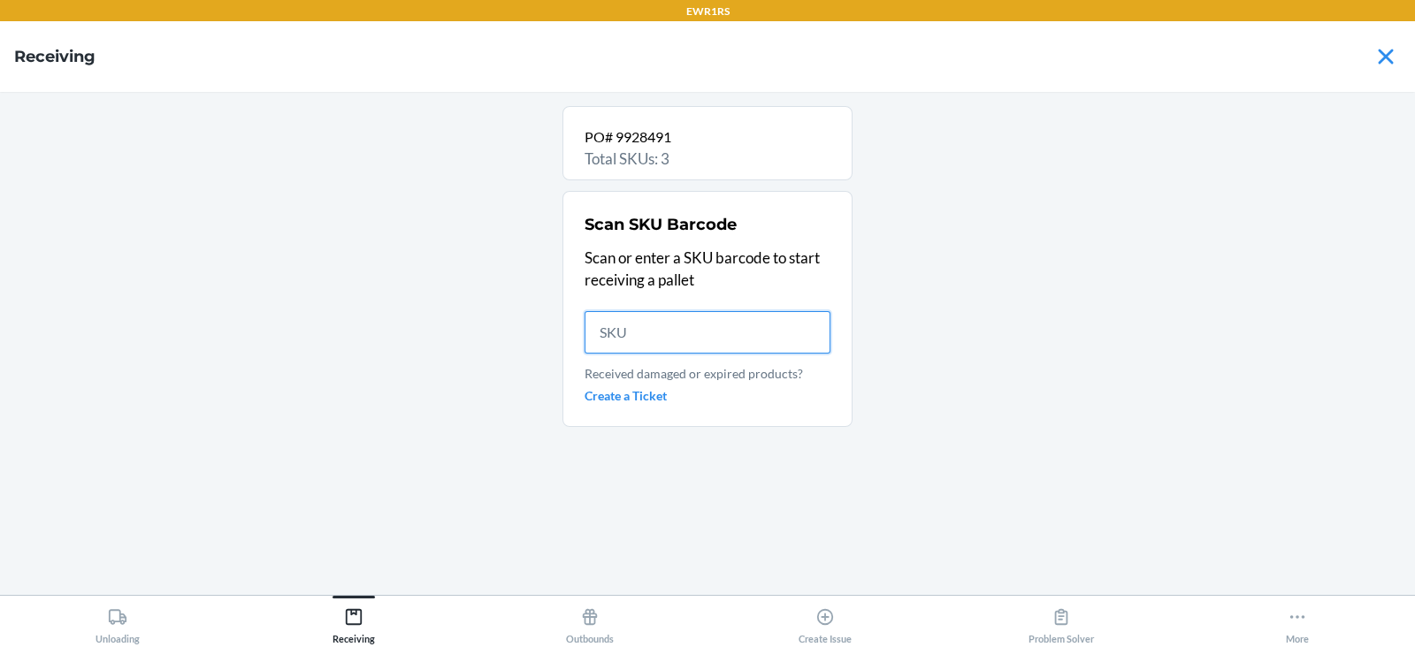
scroll to position [0, 0]
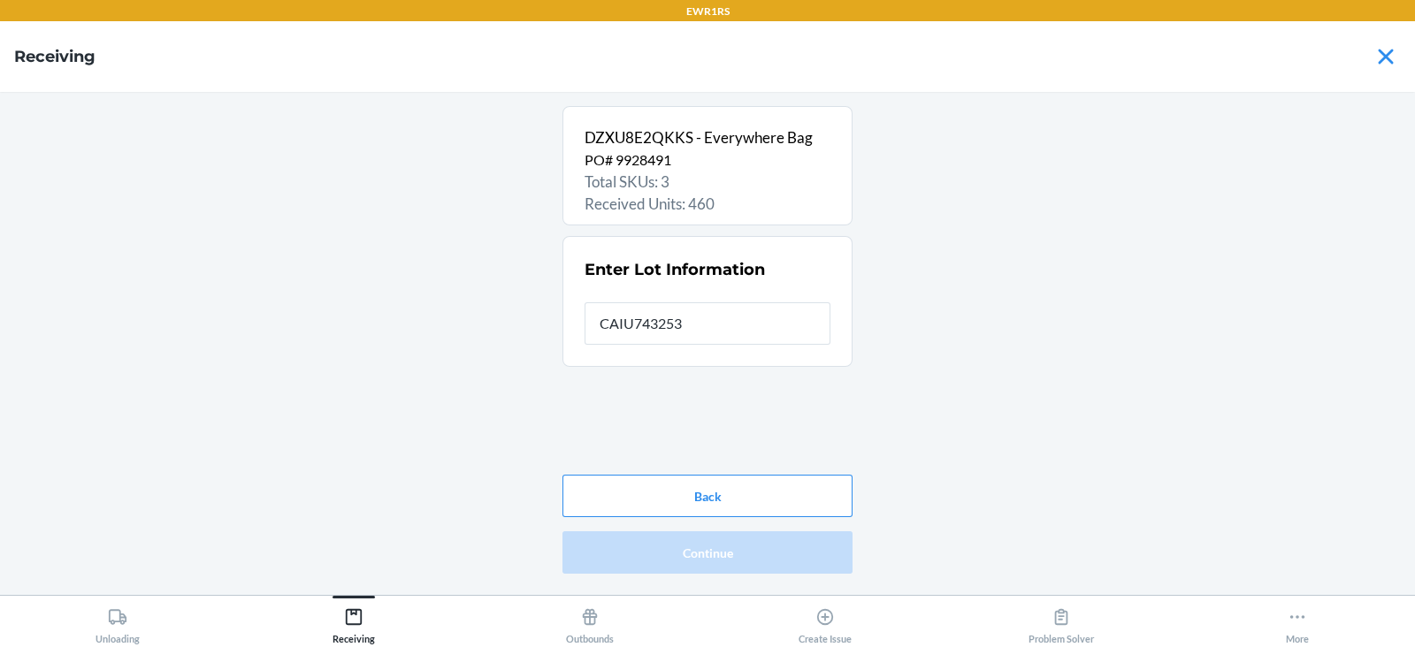
type input "CAIU7432538"
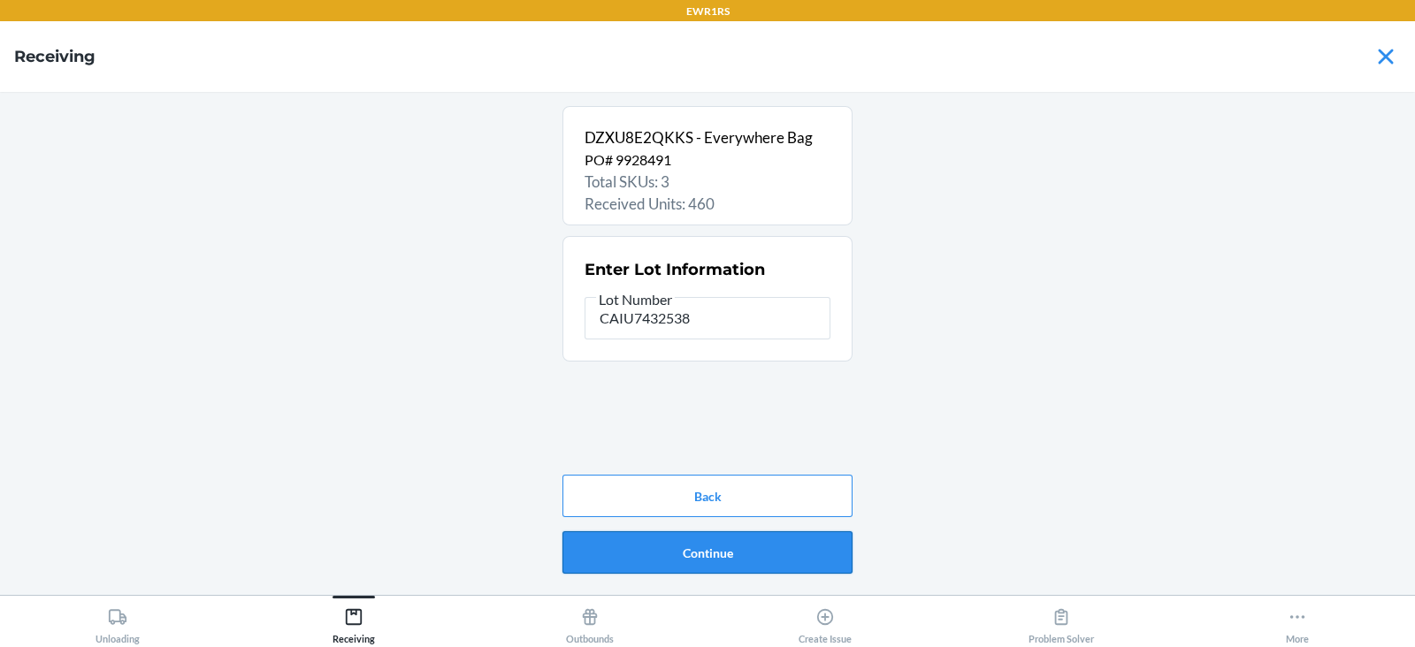
click at [727, 548] on button "Continue" at bounding box center [707, 552] width 290 height 42
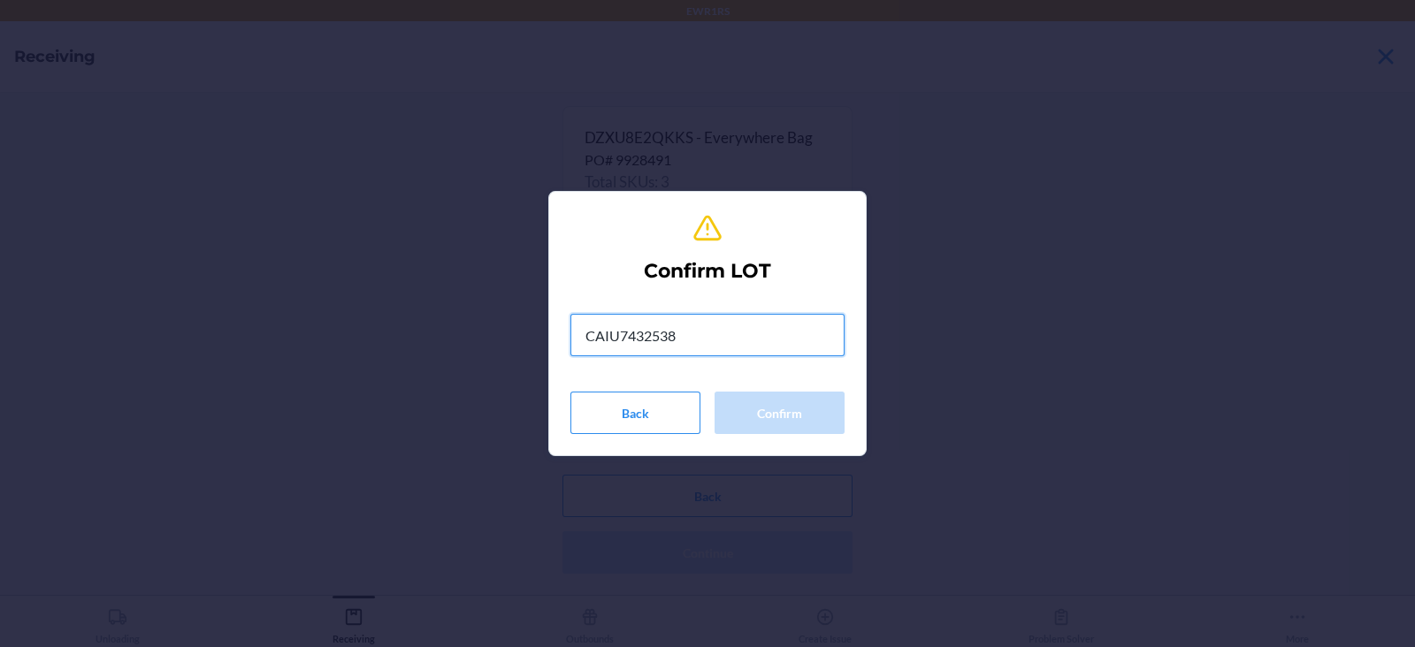
type input "CAIU7432538"
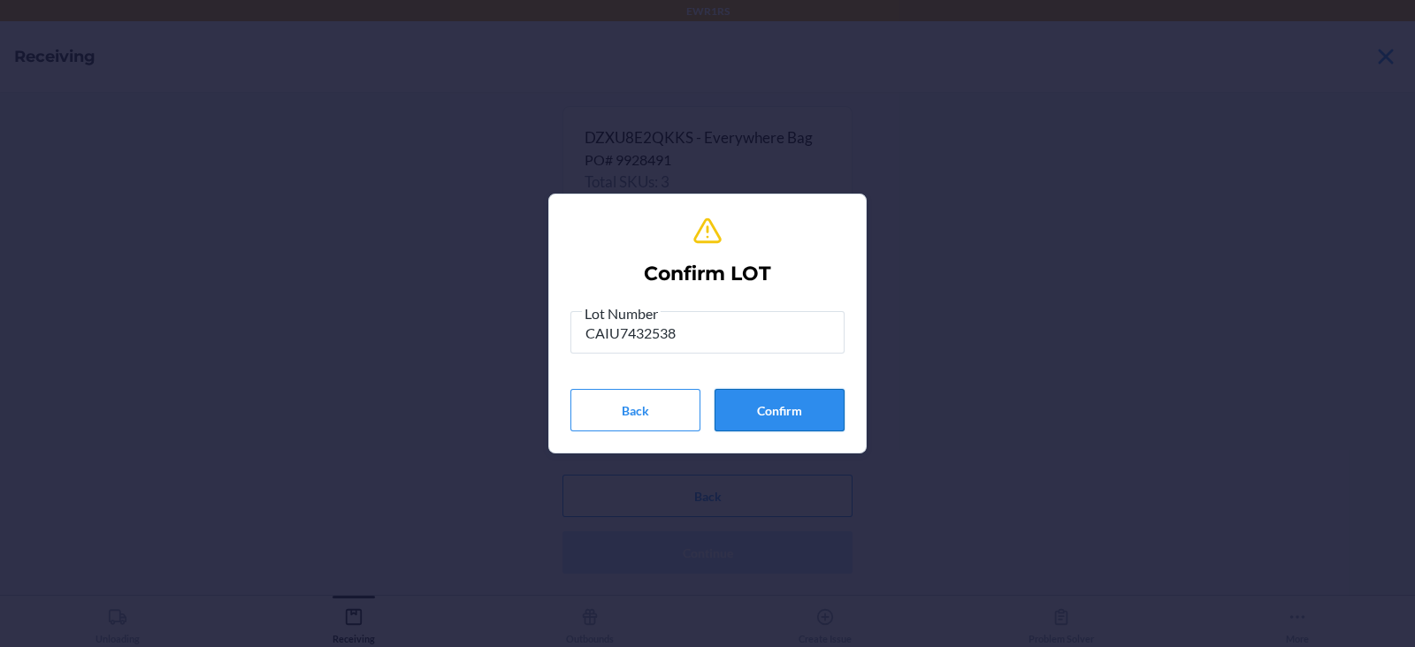
click at [771, 424] on button "Confirm" at bounding box center [779, 410] width 130 height 42
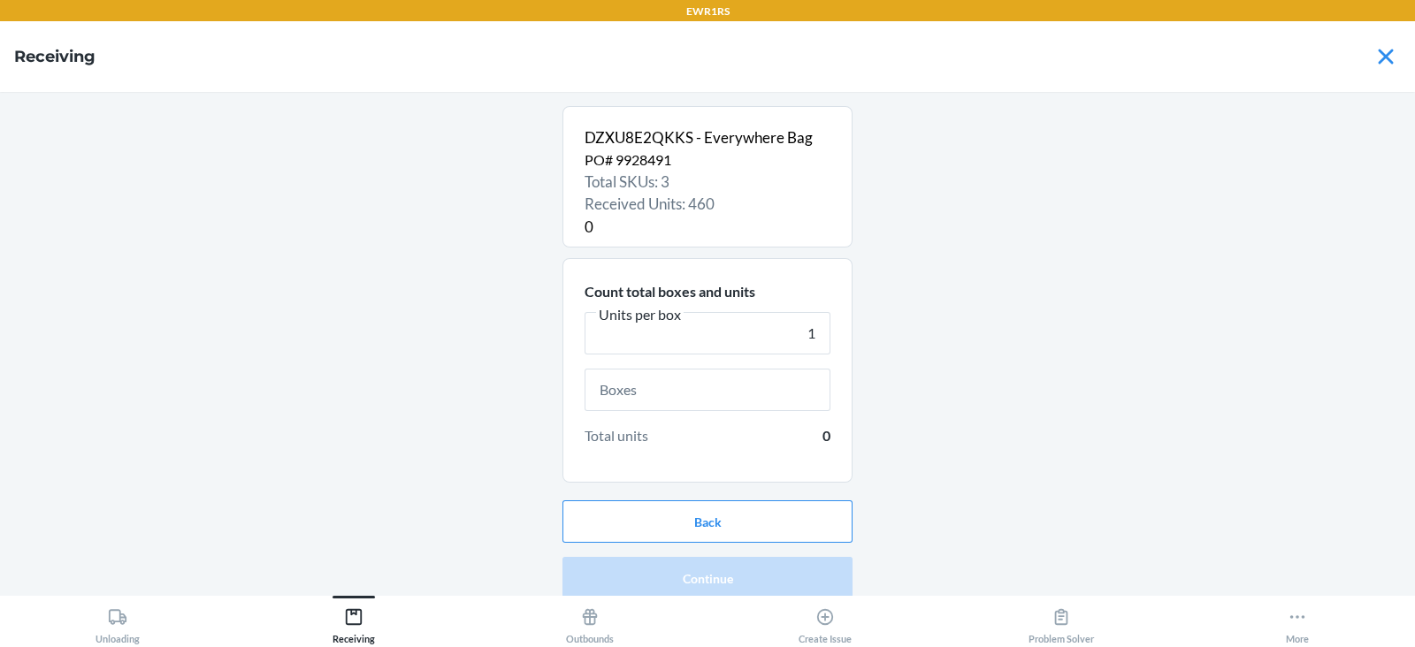
type input "1"
click at [730, 404] on input "text" at bounding box center [708, 390] width 246 height 42
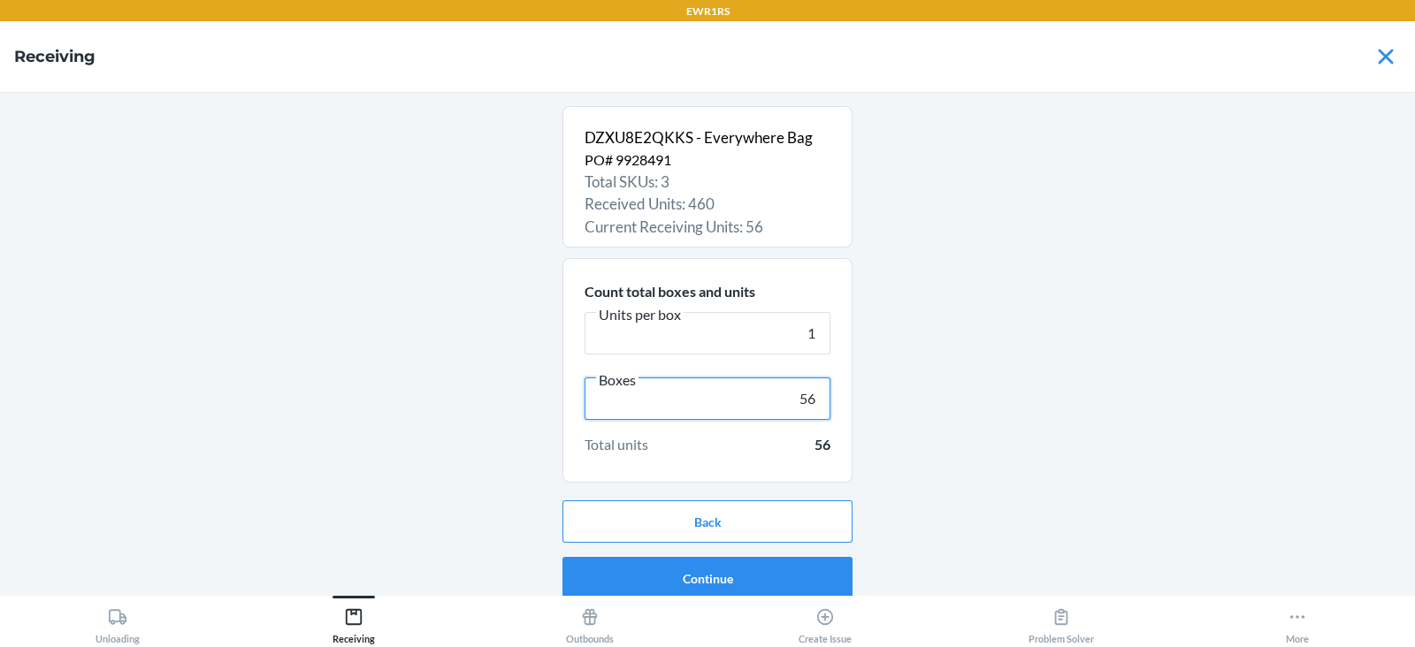
type input "56"
click at [689, 581] on button "Continue" at bounding box center [707, 578] width 290 height 42
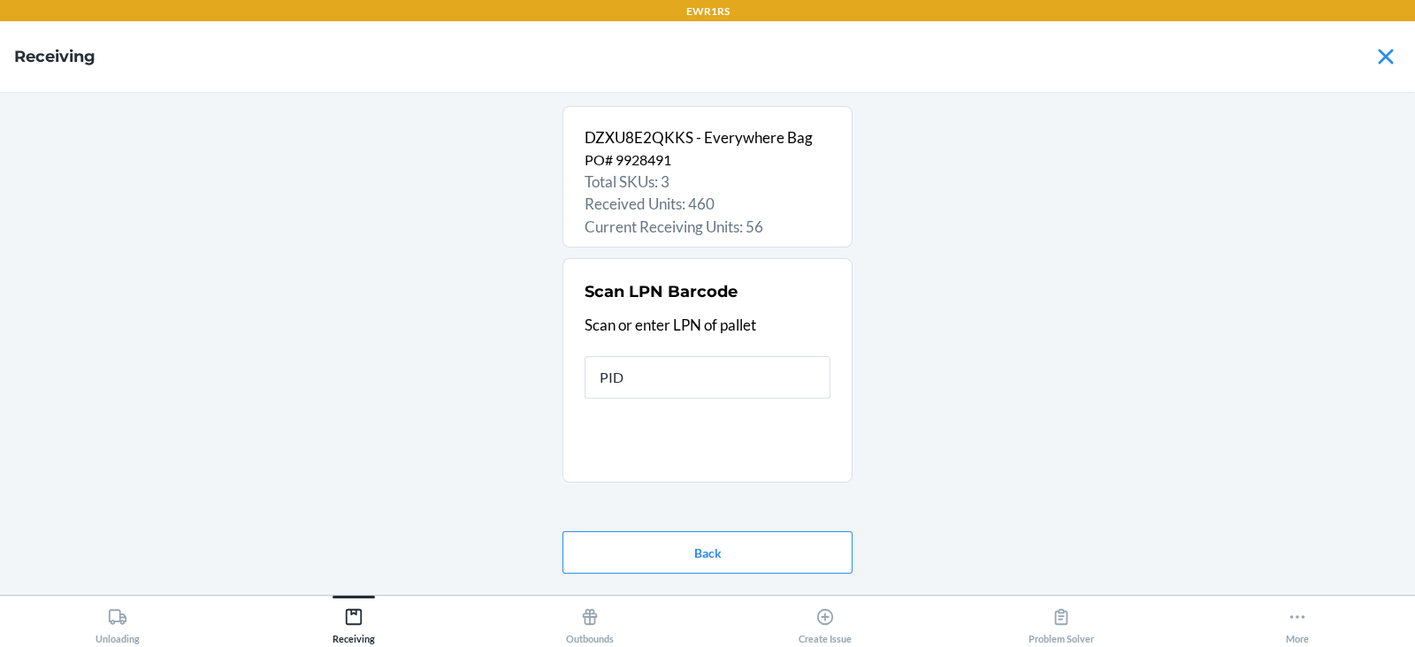
type input "PID5"
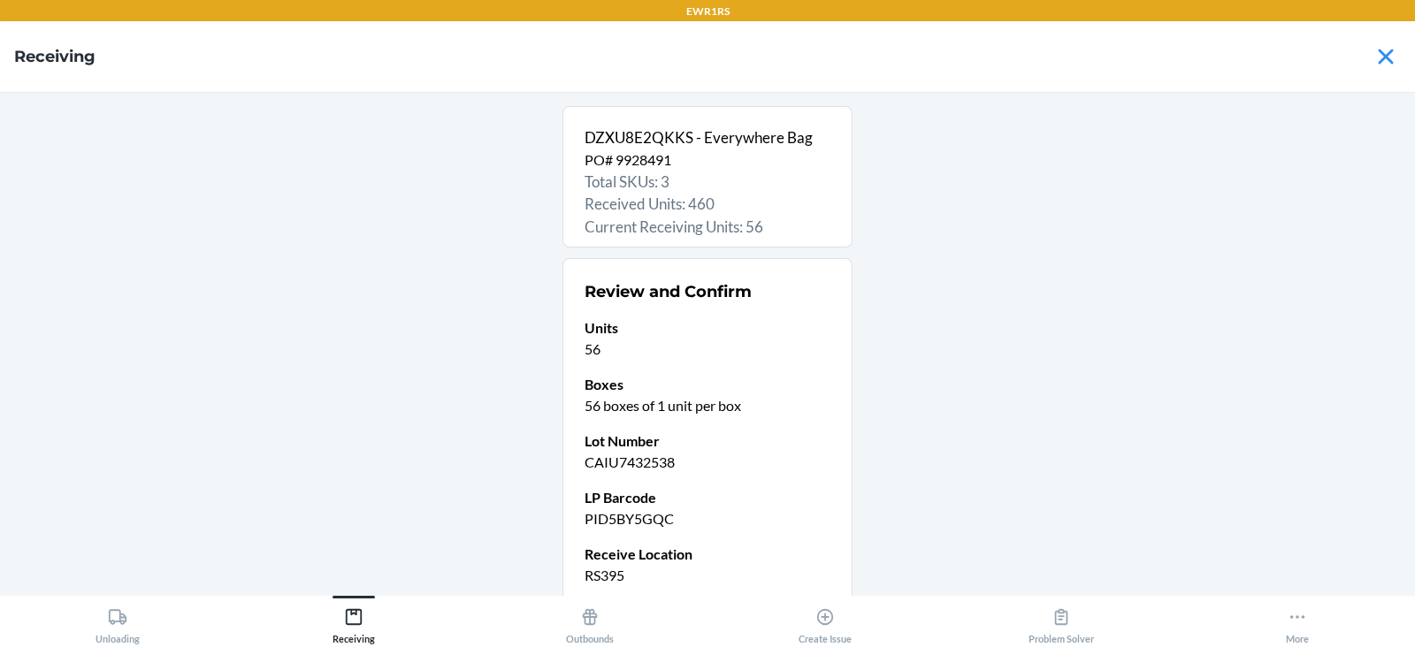
scroll to position [150, 0]
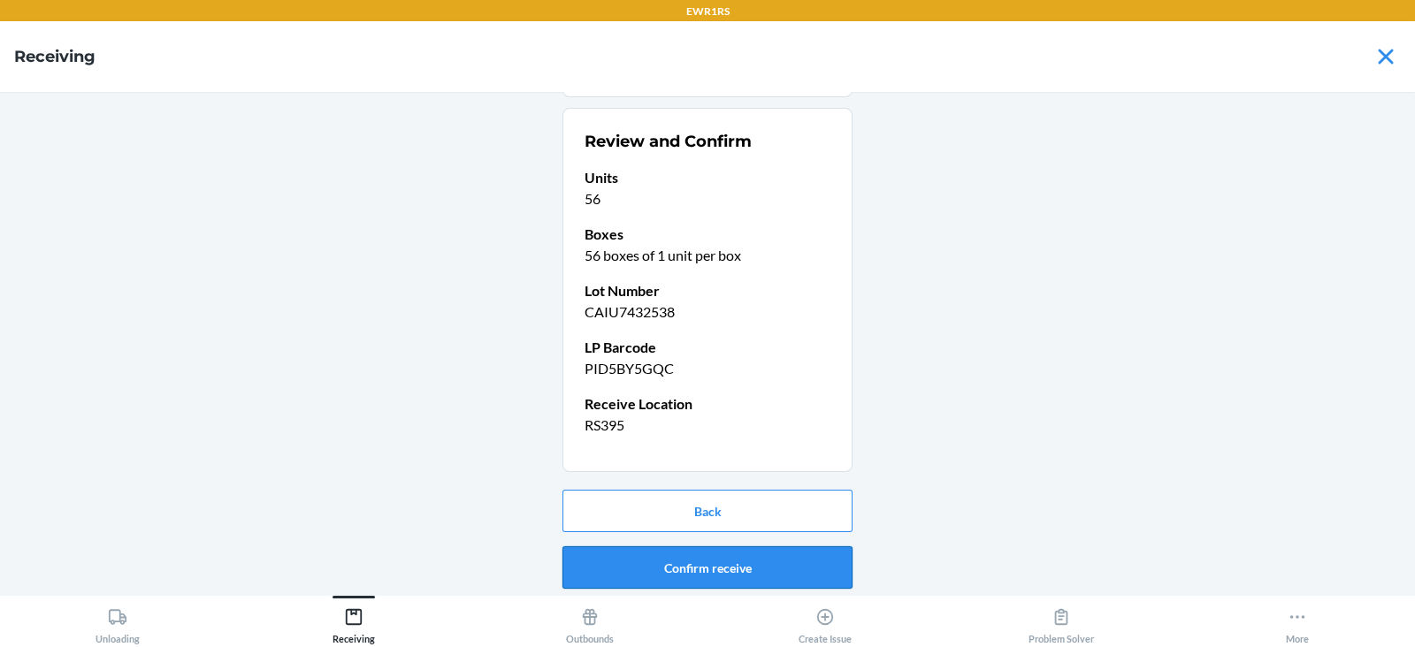
click at [659, 565] on button "Confirm receive" at bounding box center [707, 567] width 290 height 42
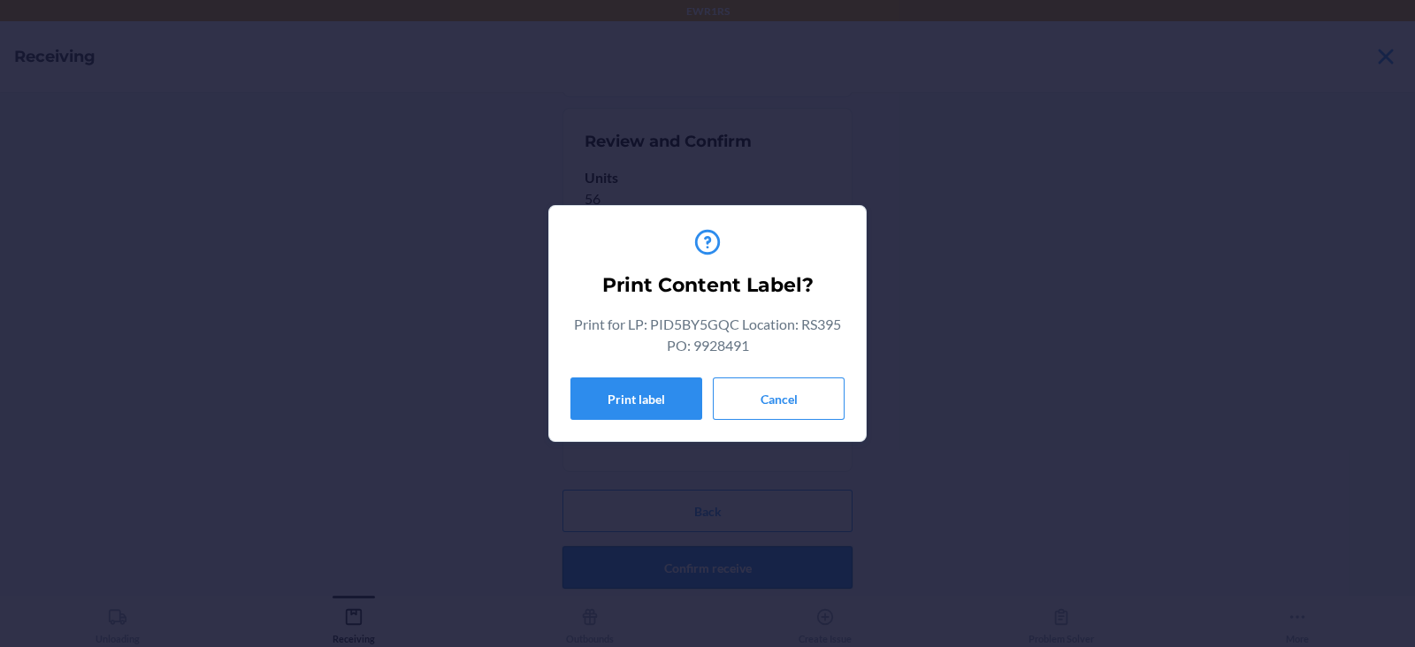
click at [628, 405] on button "Print label" at bounding box center [636, 399] width 132 height 42
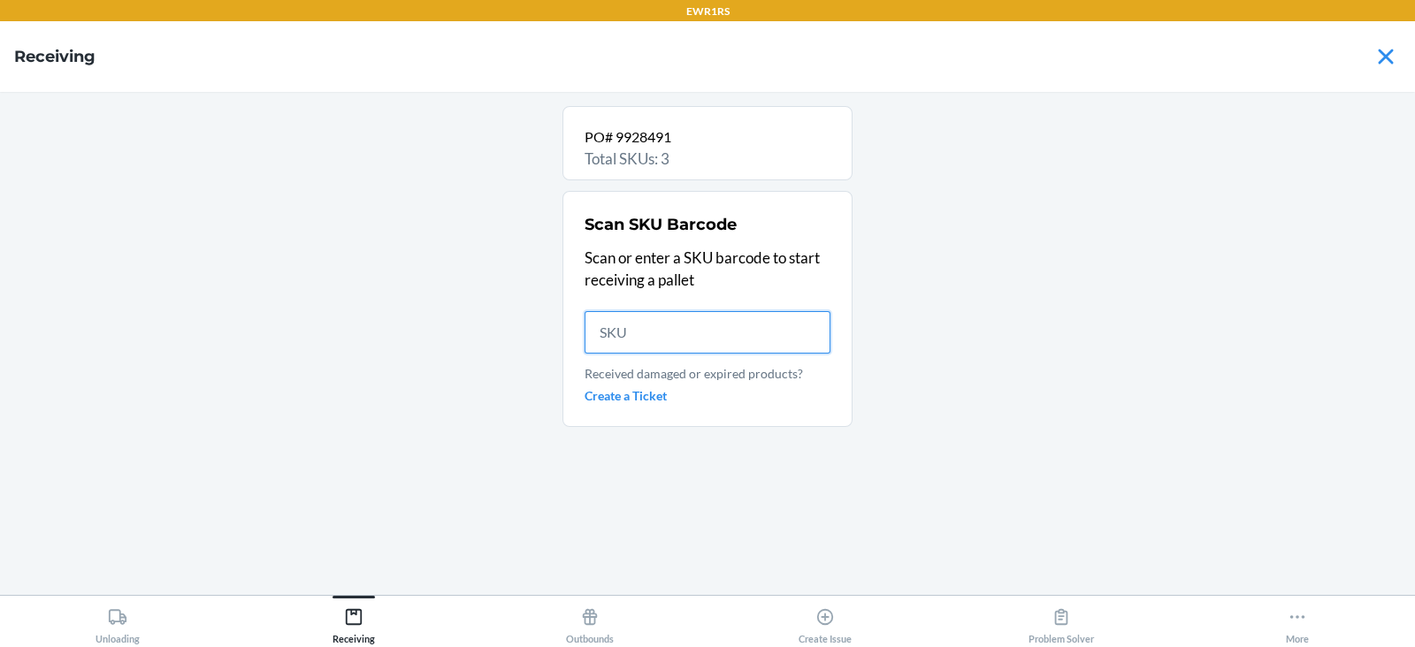
scroll to position [0, 0]
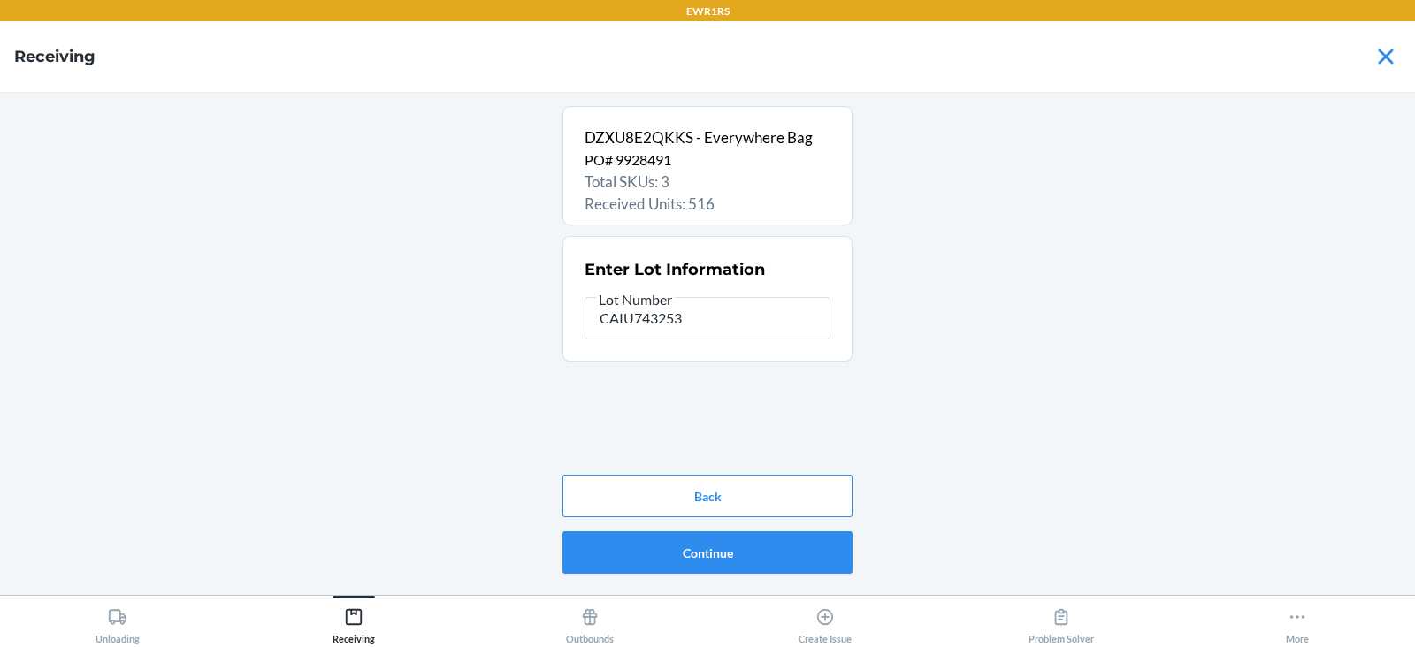
type input "CAIU7432538"
click at [686, 544] on button "Continue" at bounding box center [707, 552] width 290 height 42
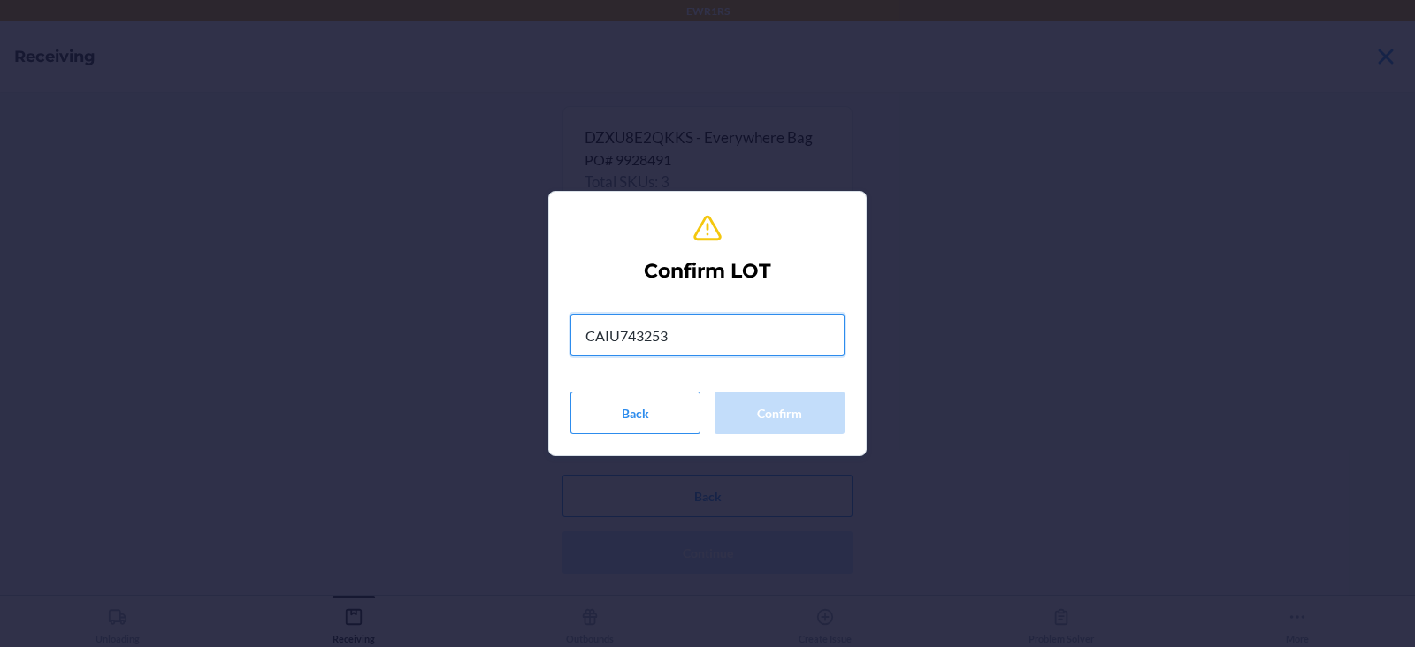
type input "CAIU7432538"
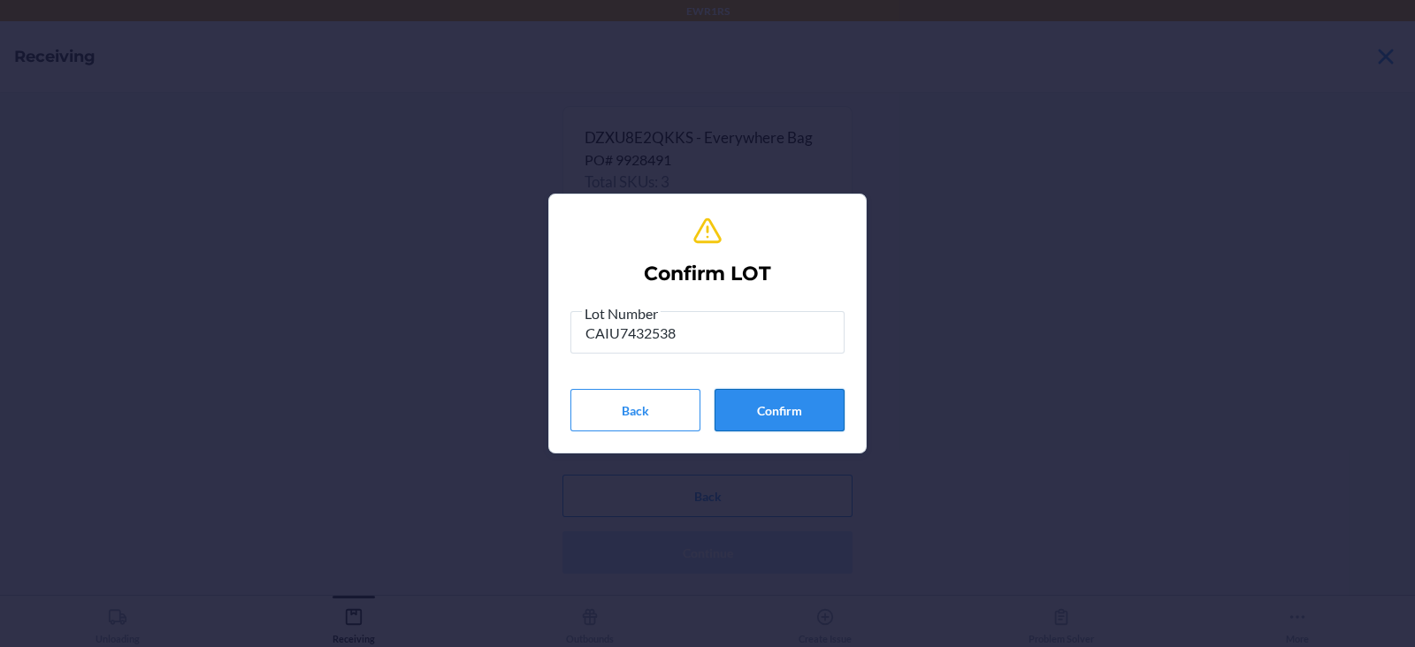
click at [786, 410] on button "Confirm" at bounding box center [779, 410] width 130 height 42
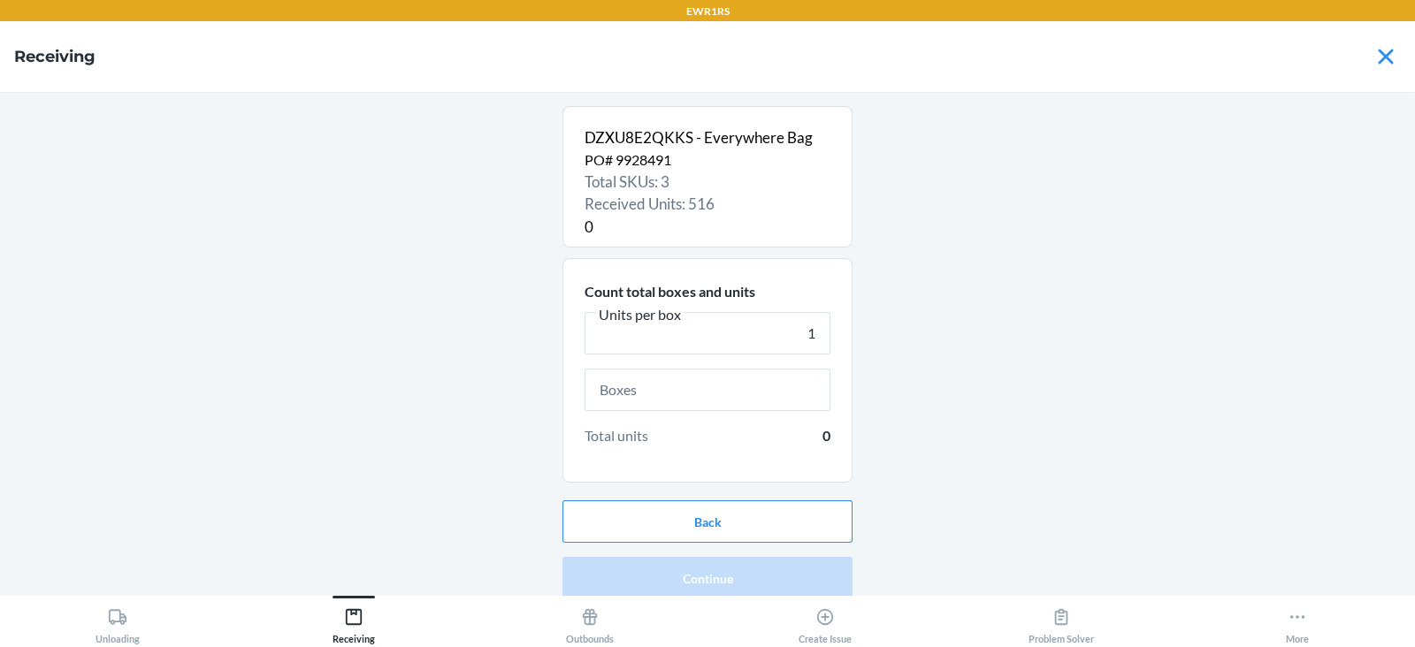
type input "1"
click at [703, 389] on input "text" at bounding box center [708, 390] width 246 height 42
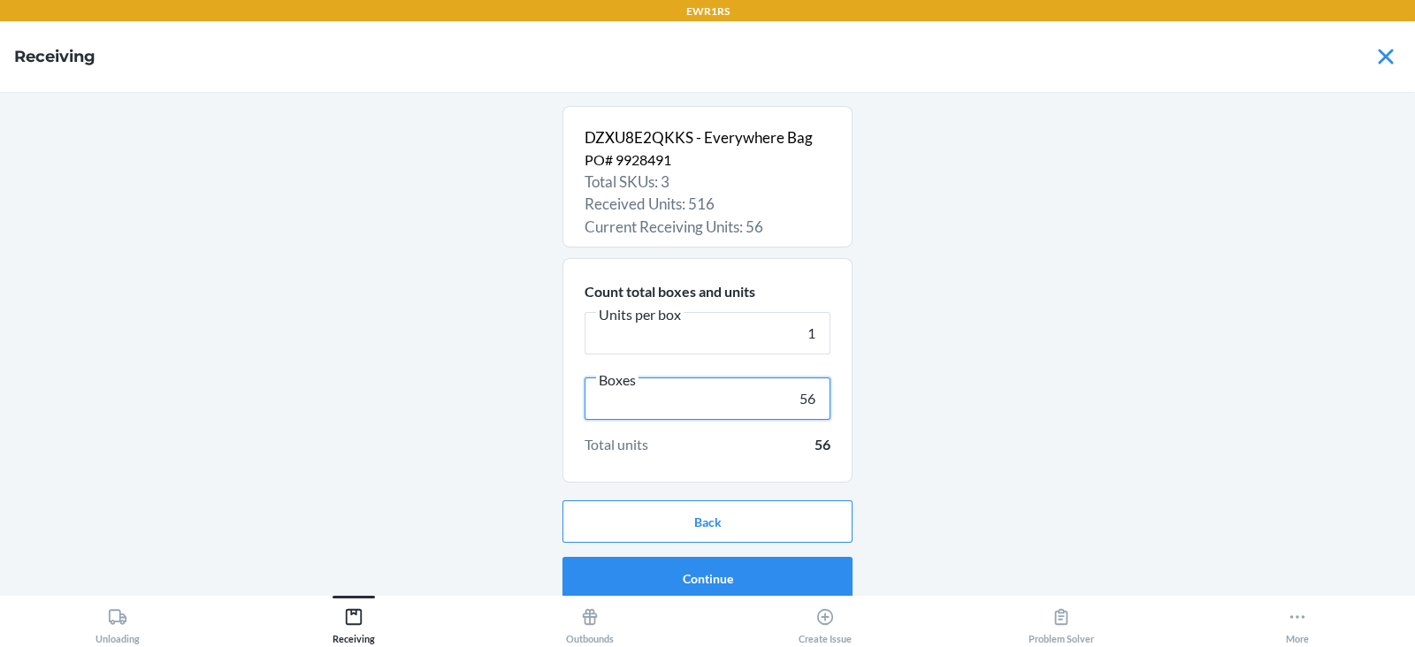
scroll to position [11, 0]
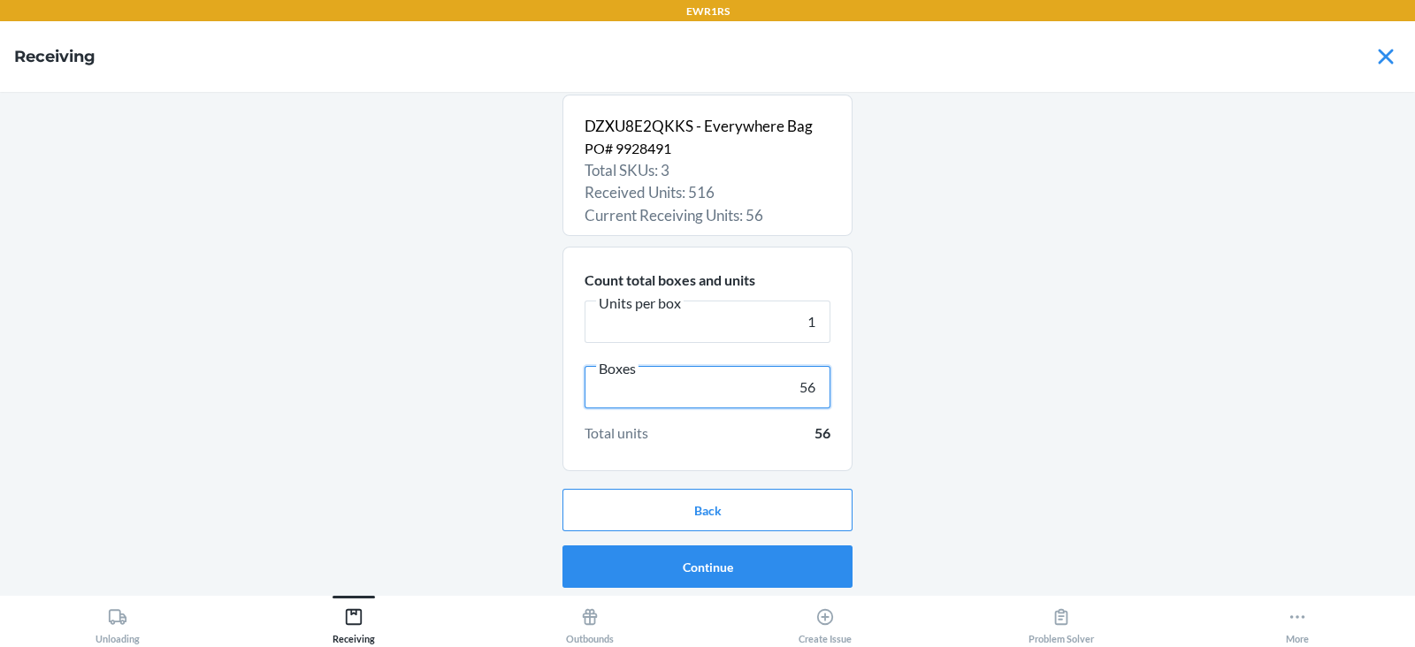
type input "56"
click at [713, 567] on button "Continue" at bounding box center [707, 567] width 290 height 42
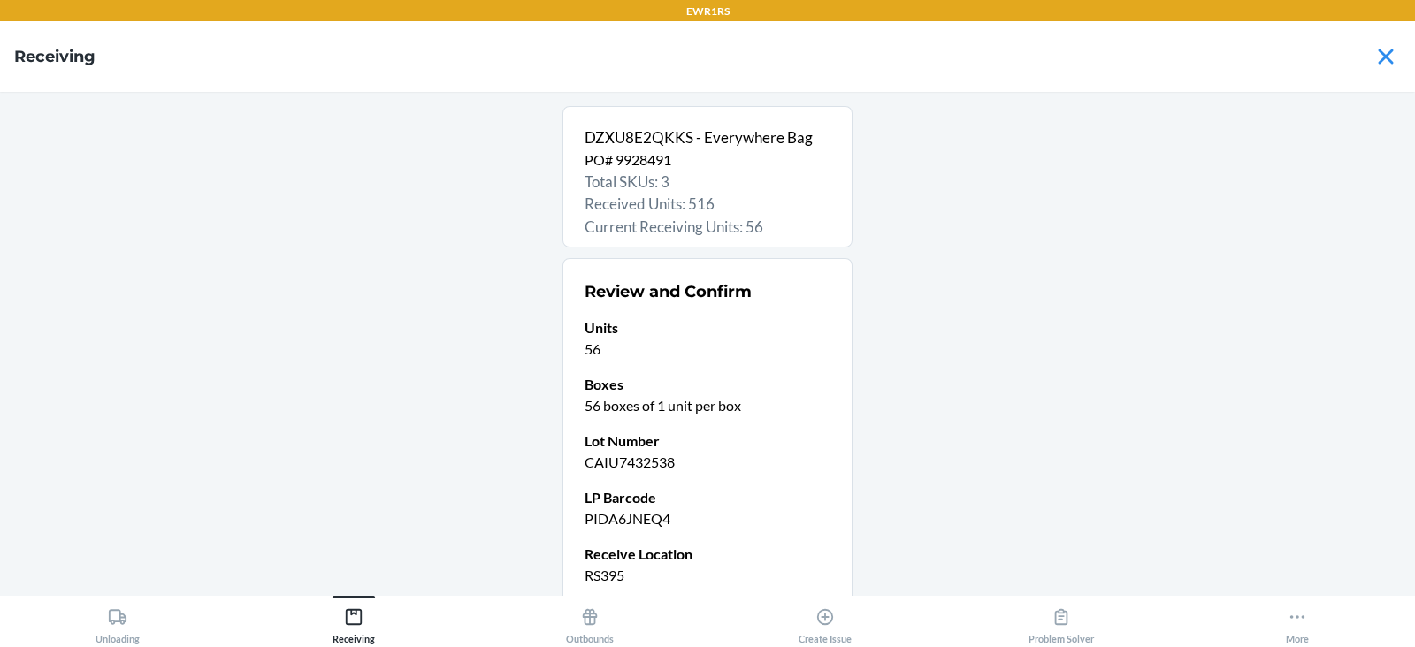
scroll to position [150, 0]
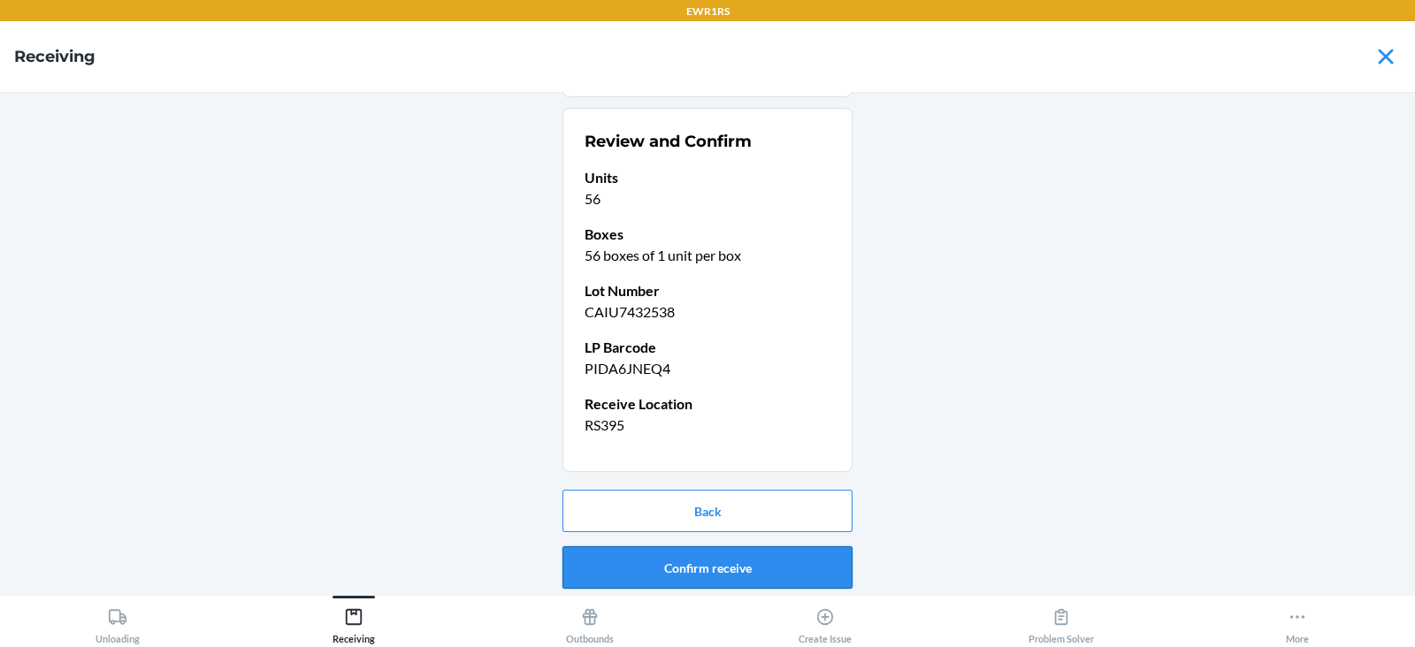
click at [671, 570] on button "Confirm receive" at bounding box center [707, 567] width 290 height 42
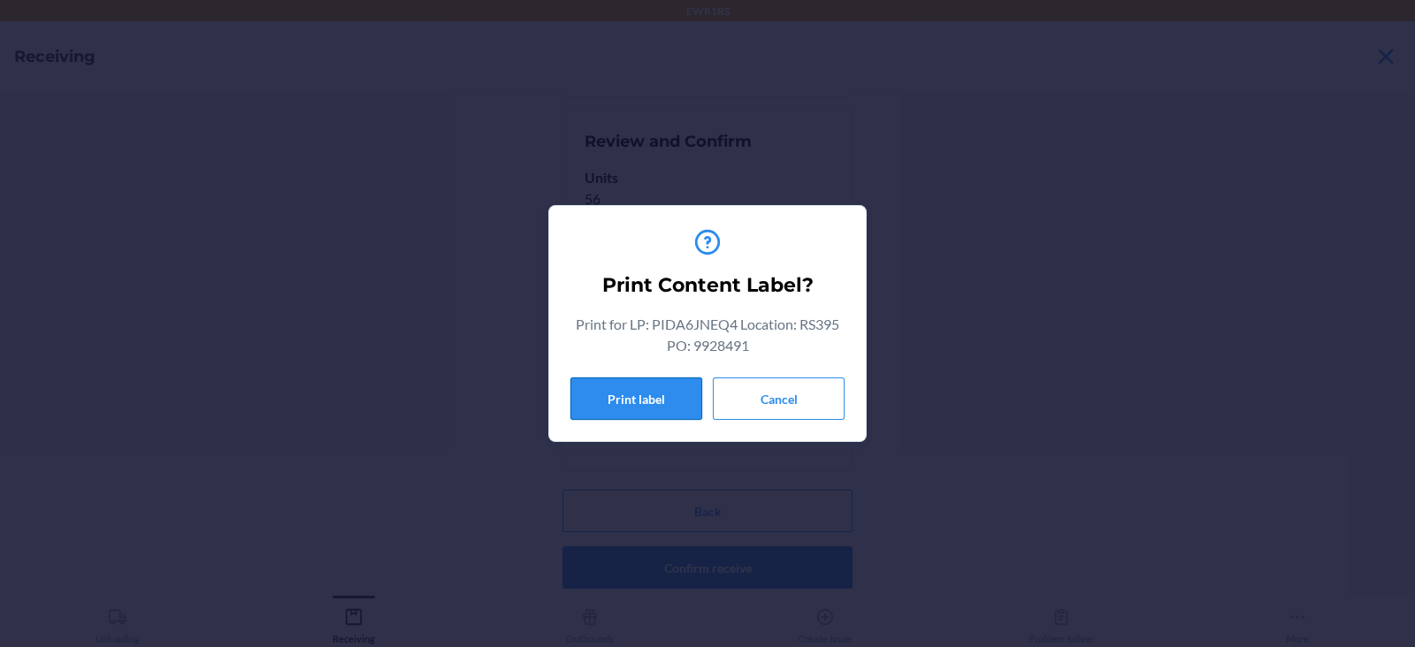
click at [622, 402] on button "Print label" at bounding box center [636, 399] width 132 height 42
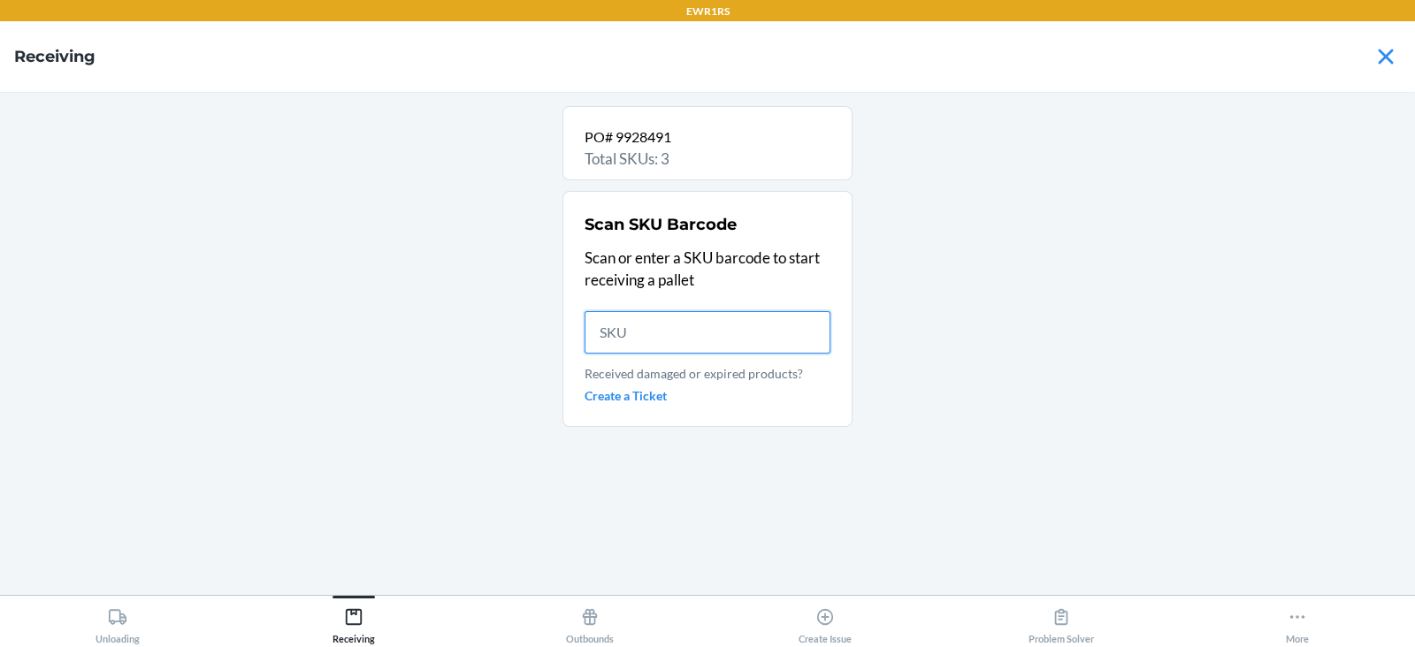
scroll to position [0, 0]
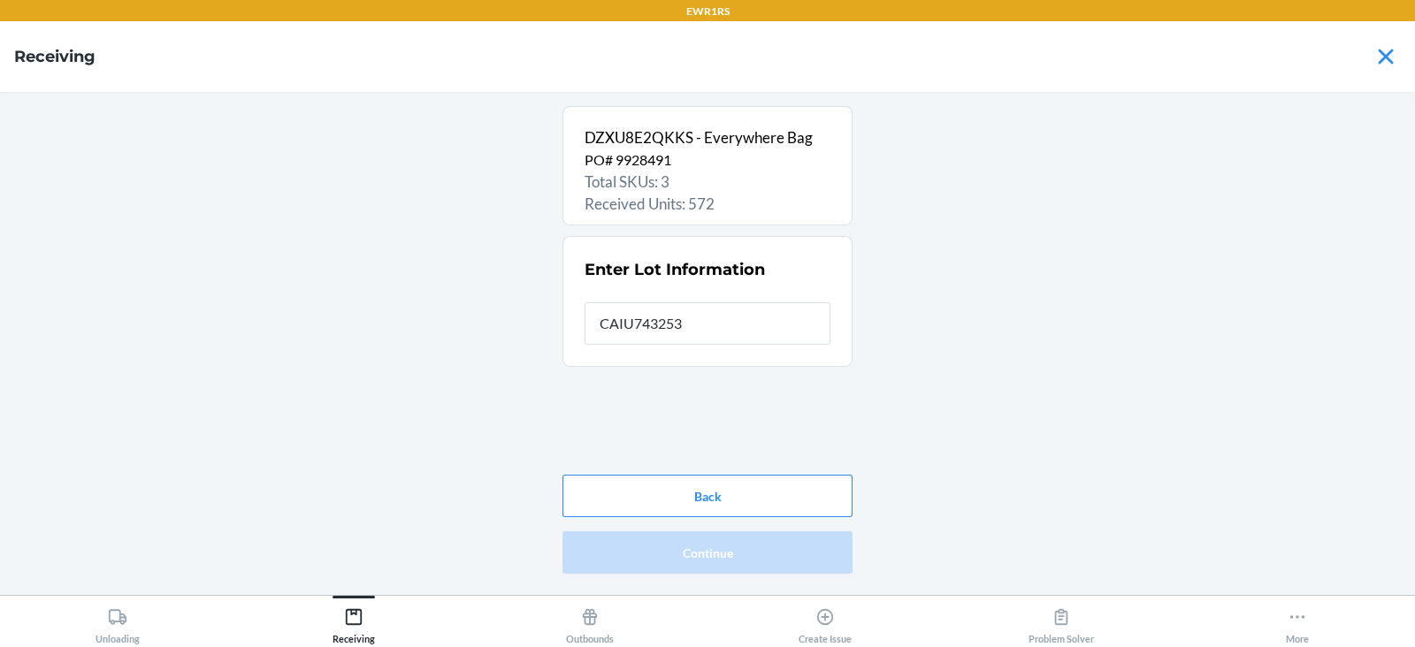
type input "CAIU7432538"
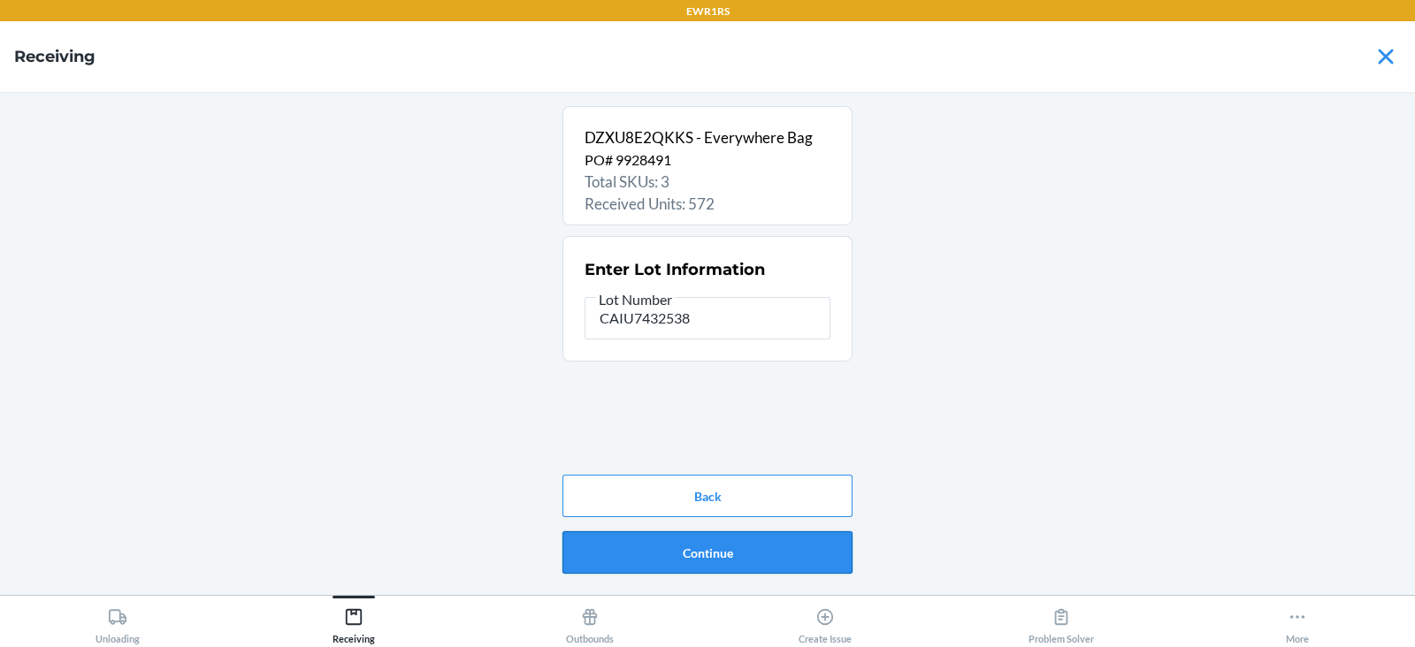
click at [721, 569] on button "Continue" at bounding box center [707, 552] width 290 height 42
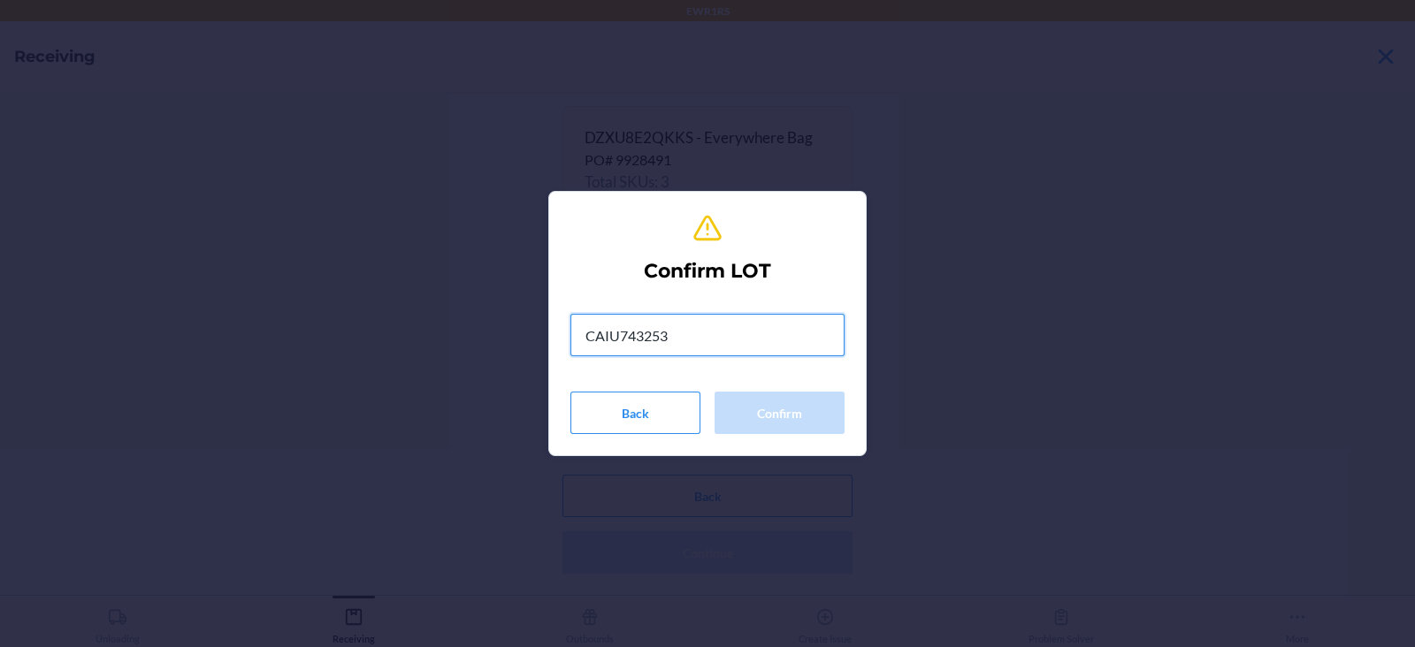
type input "CAIU7432538"
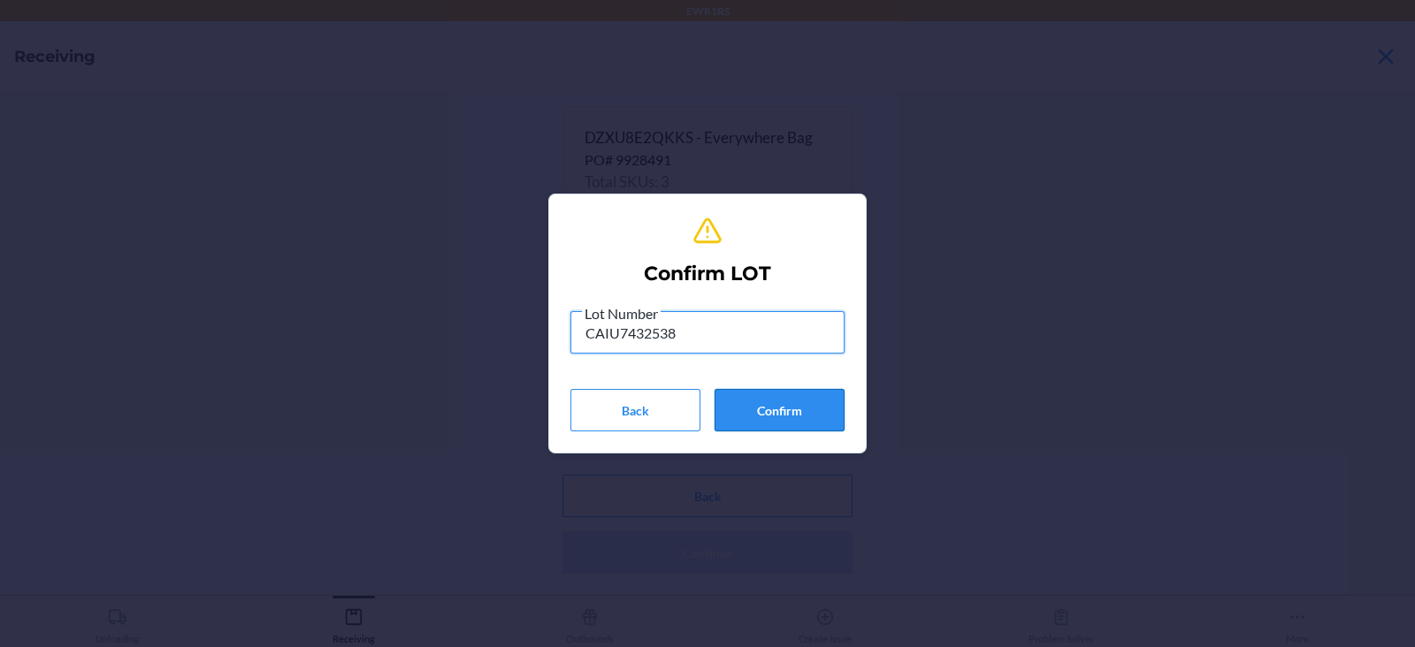
click at [760, 414] on button "Confirm" at bounding box center [779, 410] width 130 height 42
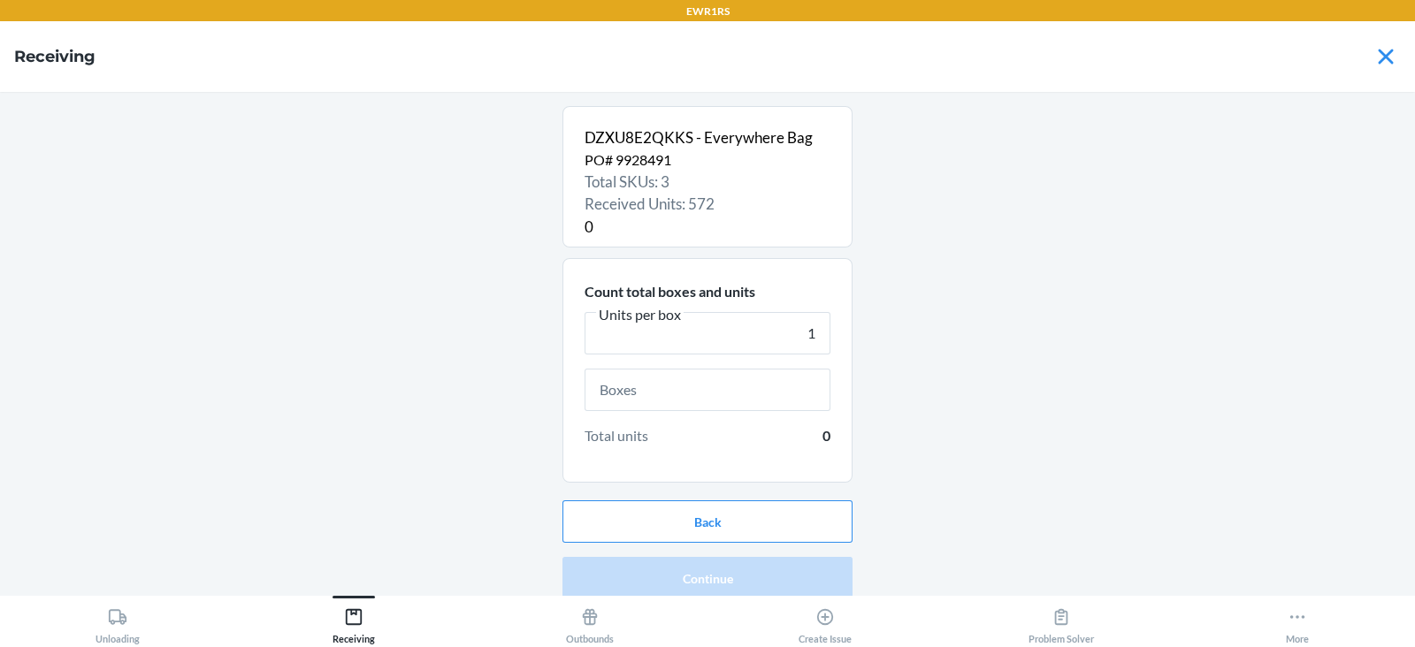
type input "1"
click at [713, 389] on input "text" at bounding box center [708, 390] width 246 height 42
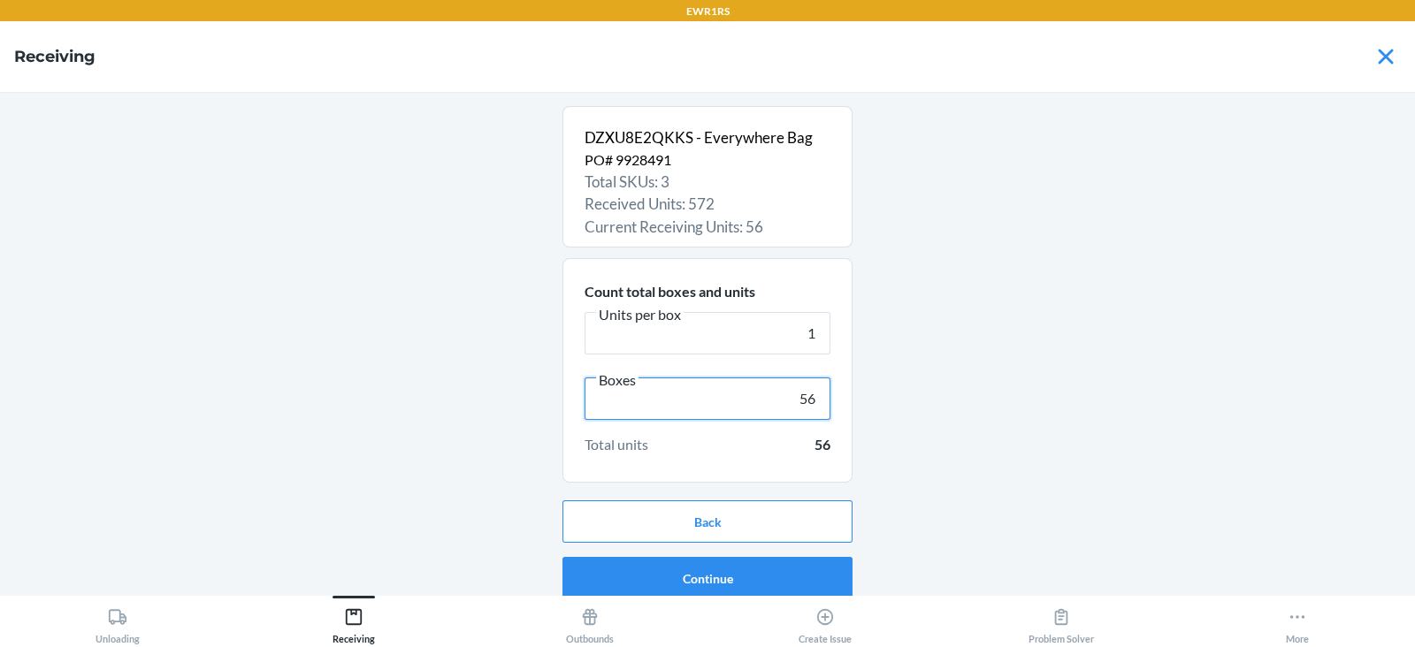
scroll to position [11, 0]
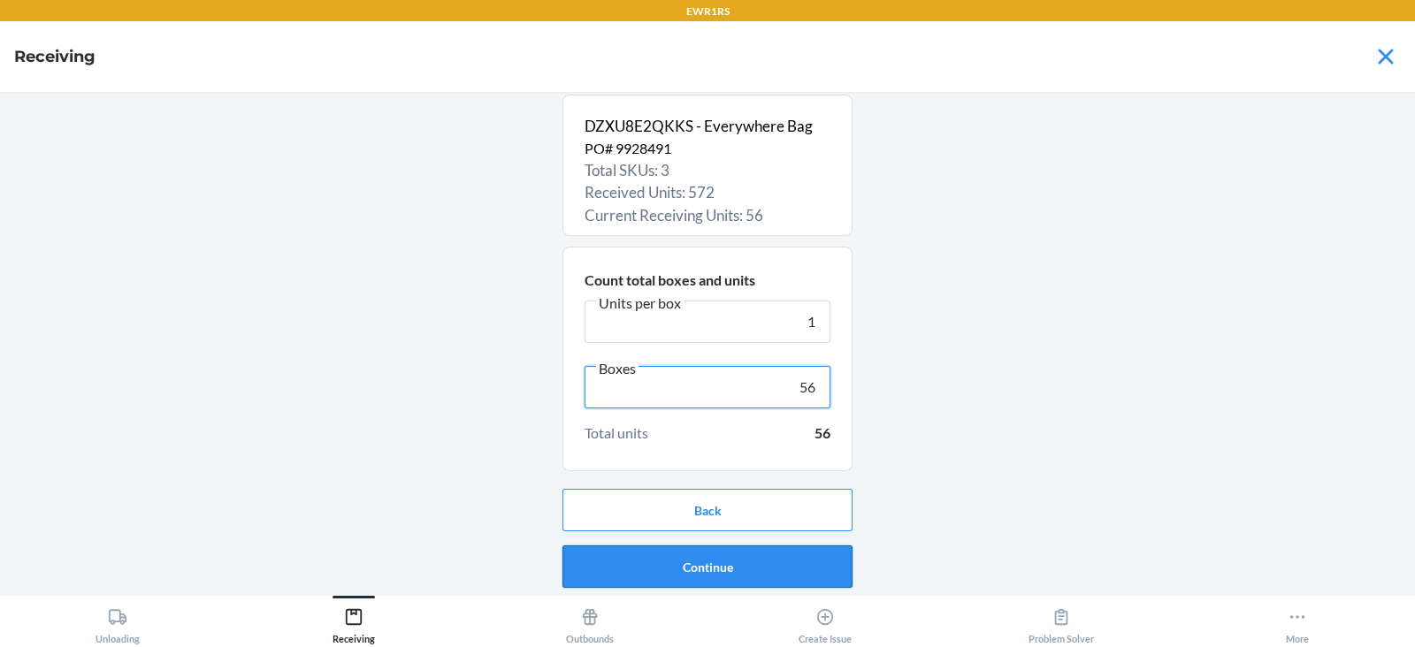
type input "56"
click at [734, 579] on button "Continue" at bounding box center [707, 567] width 290 height 42
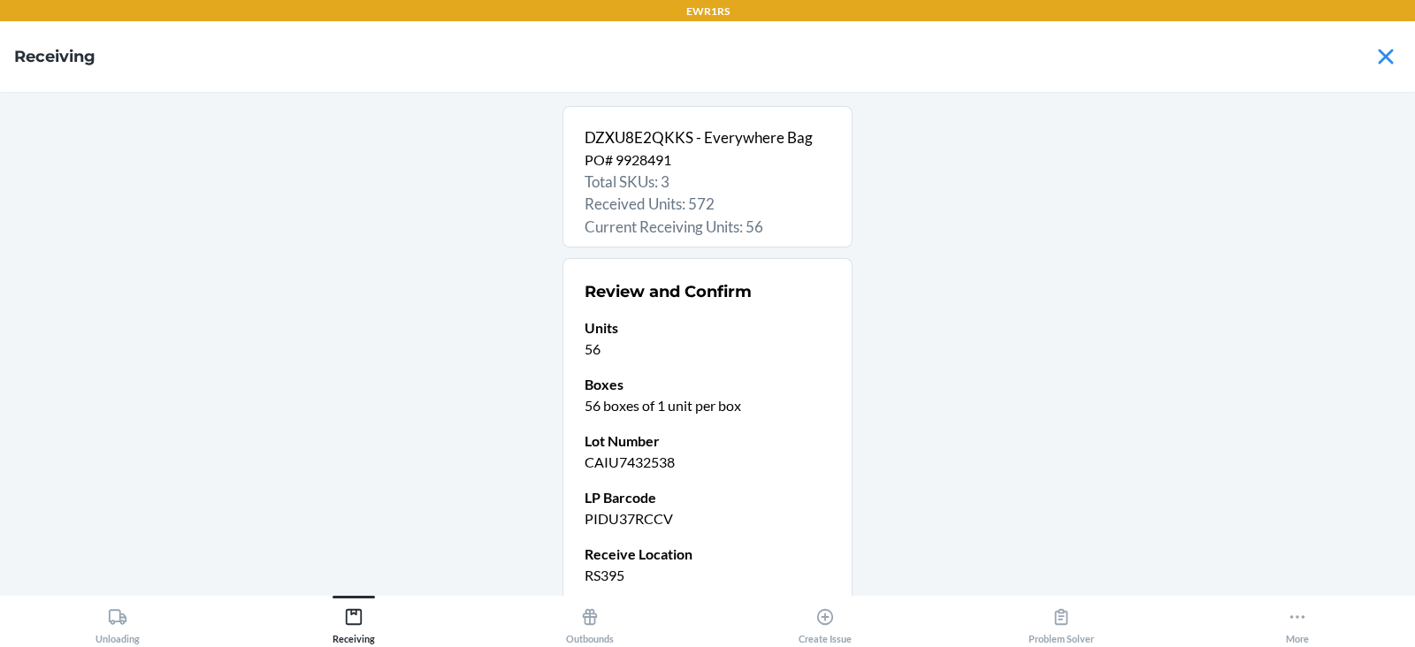
scroll to position [150, 0]
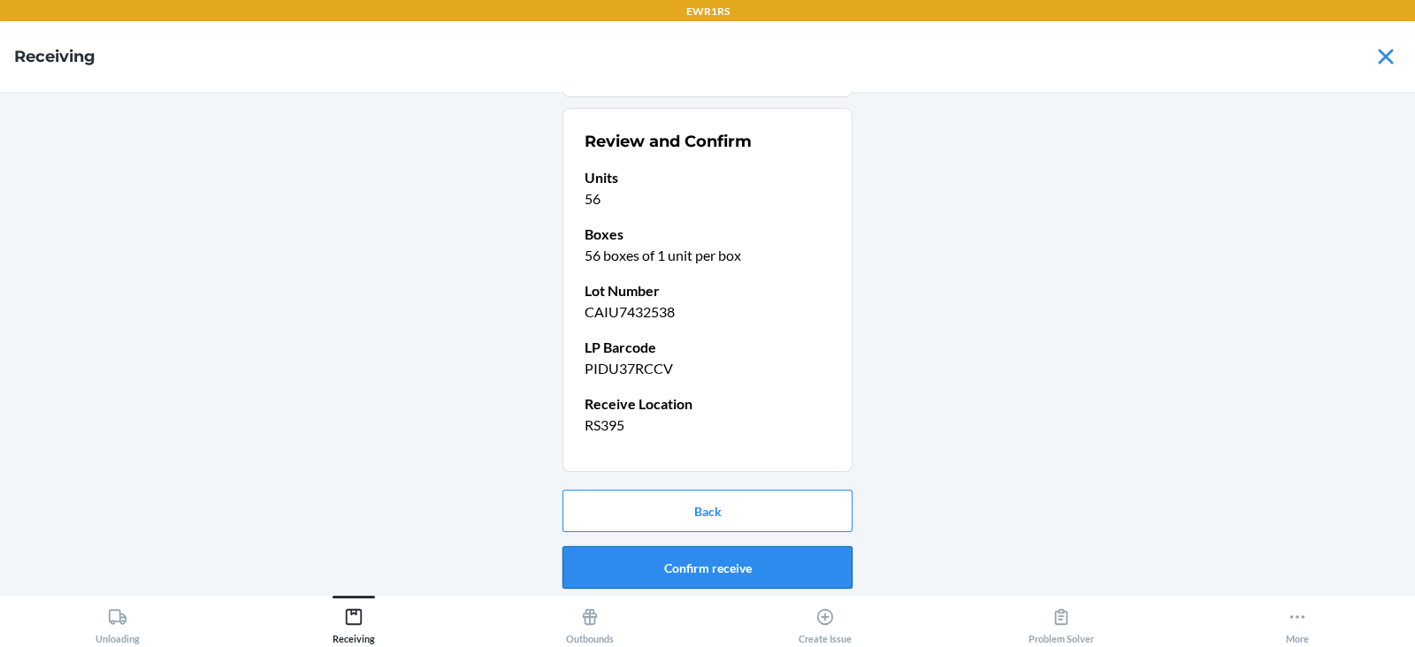
click at [673, 584] on button "Confirm receive" at bounding box center [707, 567] width 290 height 42
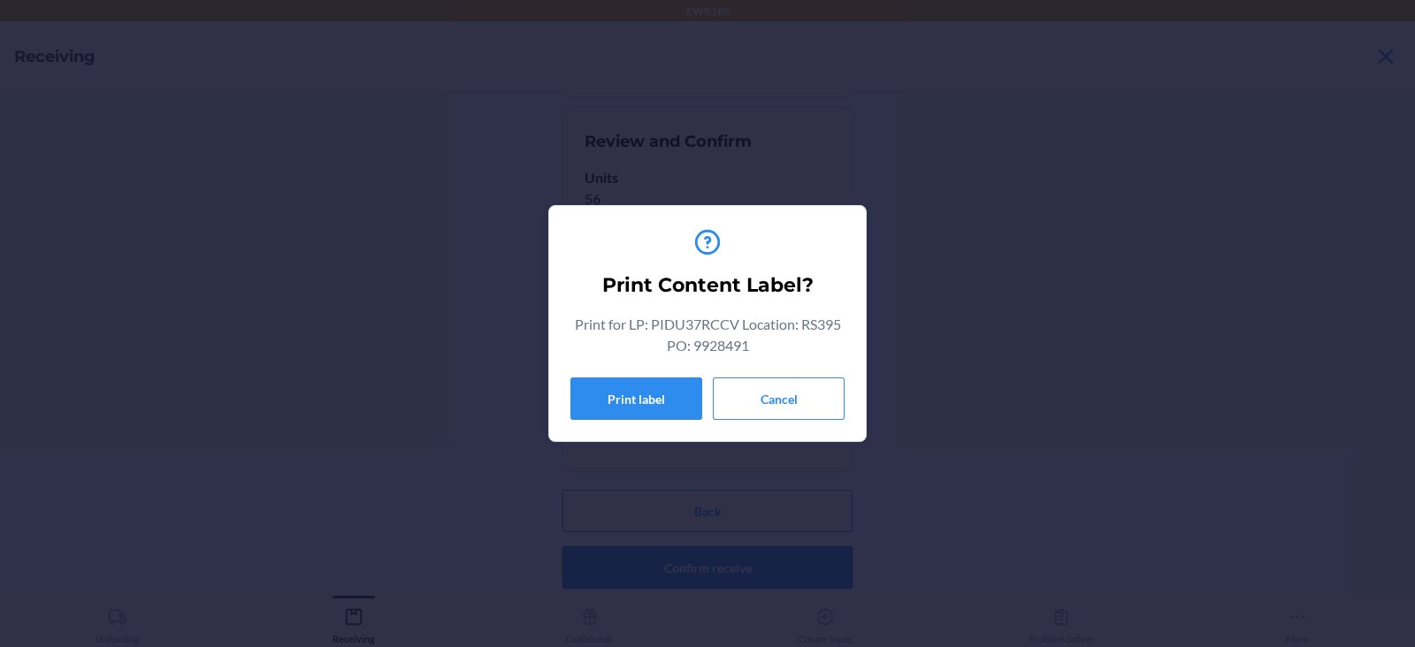
click at [638, 399] on button "Print label" at bounding box center [636, 399] width 132 height 42
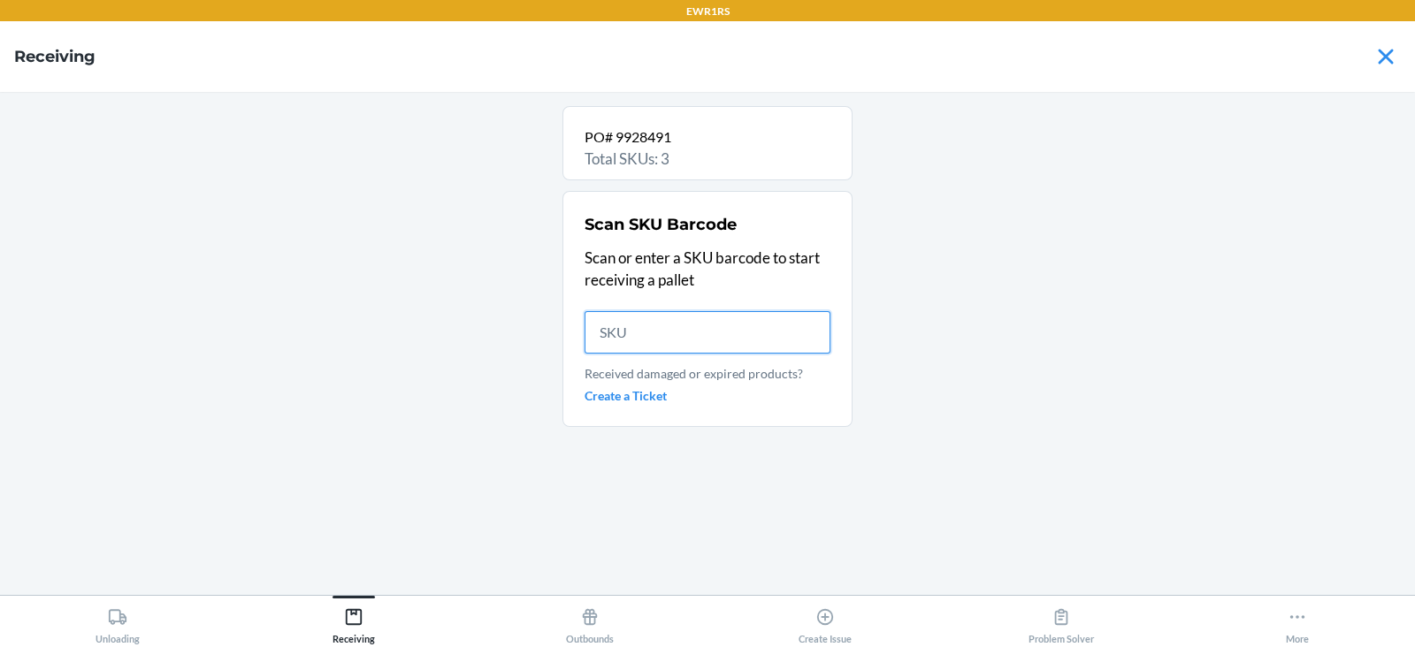
scroll to position [0, 0]
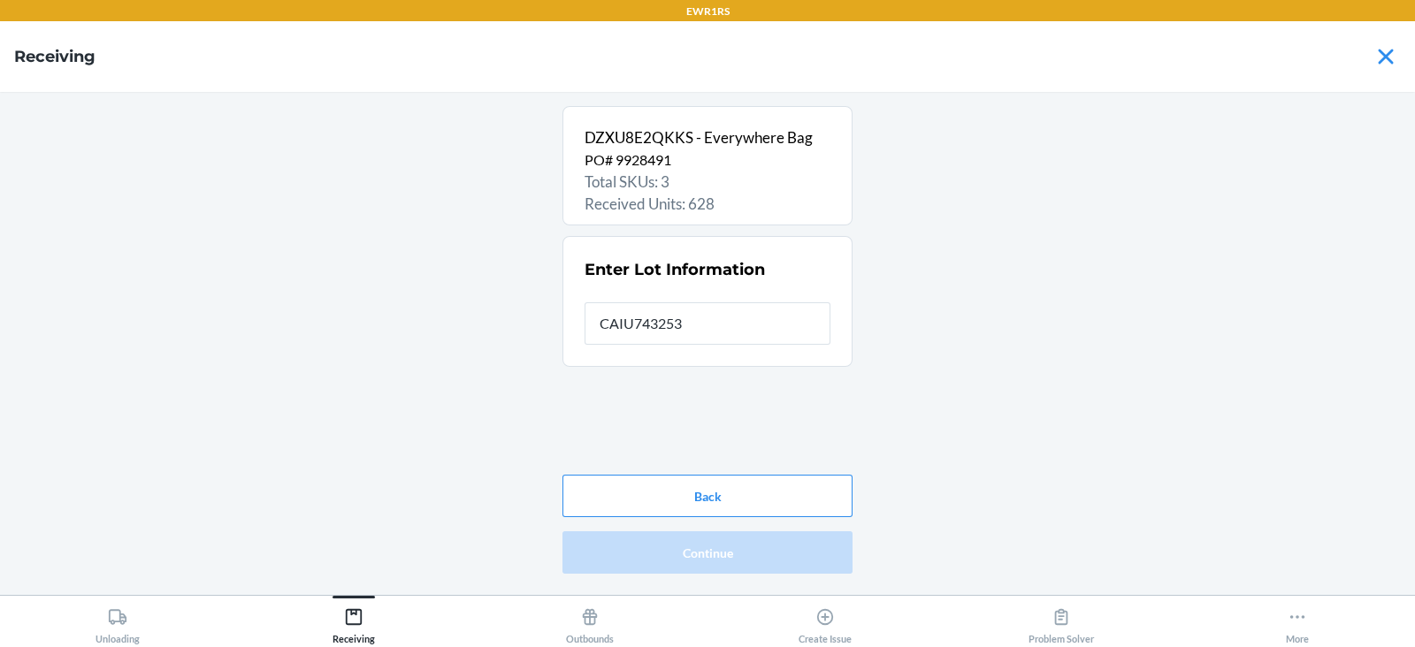
type input "CAIU7432538"
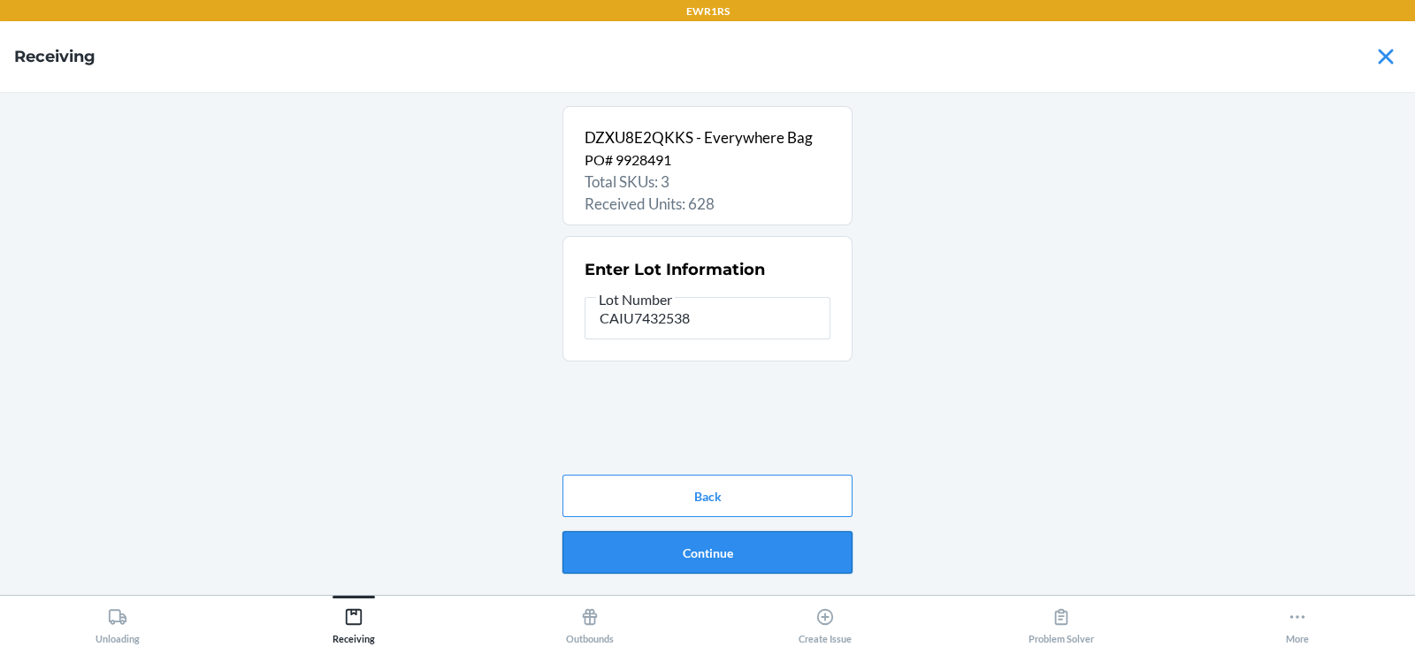
click at [723, 560] on button "Continue" at bounding box center [707, 552] width 290 height 42
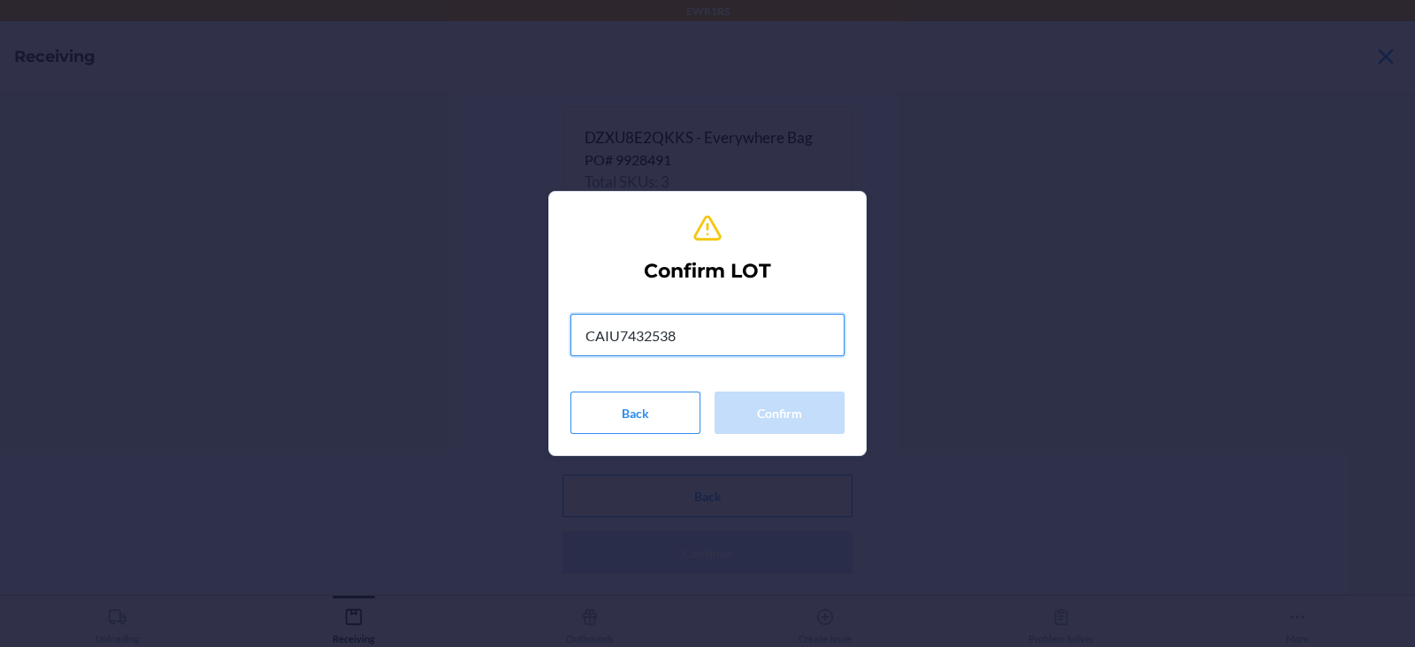
type input "CAIU7432538"
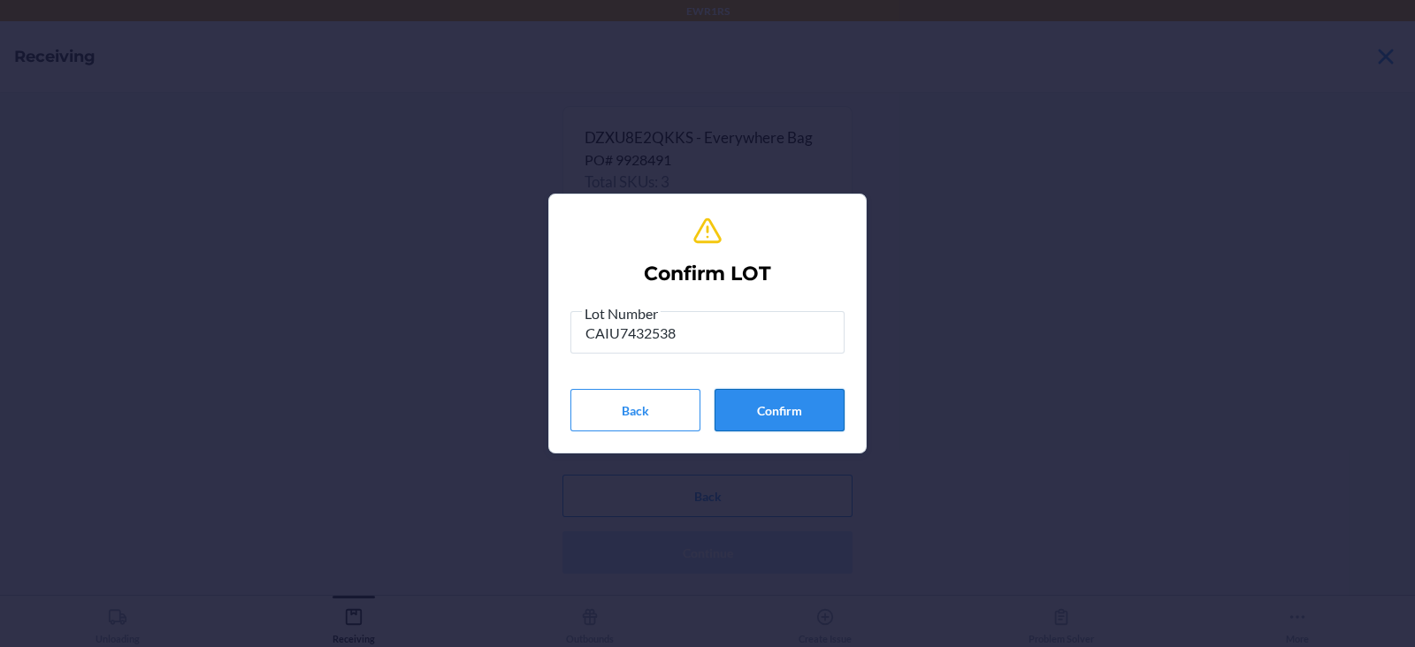
click at [769, 405] on button "Confirm" at bounding box center [779, 410] width 130 height 42
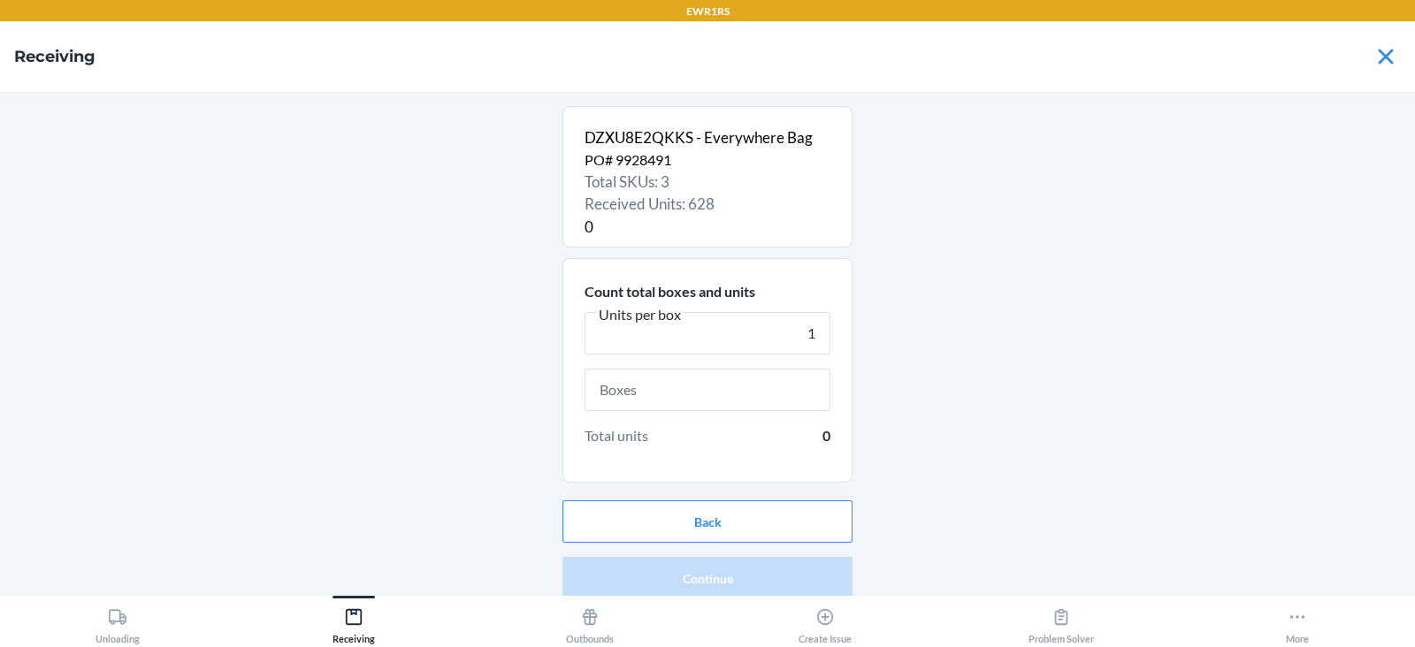
type input "1"
click at [712, 393] on input "text" at bounding box center [708, 390] width 246 height 42
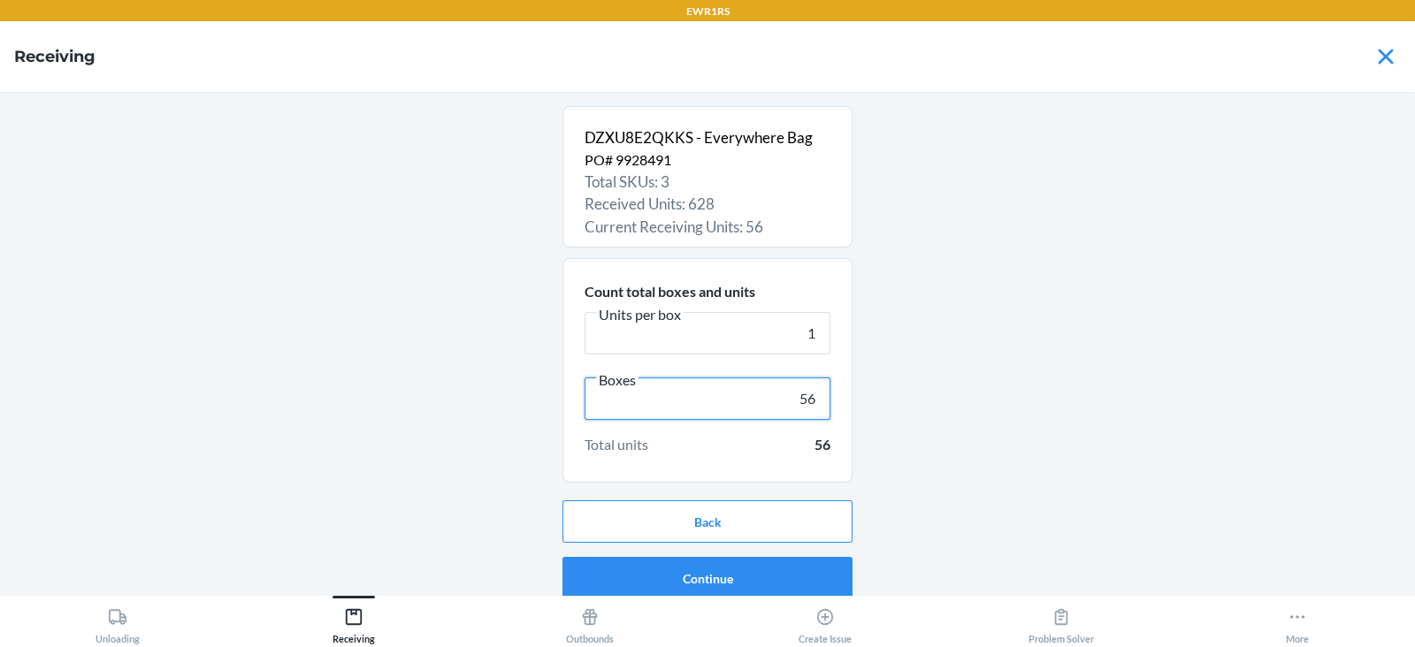
scroll to position [11, 0]
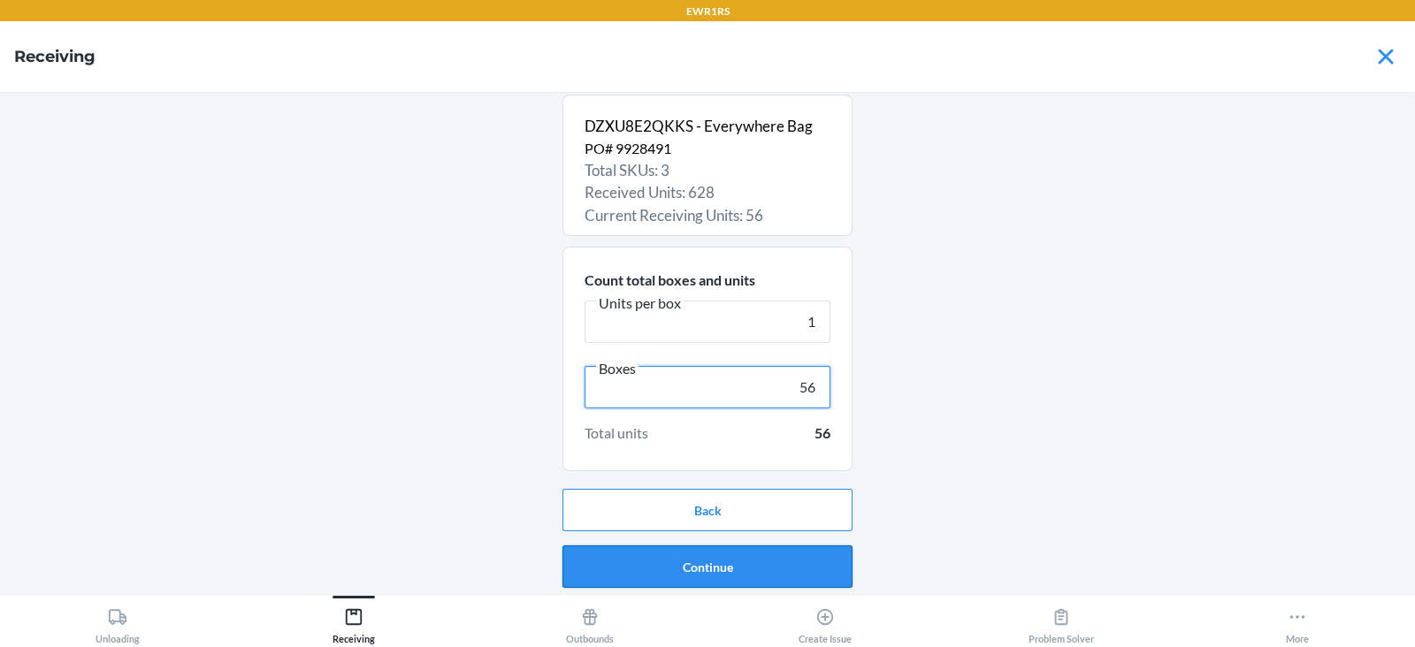
type input "56"
click at [708, 566] on button "Continue" at bounding box center [707, 567] width 290 height 42
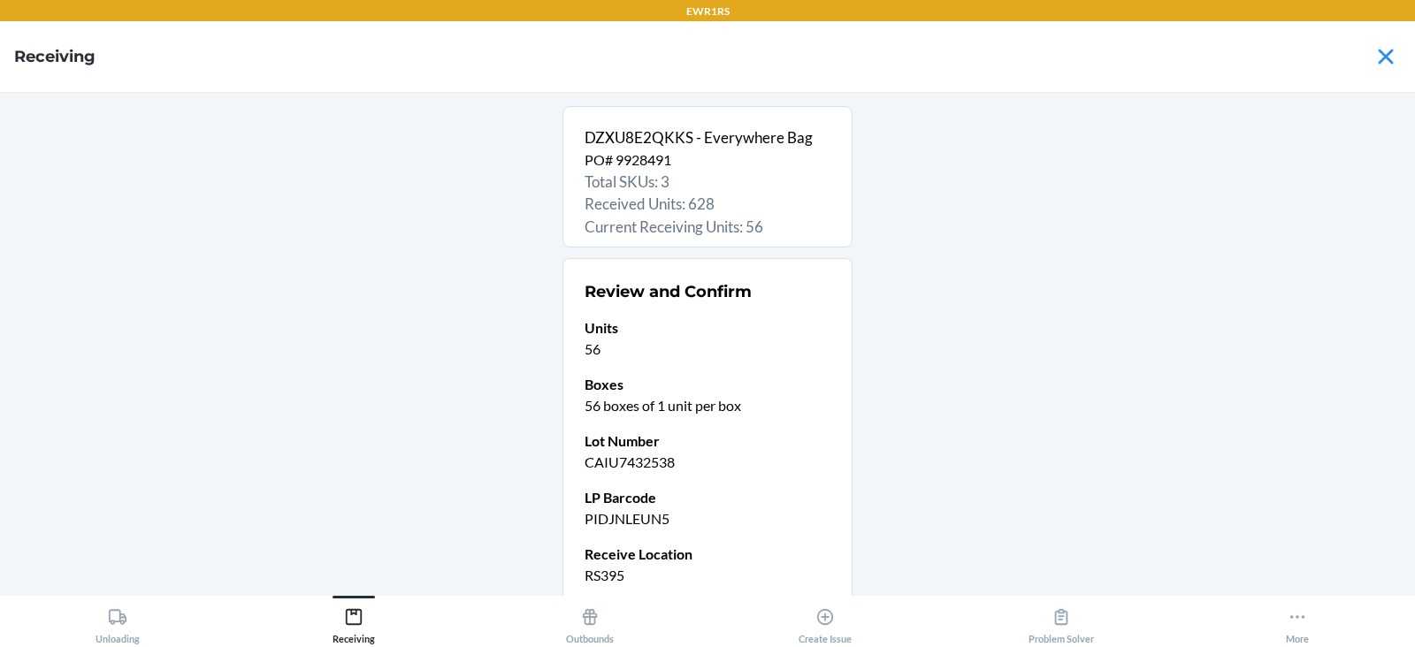
scroll to position [150, 0]
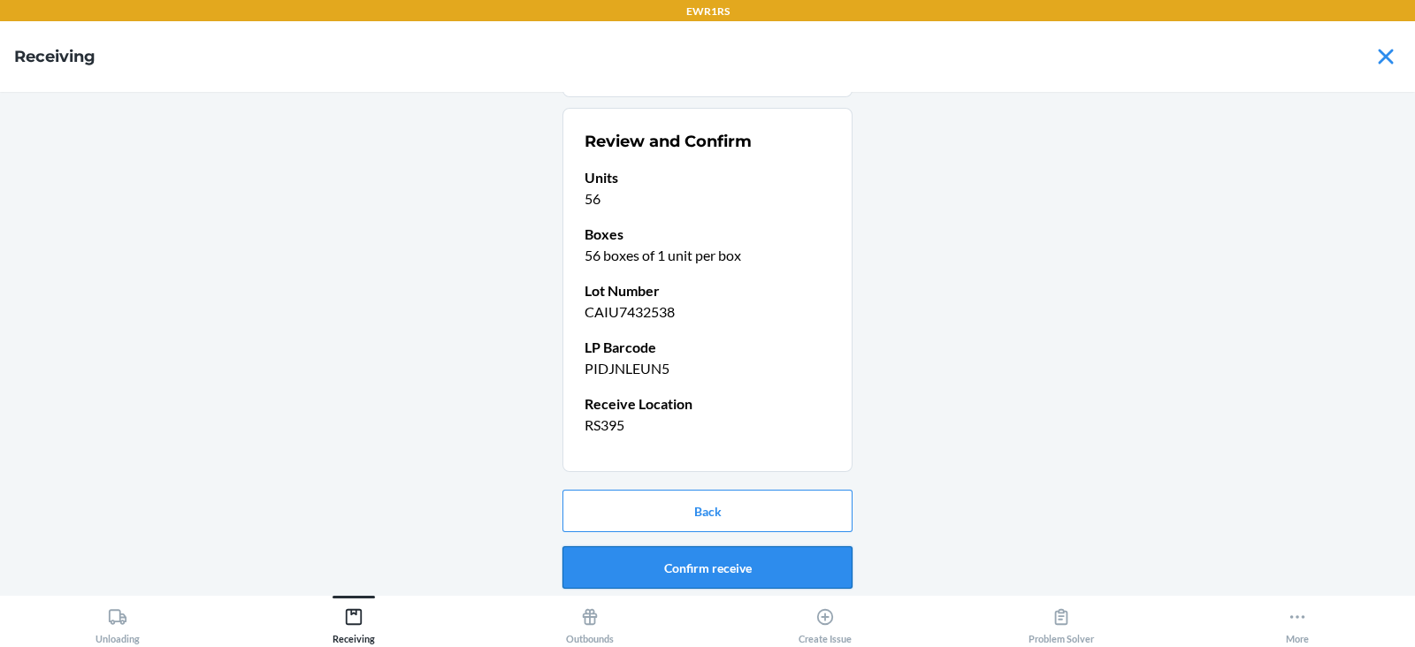
click at [642, 566] on button "Confirm receive" at bounding box center [707, 567] width 290 height 42
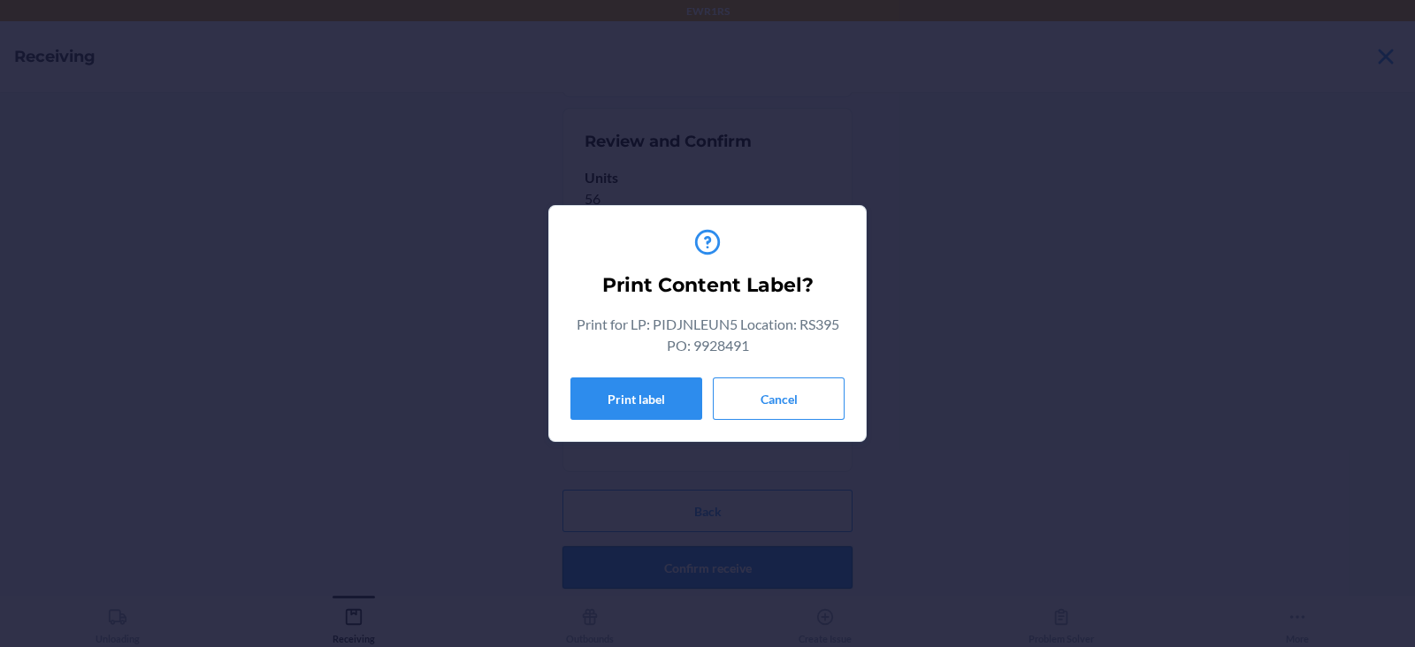
click at [635, 394] on button "Print label" at bounding box center [636, 399] width 132 height 42
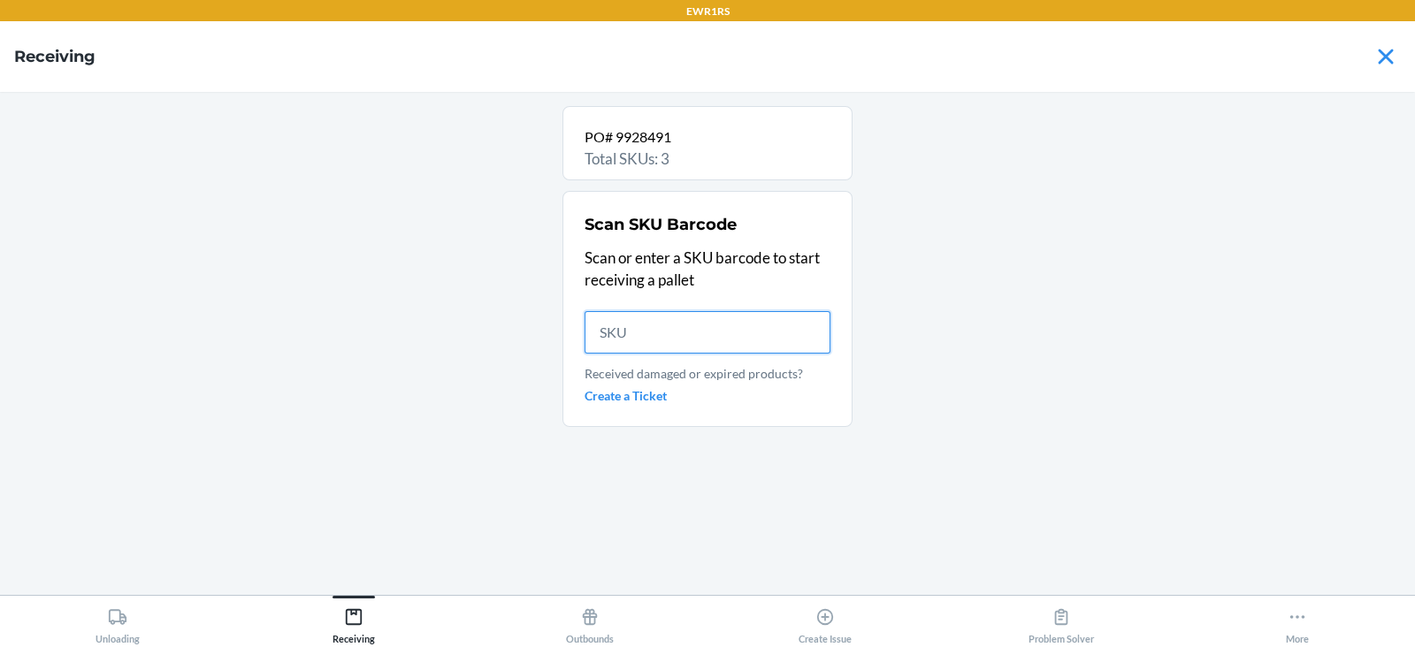
scroll to position [0, 0]
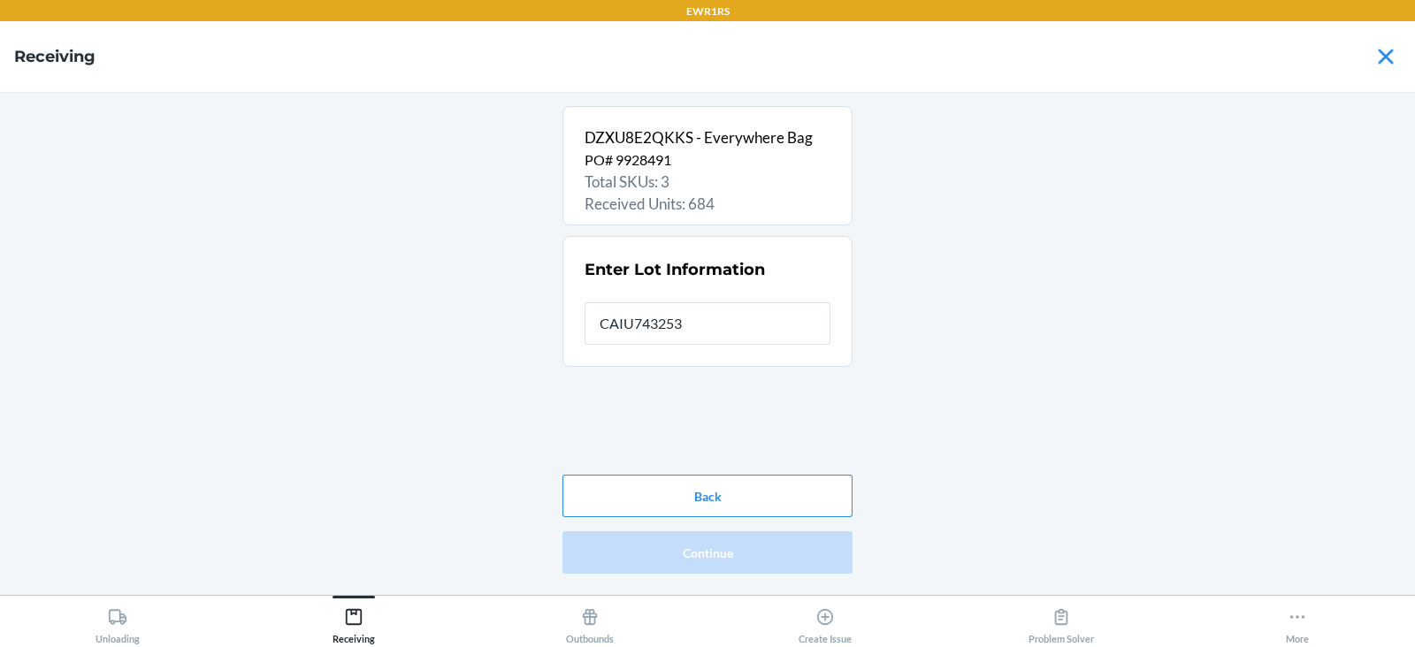
type input "CAIU7432538"
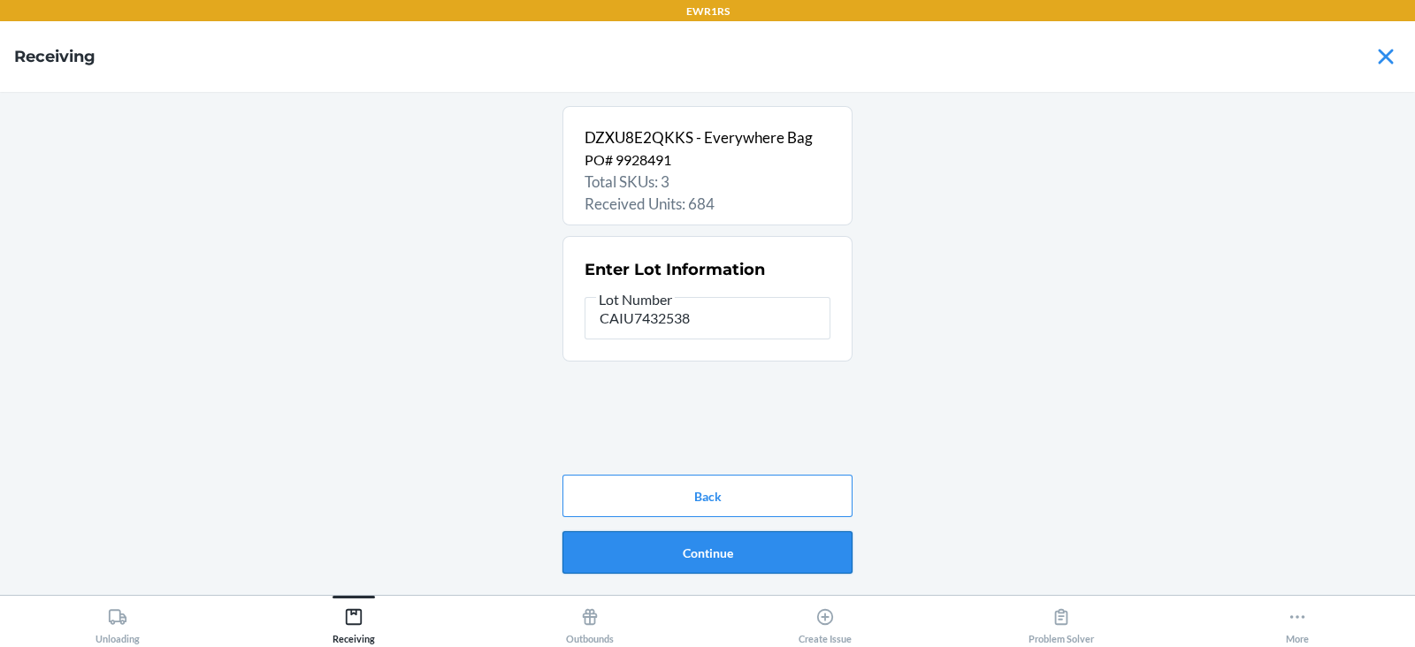
click at [722, 555] on button "Continue" at bounding box center [707, 552] width 290 height 42
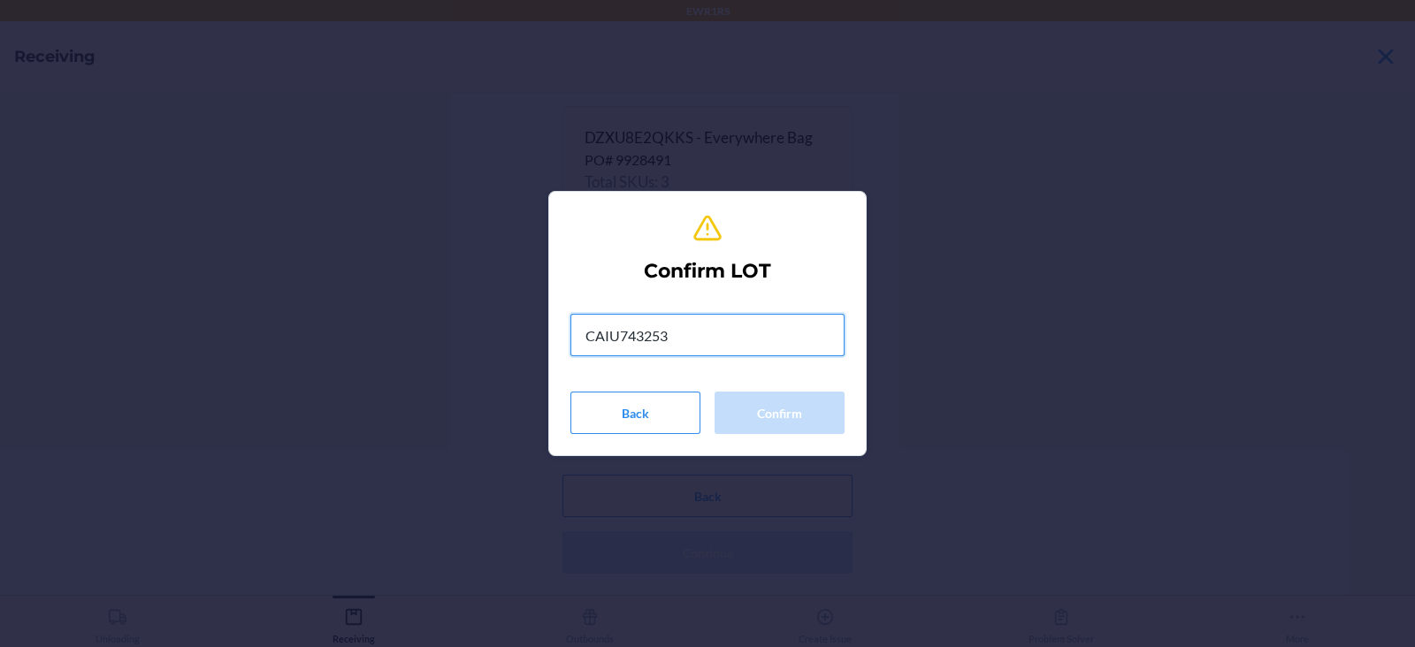
type input "CAIU7432538"
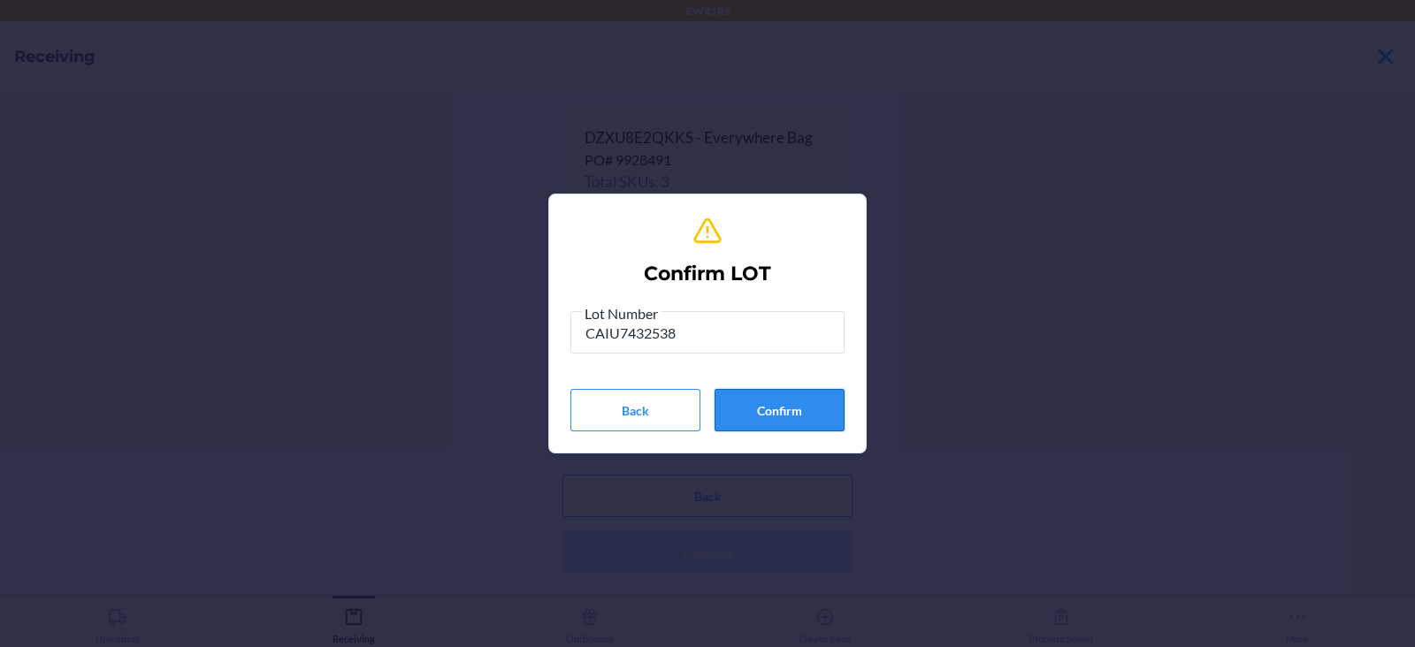
click at [785, 416] on button "Confirm" at bounding box center [779, 410] width 130 height 42
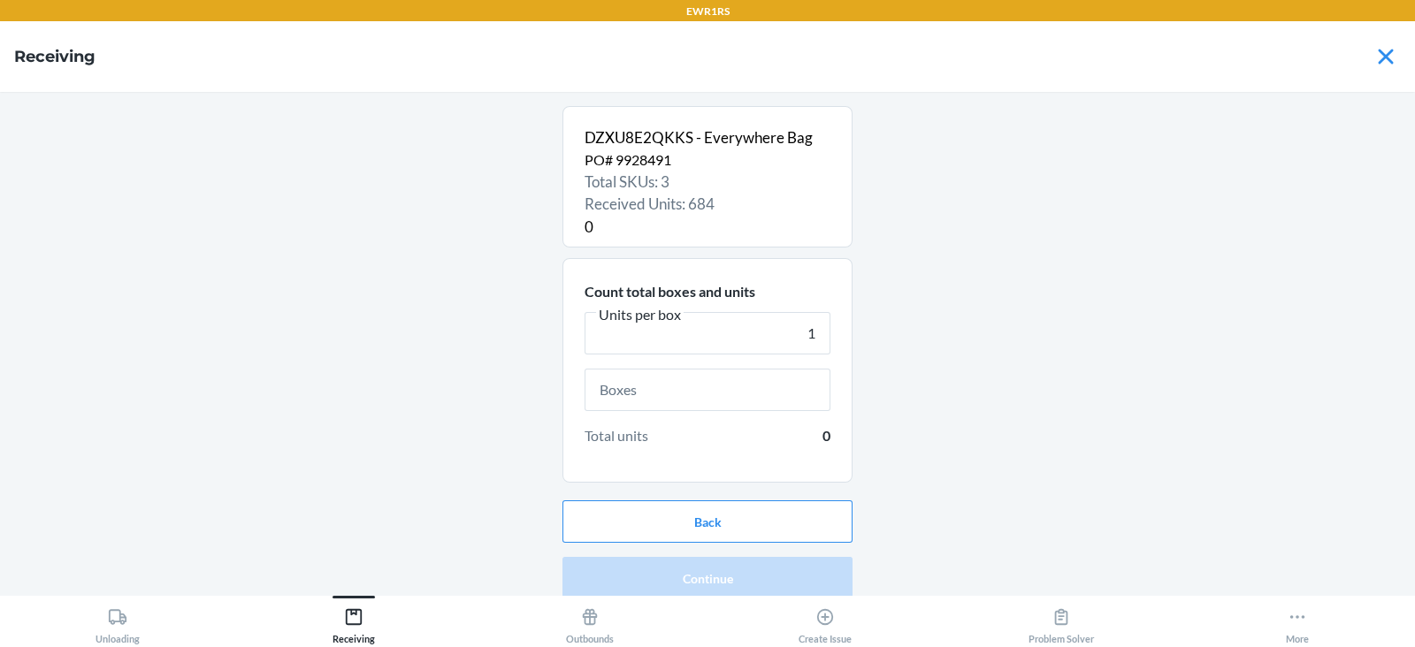
type input "1"
click at [714, 382] on input "text" at bounding box center [708, 390] width 246 height 42
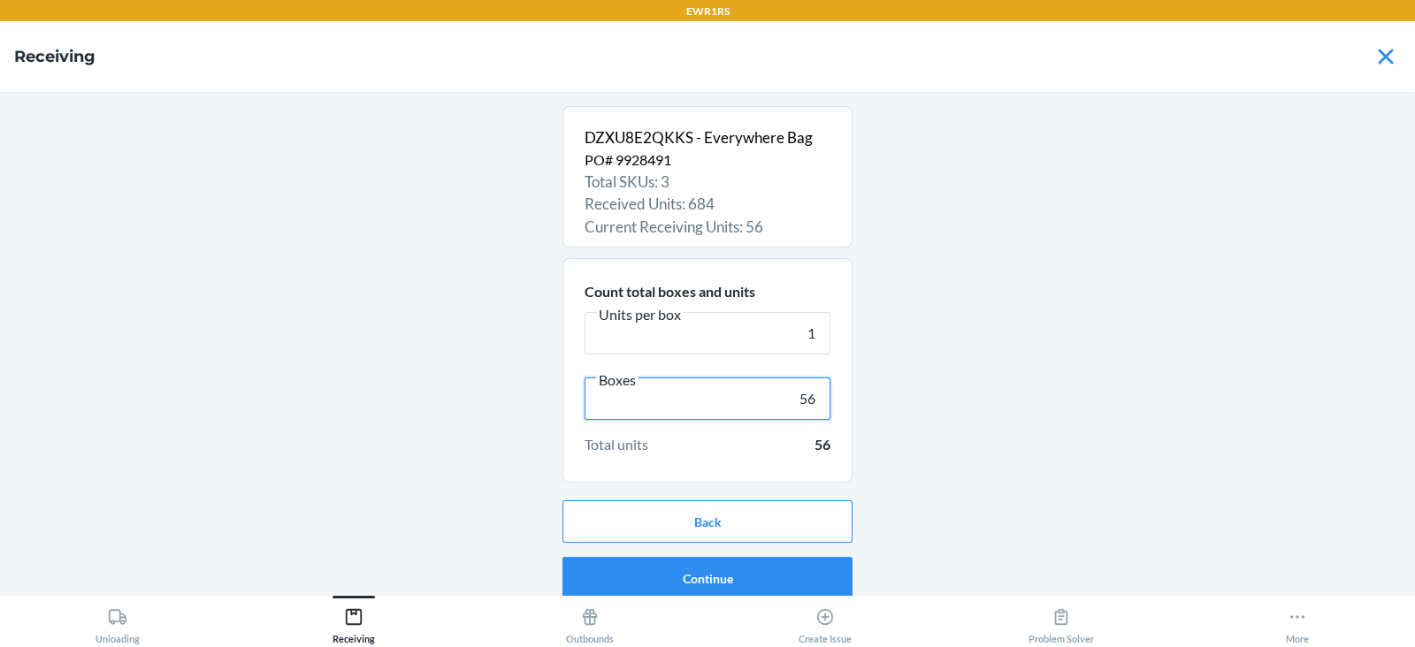
scroll to position [11, 0]
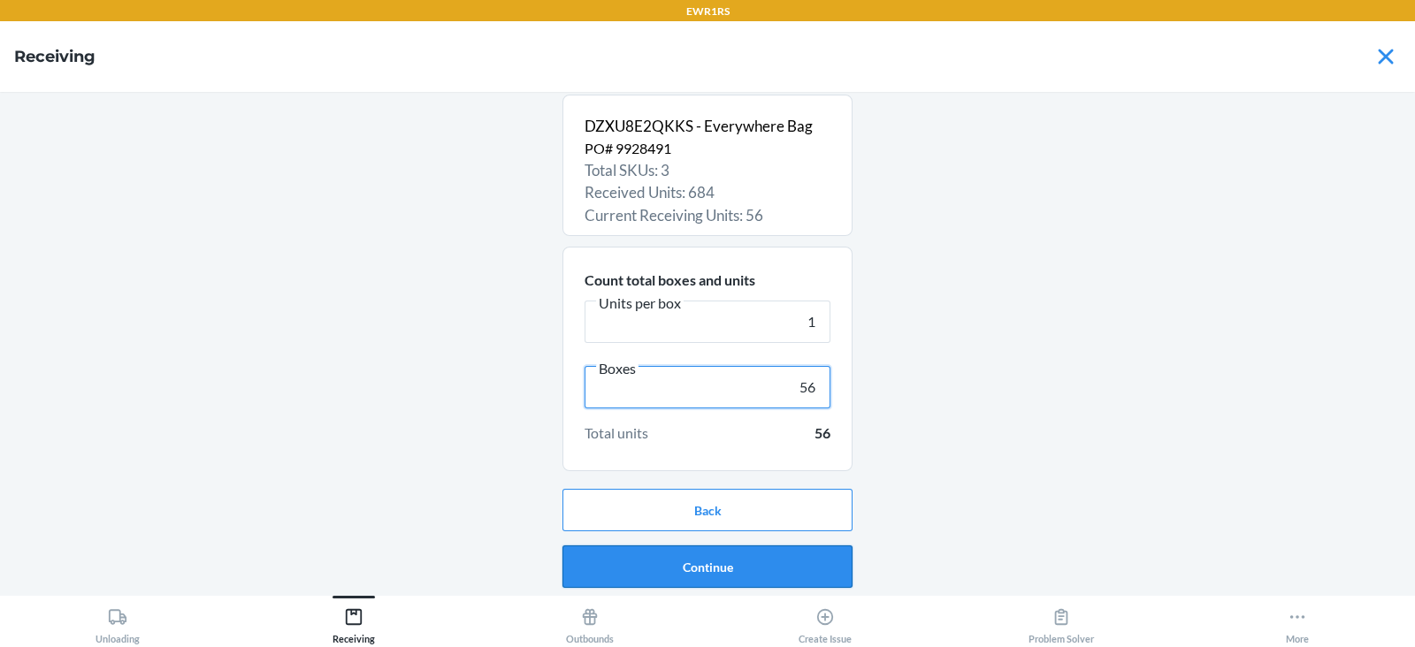
type input "56"
click at [691, 568] on button "Continue" at bounding box center [707, 567] width 290 height 42
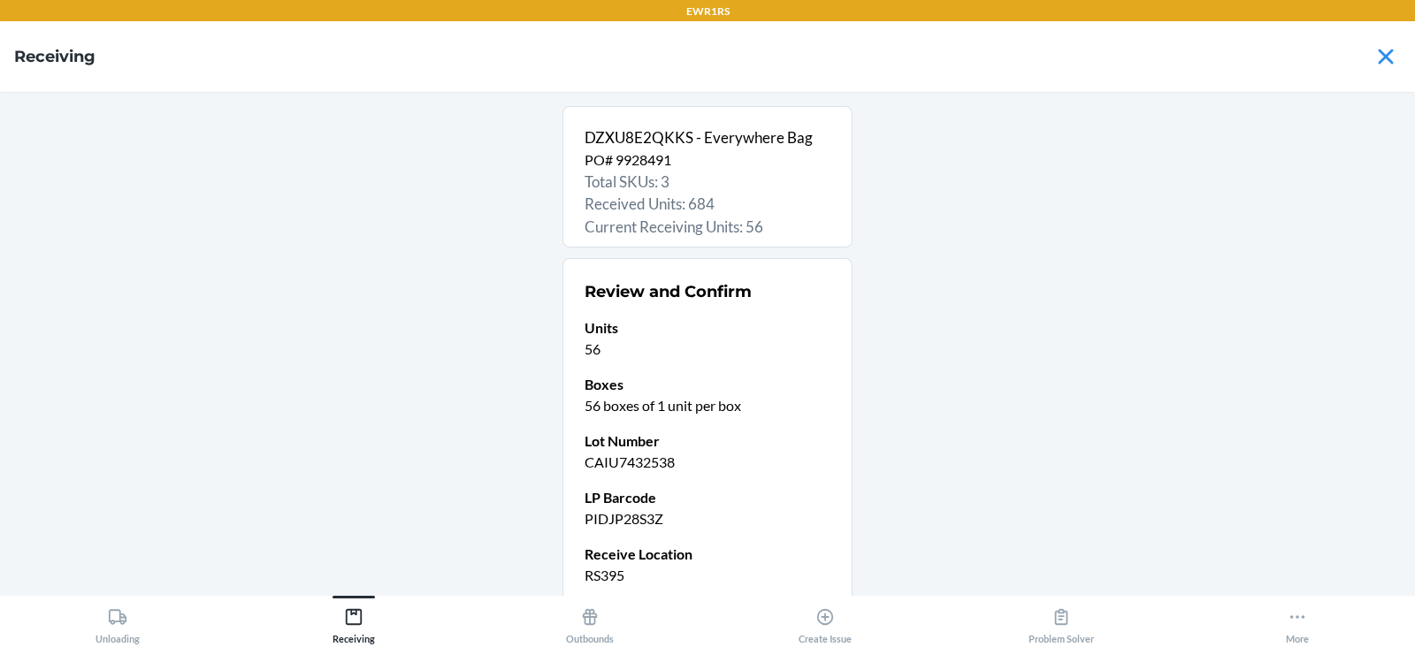
scroll to position [150, 0]
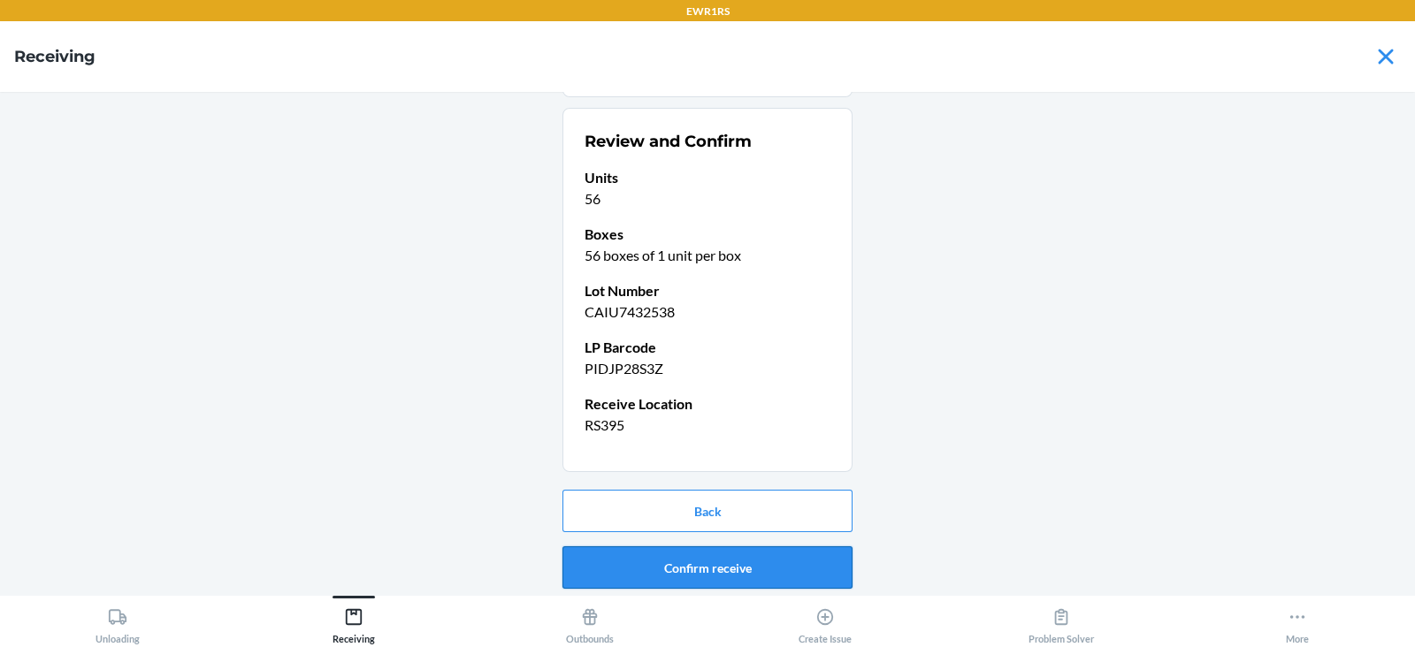
click at [707, 568] on button "Confirm receive" at bounding box center [707, 567] width 290 height 42
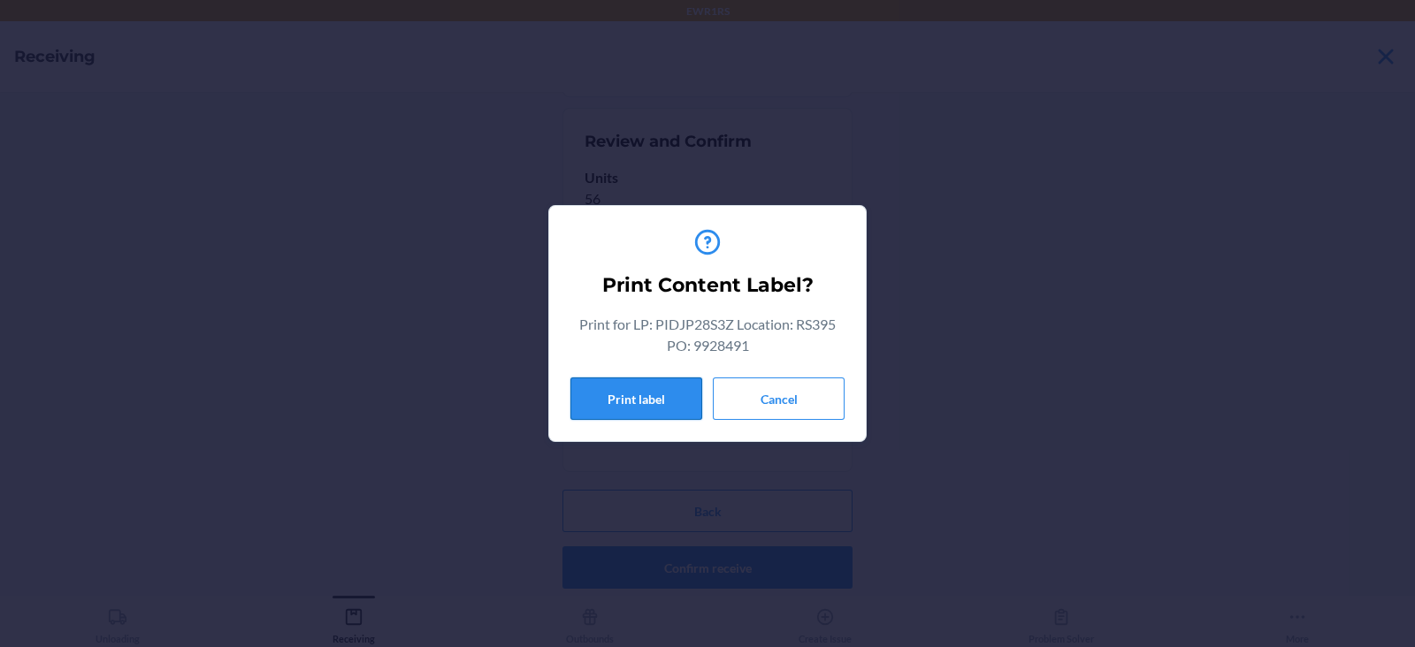
click at [622, 393] on button "Print label" at bounding box center [636, 399] width 132 height 42
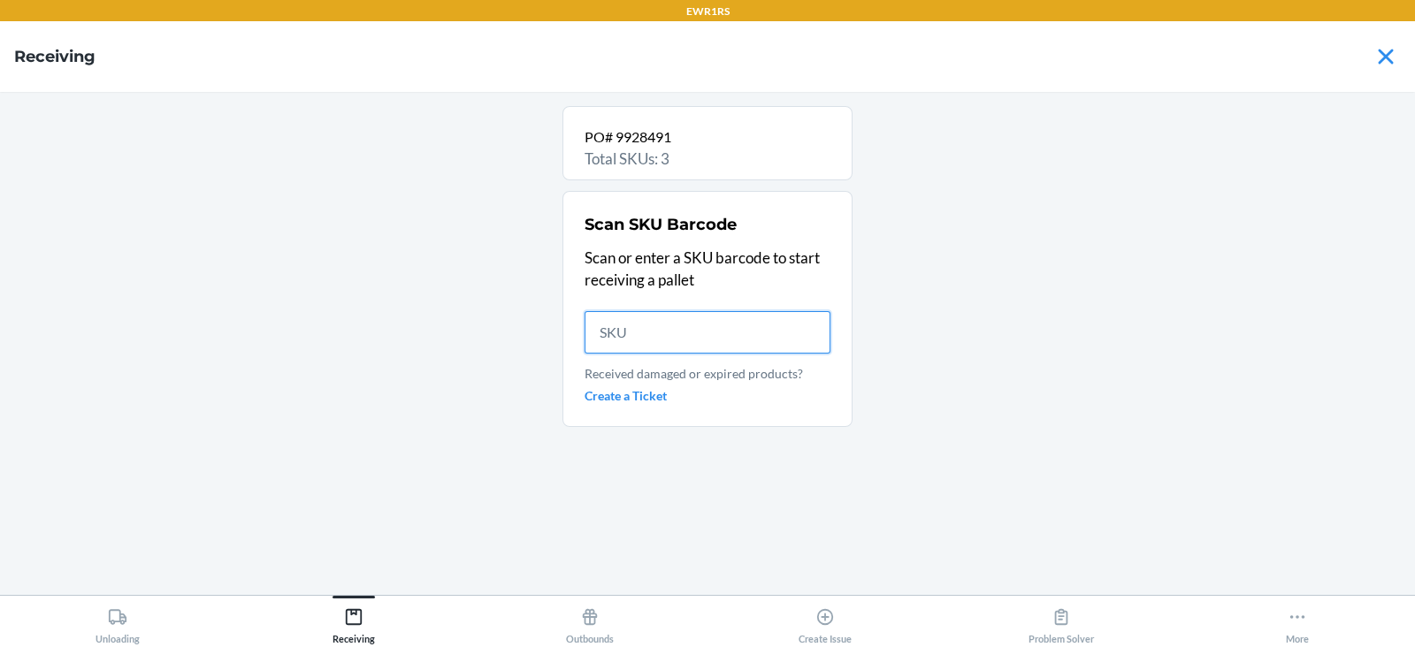
scroll to position [0, 0]
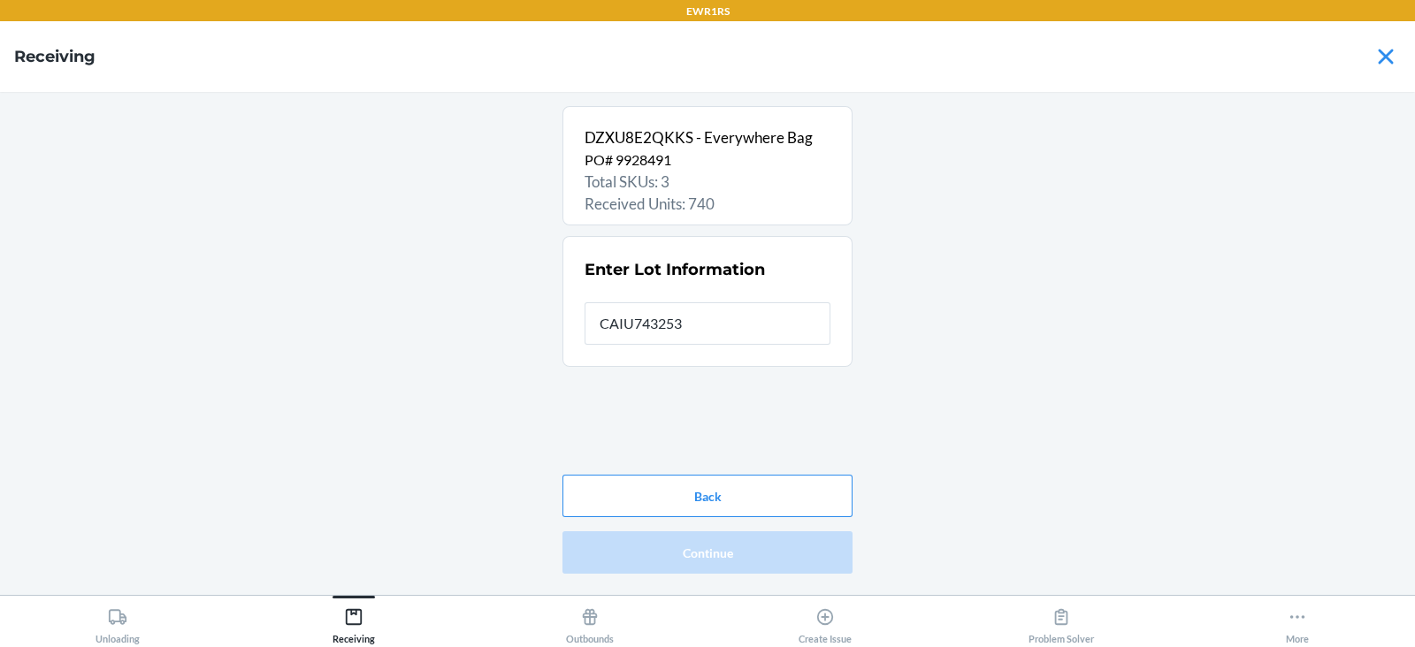
type input "CAIU7432538"
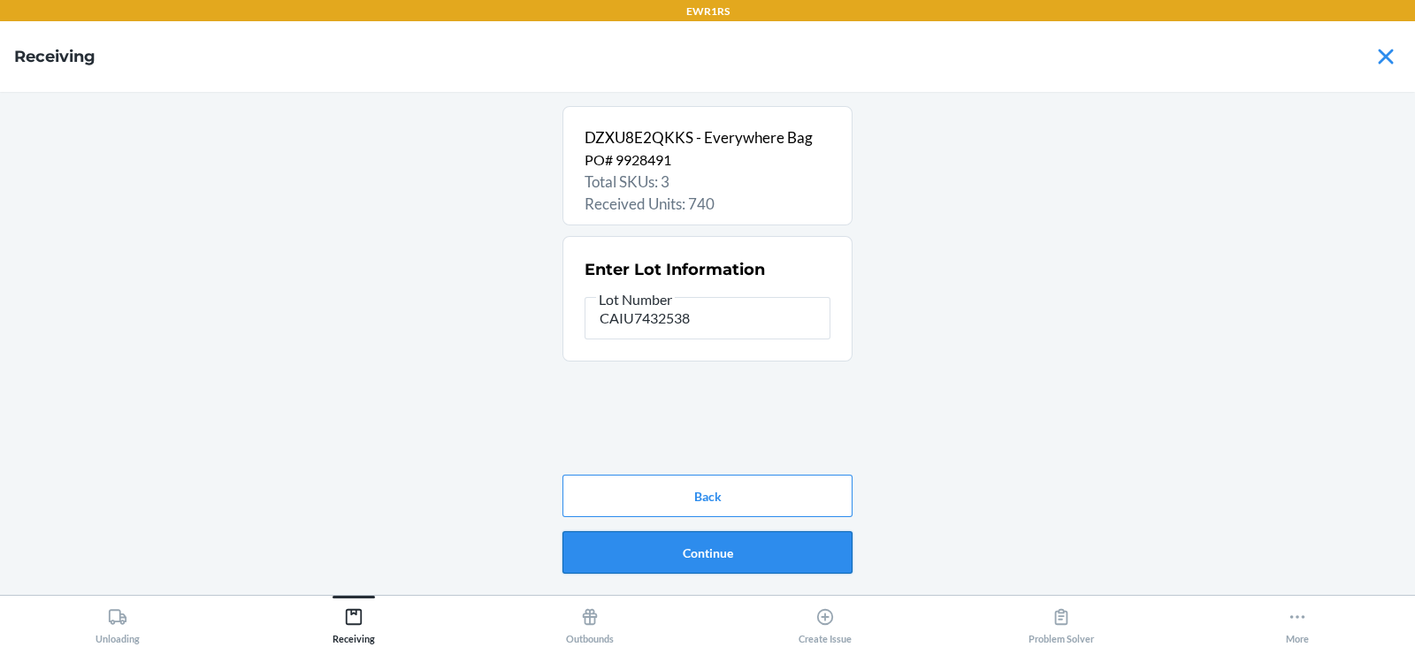
click at [712, 557] on button "Continue" at bounding box center [707, 552] width 290 height 42
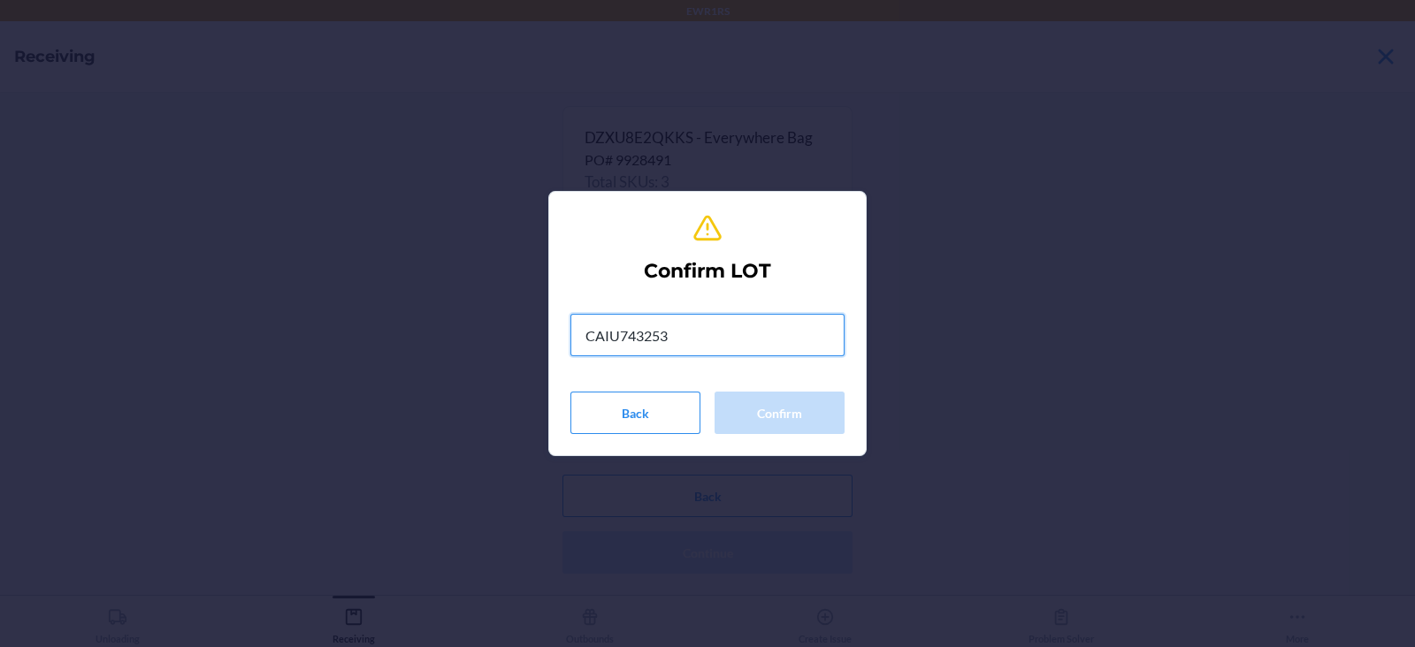
type input "CAIU7432538"
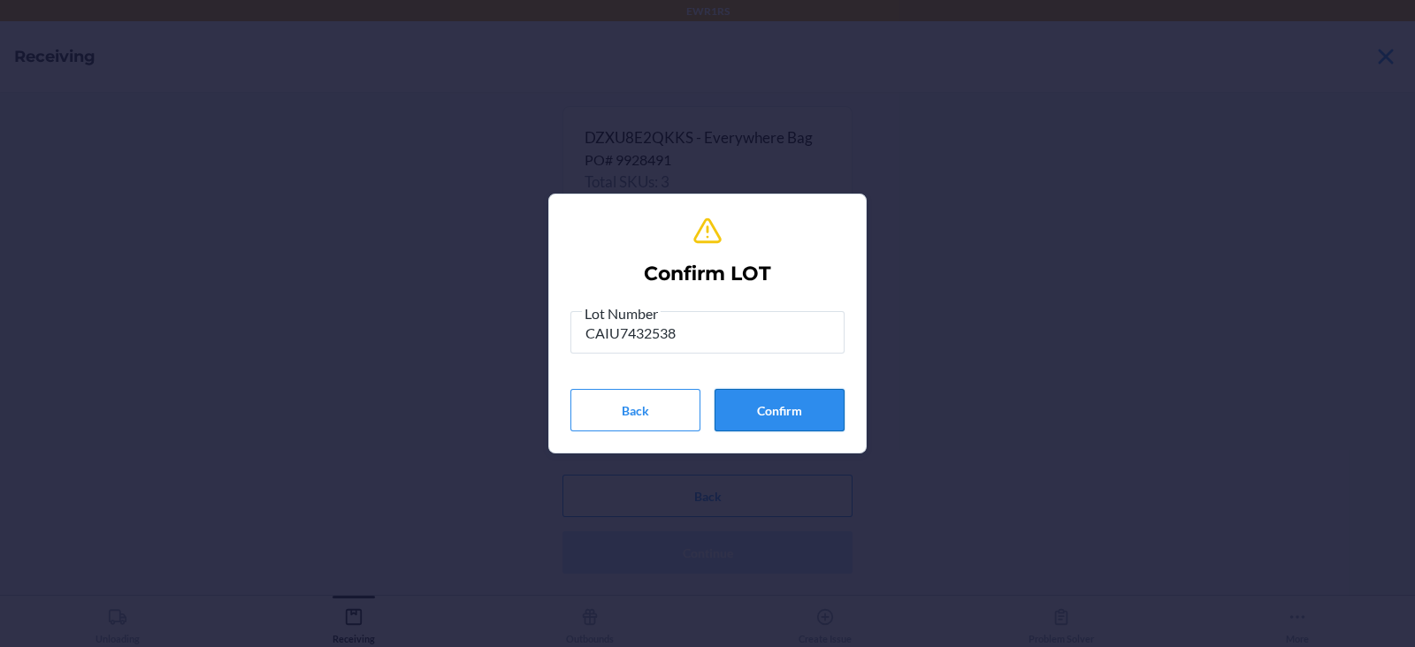
click at [778, 410] on button "Confirm" at bounding box center [779, 410] width 130 height 42
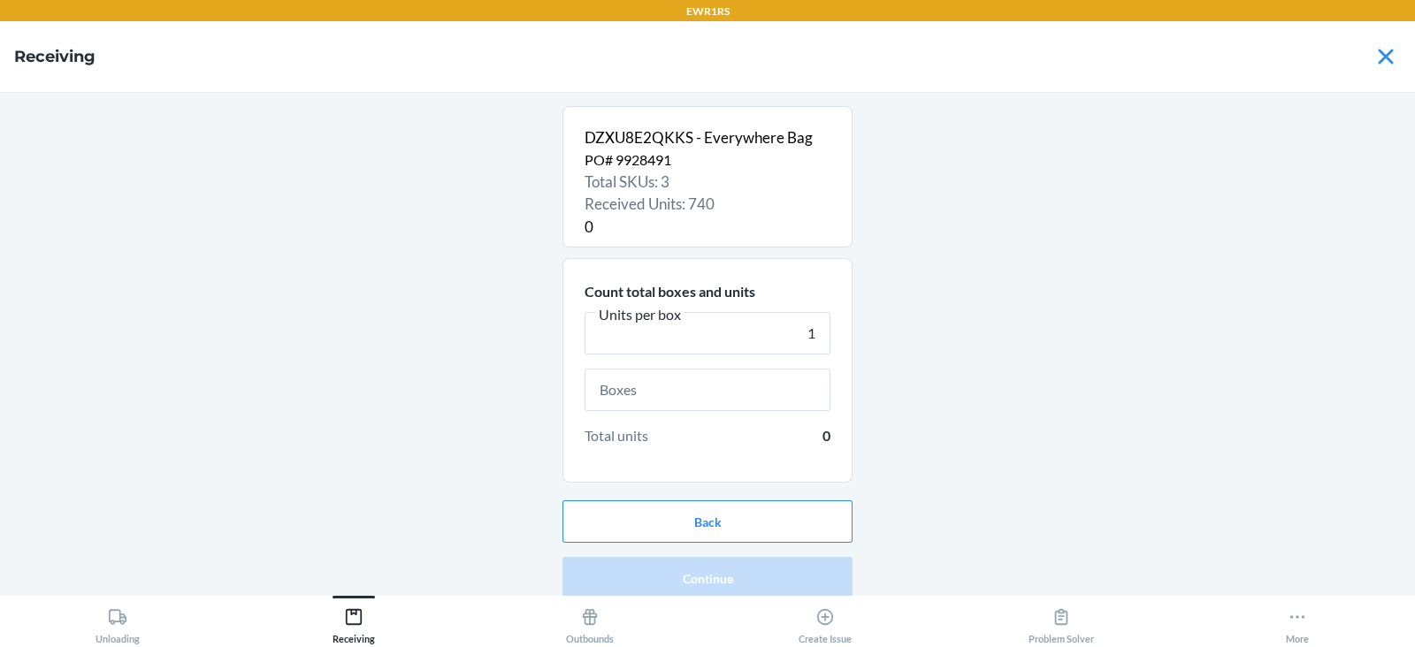
type input "1"
click at [716, 391] on input "text" at bounding box center [708, 390] width 246 height 42
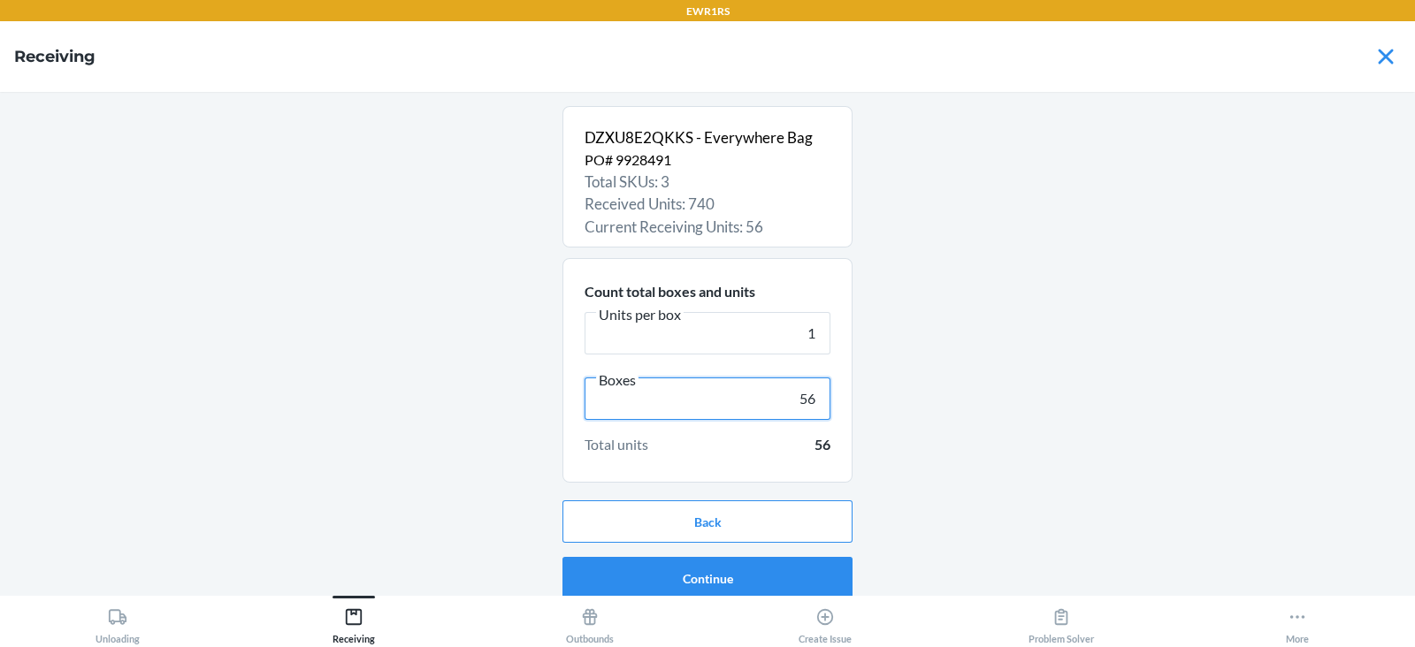
scroll to position [11, 0]
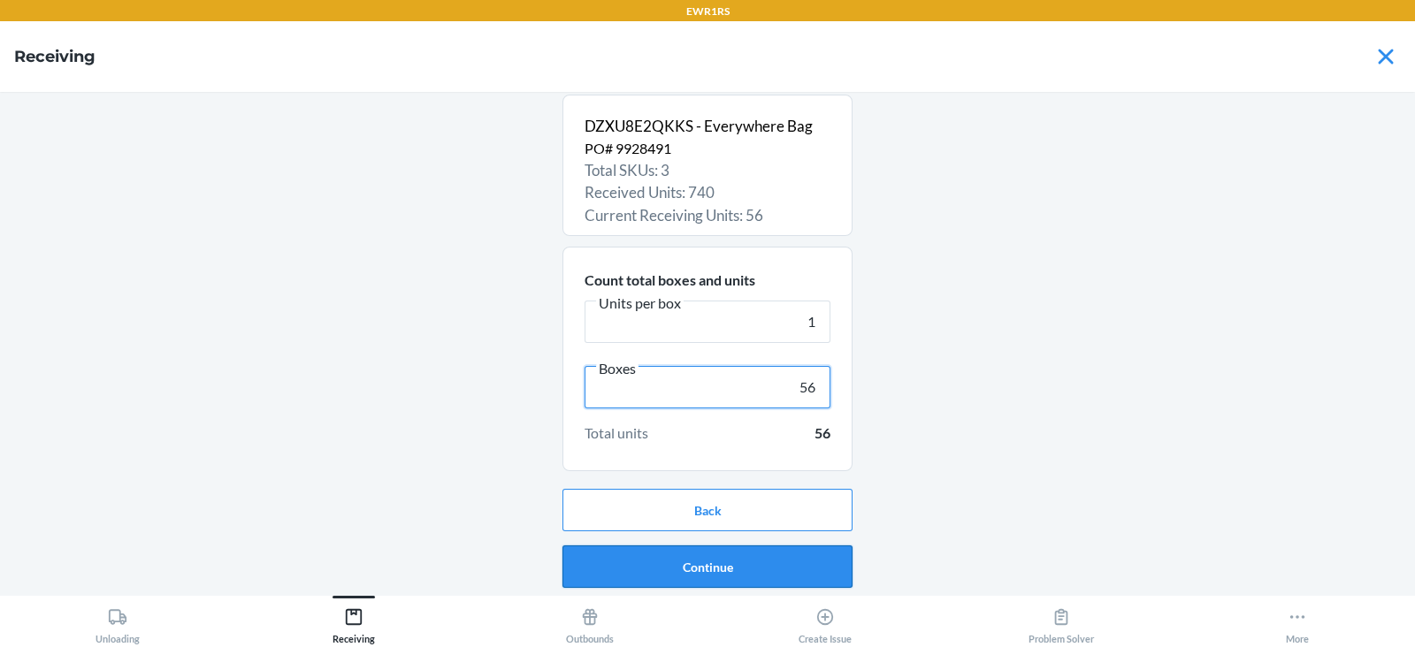
type input "56"
click at [722, 569] on button "Continue" at bounding box center [707, 567] width 290 height 42
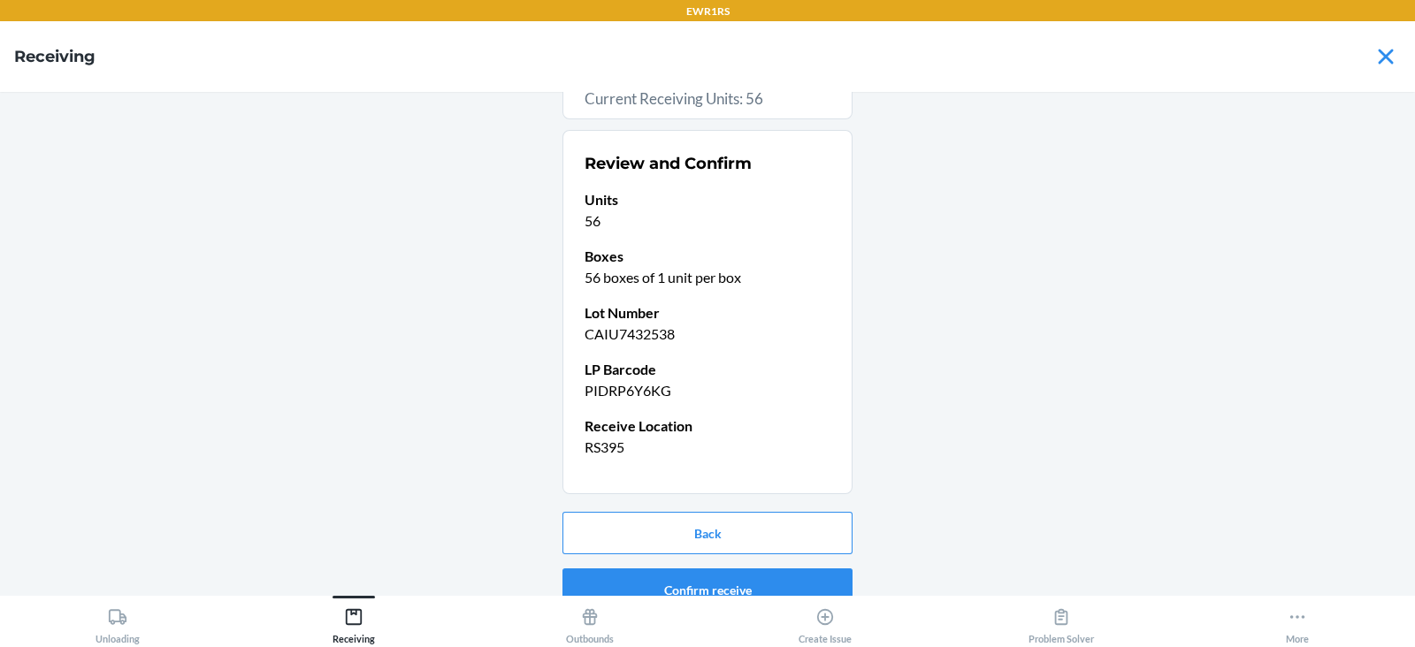
scroll to position [150, 0]
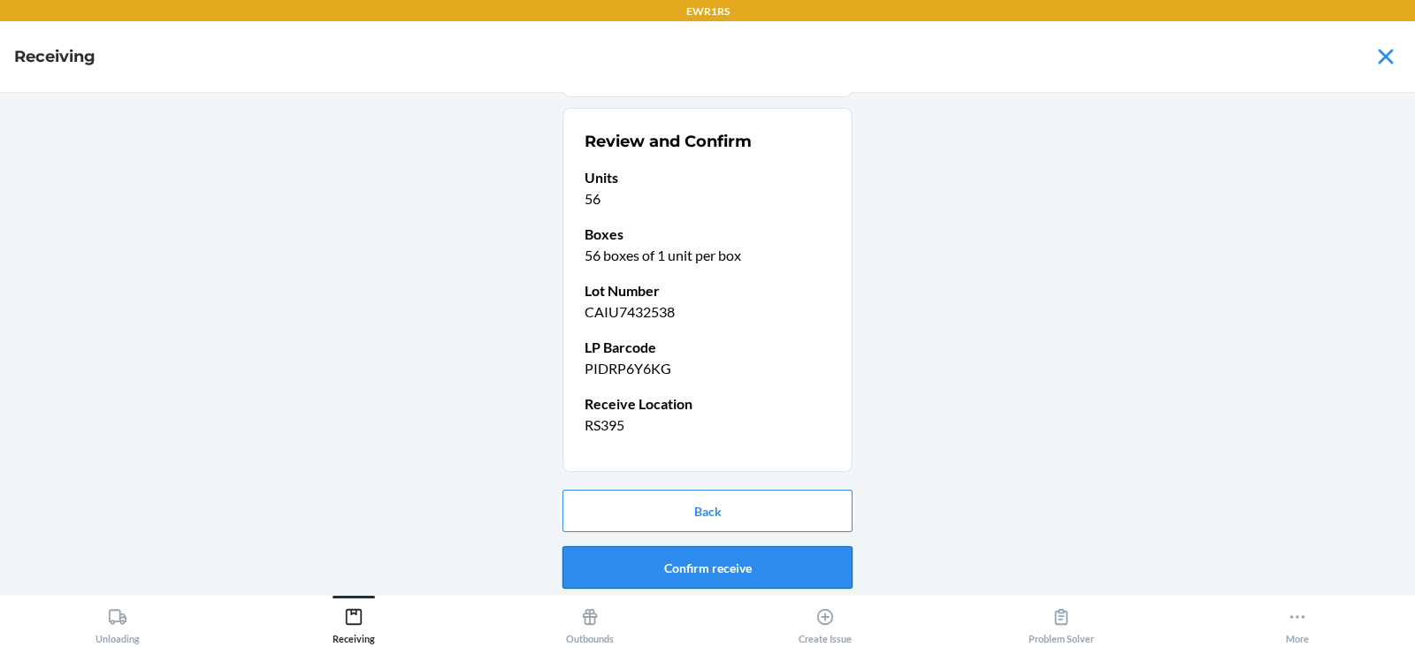
click at [714, 566] on button "Confirm receive" at bounding box center [707, 567] width 290 height 42
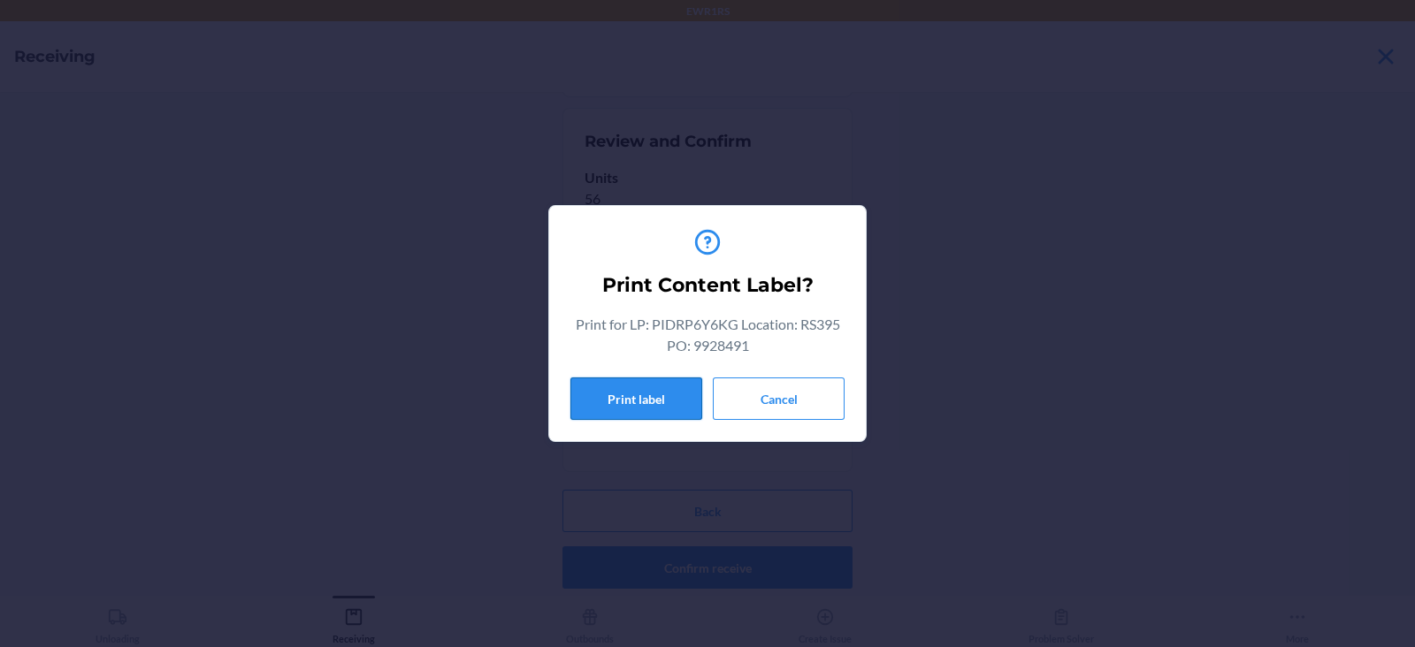
click at [614, 400] on button "Print label" at bounding box center [636, 399] width 132 height 42
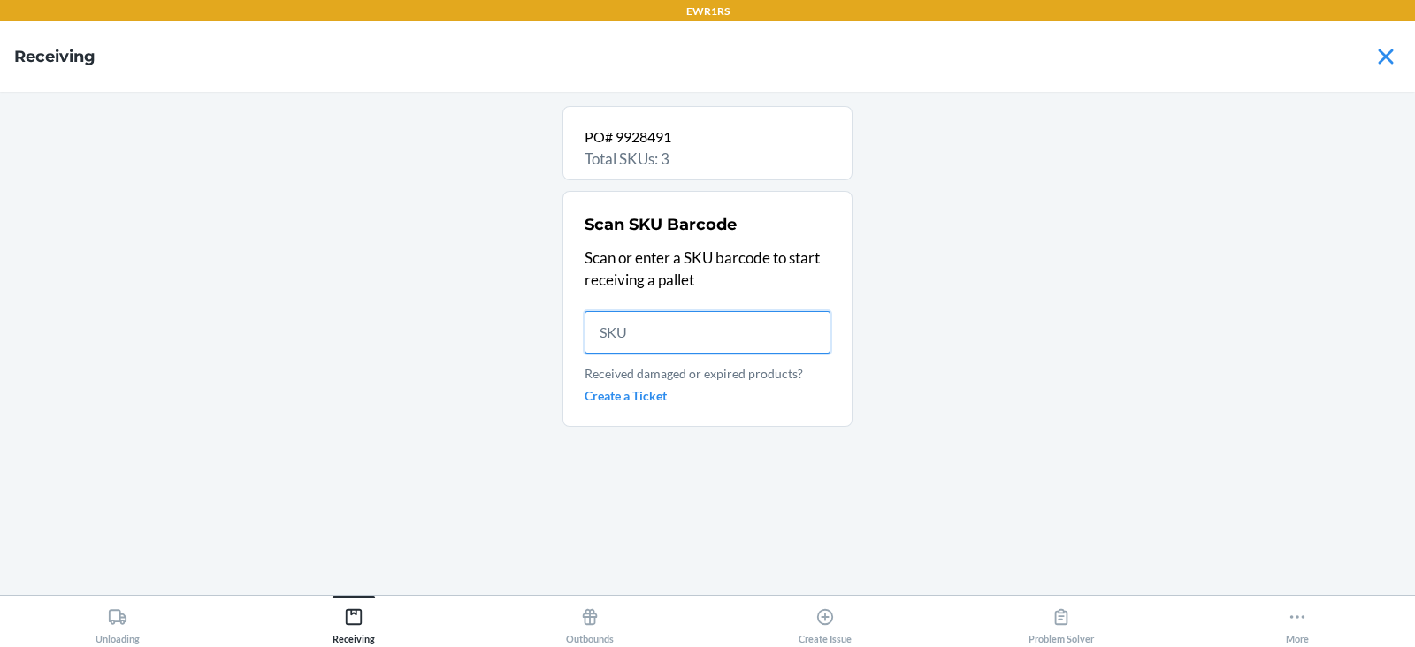
scroll to position [0, 0]
type input "84016"
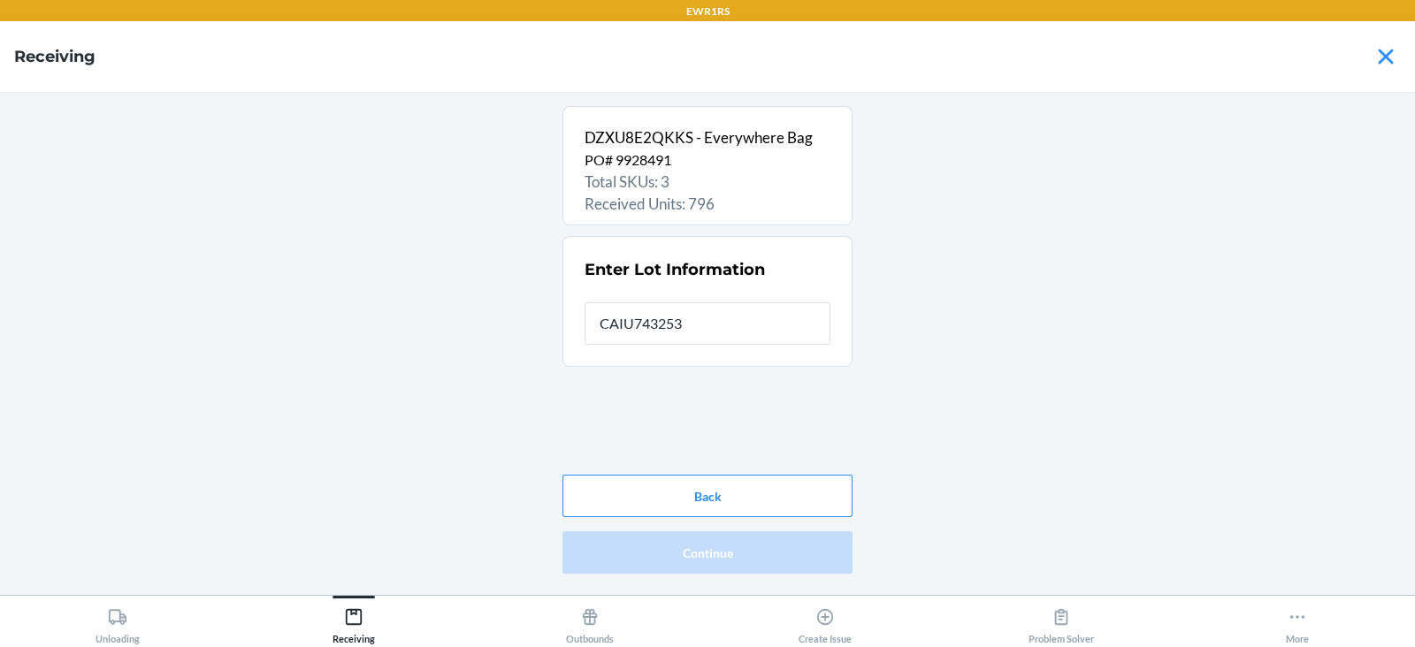
type input "CAIU7432538"
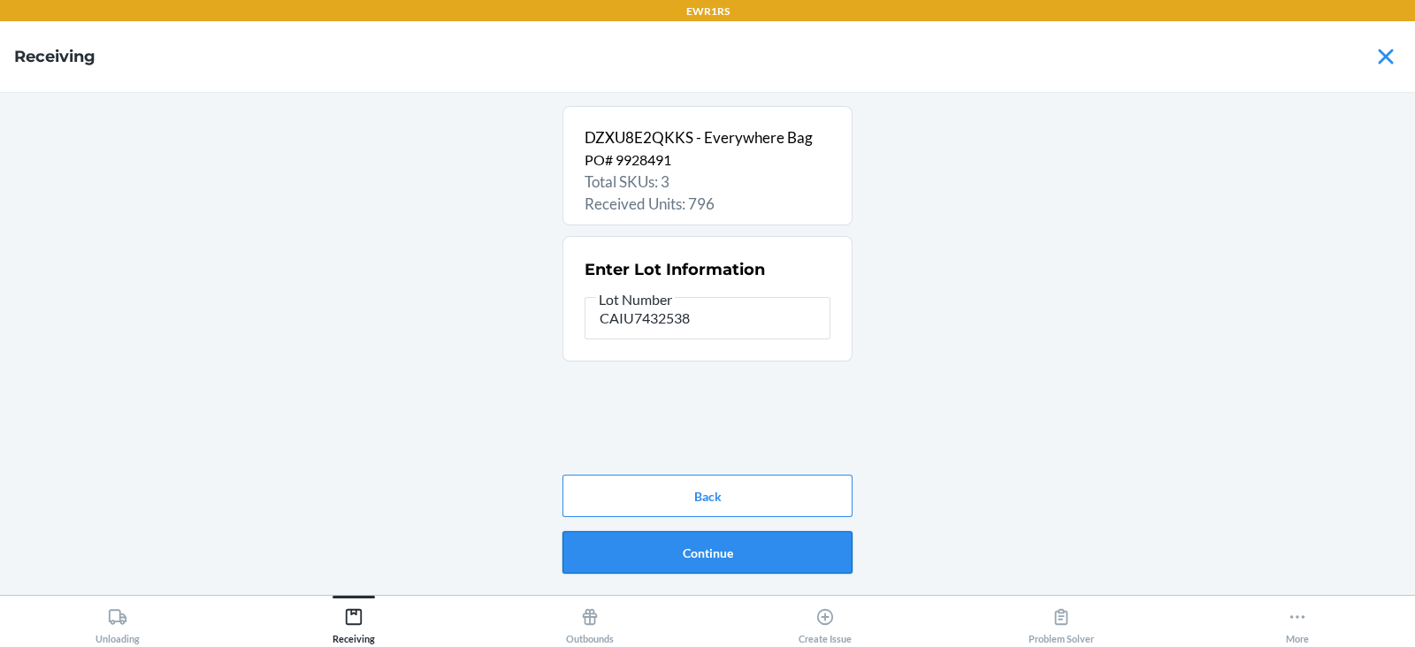
click at [739, 562] on button "Continue" at bounding box center [707, 552] width 290 height 42
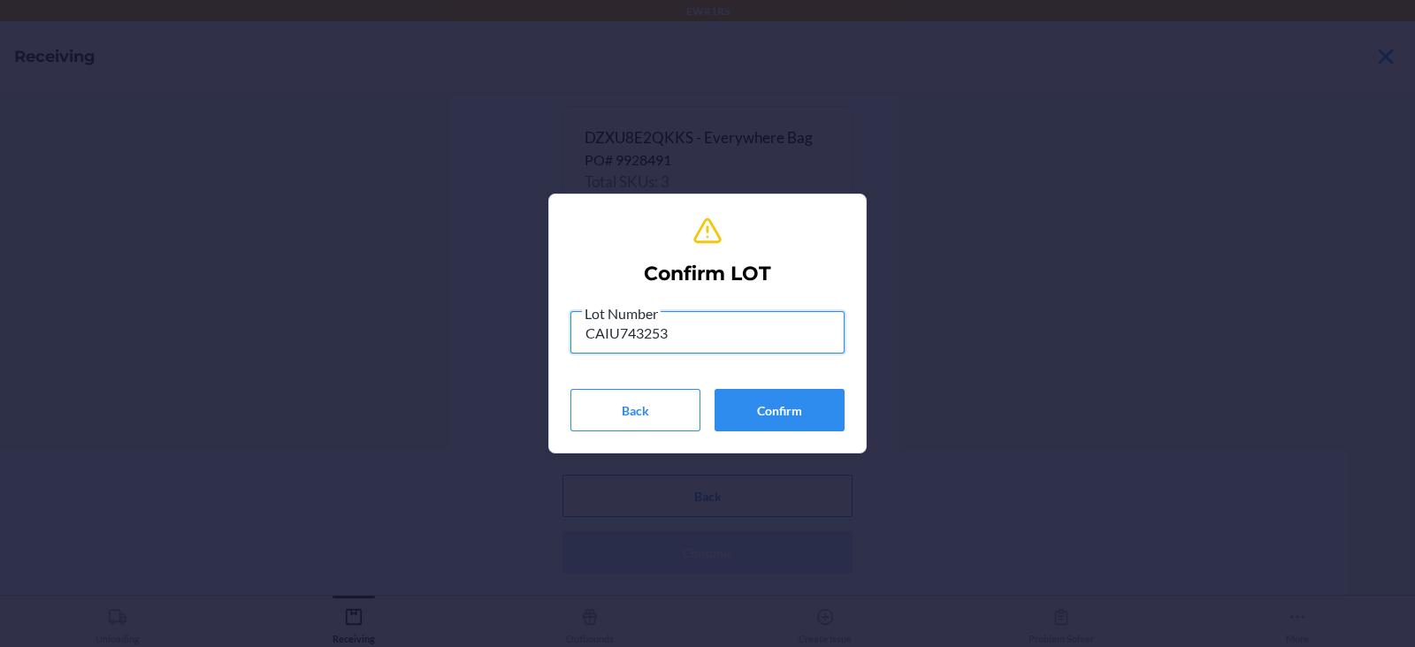
type input "CAIU7432538"
click at [790, 410] on button "Confirm" at bounding box center [779, 410] width 130 height 42
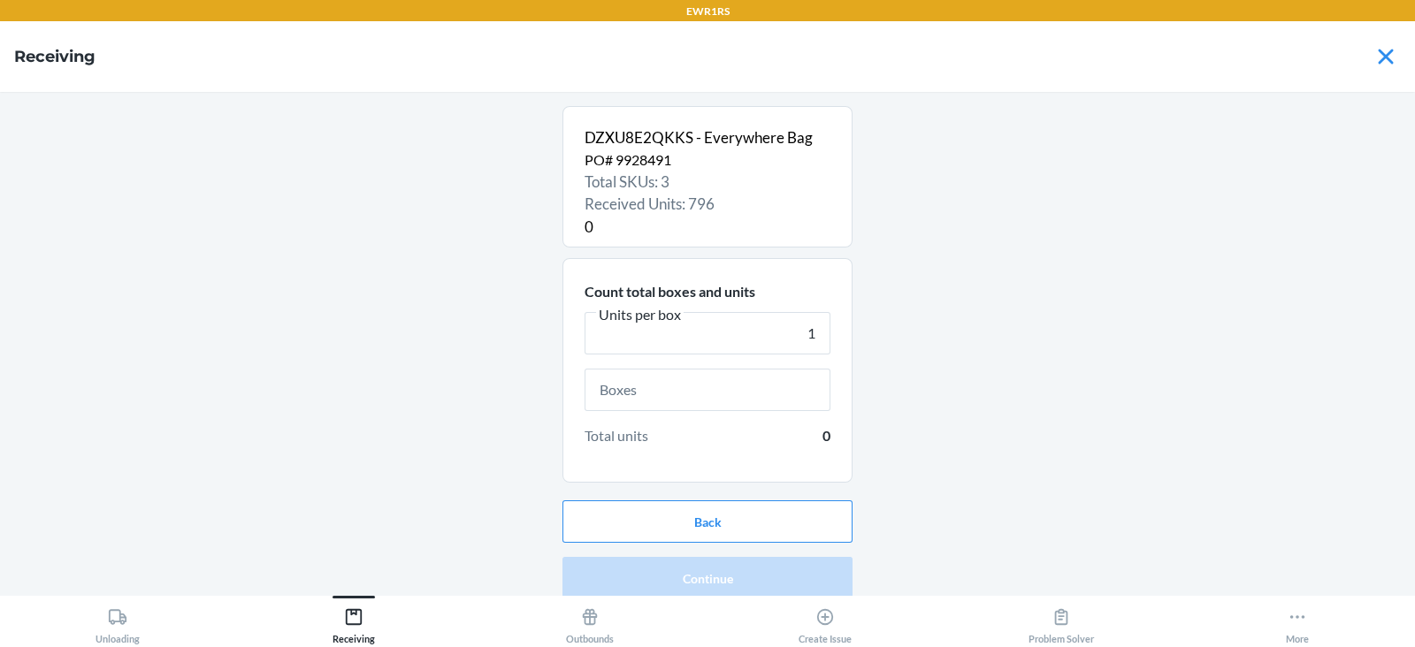
type input "1"
click at [685, 394] on input "text" at bounding box center [708, 390] width 246 height 42
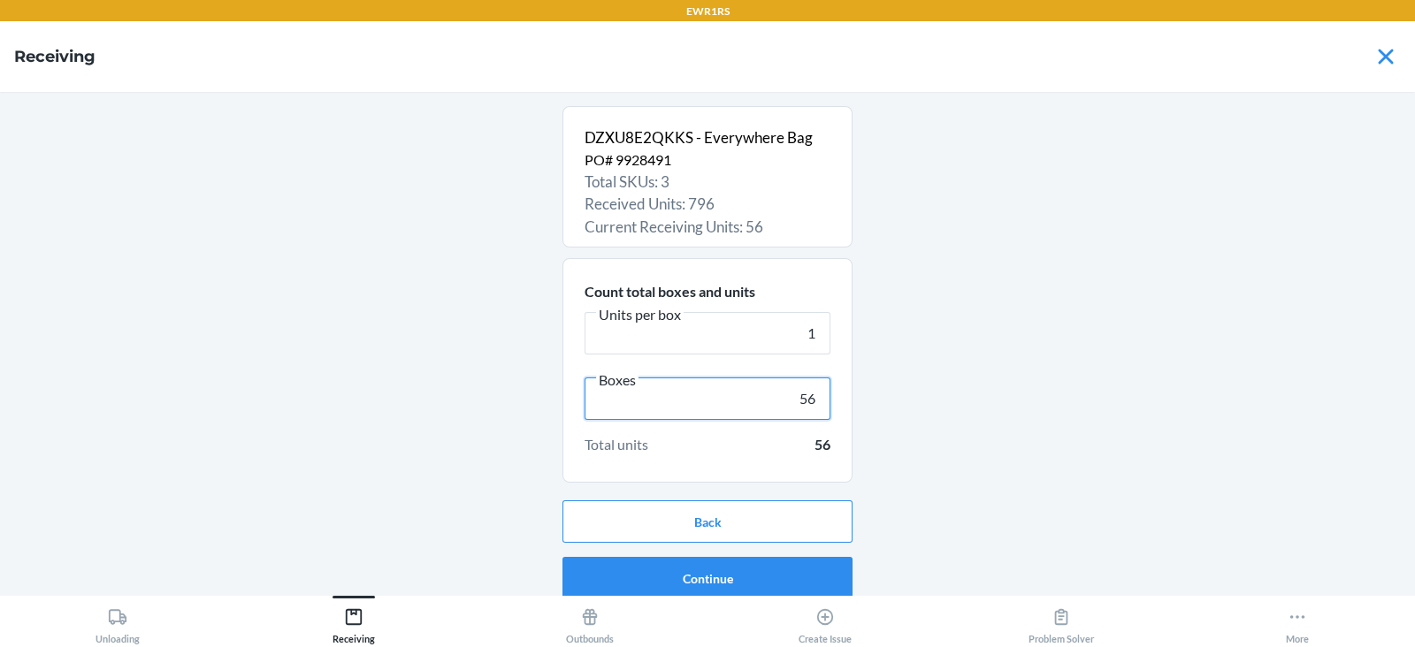
scroll to position [11, 0]
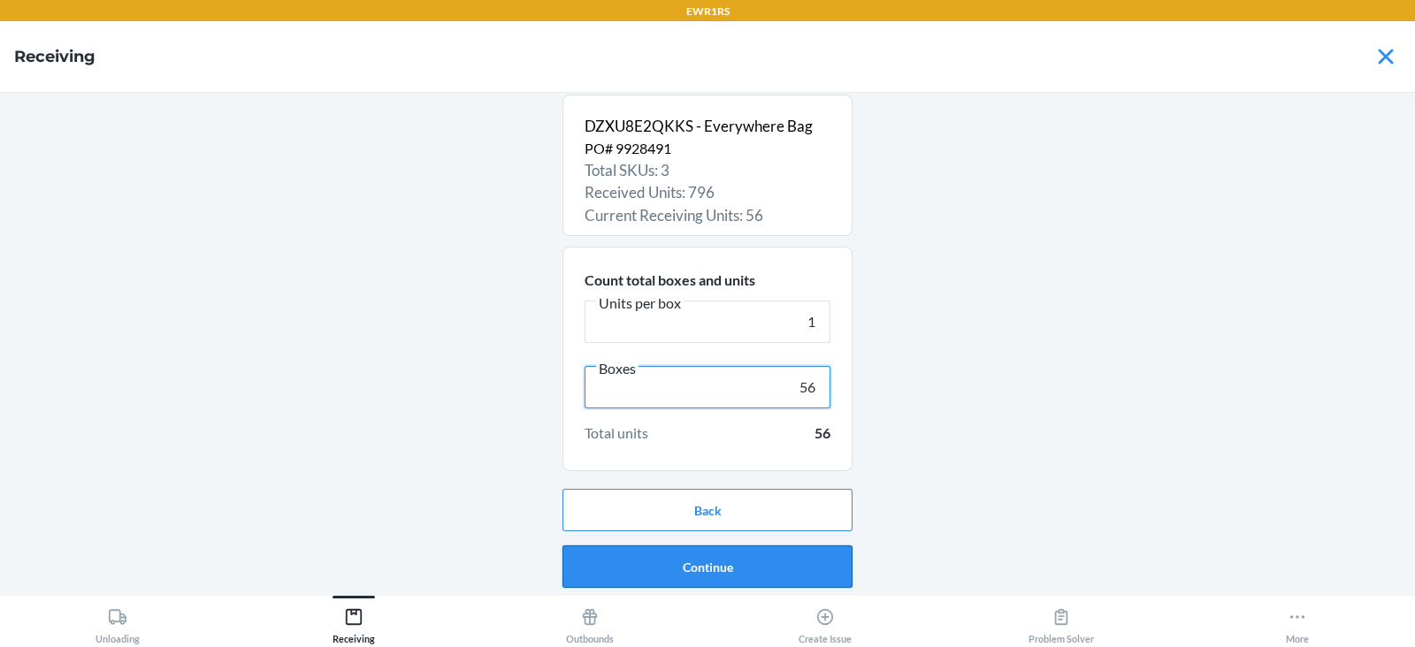
type input "56"
click at [715, 562] on button "Continue" at bounding box center [707, 567] width 290 height 42
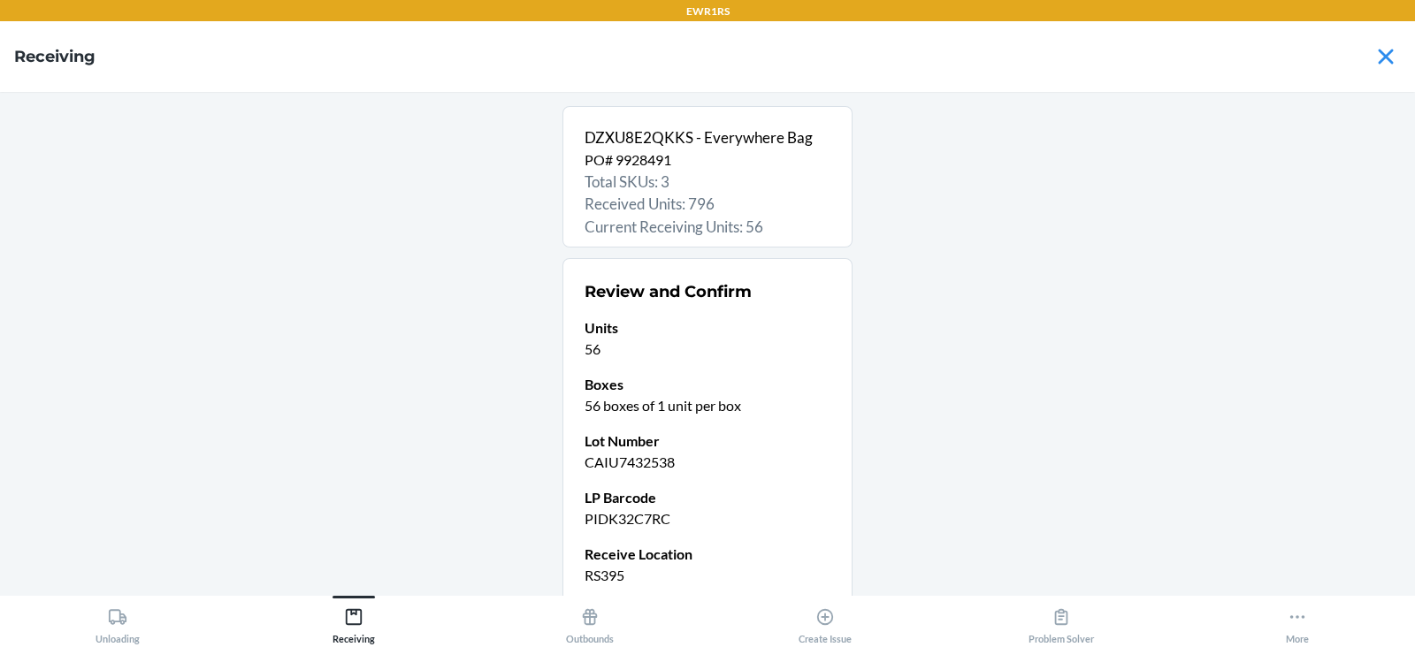
scroll to position [150, 0]
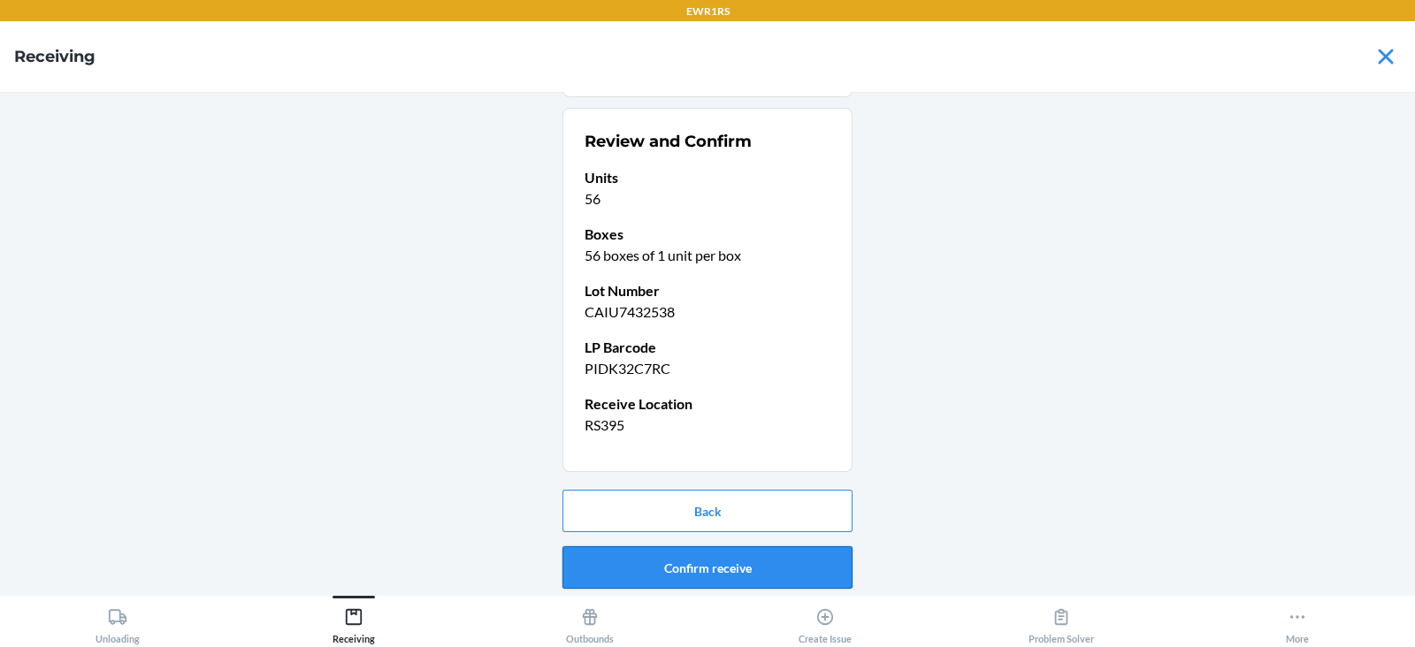
click at [710, 569] on button "Confirm receive" at bounding box center [707, 567] width 290 height 42
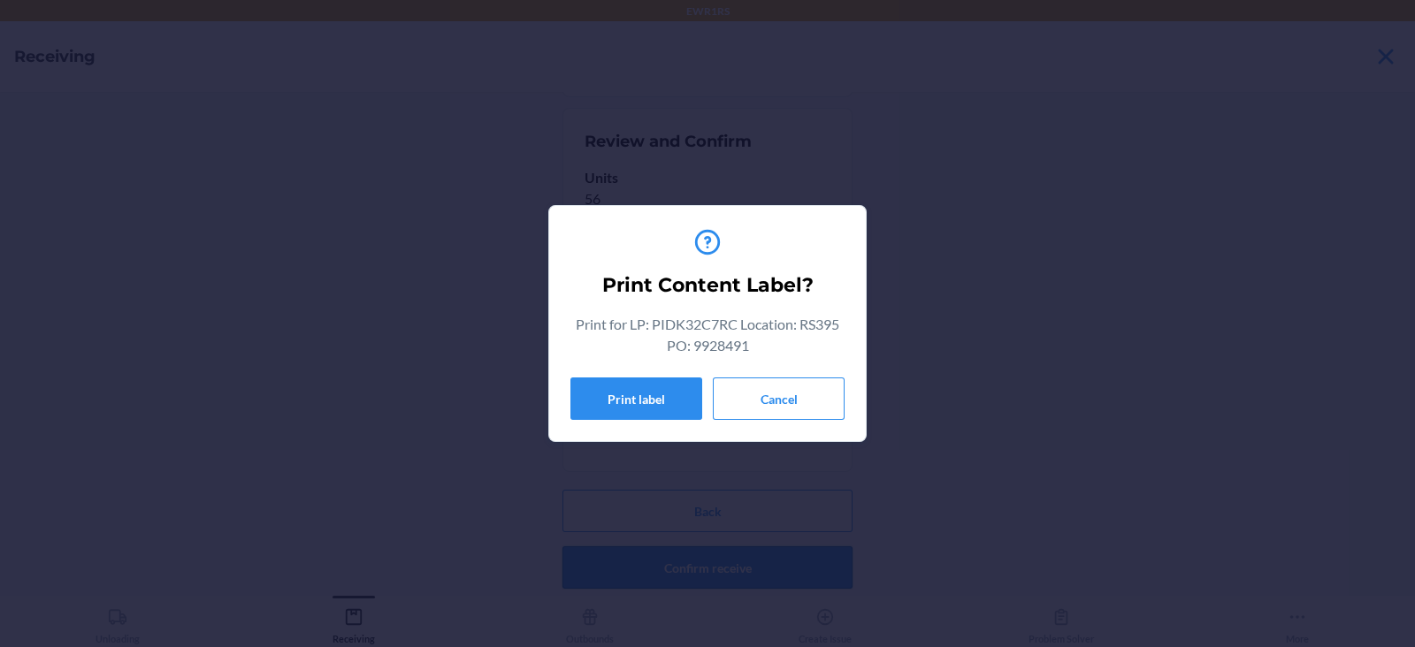
click at [629, 394] on button "Print label" at bounding box center [636, 399] width 132 height 42
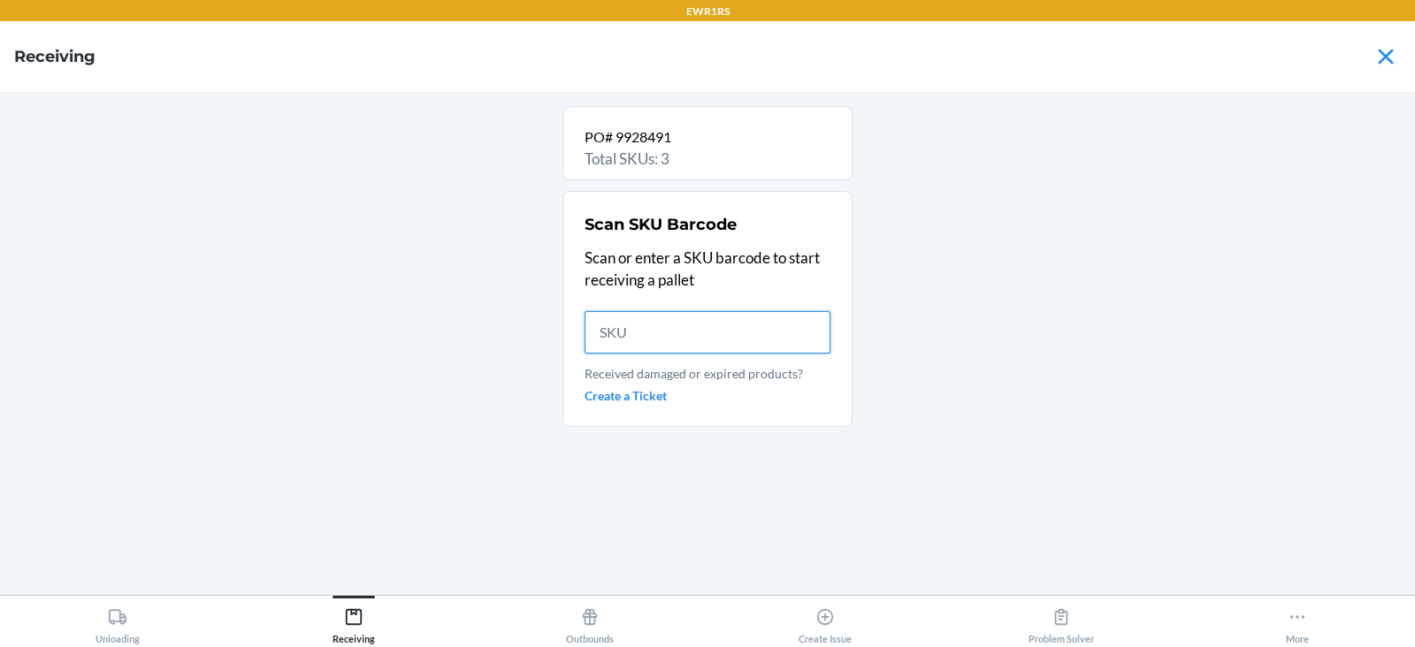
scroll to position [0, 0]
type input "8401"
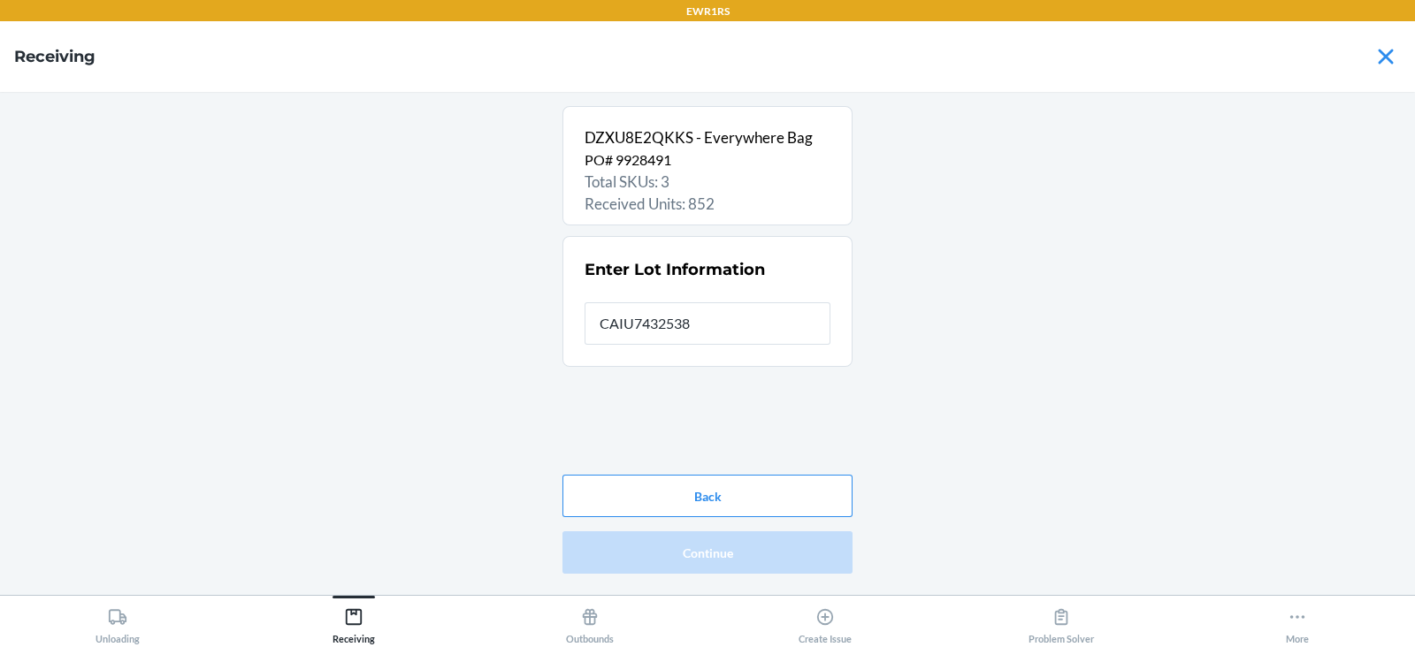
type input "CAIU7432538"
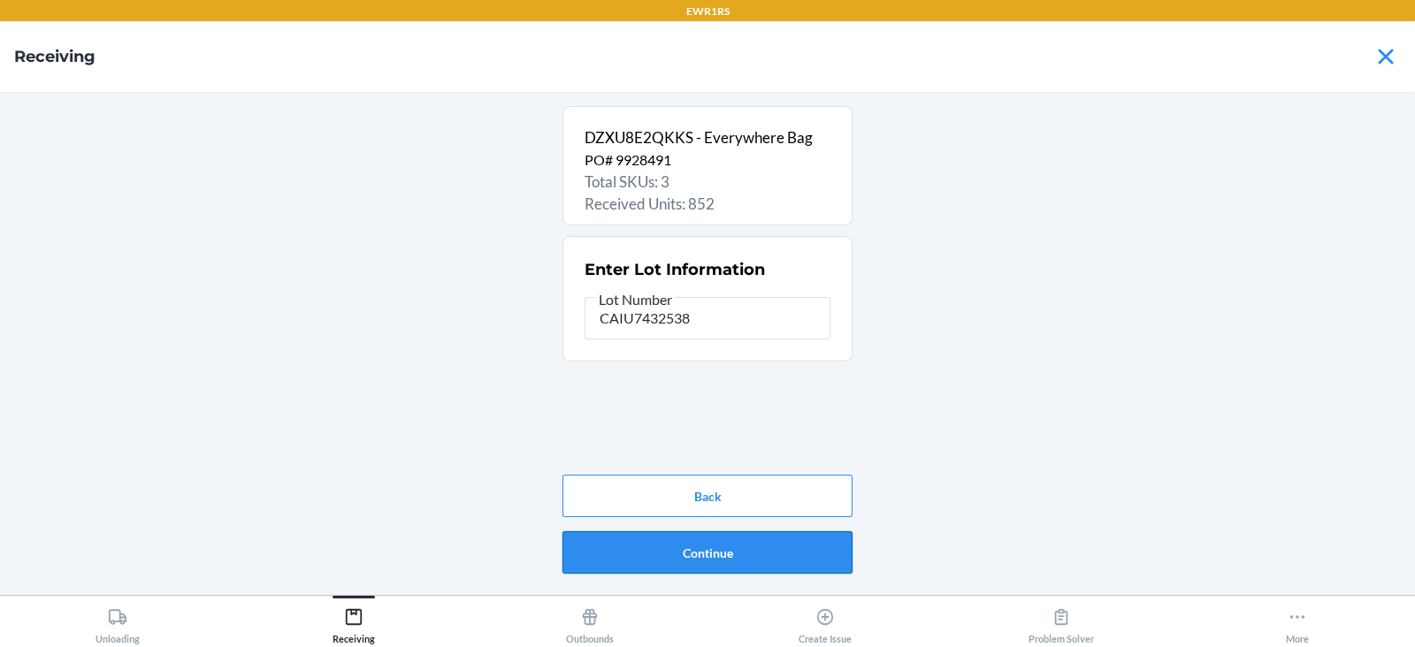
click at [718, 552] on button "Continue" at bounding box center [707, 552] width 290 height 42
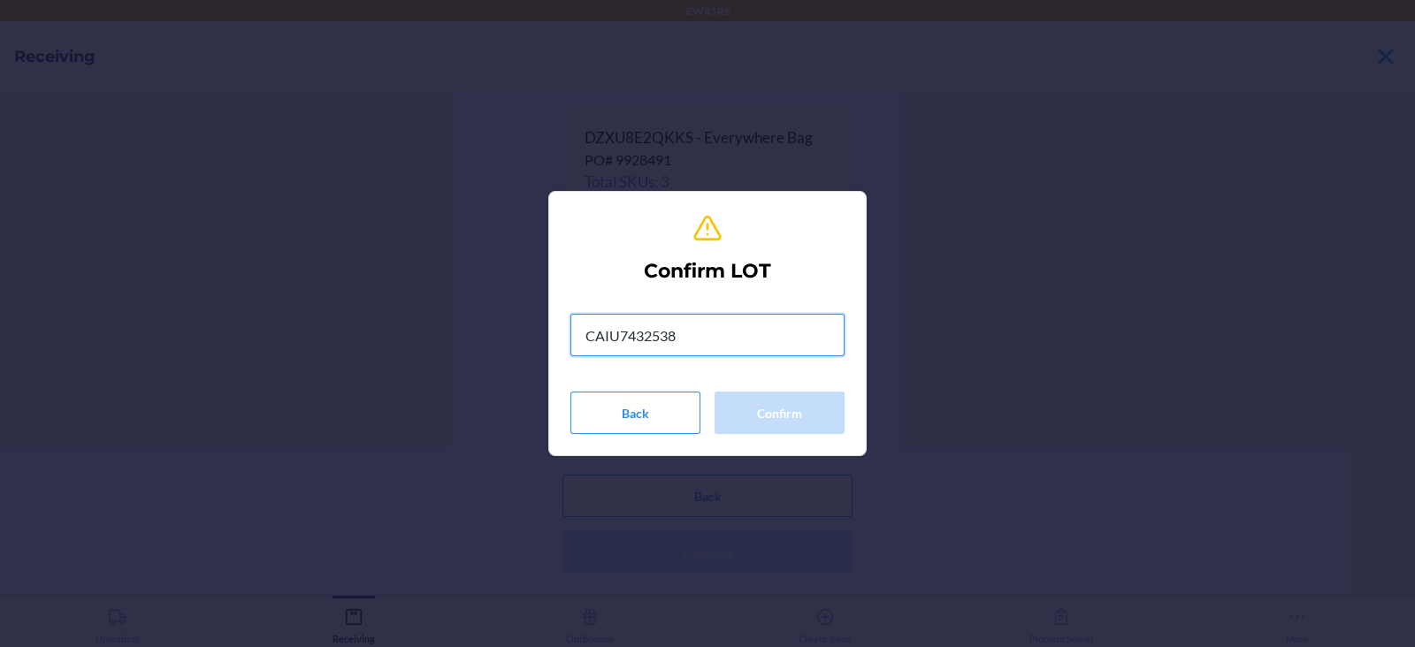
type input "CAIU7432538"
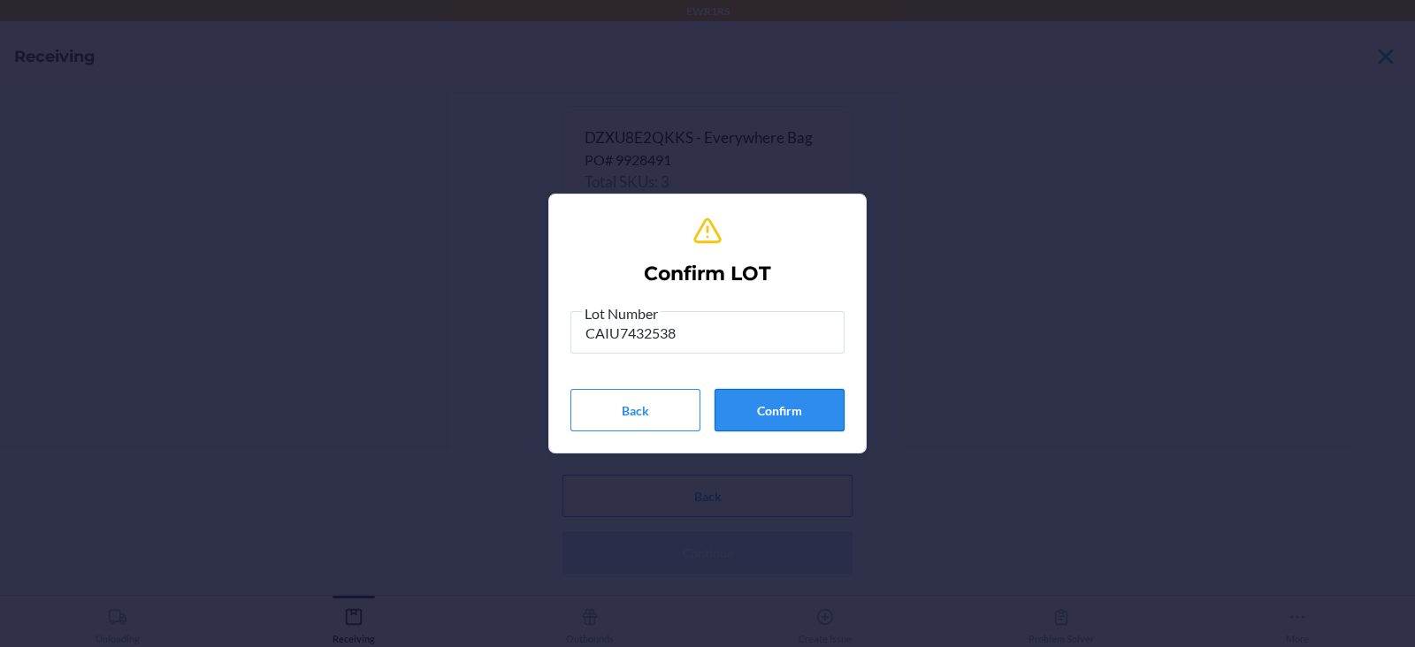
click at [767, 424] on button "Confirm" at bounding box center [779, 410] width 130 height 42
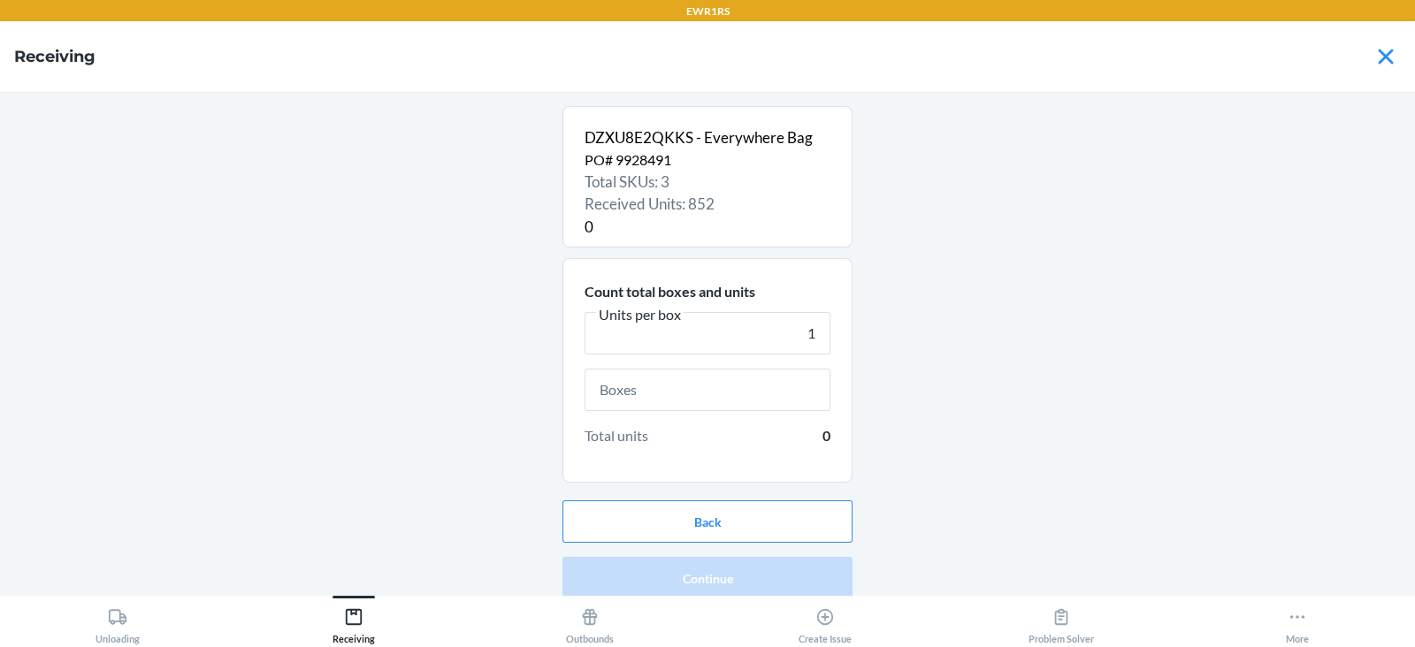
type input "1"
click at [732, 392] on input "text" at bounding box center [708, 390] width 246 height 42
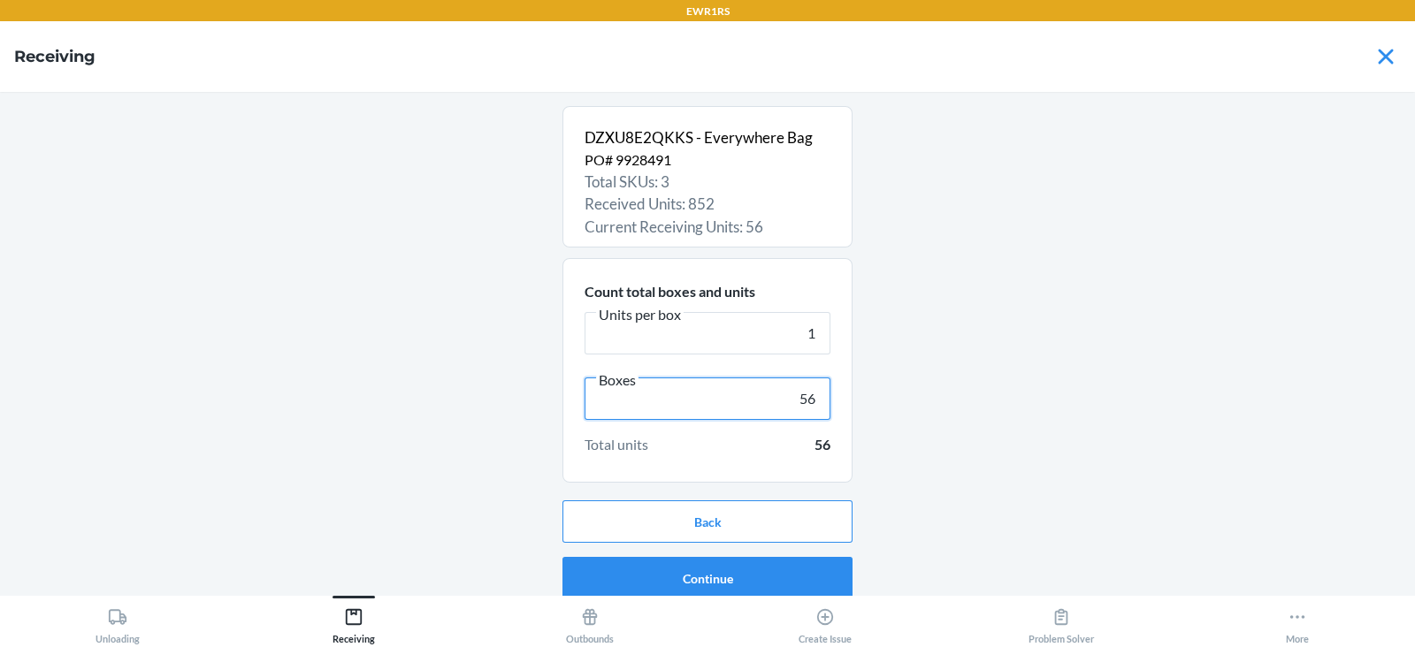
scroll to position [11, 0]
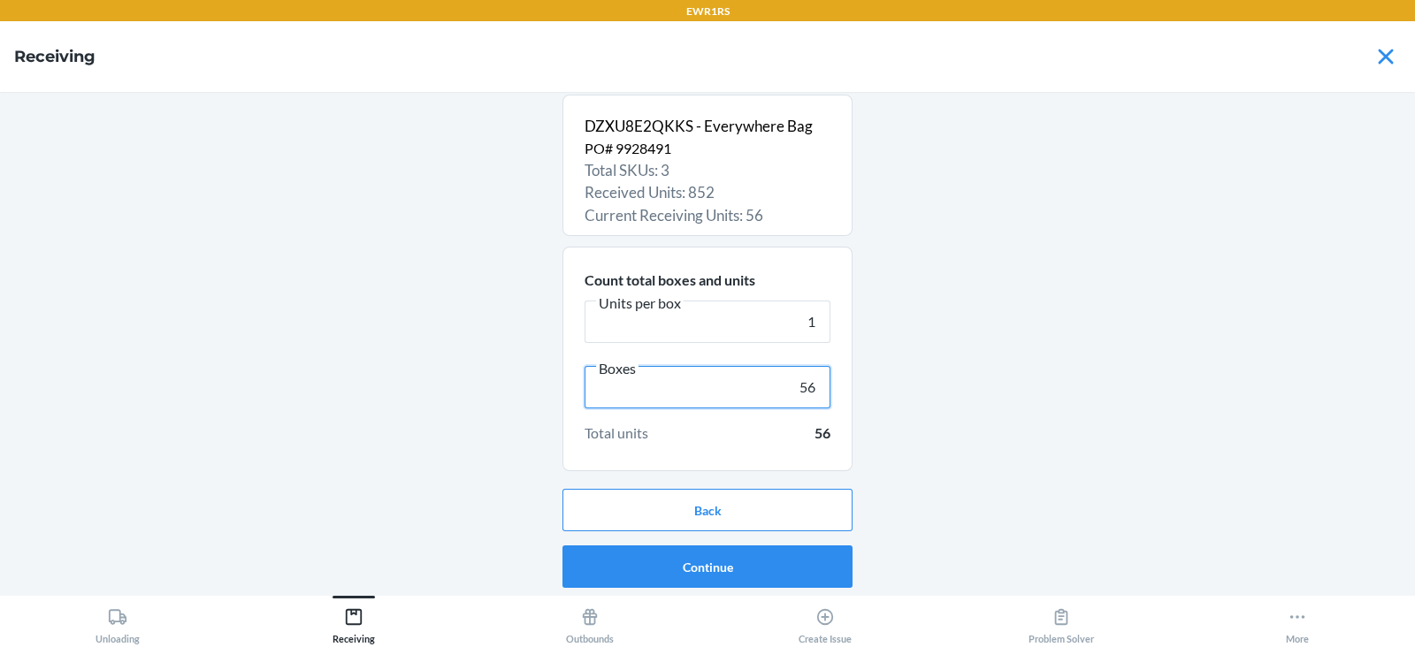
type input "56"
click at [742, 570] on button "Continue" at bounding box center [707, 567] width 290 height 42
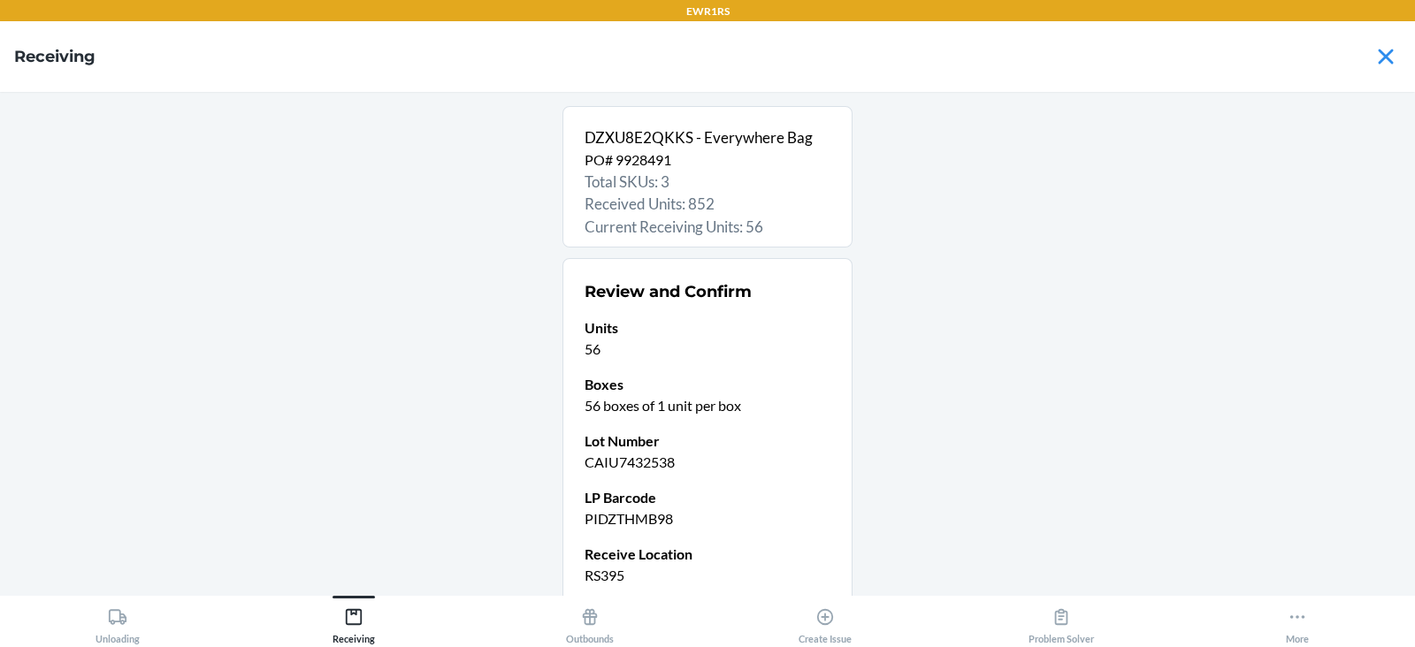
scroll to position [150, 0]
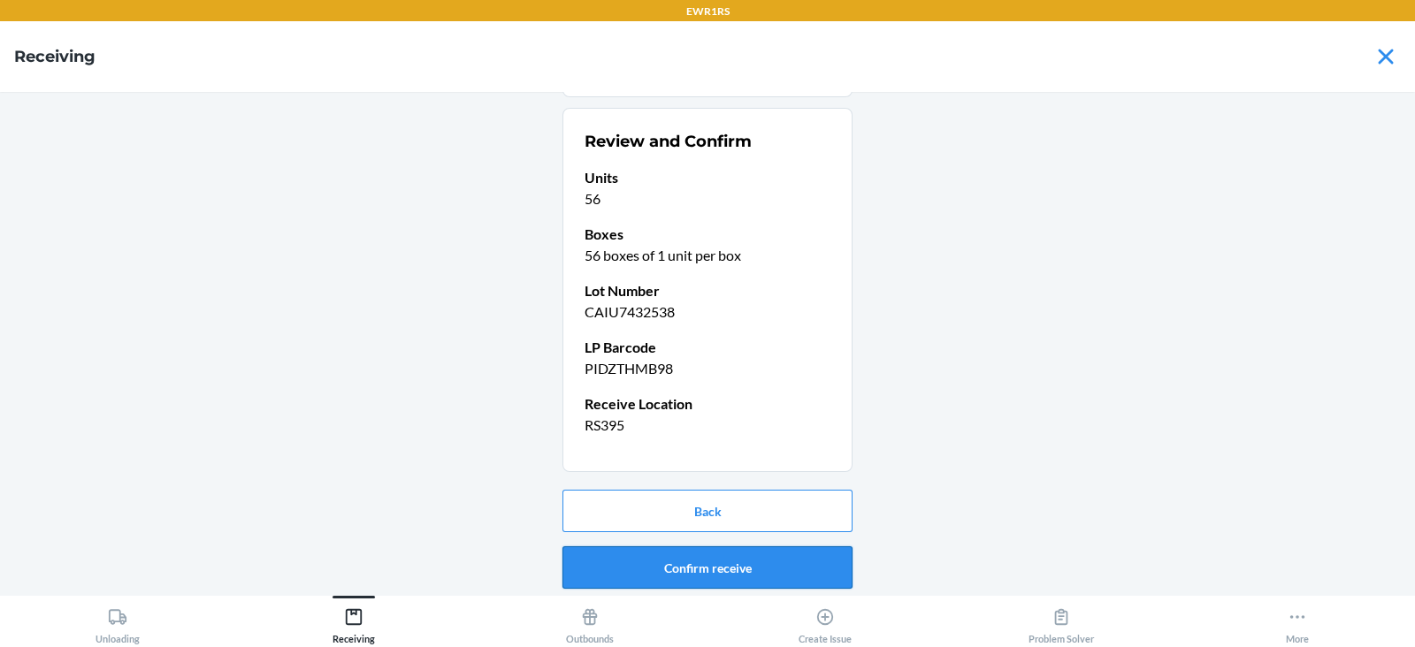
click at [670, 552] on button "Confirm receive" at bounding box center [707, 567] width 290 height 42
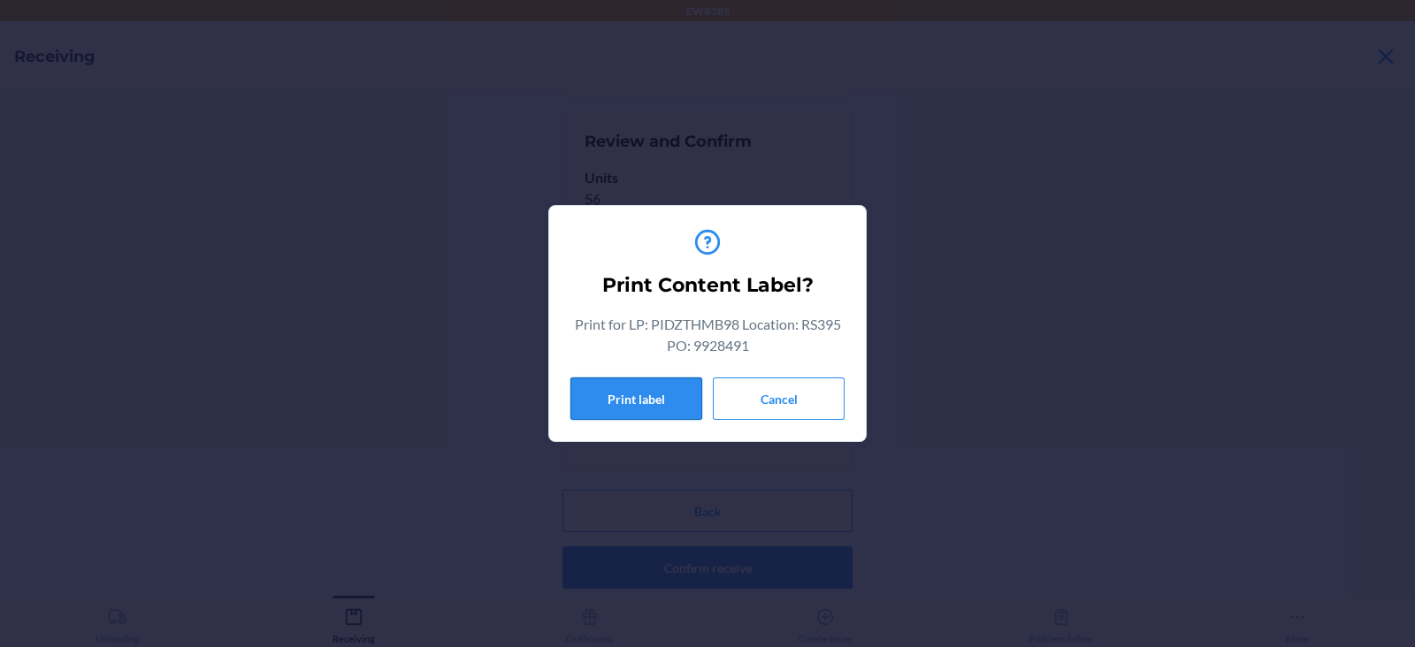
click at [617, 385] on button "Print label" at bounding box center [636, 399] width 132 height 42
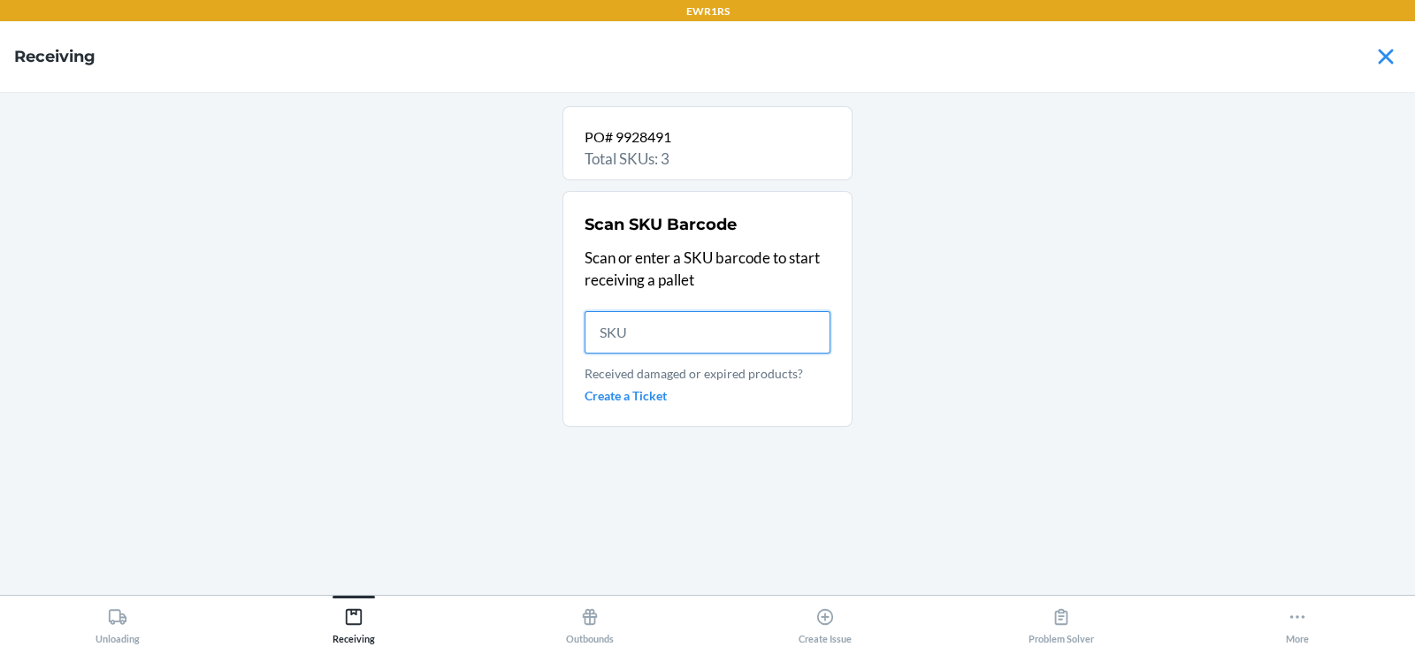
scroll to position [0, 0]
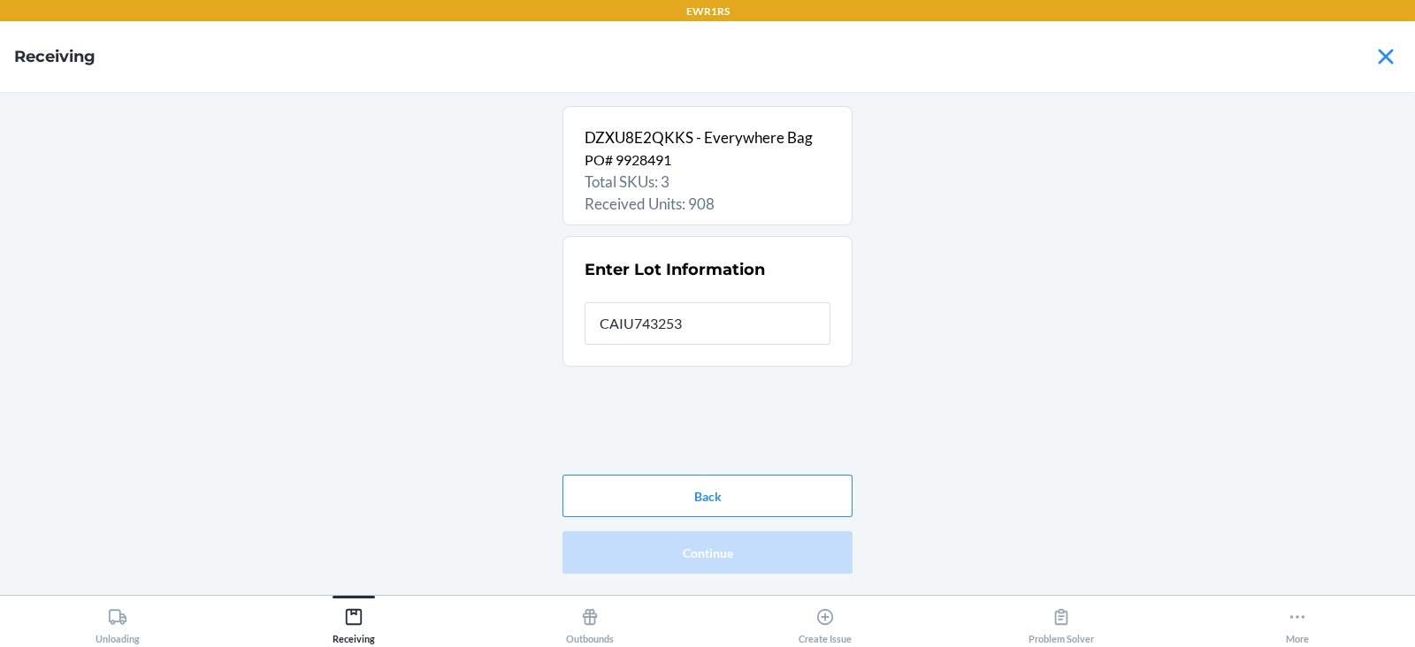
type input "CAIU7432538"
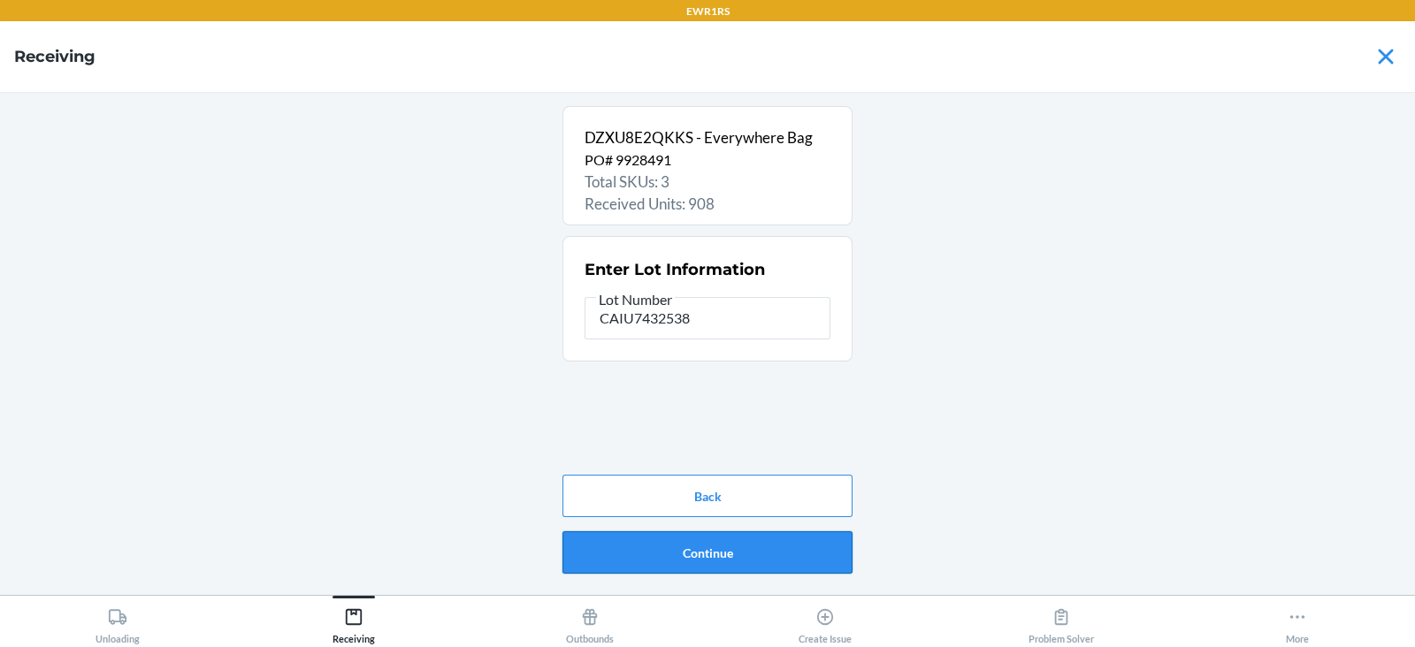
click at [707, 570] on button "Continue" at bounding box center [707, 552] width 290 height 42
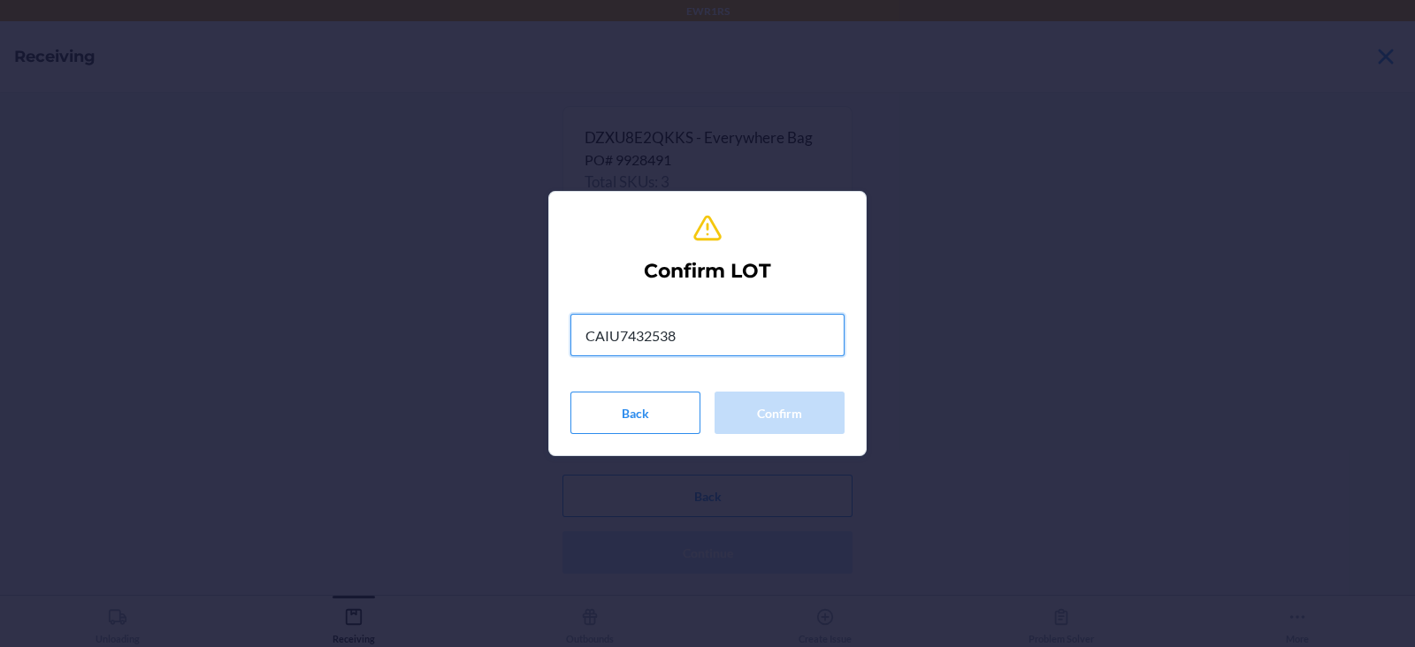
type input "CAIU7432538"
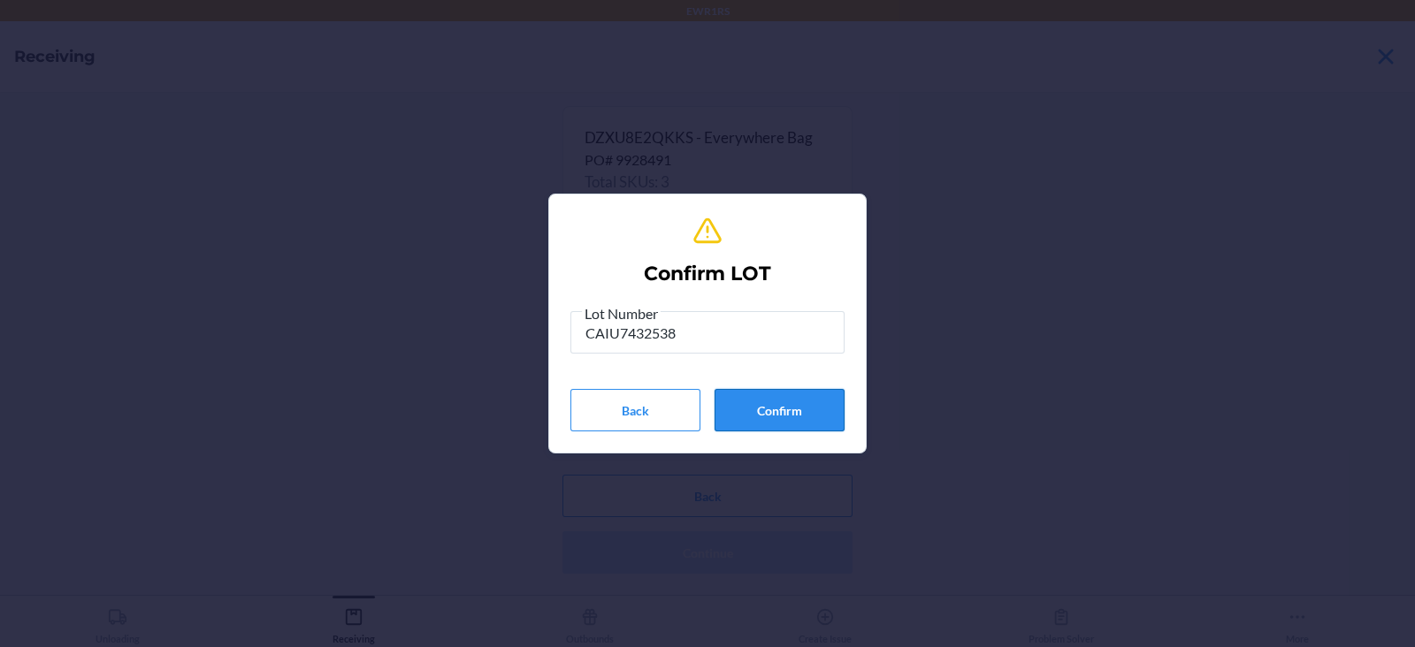
click at [777, 413] on button "Confirm" at bounding box center [779, 410] width 130 height 42
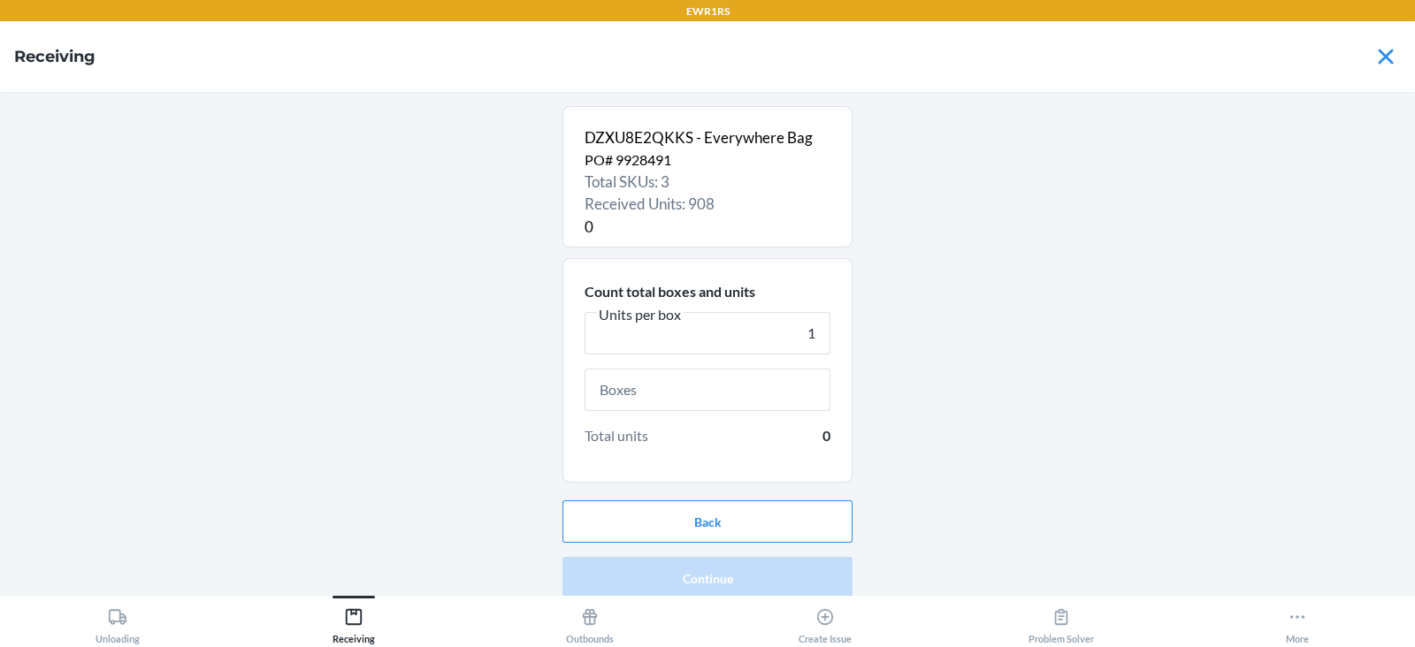
type input "1"
click at [726, 389] on input "text" at bounding box center [708, 390] width 246 height 42
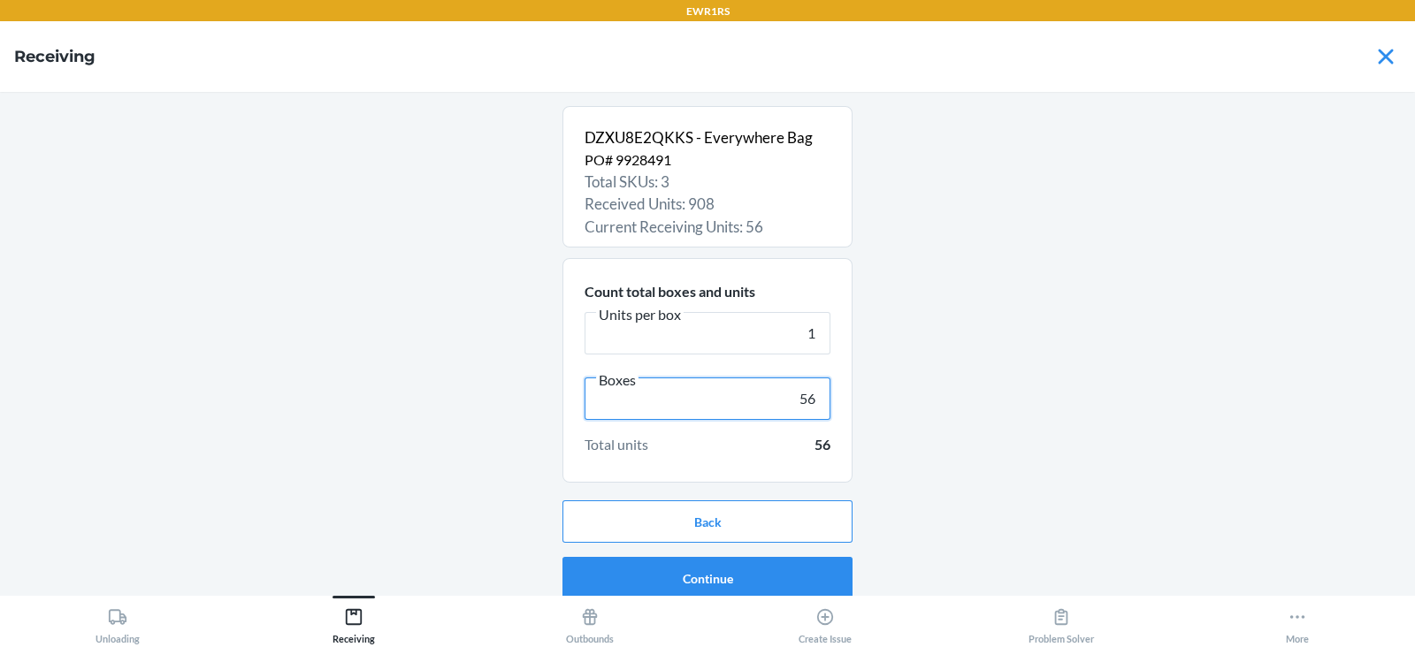
scroll to position [11, 0]
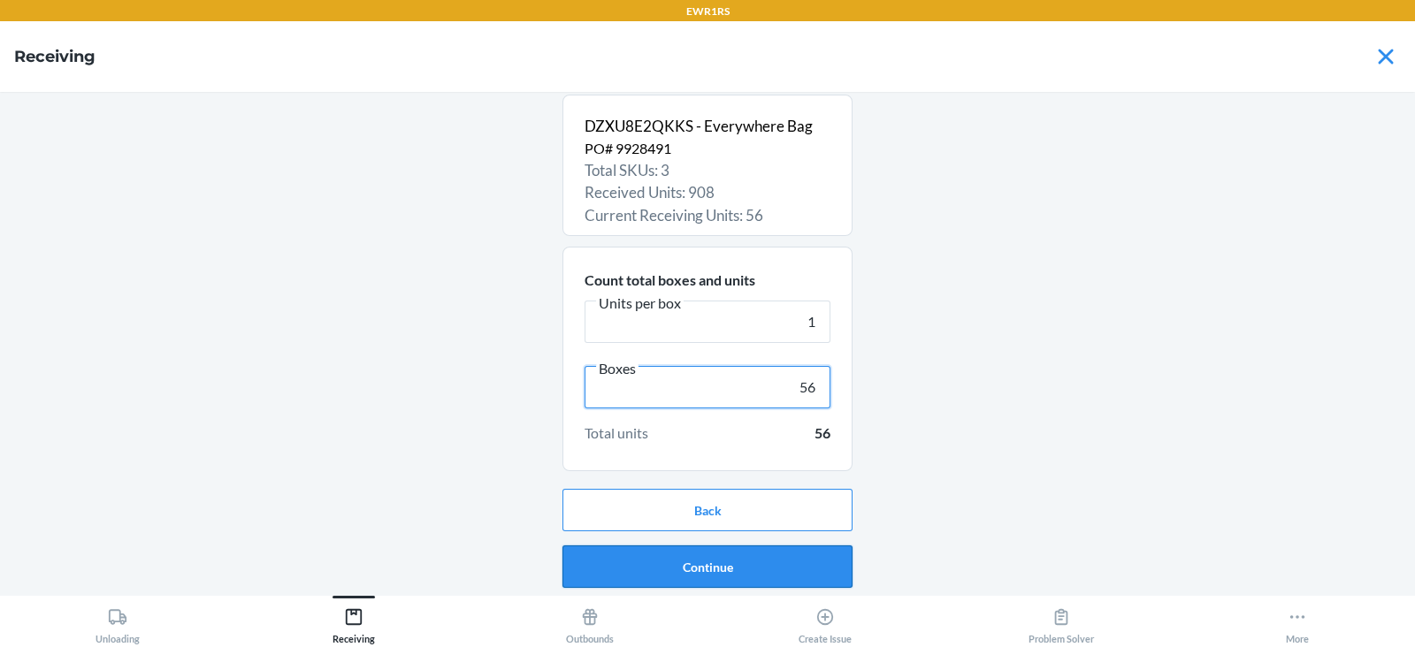
type input "56"
click at [698, 585] on button "Continue" at bounding box center [707, 567] width 290 height 42
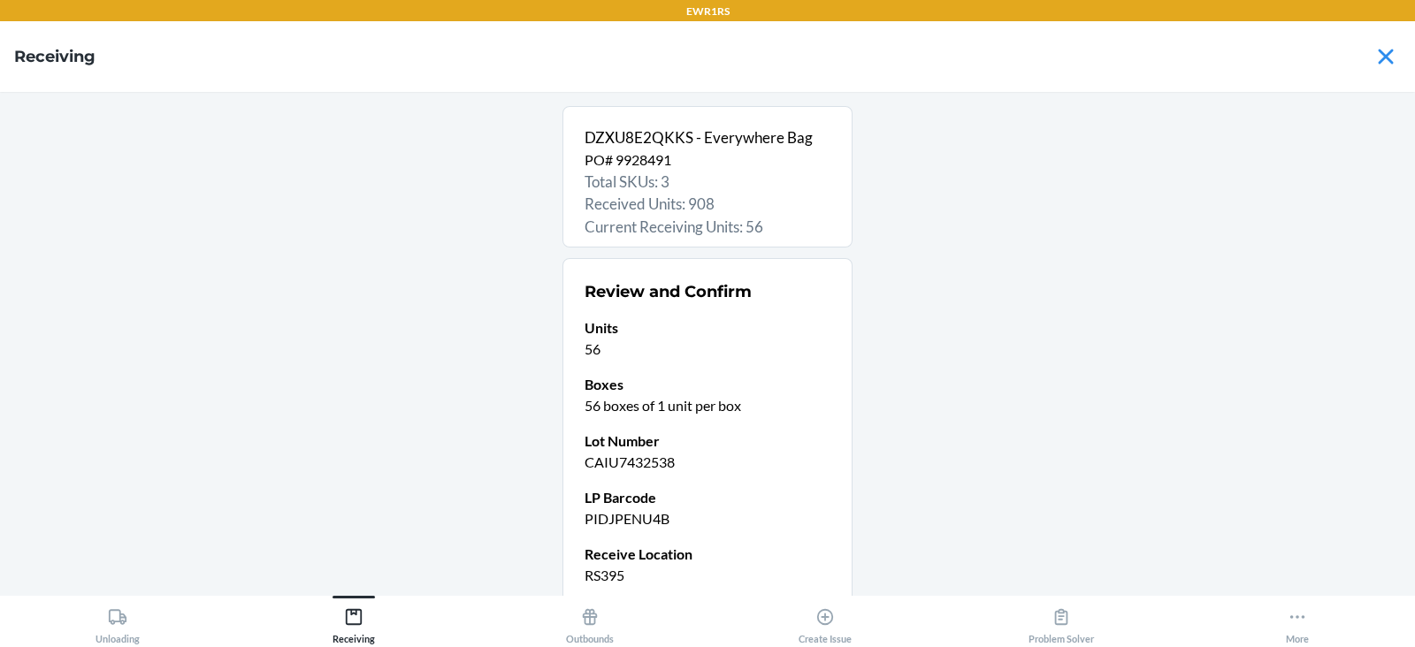
scroll to position [150, 0]
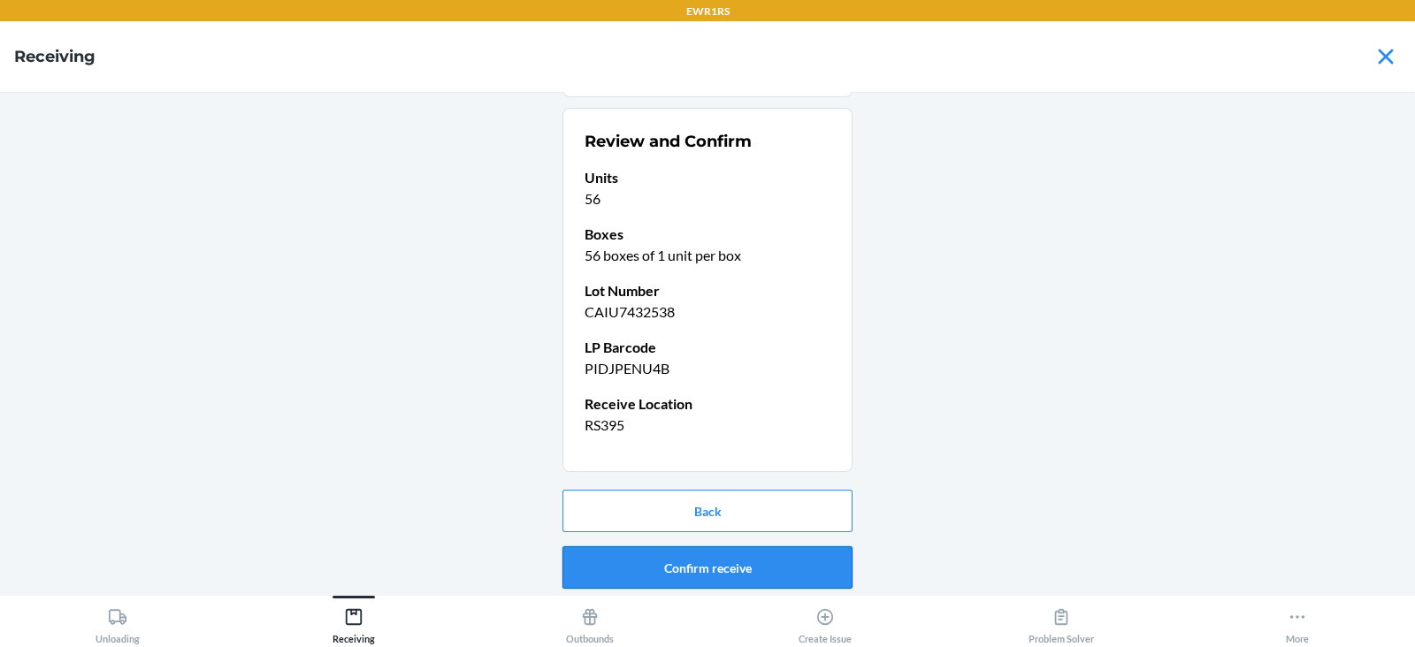
click at [730, 569] on button "Confirm receive" at bounding box center [707, 567] width 290 height 42
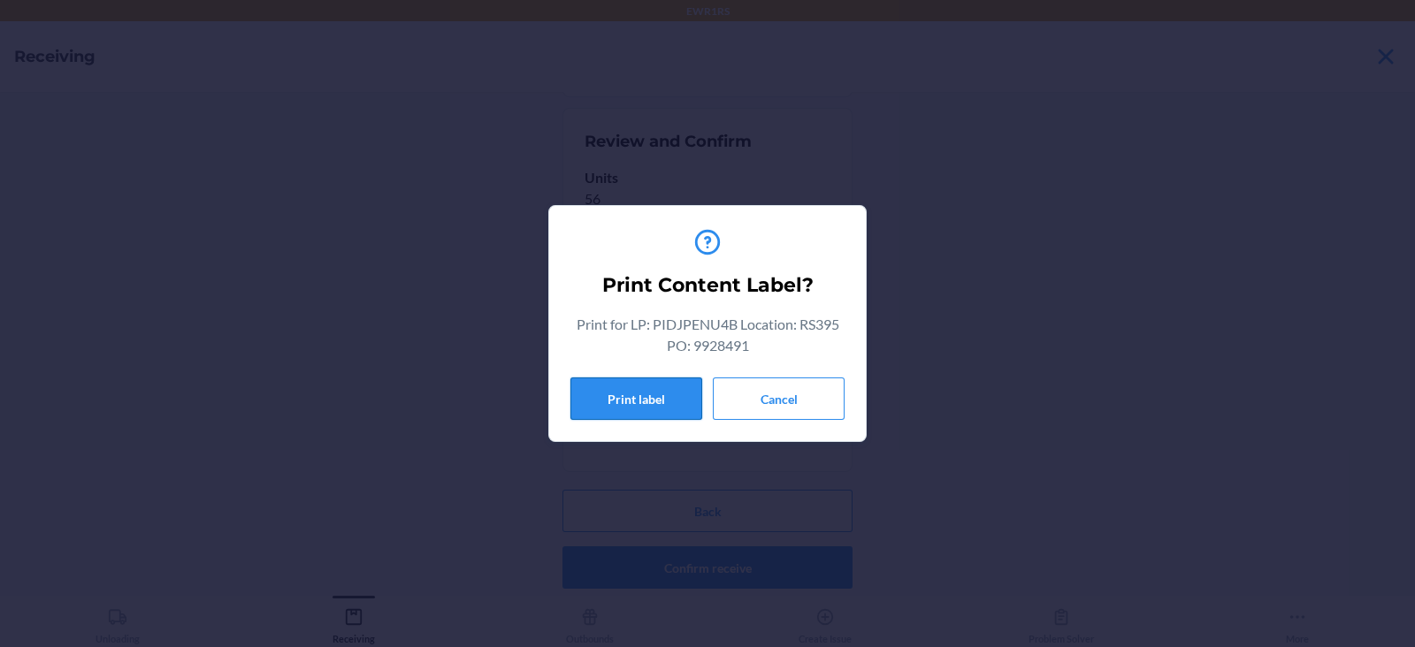
click at [638, 410] on button "Print label" at bounding box center [636, 399] width 132 height 42
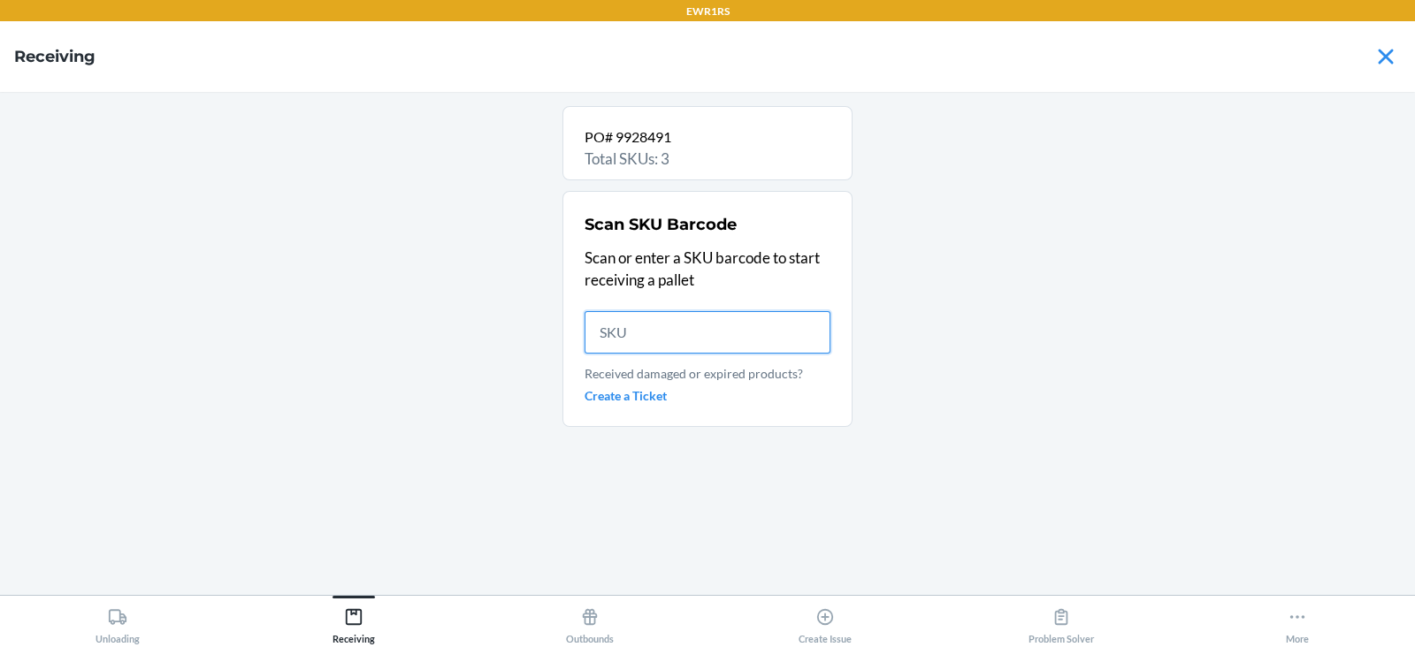
scroll to position [0, 0]
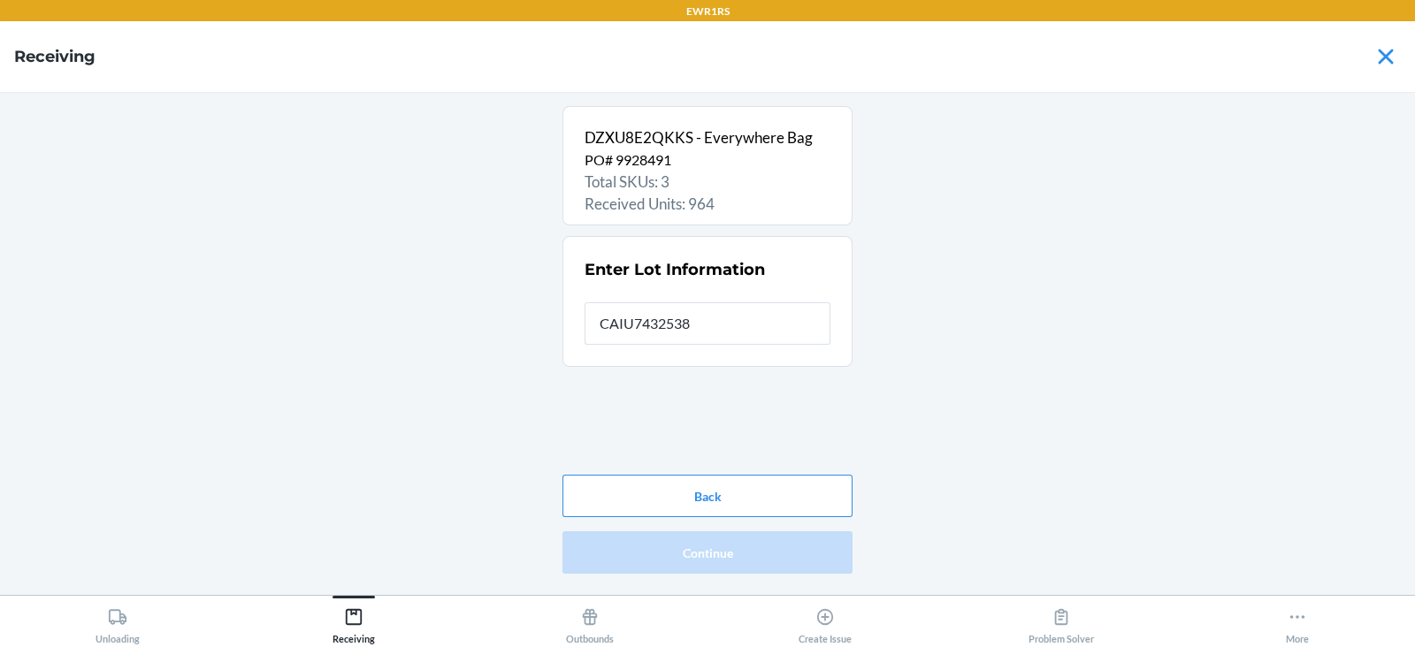
type input "CAIU7432538"
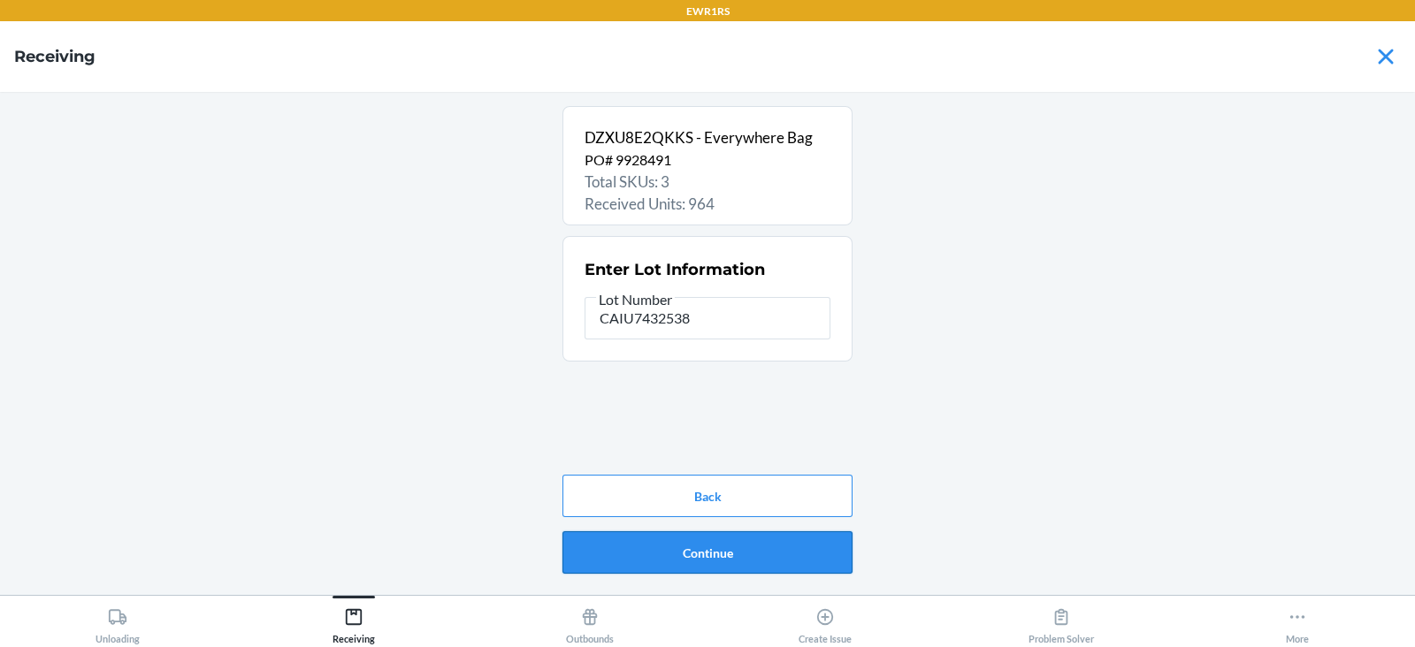
click at [734, 555] on button "Continue" at bounding box center [707, 552] width 290 height 42
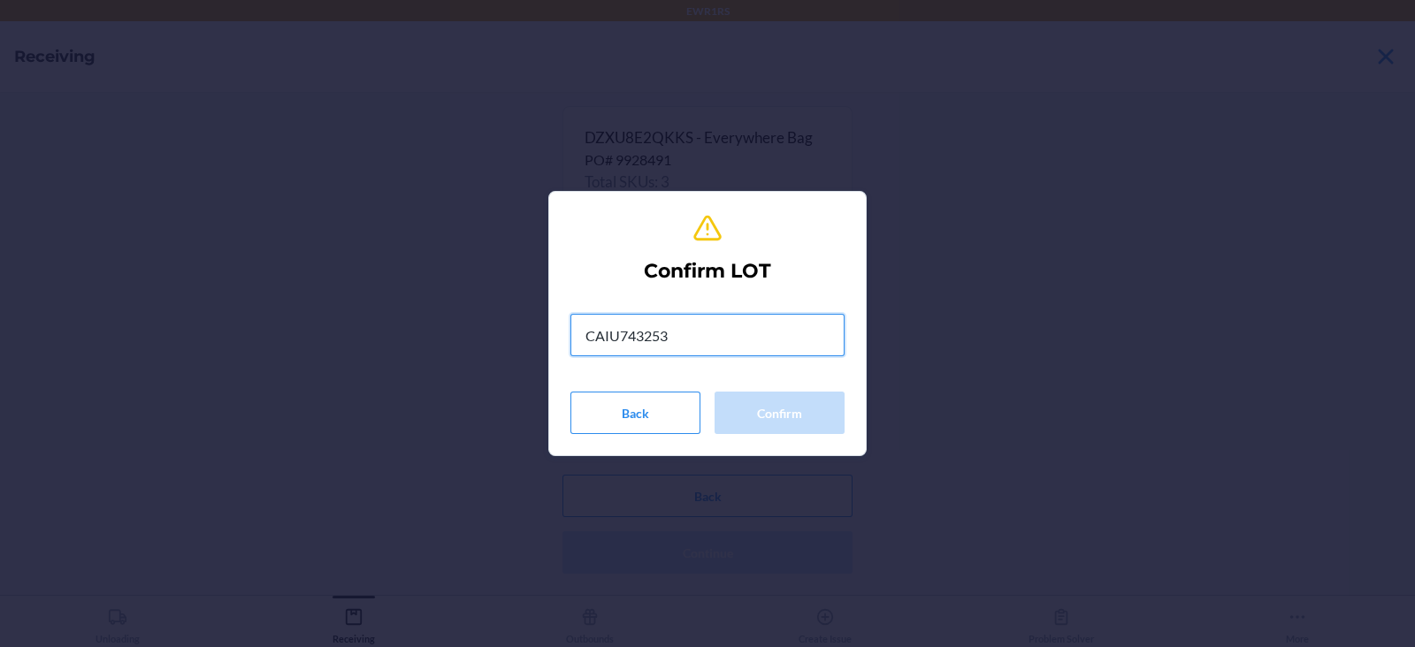
type input "CAIU7432538"
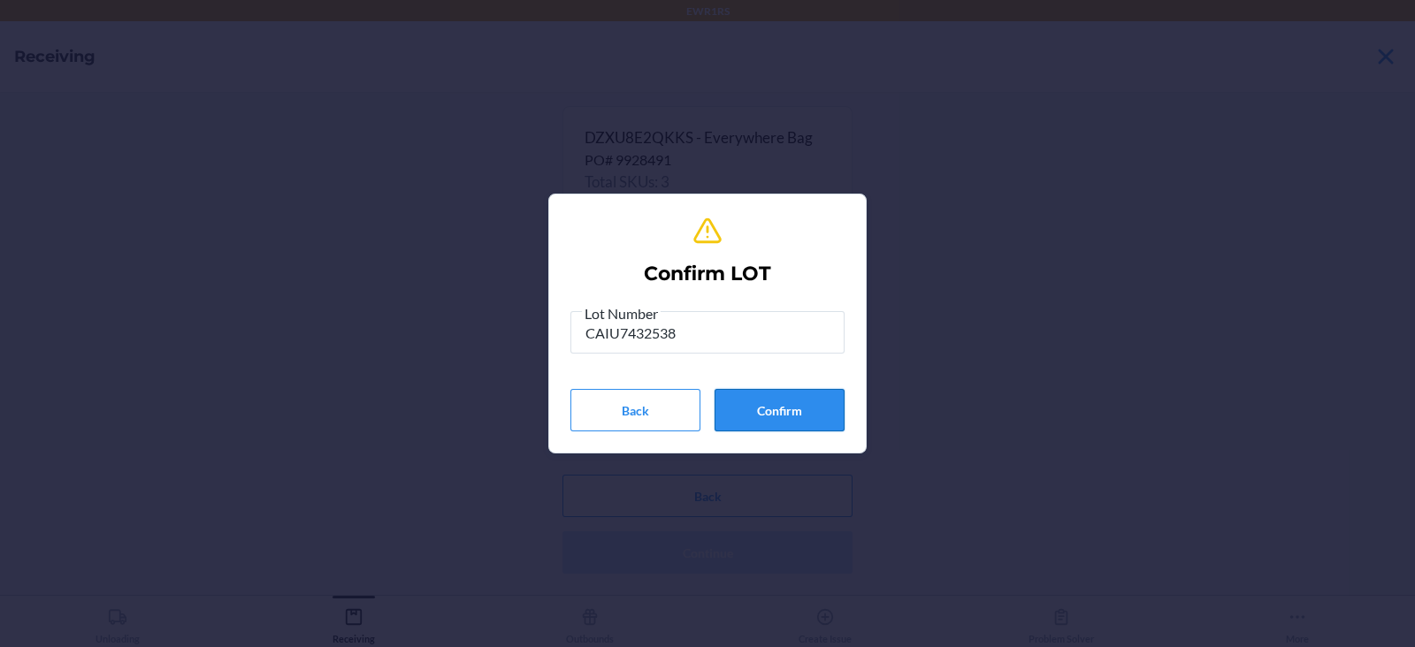
click at [749, 407] on button "Confirm" at bounding box center [779, 410] width 130 height 42
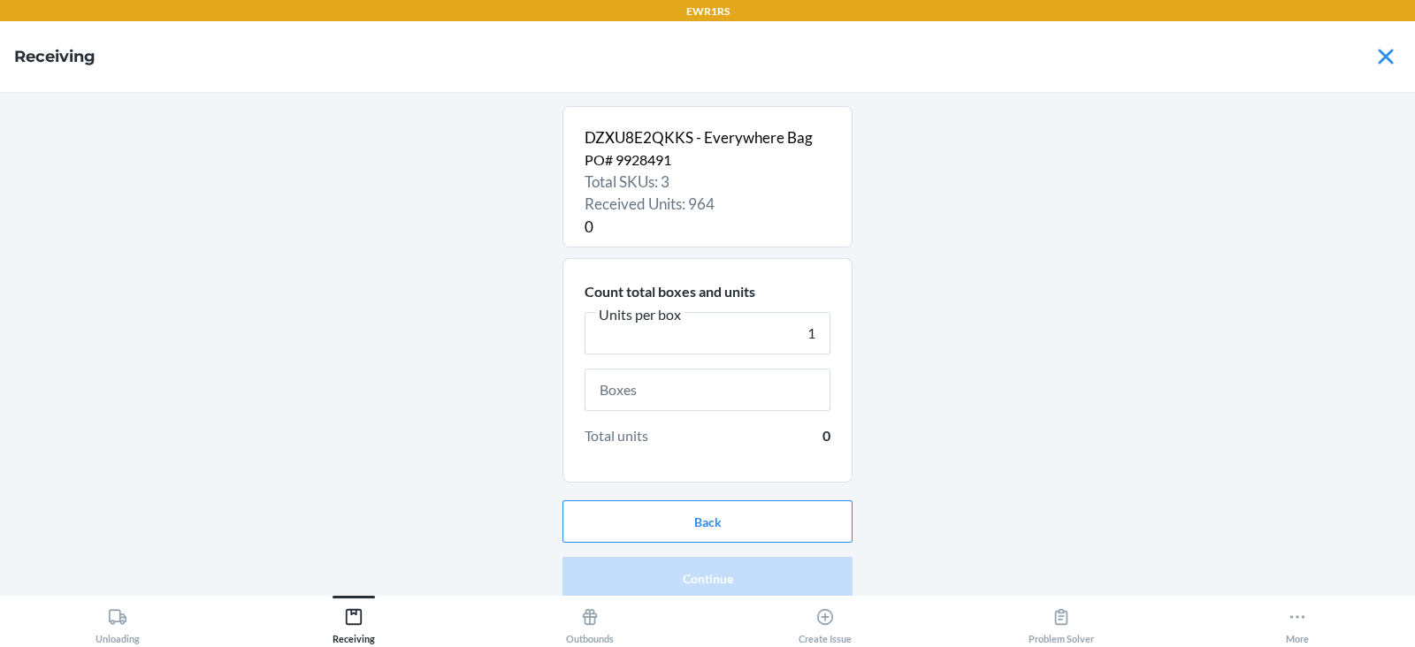
type input "1"
click at [747, 389] on input "text" at bounding box center [708, 390] width 246 height 42
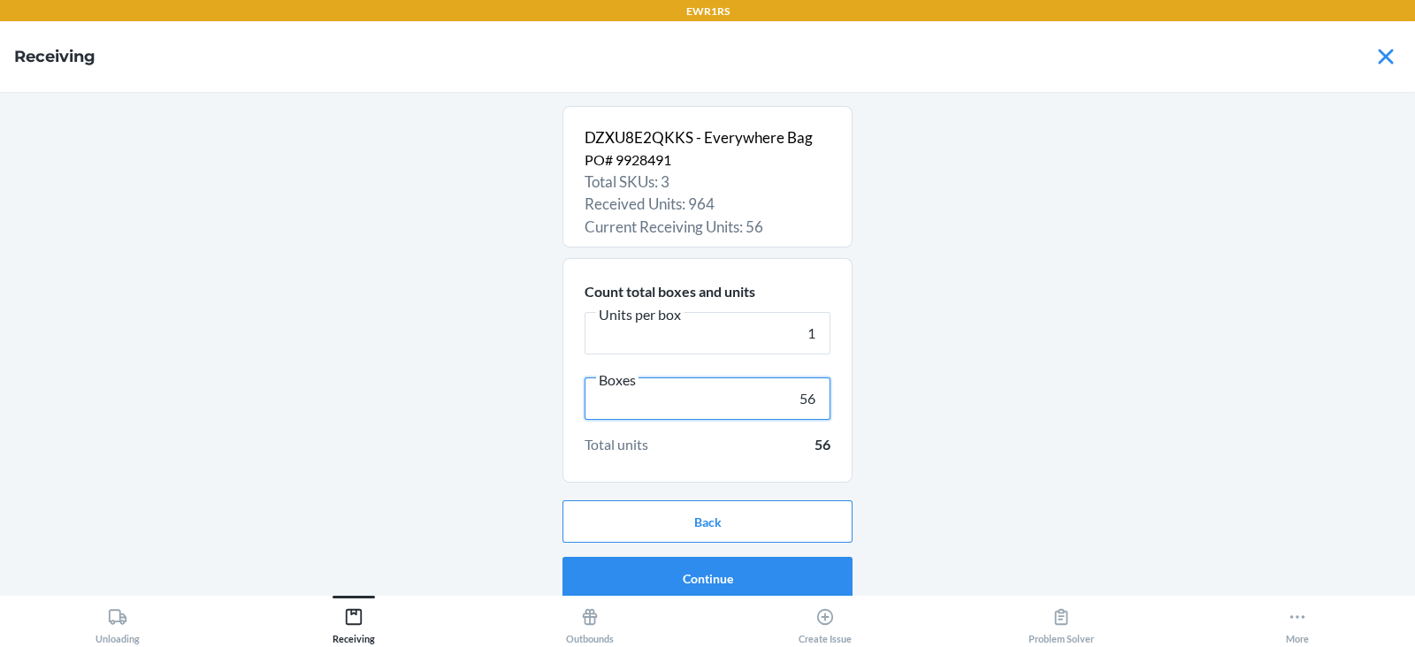
scroll to position [11, 0]
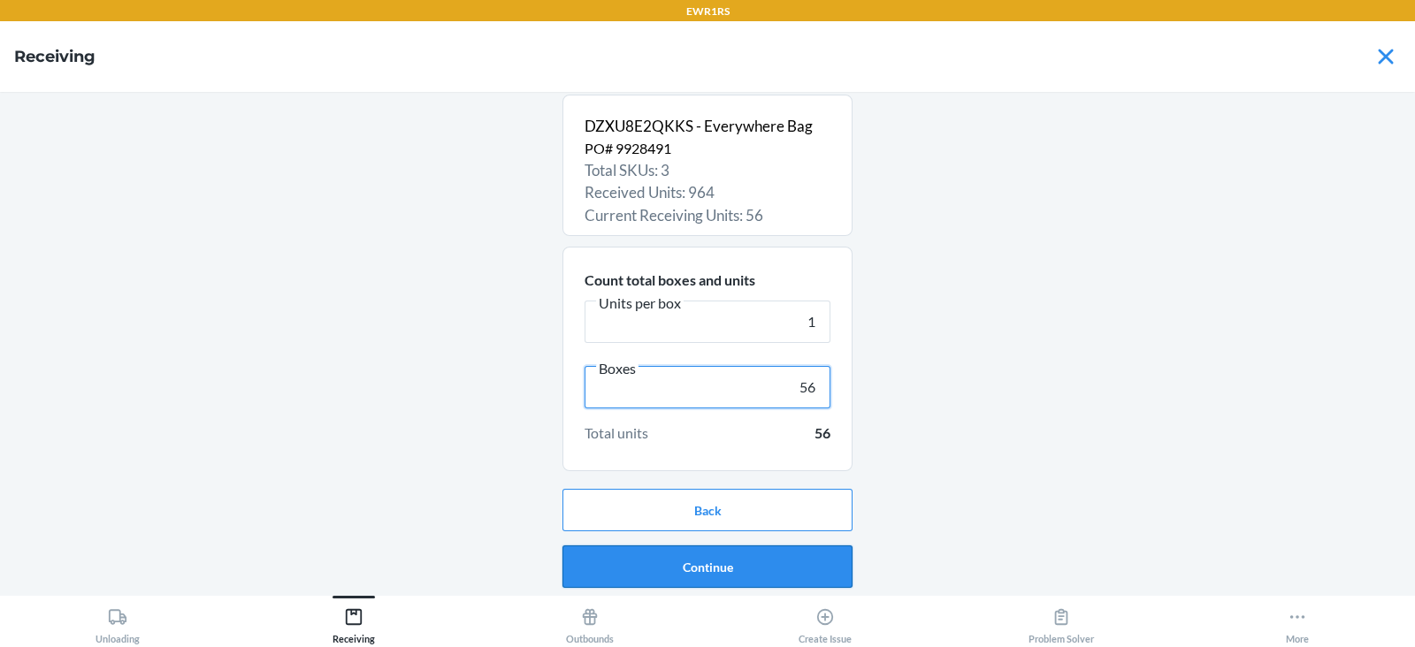
type input "56"
click at [726, 565] on button "Continue" at bounding box center [707, 567] width 290 height 42
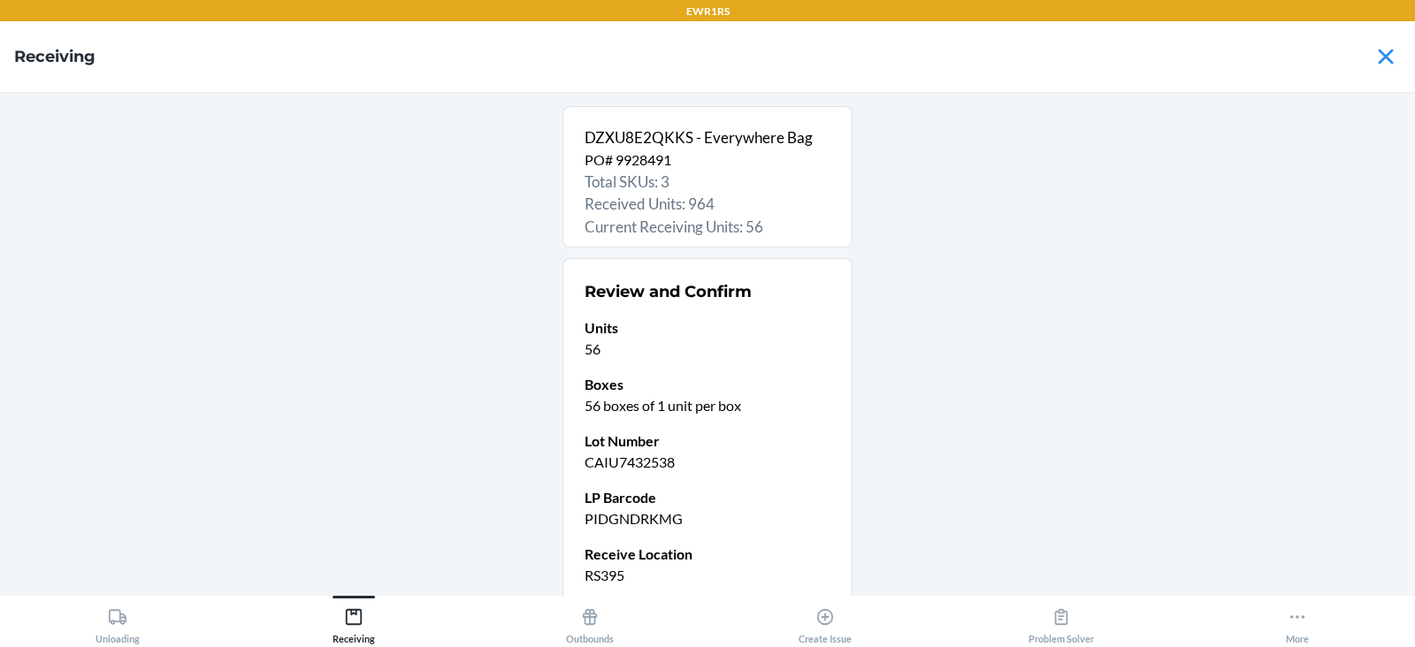
scroll to position [150, 0]
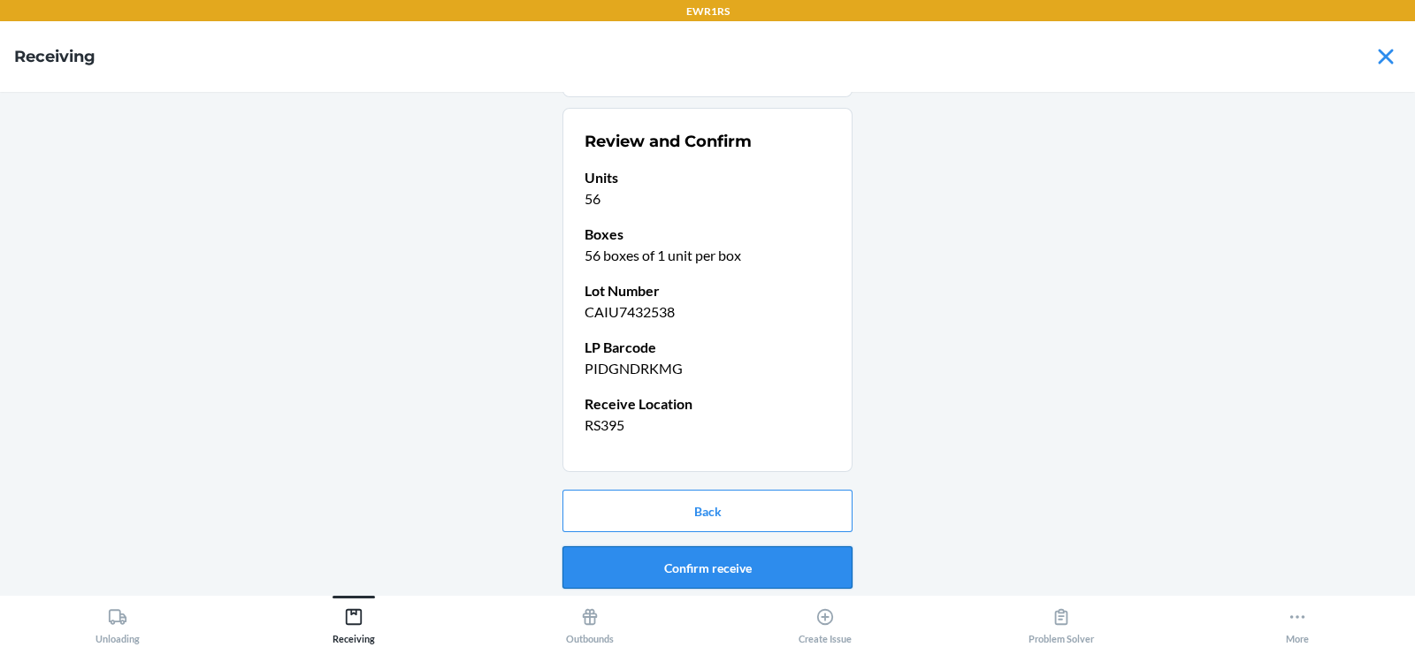
click at [694, 562] on button "Confirm receive" at bounding box center [707, 567] width 290 height 42
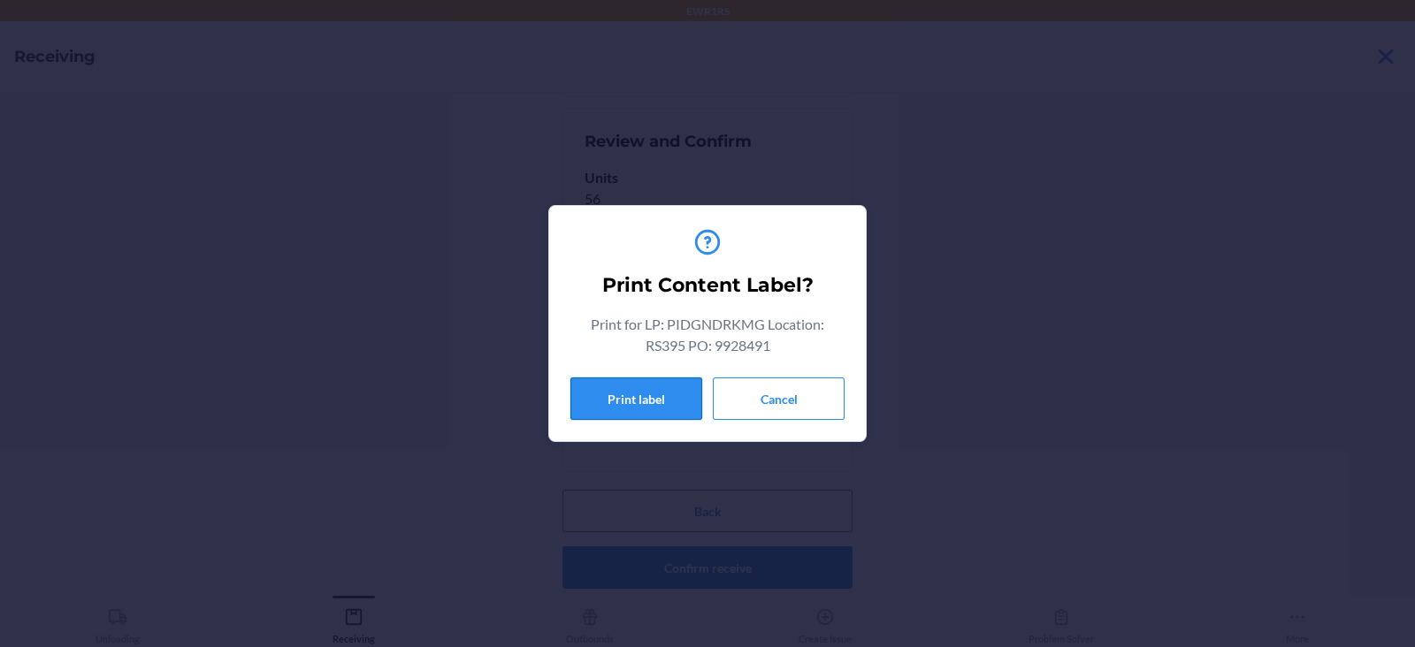
click at [614, 395] on button "Print label" at bounding box center [636, 399] width 132 height 42
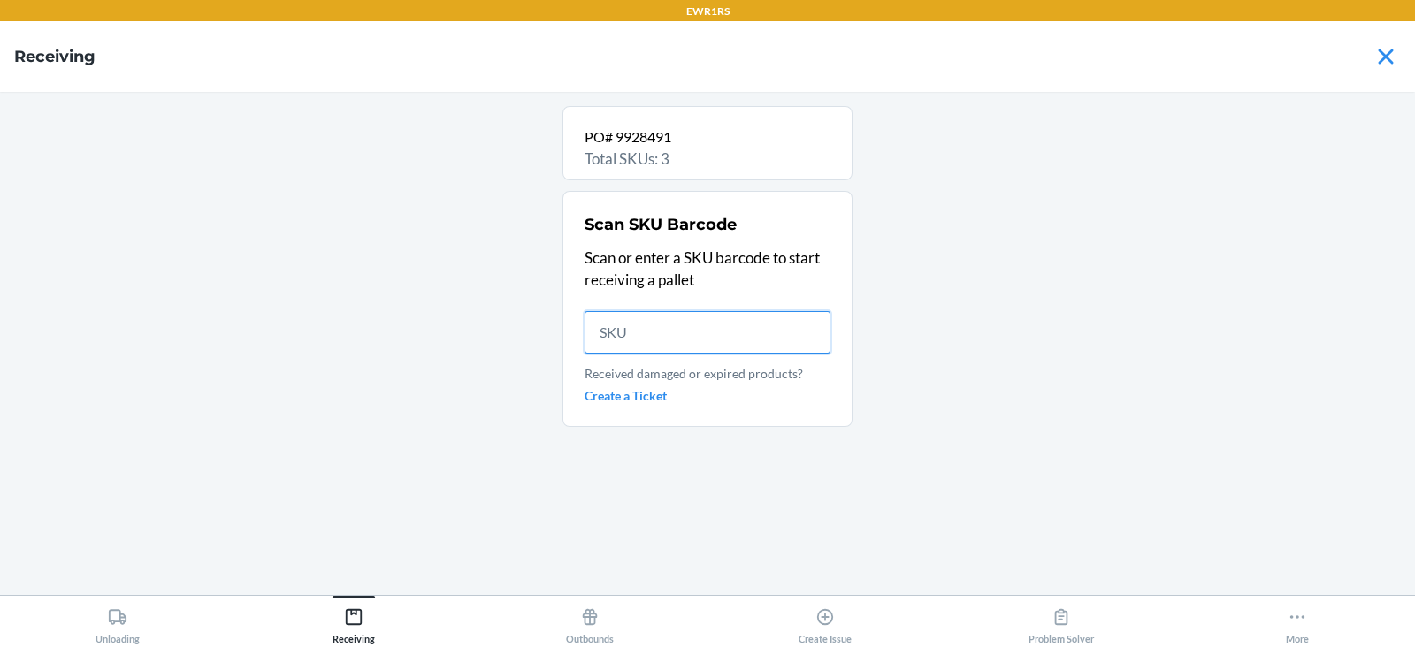
scroll to position [0, 0]
type input "840"
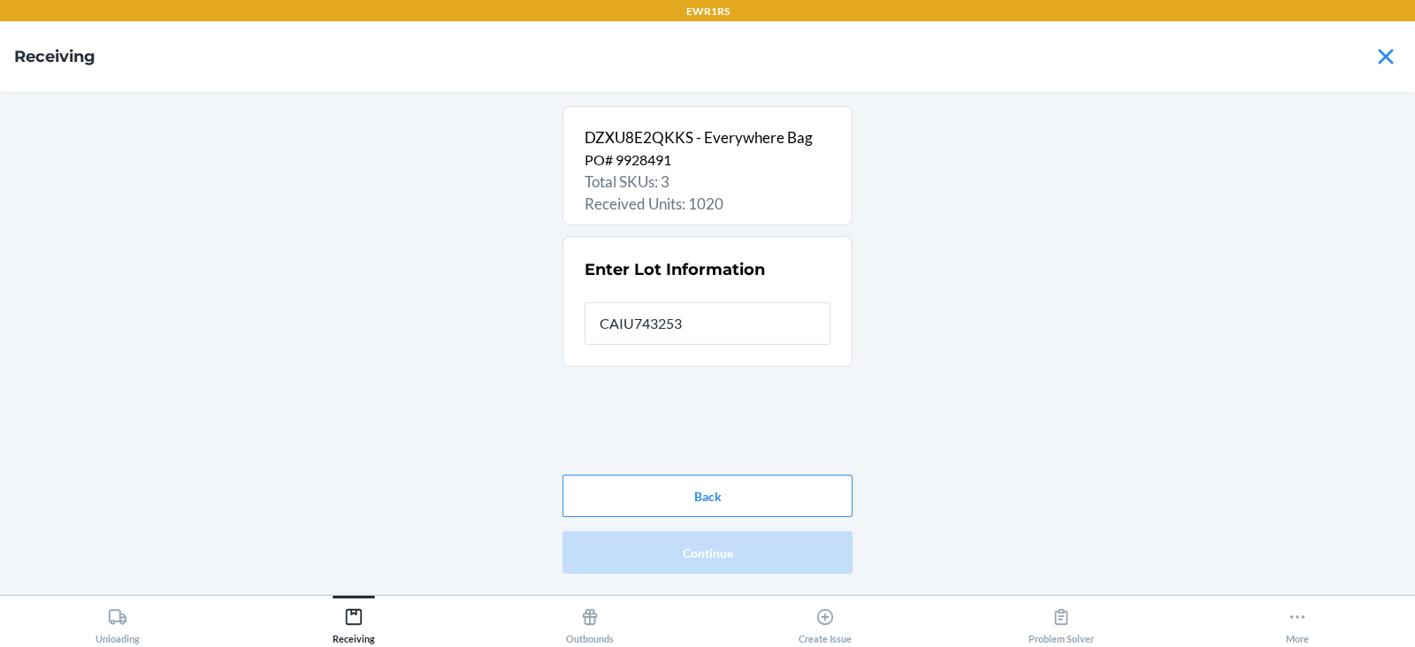
type input "CAIU7432538"
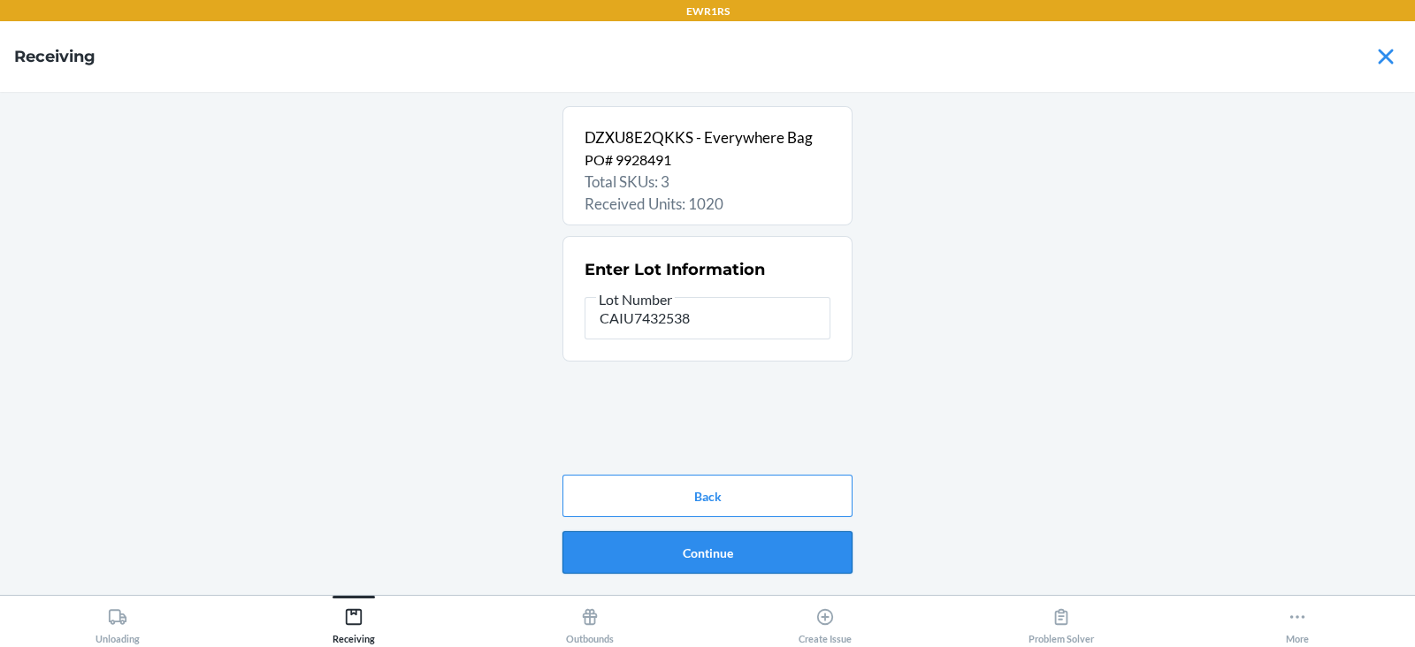
click at [745, 559] on button "Continue" at bounding box center [707, 552] width 290 height 42
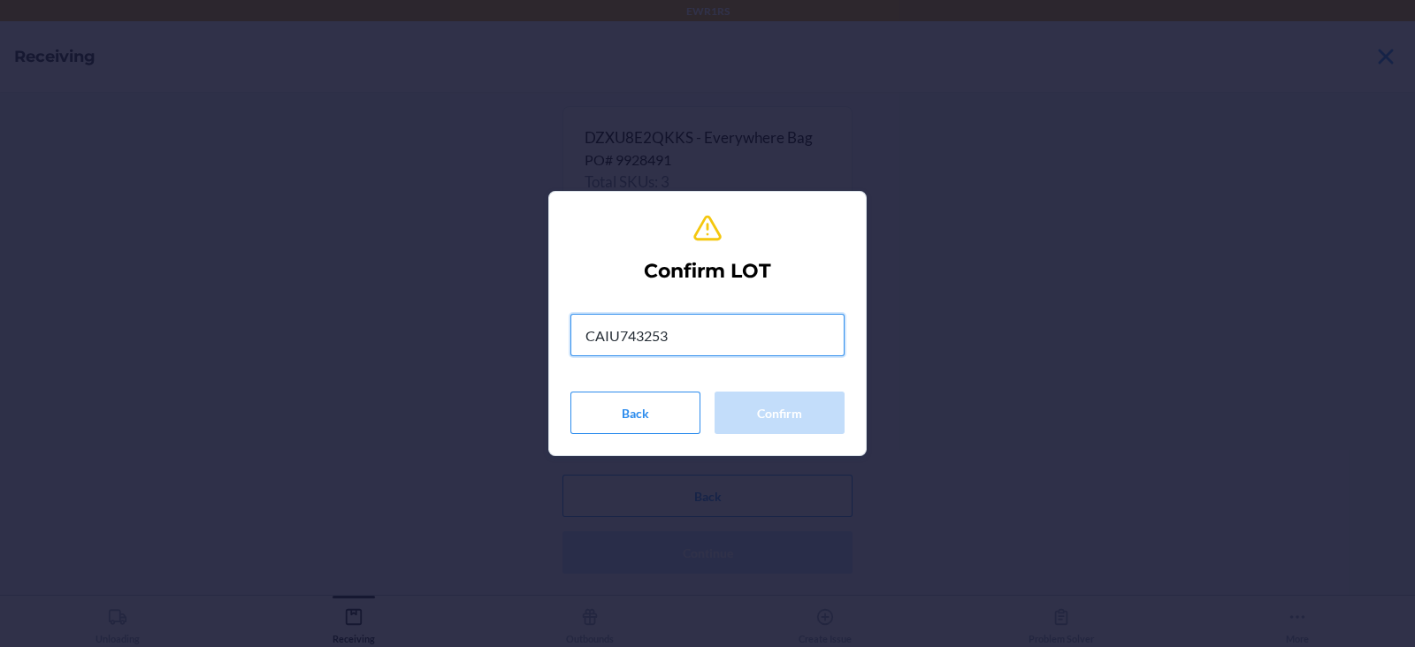
type input "CAIU7432538"
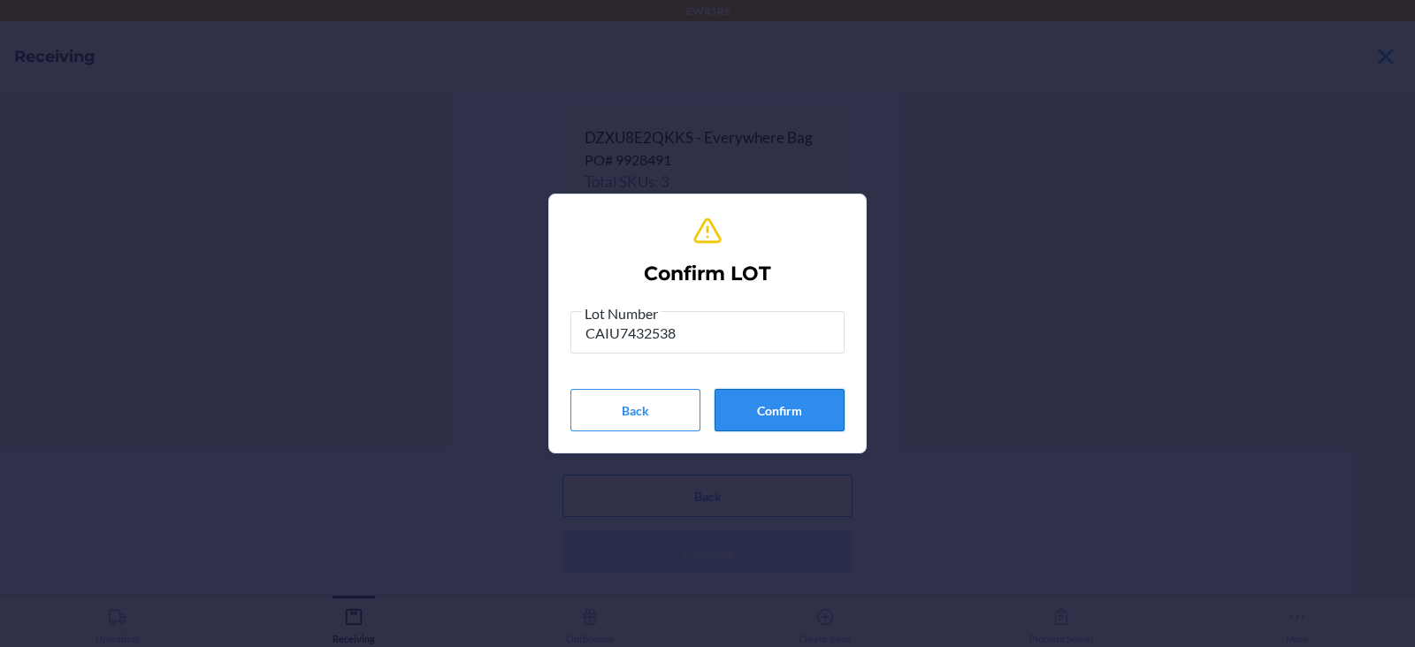
click at [751, 411] on button "Confirm" at bounding box center [779, 410] width 130 height 42
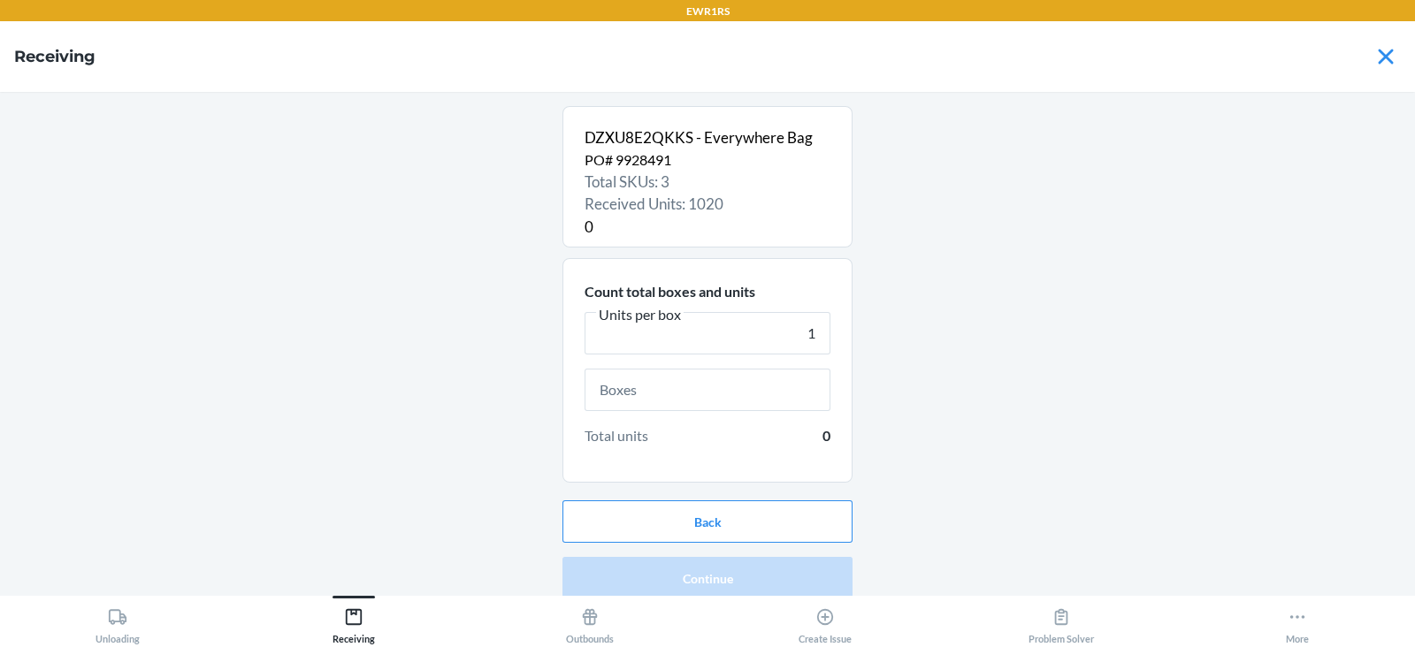
type input "1"
click at [714, 404] on input "text" at bounding box center [708, 390] width 246 height 42
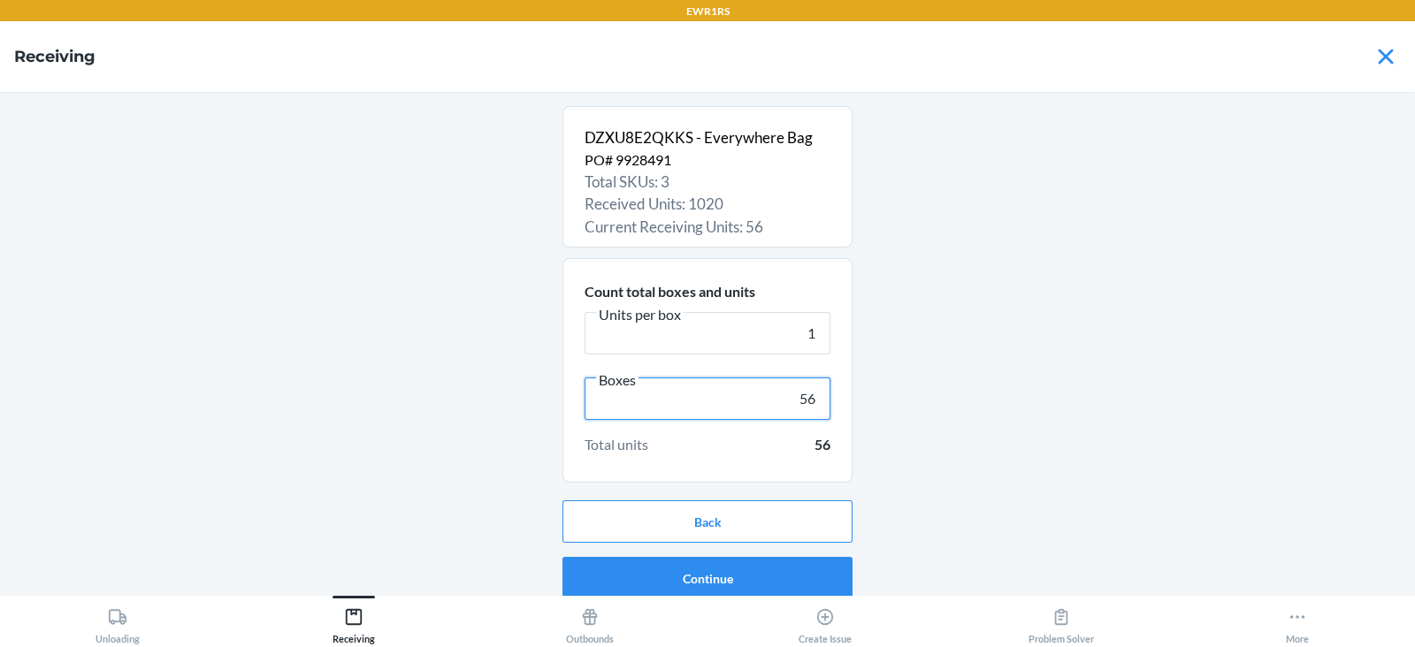
scroll to position [11, 0]
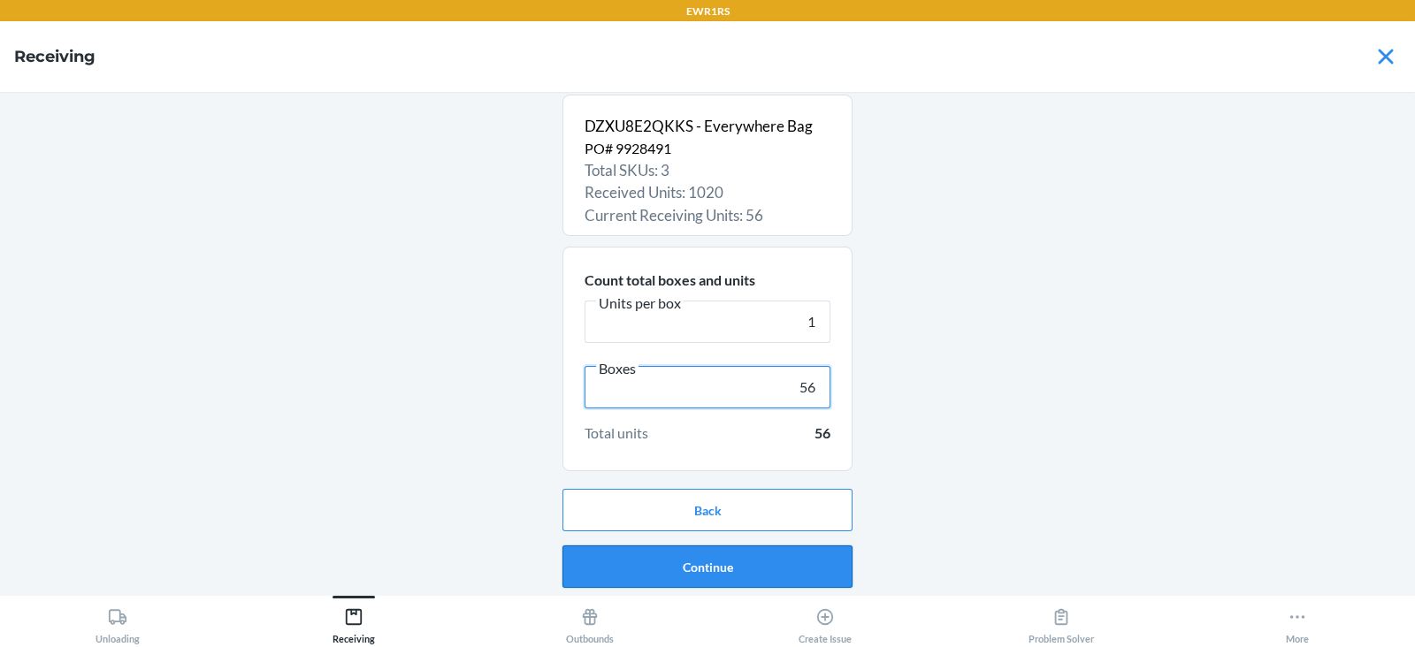
type input "56"
click at [721, 577] on button "Continue" at bounding box center [707, 567] width 290 height 42
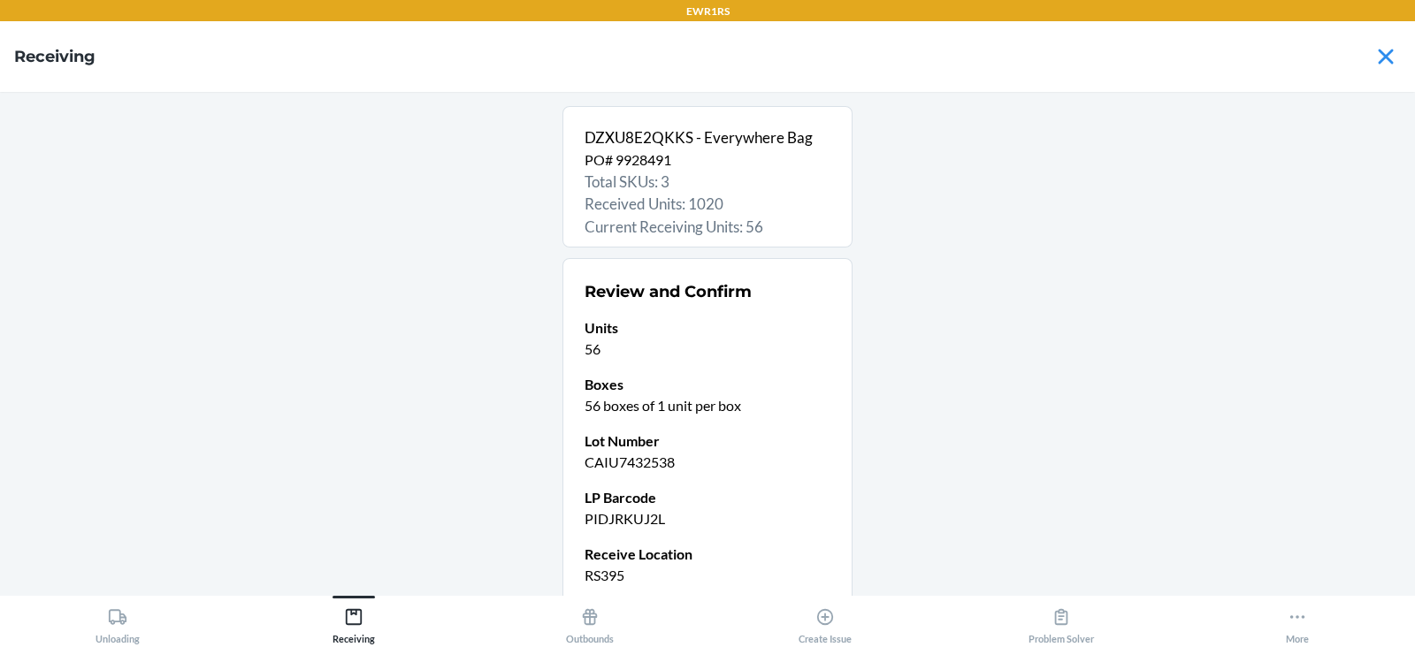
scroll to position [150, 0]
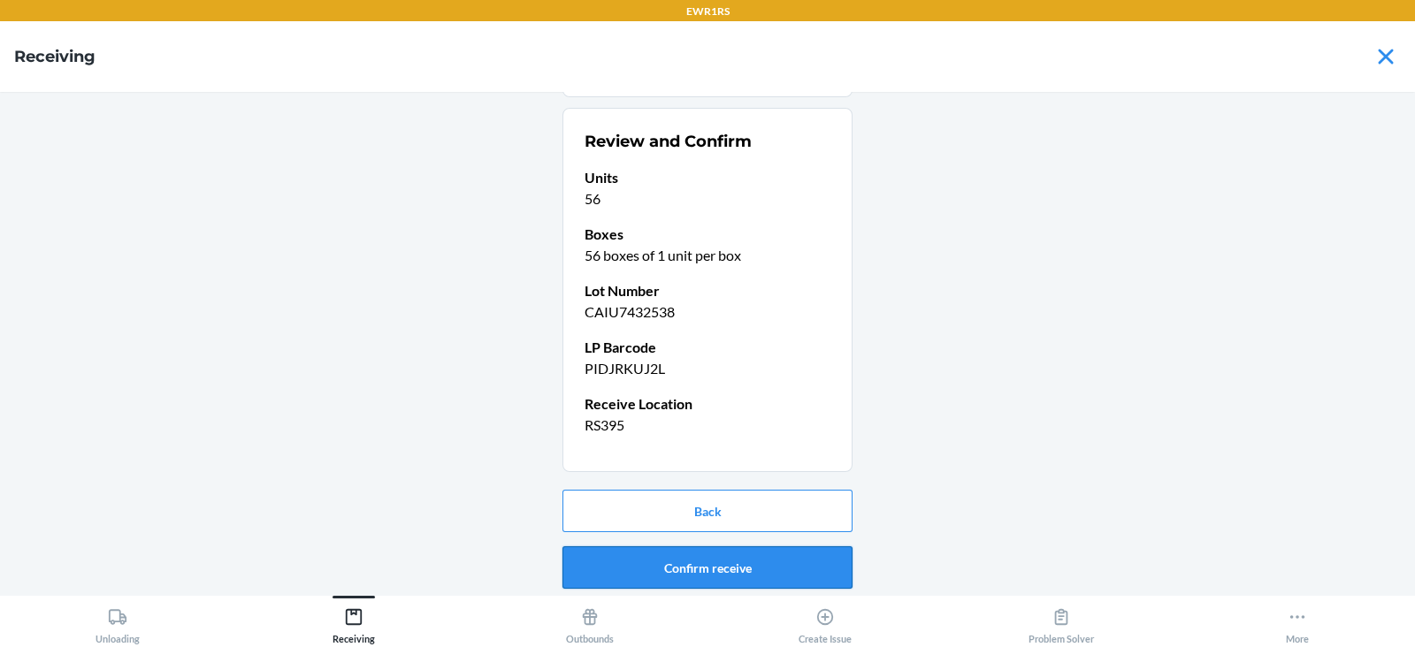
click at [684, 566] on button "Confirm receive" at bounding box center [707, 567] width 290 height 42
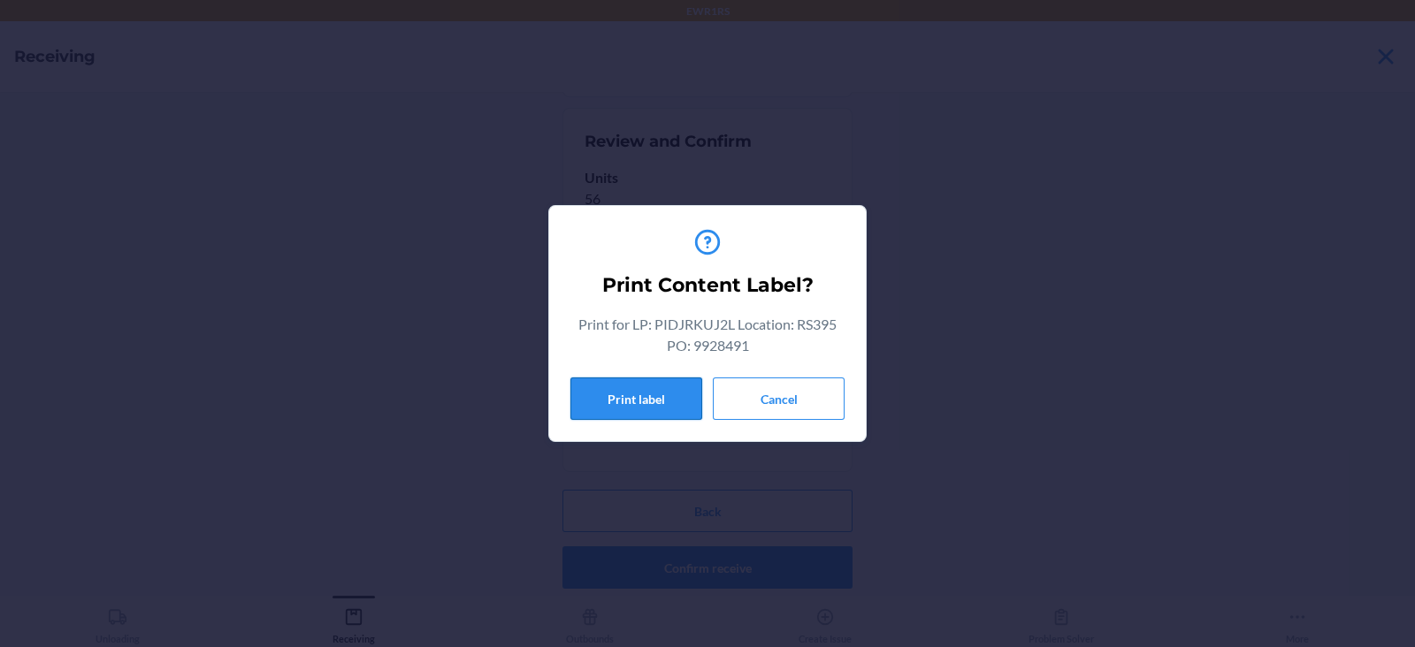
click at [618, 402] on button "Print label" at bounding box center [636, 399] width 132 height 42
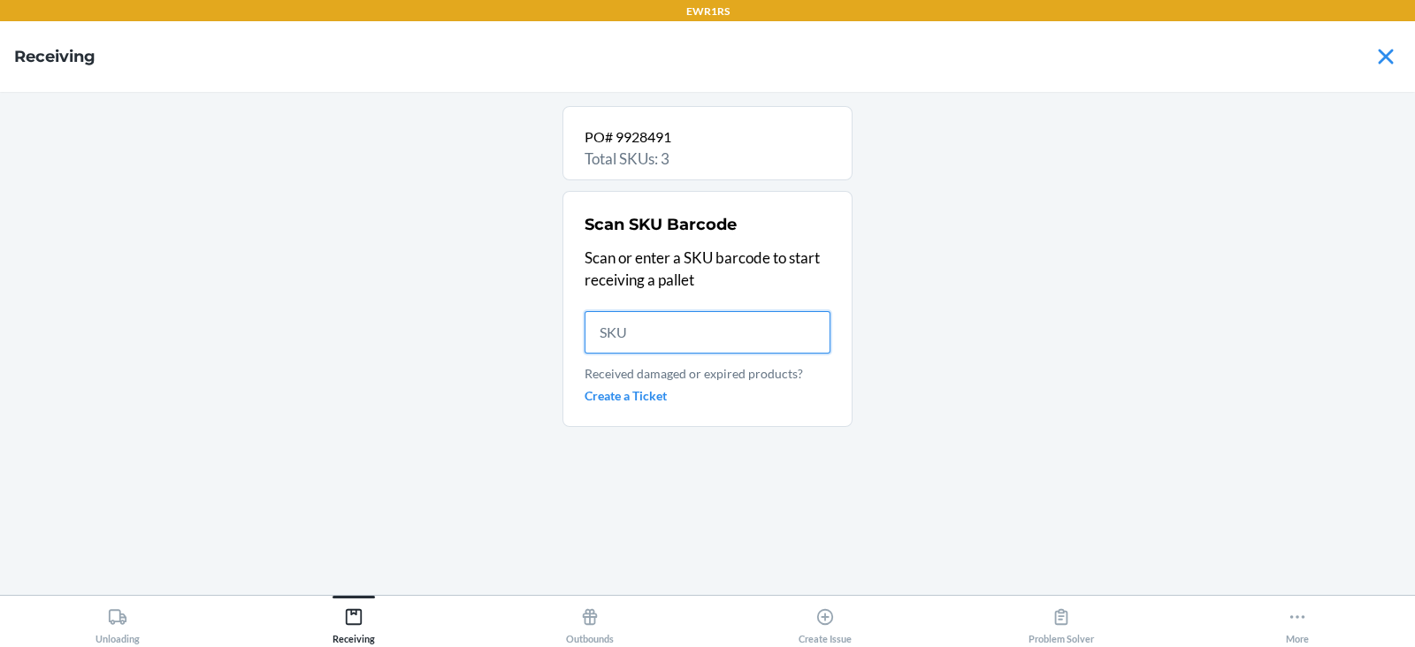
scroll to position [0, 0]
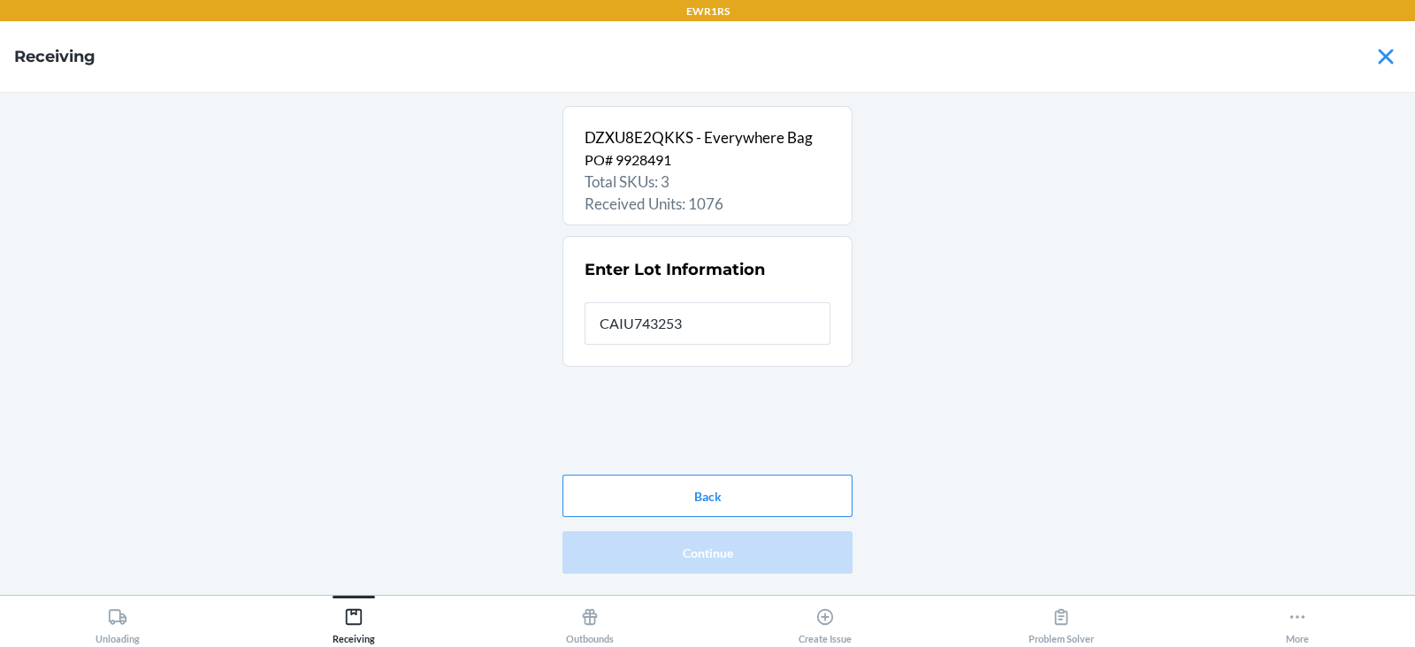
type input "CAIU7432538"
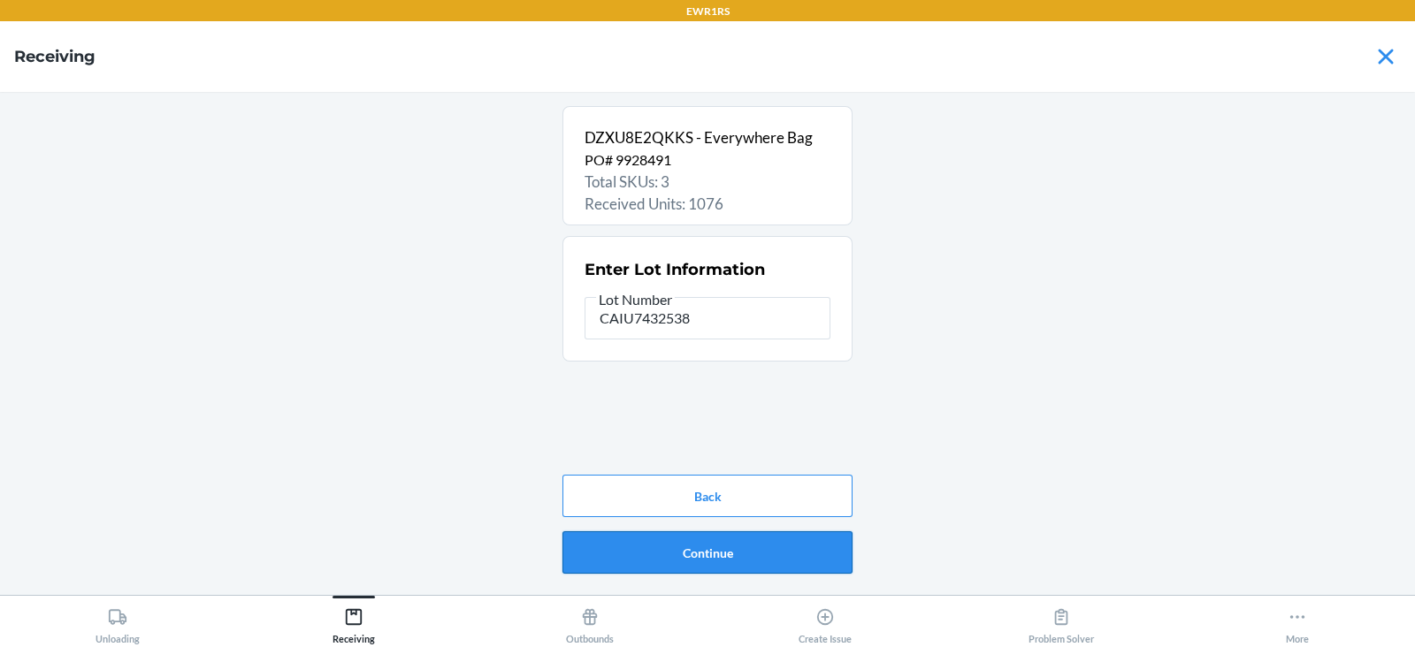
click at [744, 569] on button "Continue" at bounding box center [707, 552] width 290 height 42
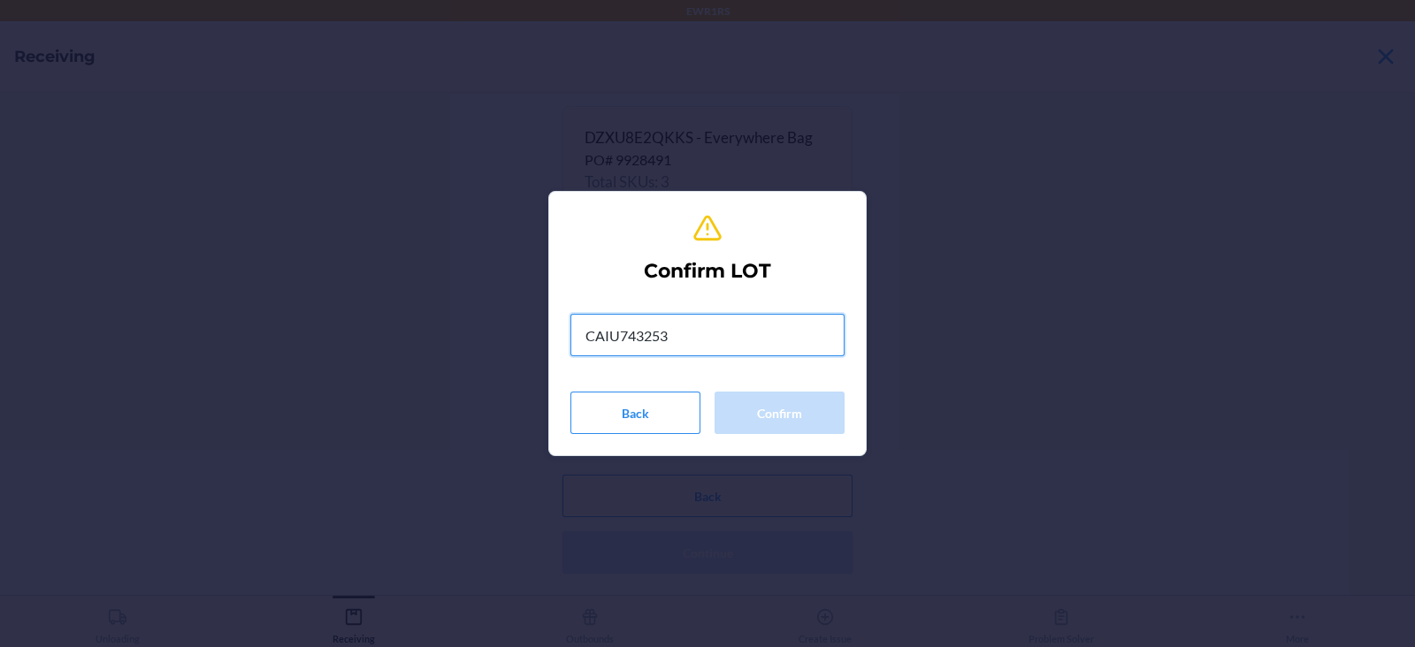
type input "CAIU7432538"
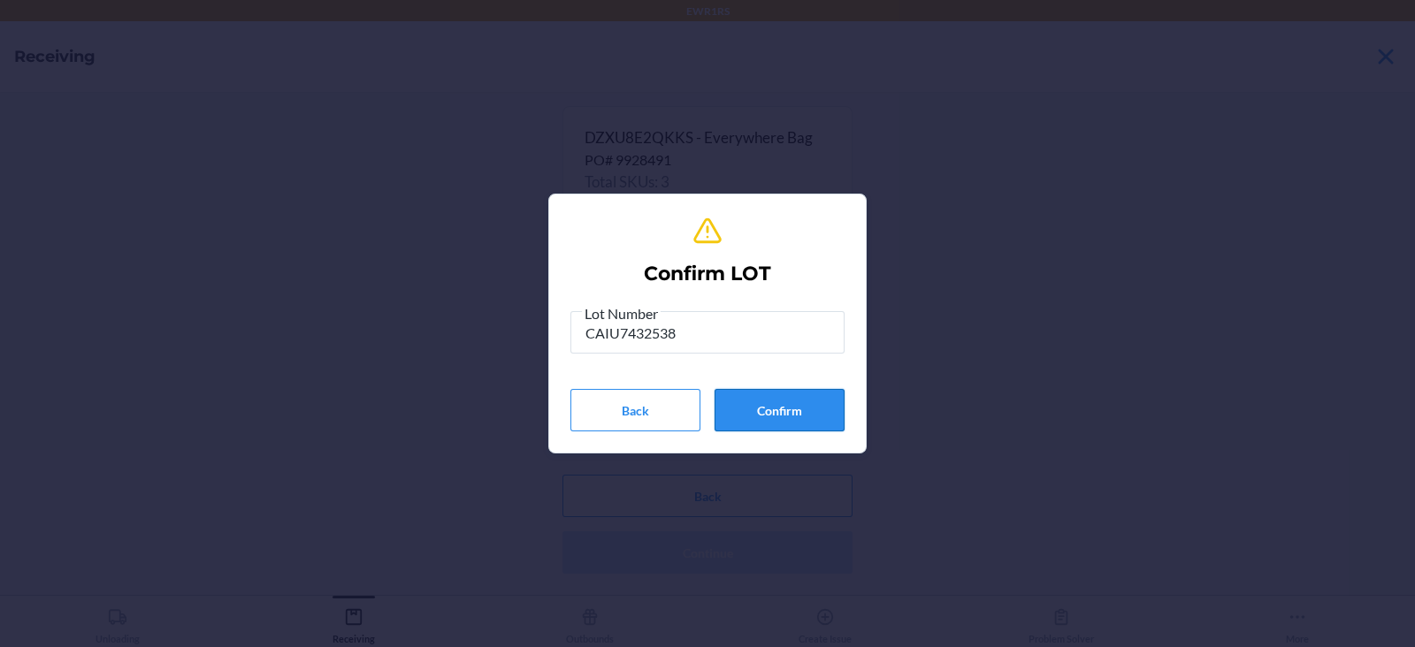
click at [784, 402] on button "Confirm" at bounding box center [779, 410] width 130 height 42
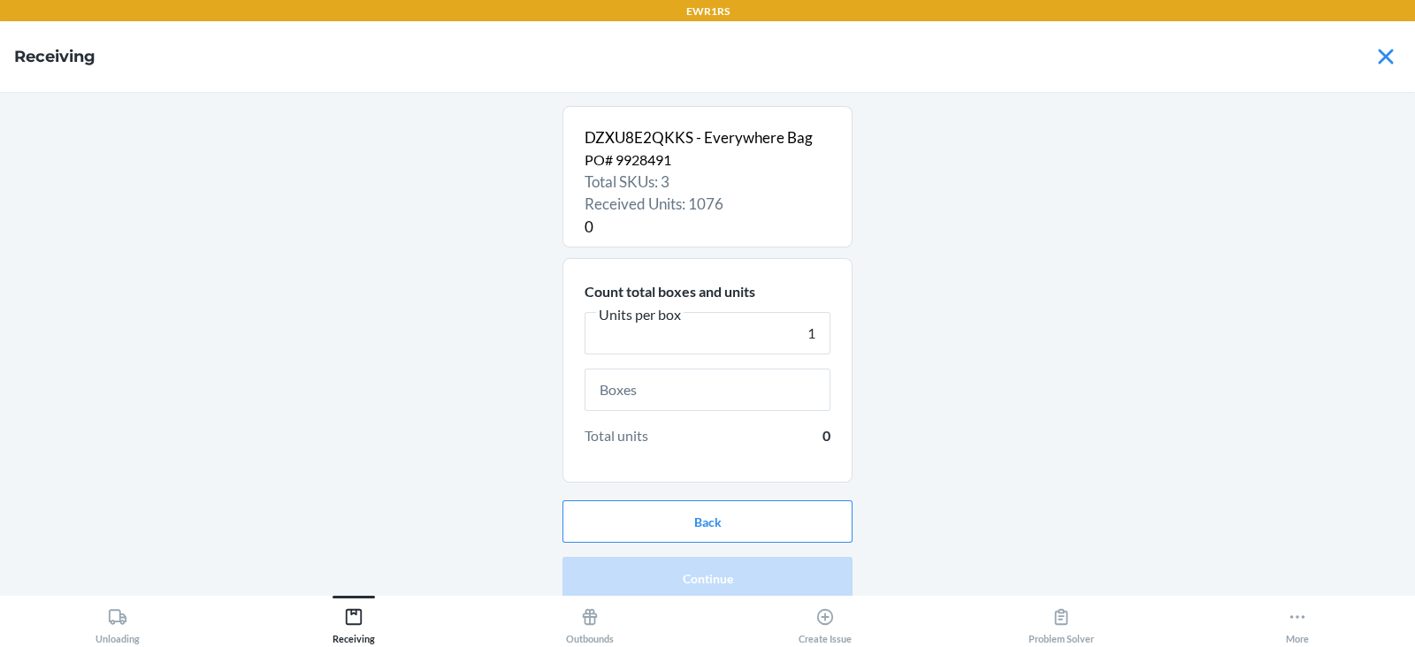
type input "1"
click at [707, 389] on input "text" at bounding box center [708, 390] width 246 height 42
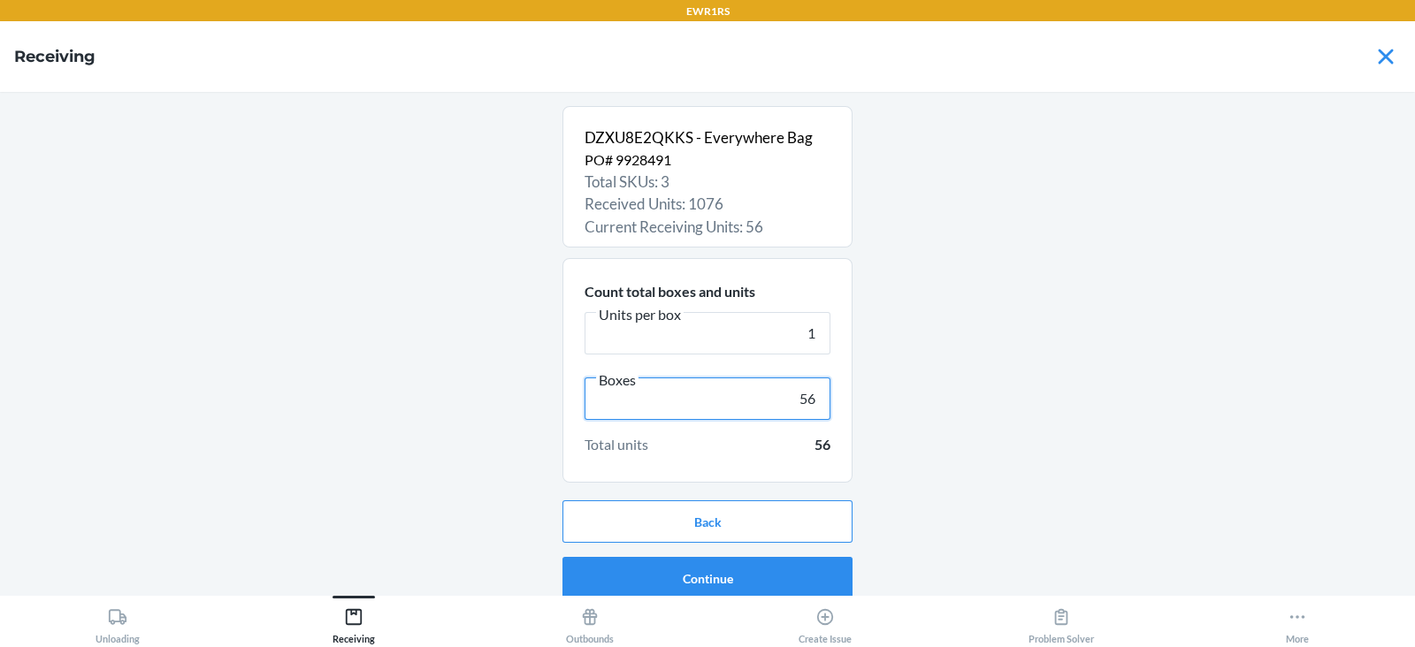
scroll to position [11, 0]
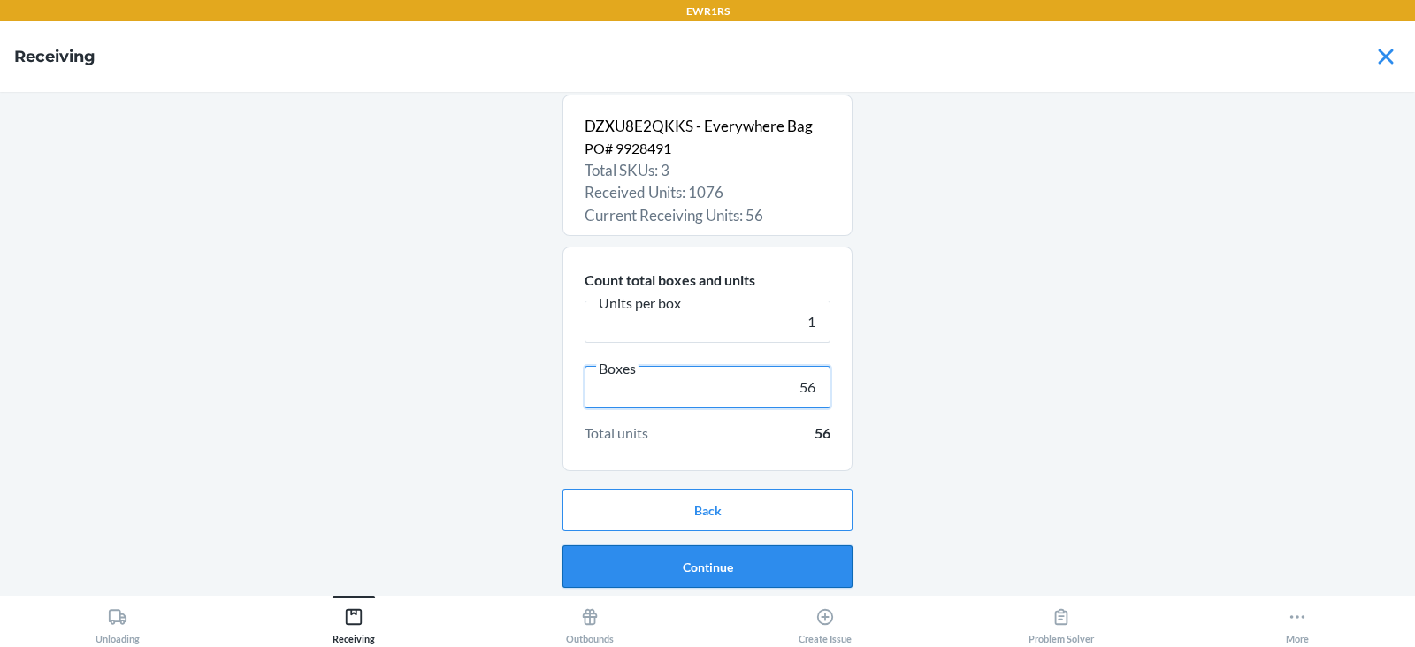
type input "56"
click at [699, 562] on button "Continue" at bounding box center [707, 567] width 290 height 42
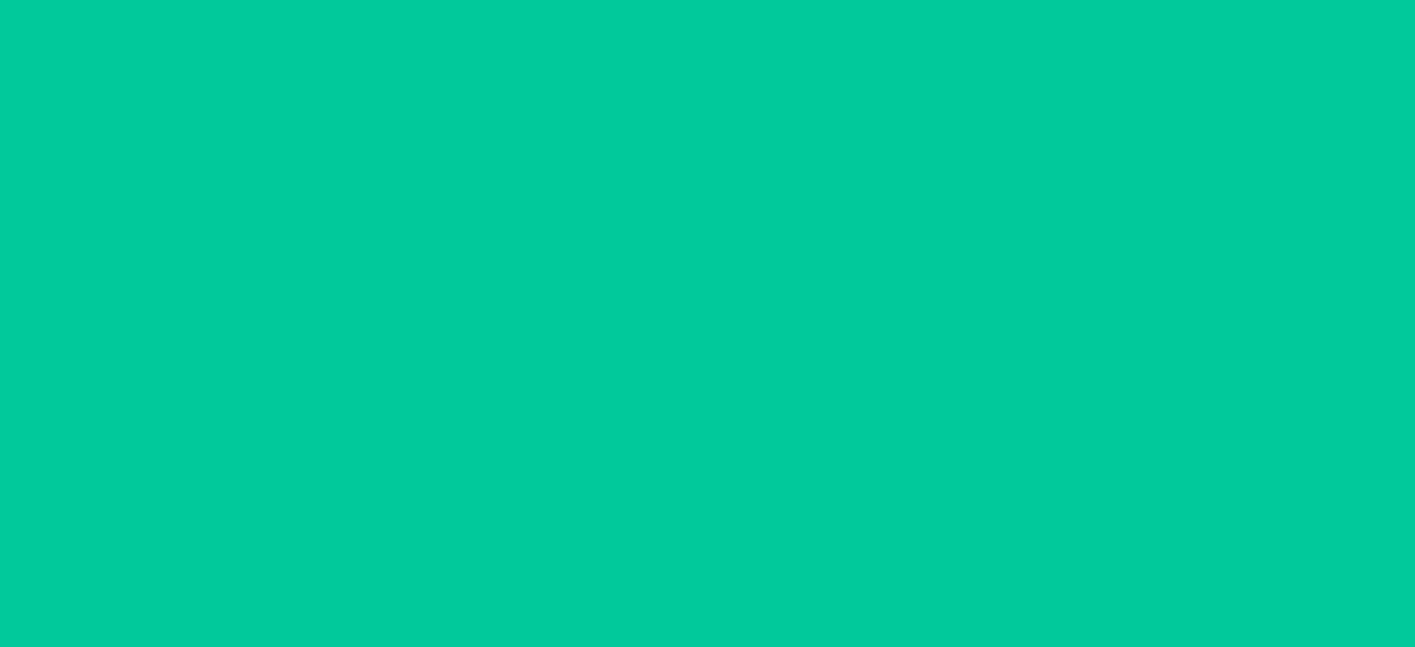
scroll to position [0, 0]
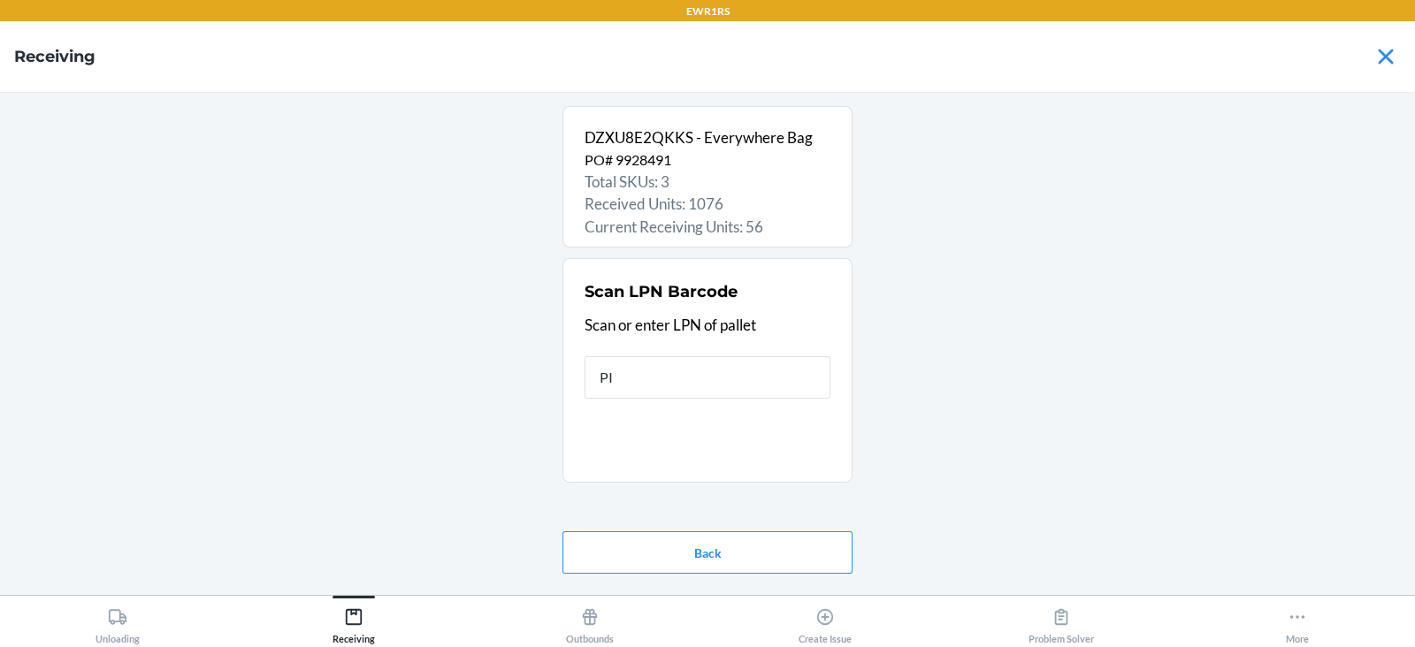
type input "PID"
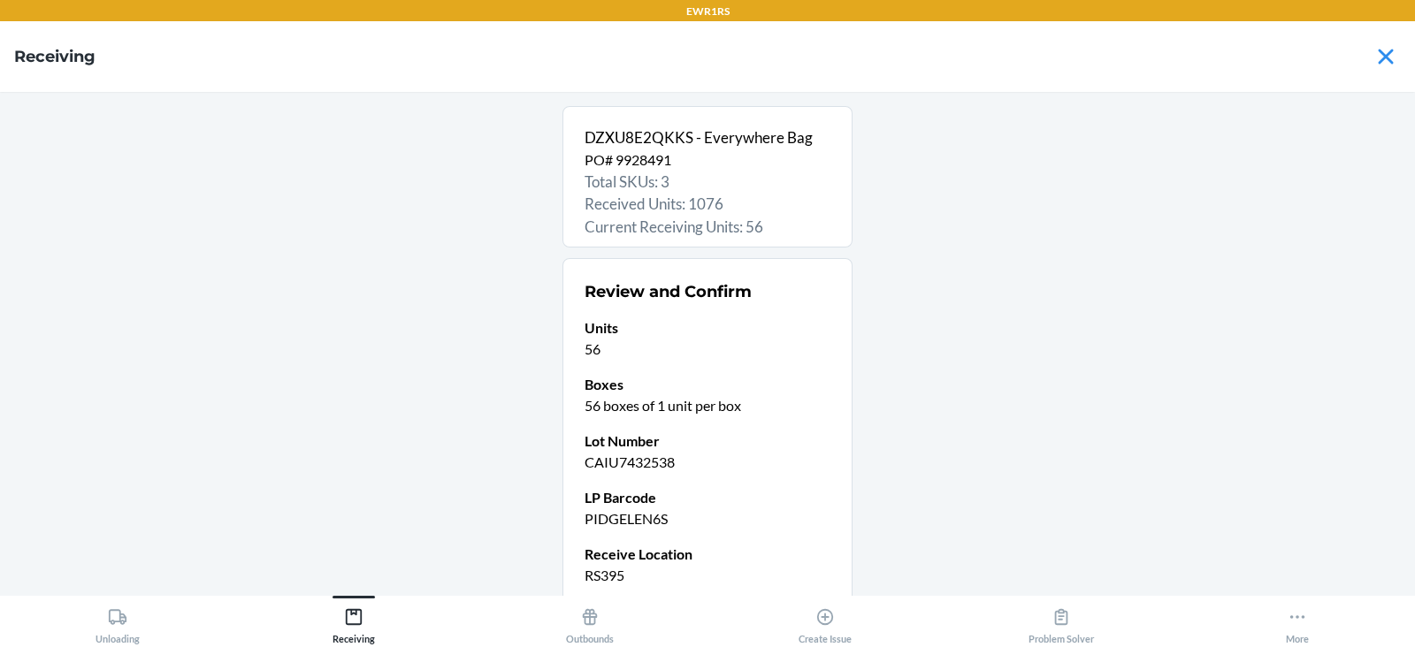
scroll to position [150, 0]
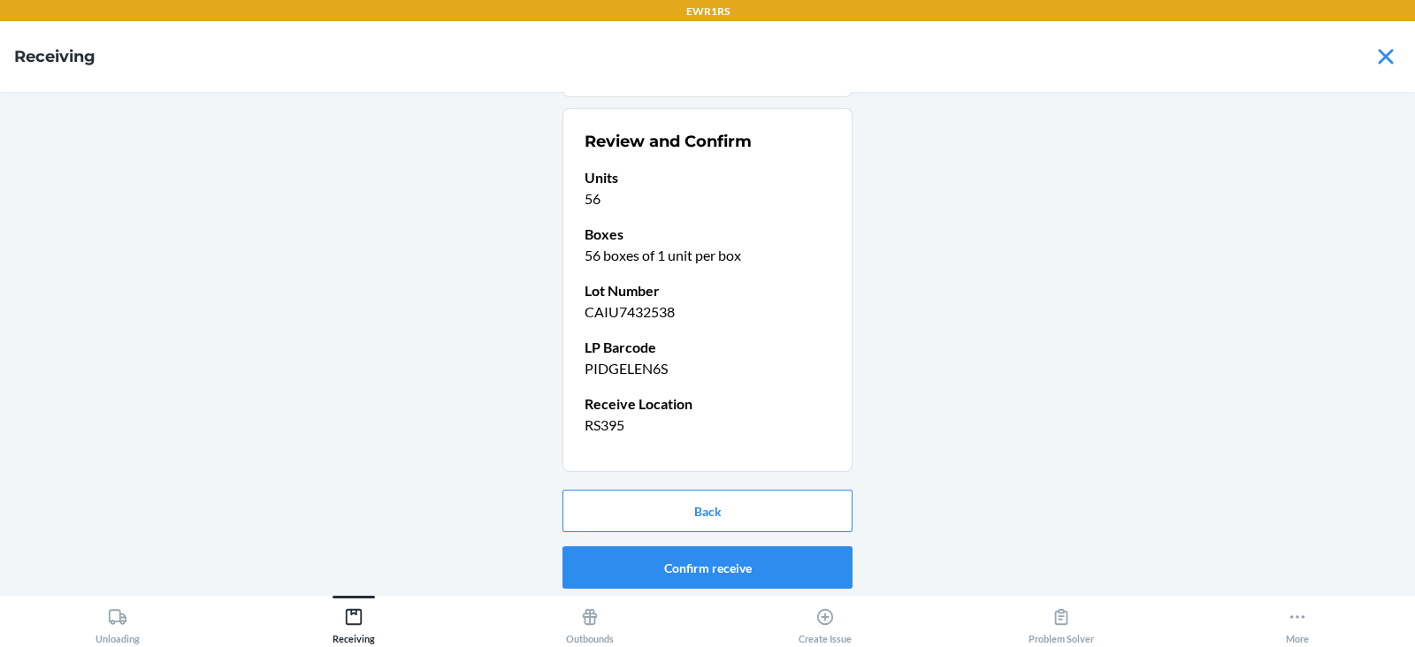
click at [697, 566] on button "Confirm receive" at bounding box center [707, 567] width 290 height 42
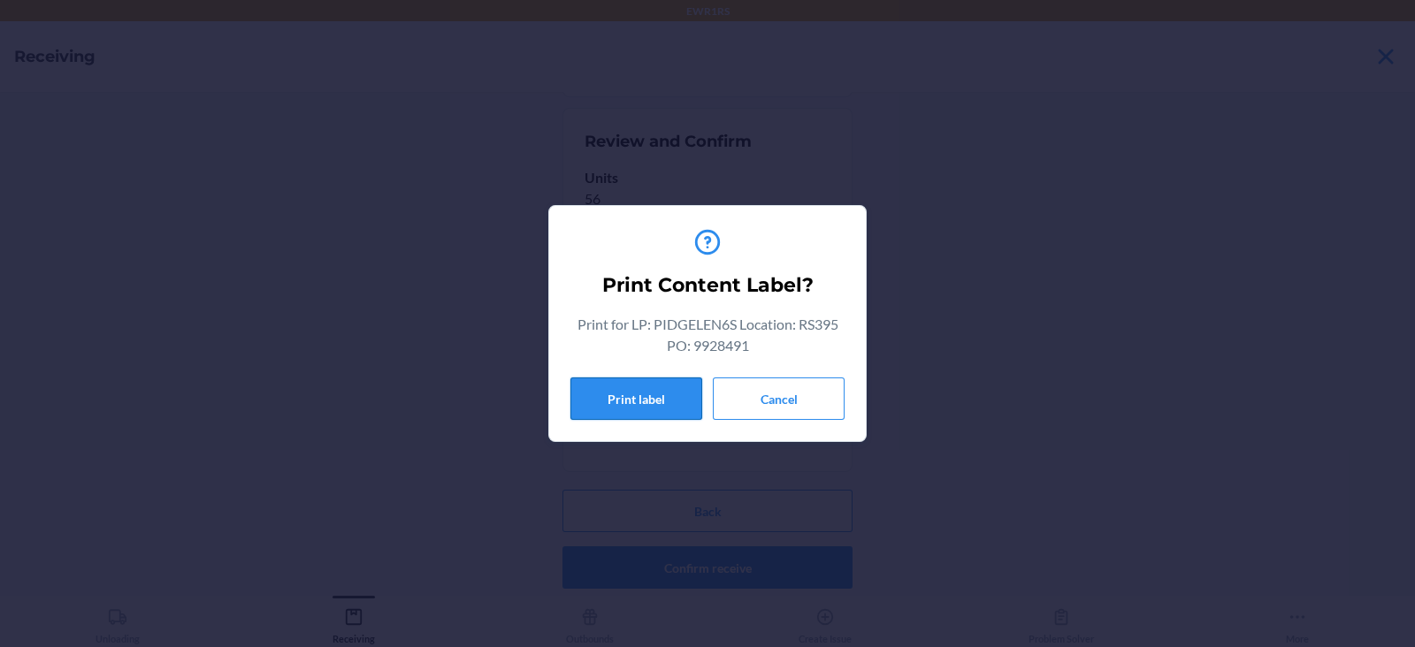
click at [606, 402] on button "Print label" at bounding box center [636, 399] width 132 height 42
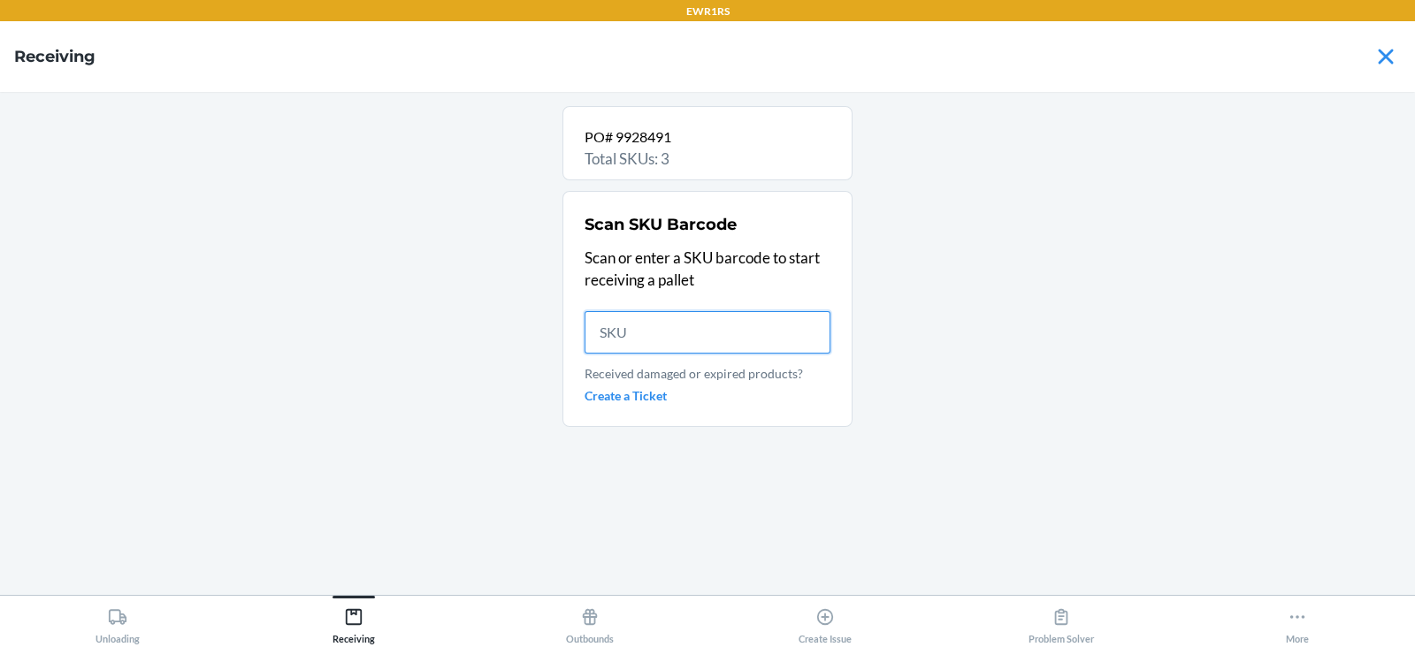
scroll to position [0, 0]
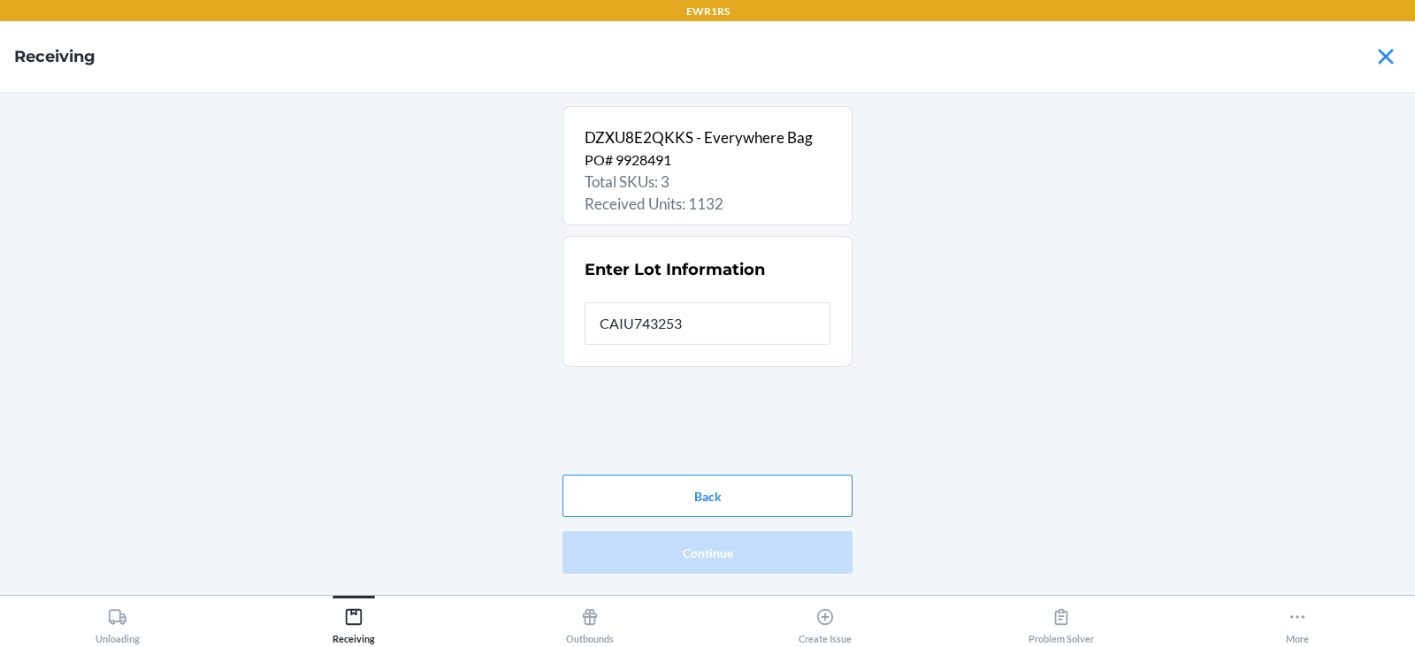
type input "CAIU7432538"
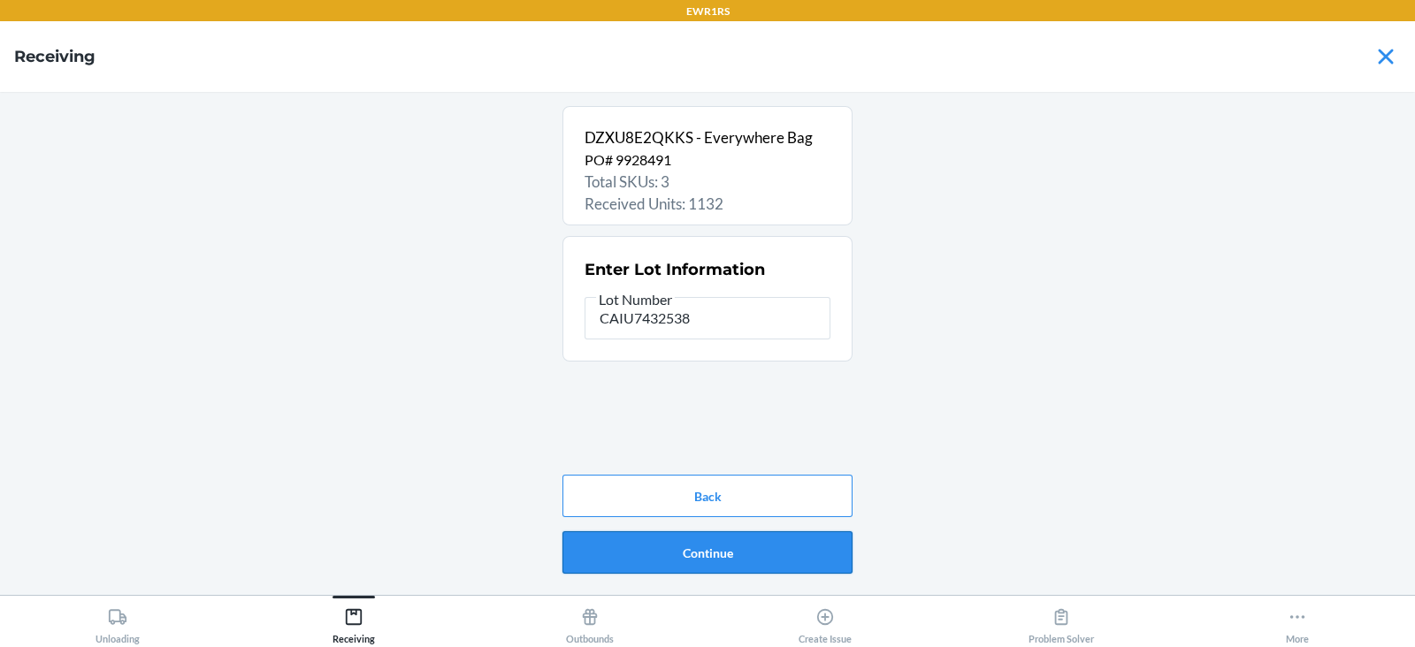
click at [733, 562] on button "Continue" at bounding box center [707, 552] width 290 height 42
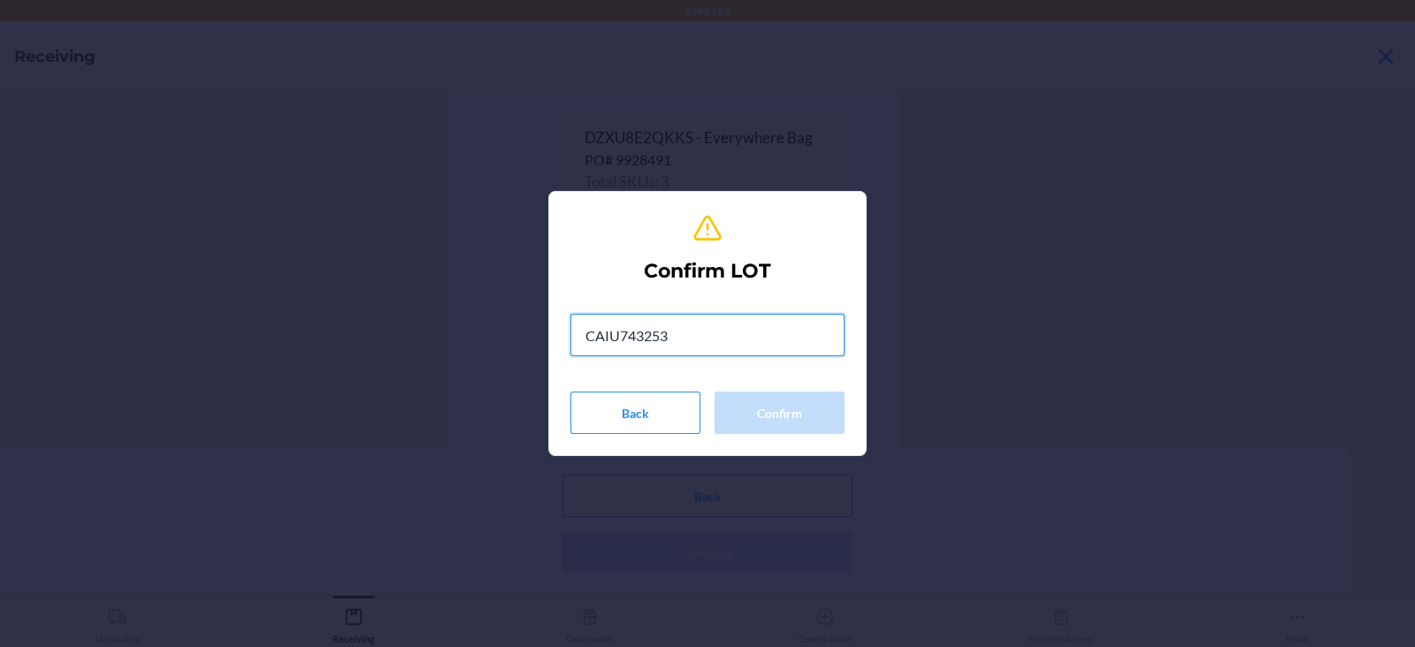
type input "CAIU7432538"
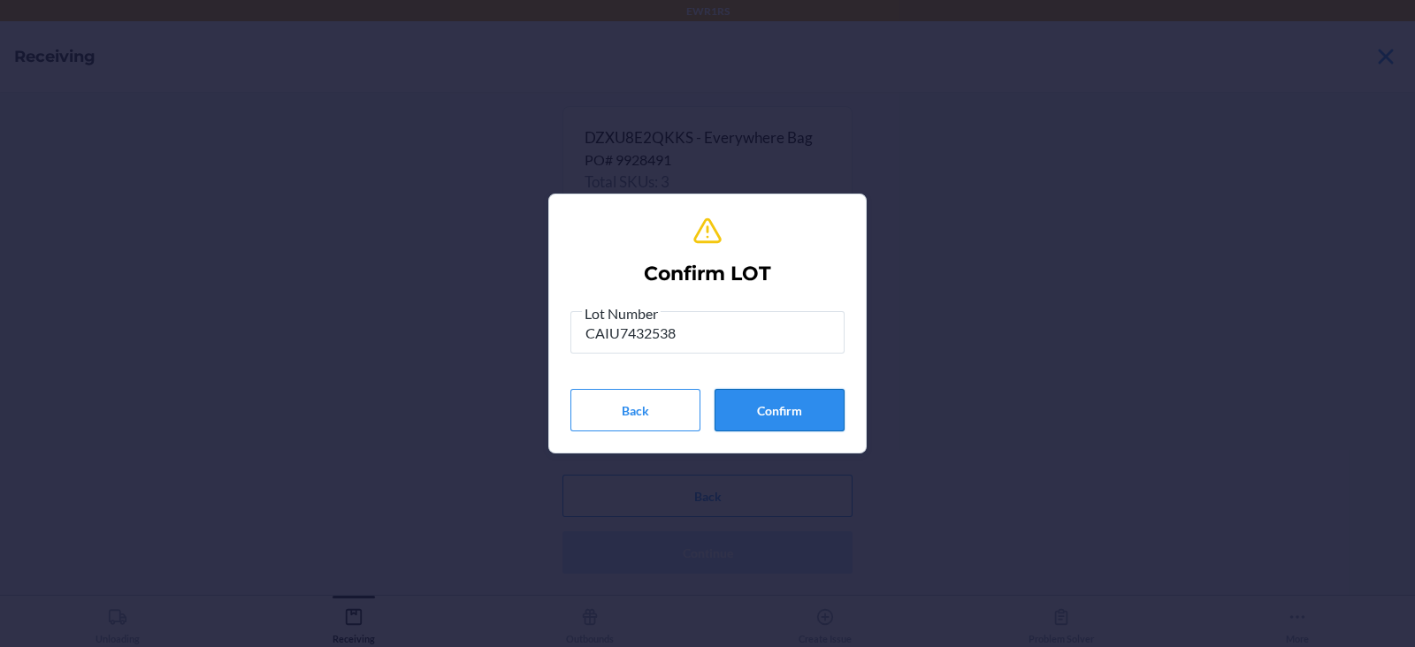
click at [781, 401] on button "Confirm" at bounding box center [779, 410] width 130 height 42
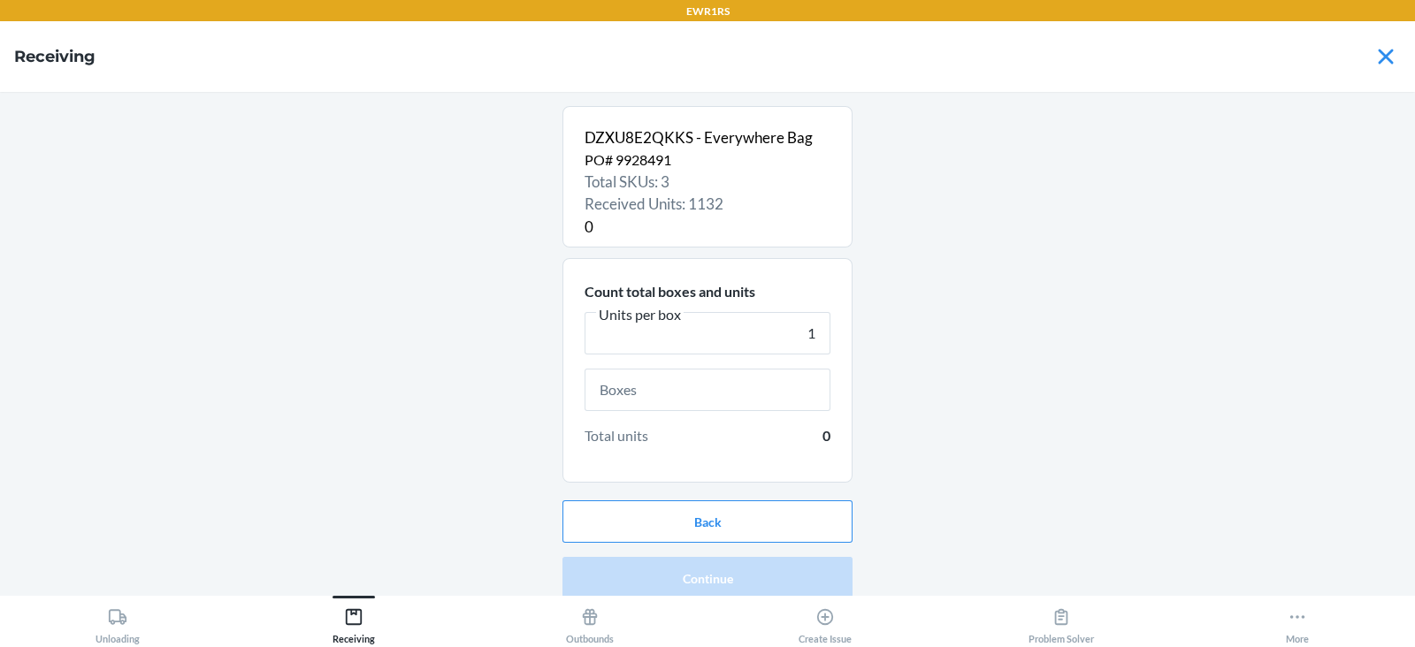
type input "1"
click at [747, 389] on input "text" at bounding box center [708, 390] width 246 height 42
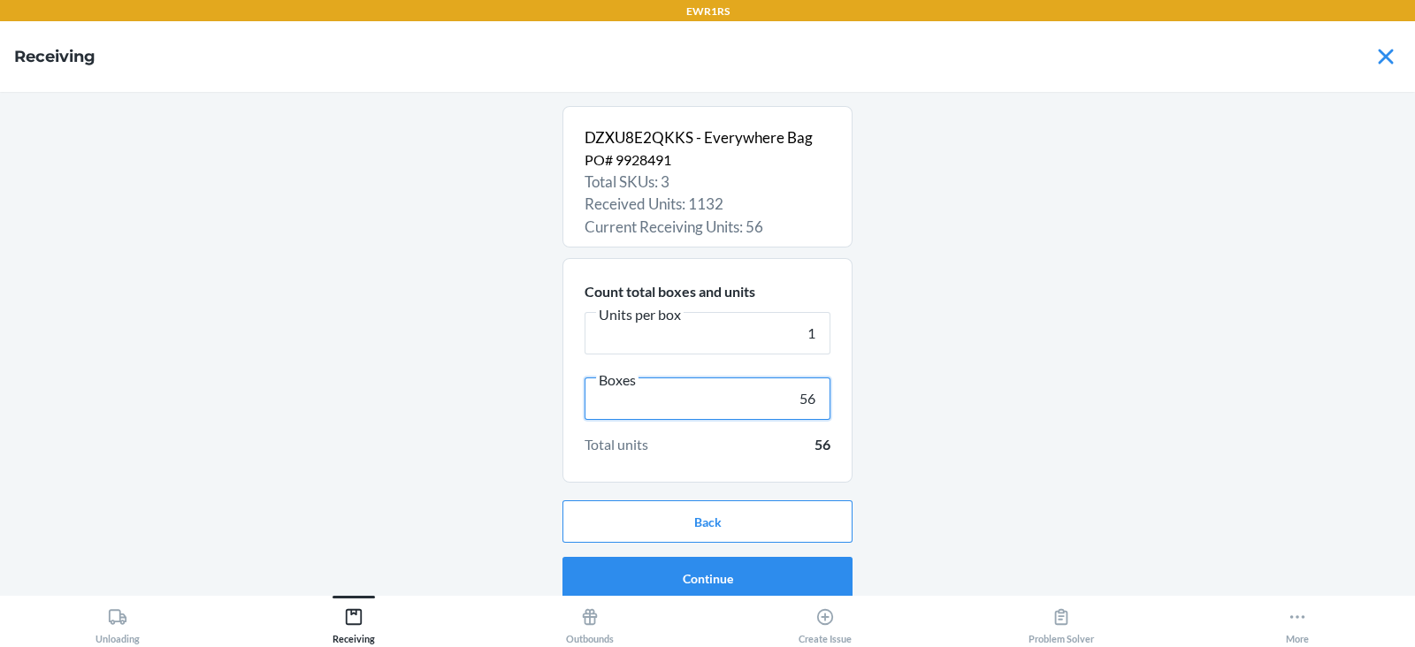
scroll to position [11, 0]
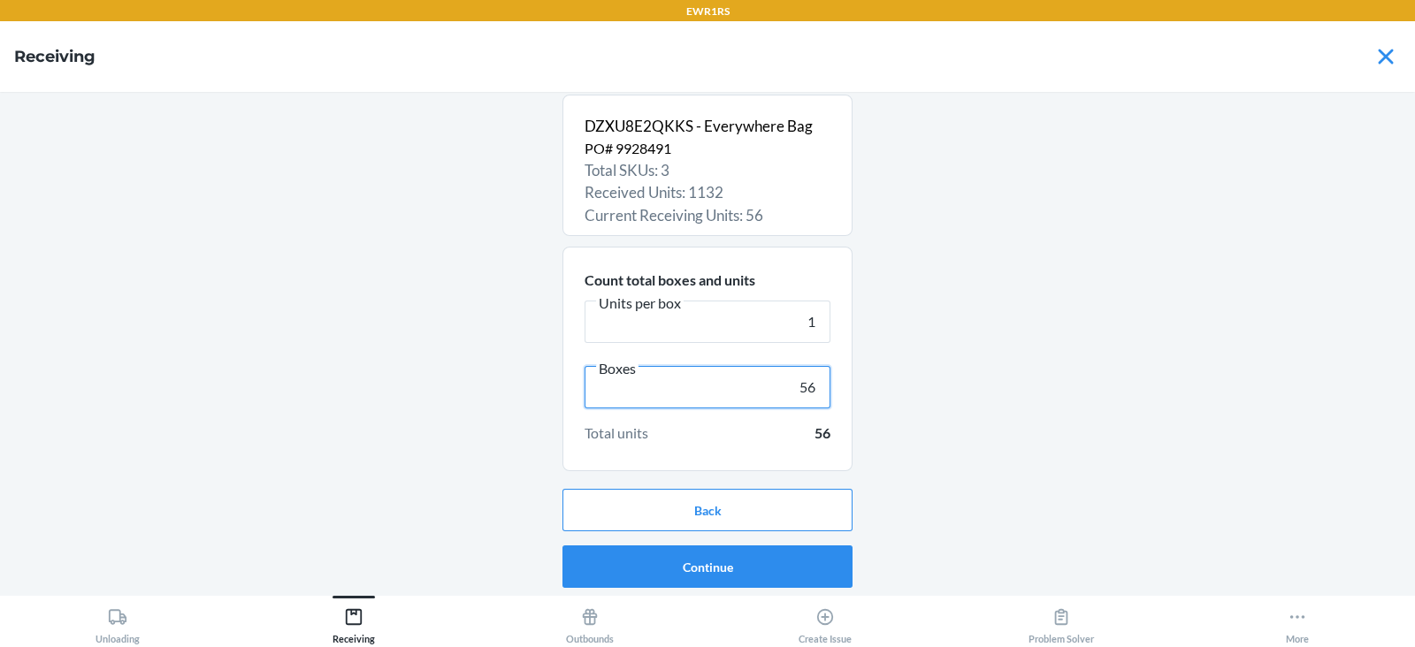
type input "56"
click at [714, 569] on button "Continue" at bounding box center [707, 567] width 290 height 42
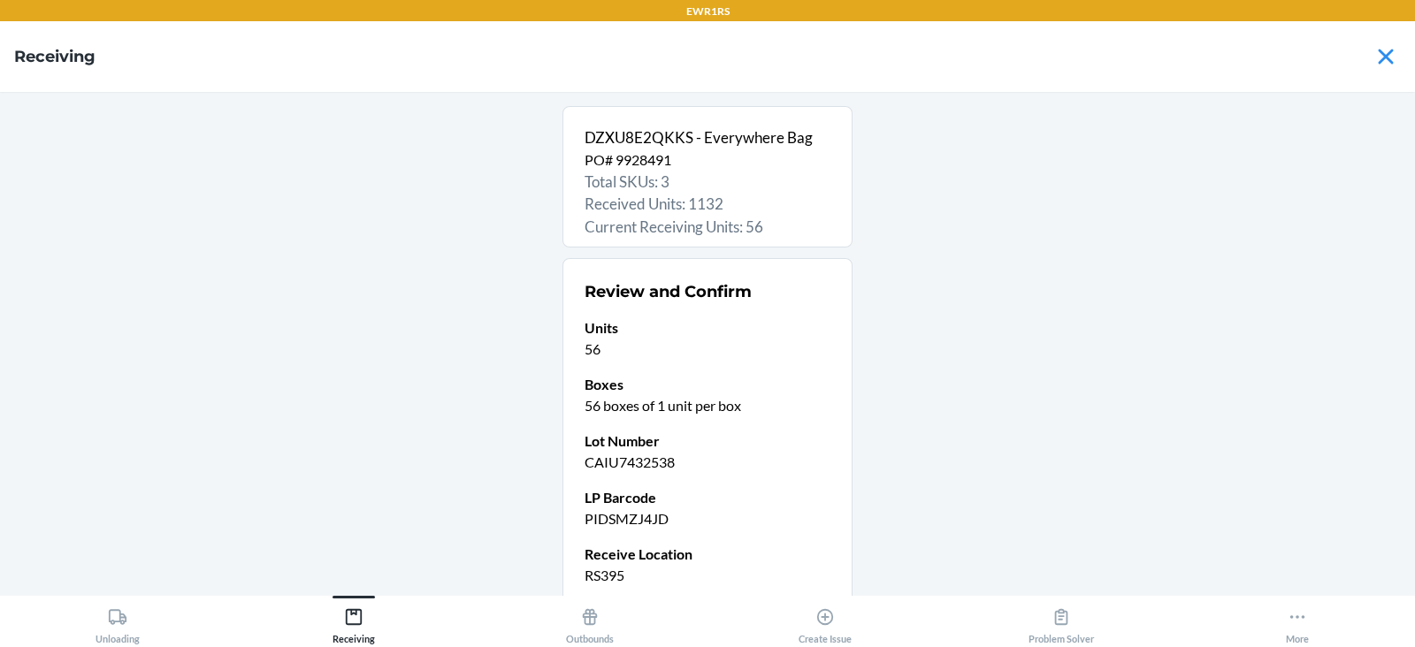
scroll to position [150, 0]
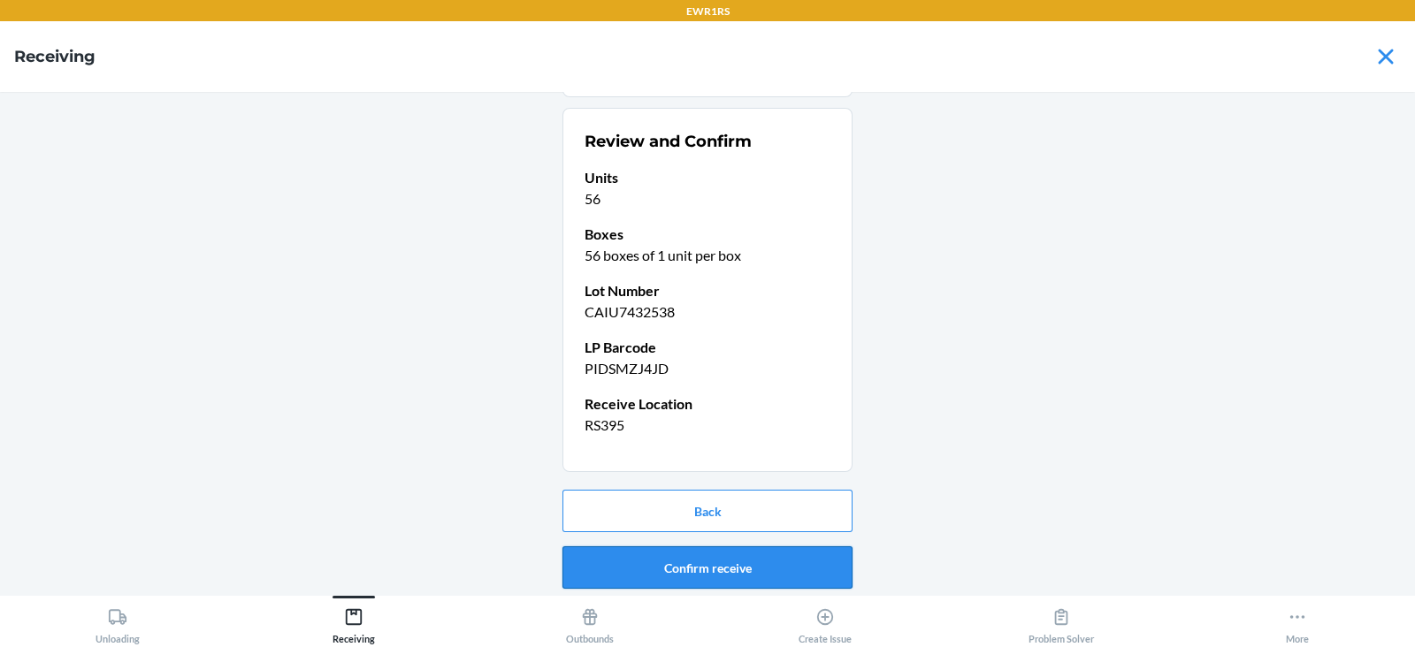
click at [742, 568] on button "Confirm receive" at bounding box center [707, 567] width 290 height 42
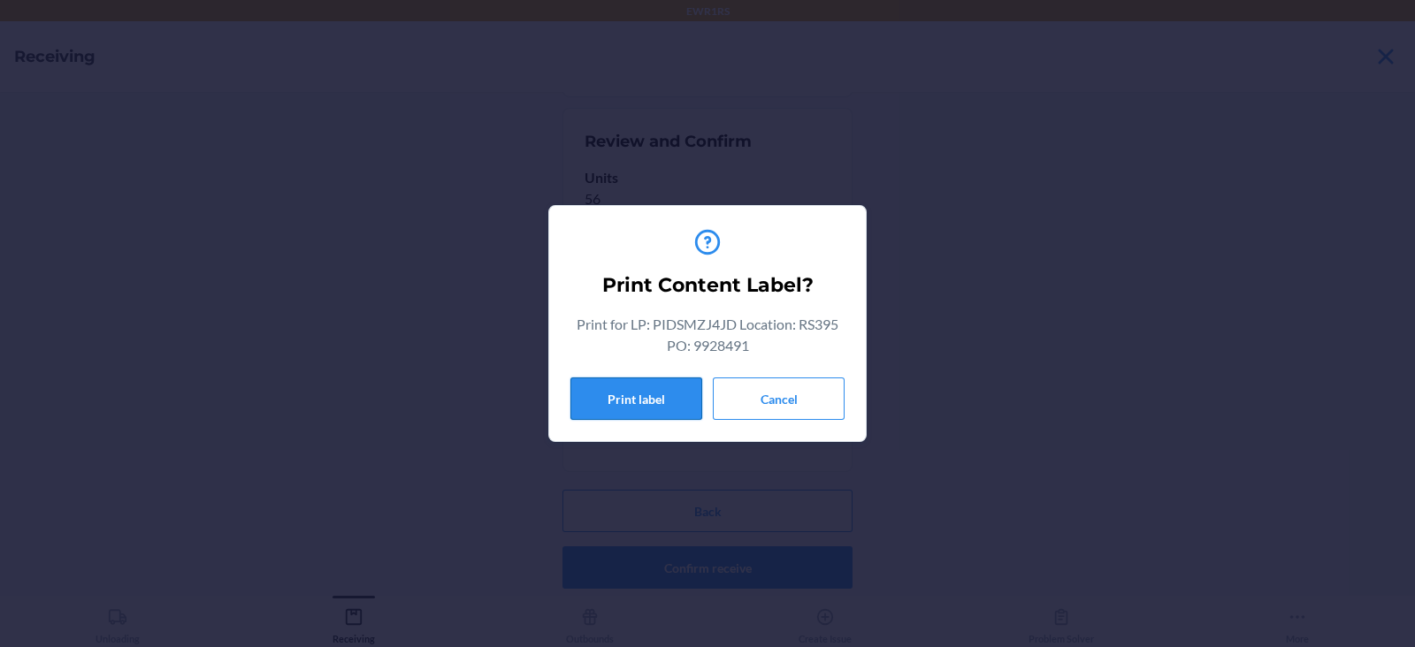
click at [595, 403] on button "Print label" at bounding box center [636, 399] width 132 height 42
